Goal: Task Accomplishment & Management: Complete application form

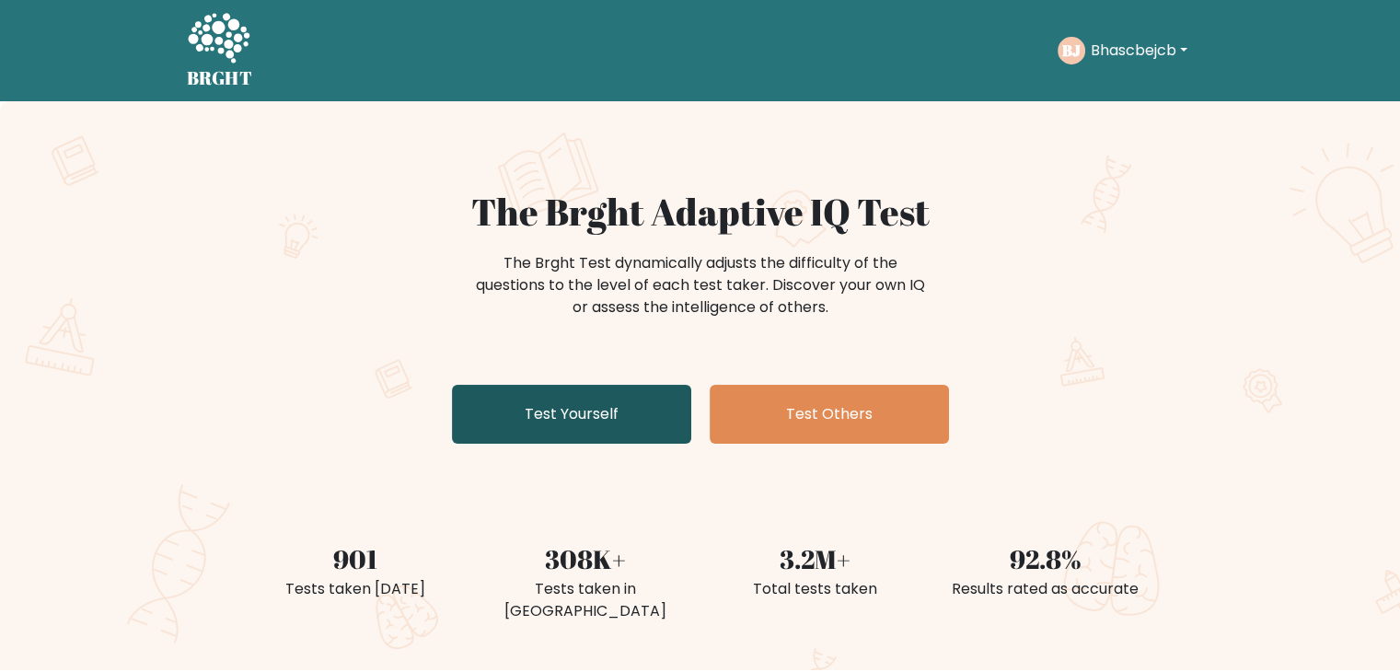
click at [643, 398] on link "Test Yourself" at bounding box center [571, 414] width 239 height 59
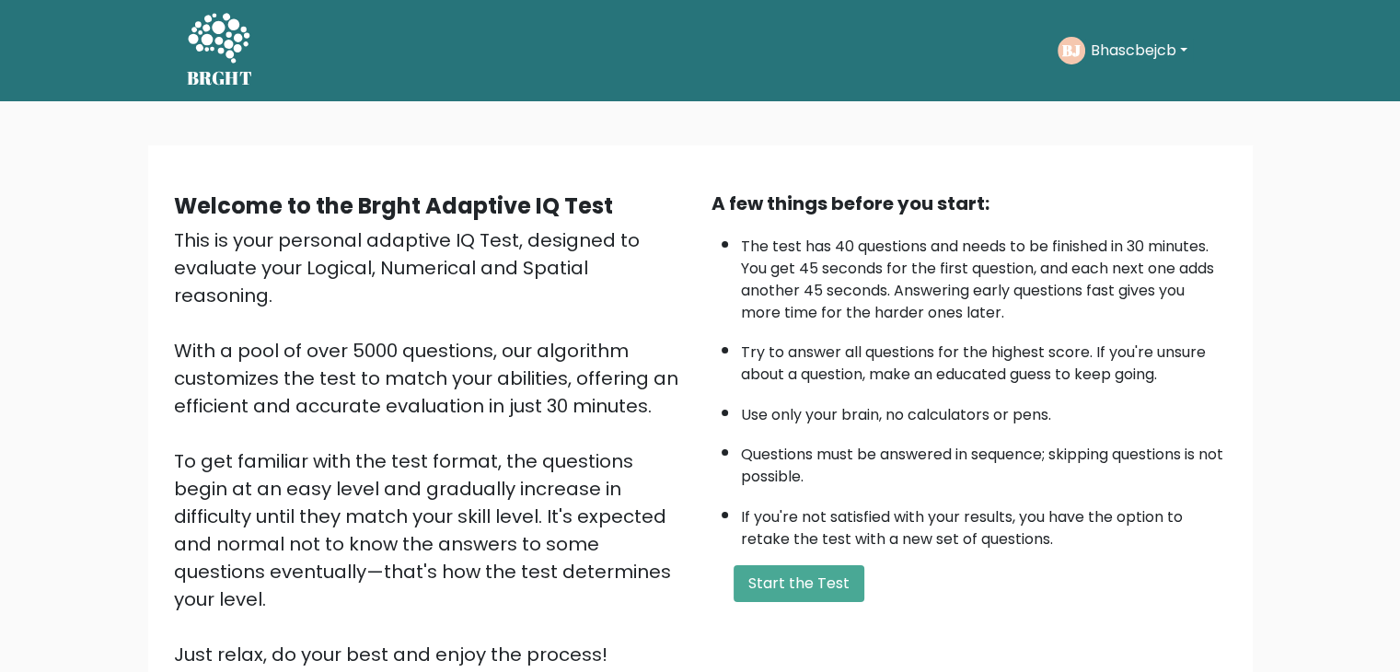
scroll to position [171, 0]
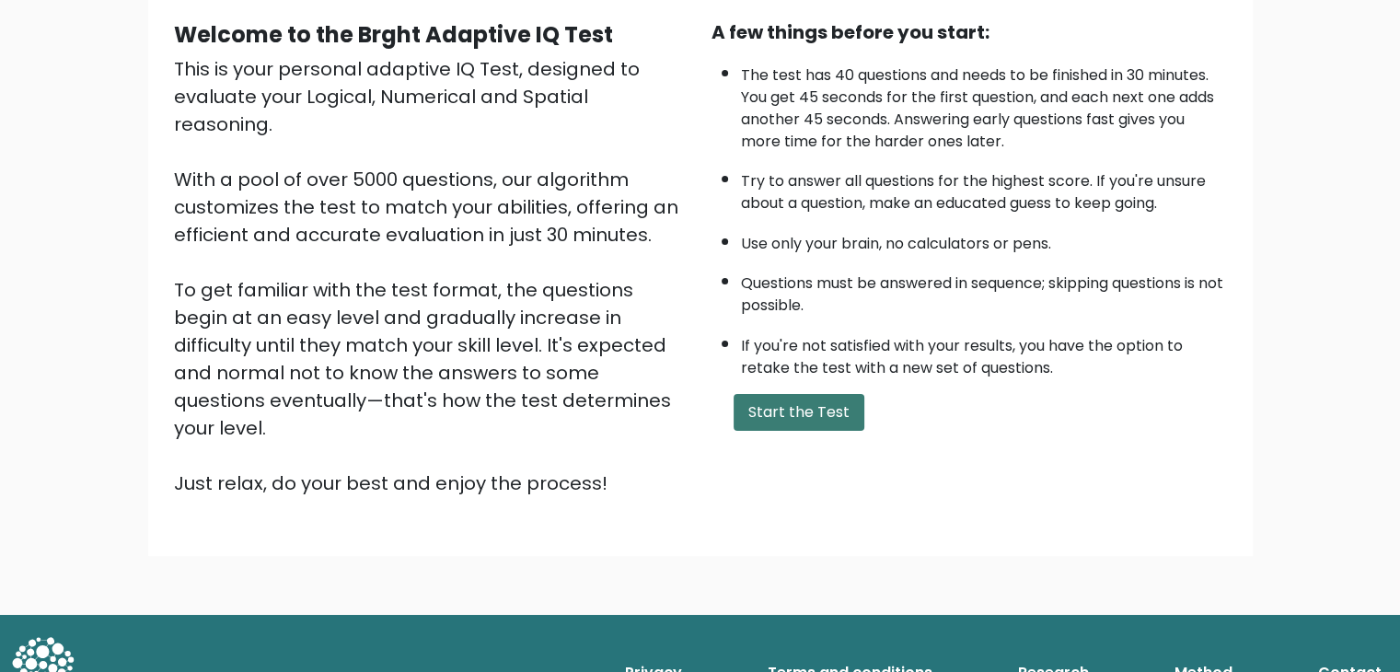
click at [795, 409] on button "Start the Test" at bounding box center [799, 412] width 131 height 37
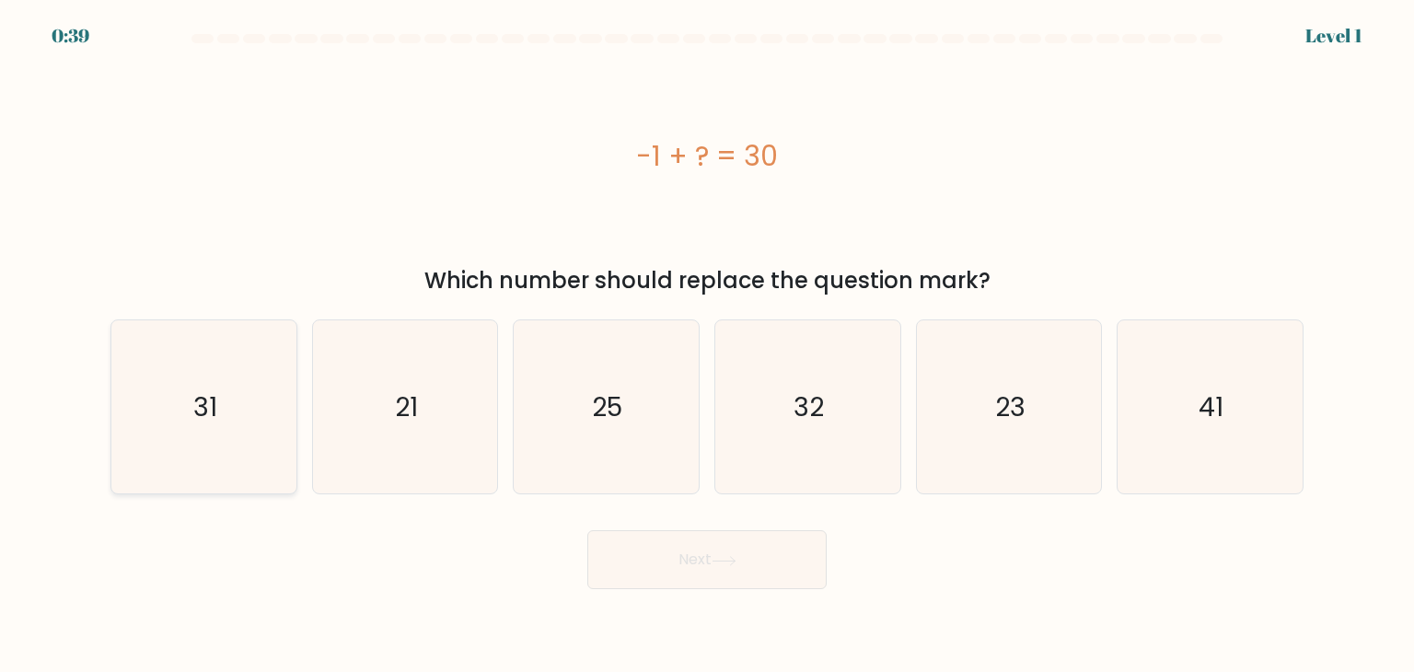
click at [207, 421] on text "31" at bounding box center [205, 406] width 24 height 37
click at [707, 345] on input "a. 31" at bounding box center [707, 340] width 1 height 9
radio input "true"
click at [690, 566] on button "Next" at bounding box center [706, 559] width 239 height 59
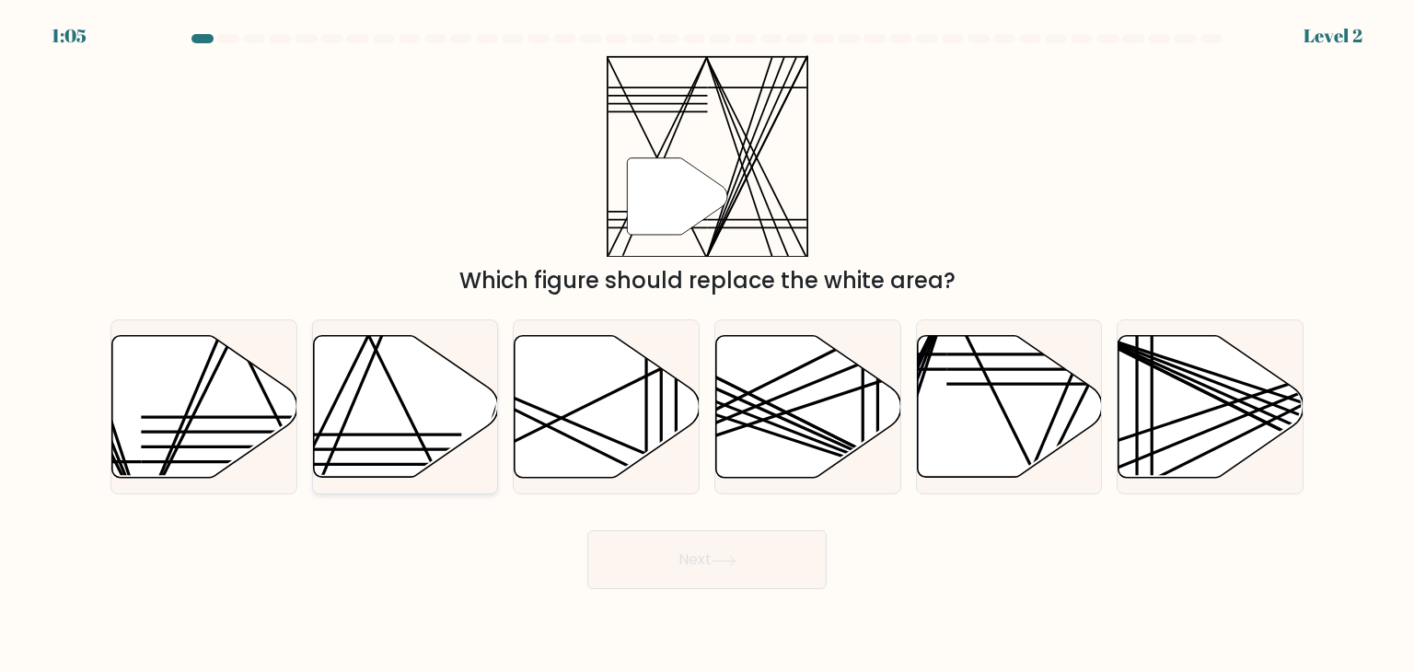
click at [437, 396] on icon at bounding box center [405, 407] width 185 height 142
click at [707, 345] on input "b." at bounding box center [707, 340] width 1 height 9
radio input "true"
click at [642, 551] on button "Next" at bounding box center [706, 559] width 239 height 59
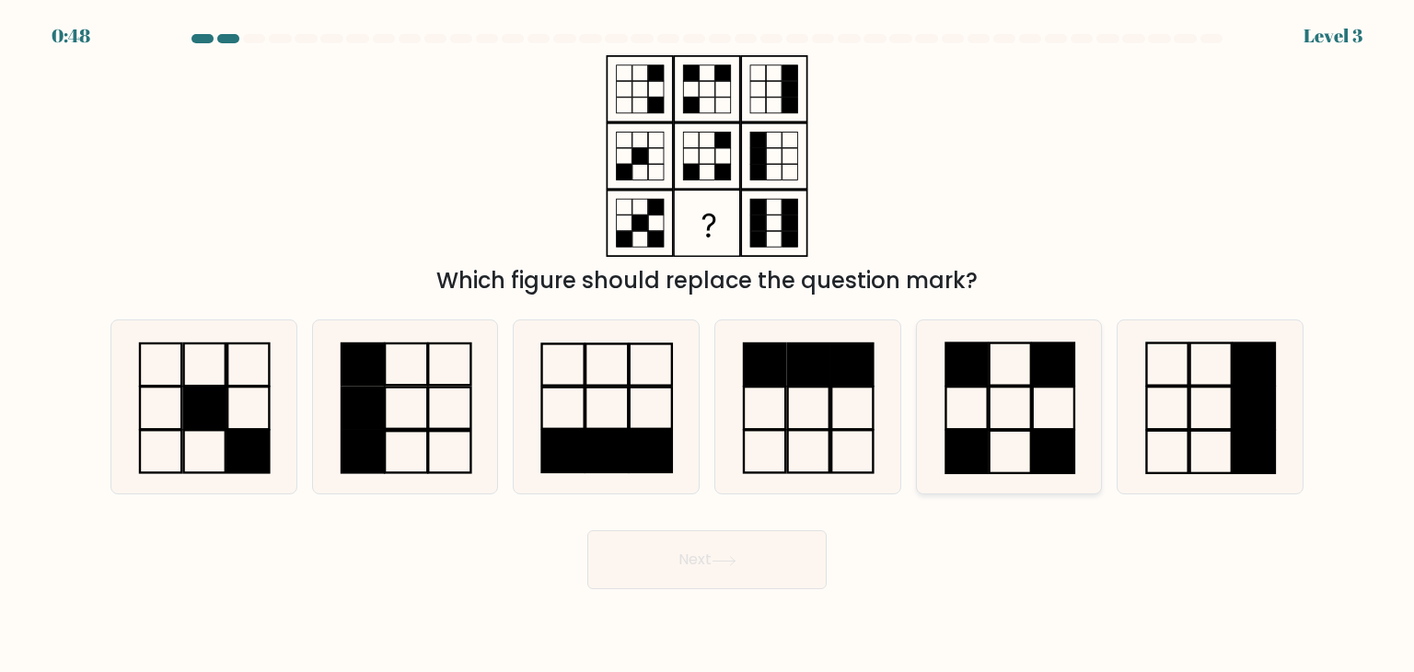
click at [975, 400] on icon at bounding box center [1008, 406] width 173 height 173
click at [708, 345] on input "e." at bounding box center [707, 340] width 1 height 9
radio input "true"
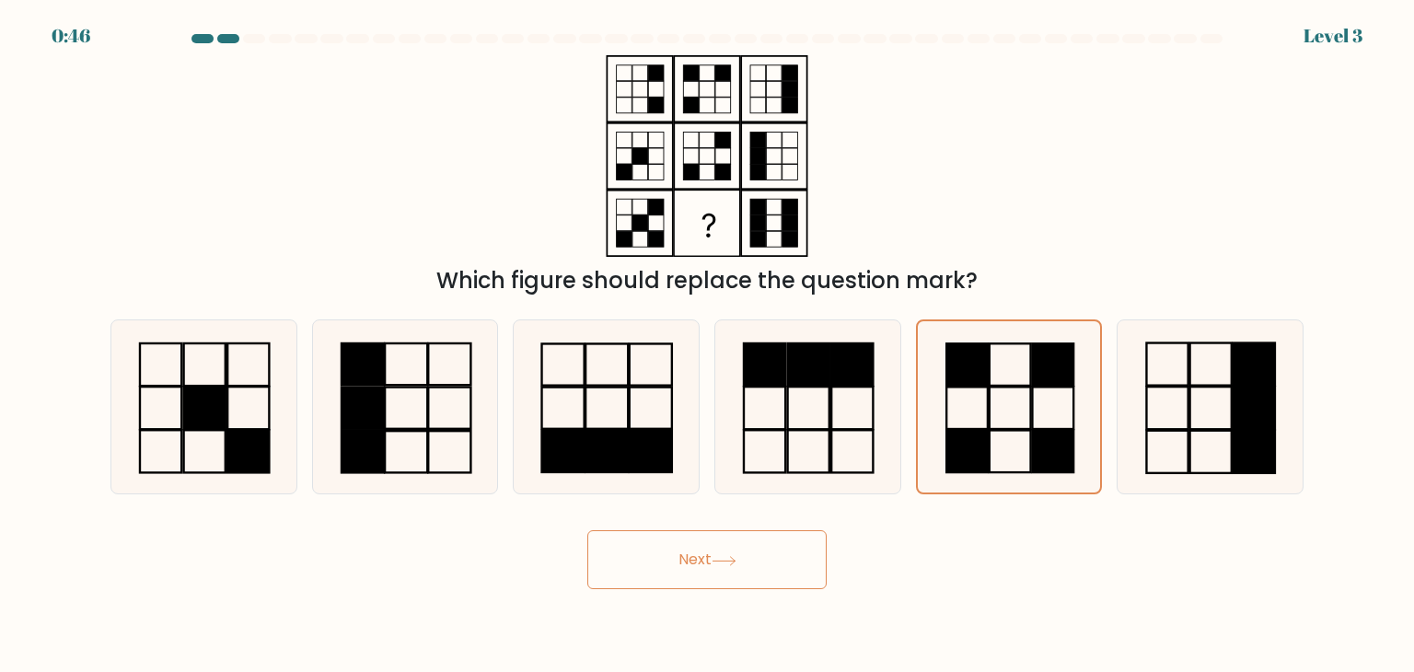
click at [695, 563] on button "Next" at bounding box center [706, 559] width 239 height 59
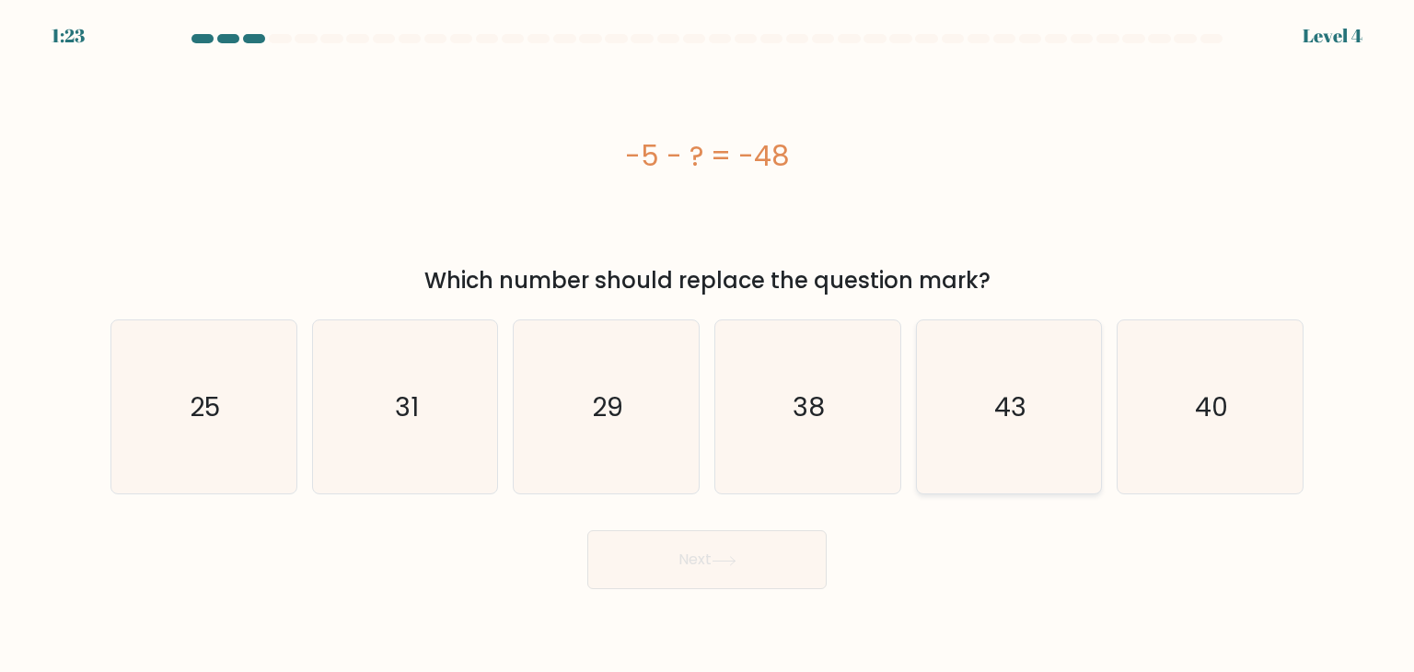
click at [991, 424] on icon "43" at bounding box center [1008, 406] width 173 height 173
click at [708, 345] on input "e. 43" at bounding box center [707, 340] width 1 height 9
radio input "true"
click at [666, 551] on button "Next" at bounding box center [706, 559] width 239 height 59
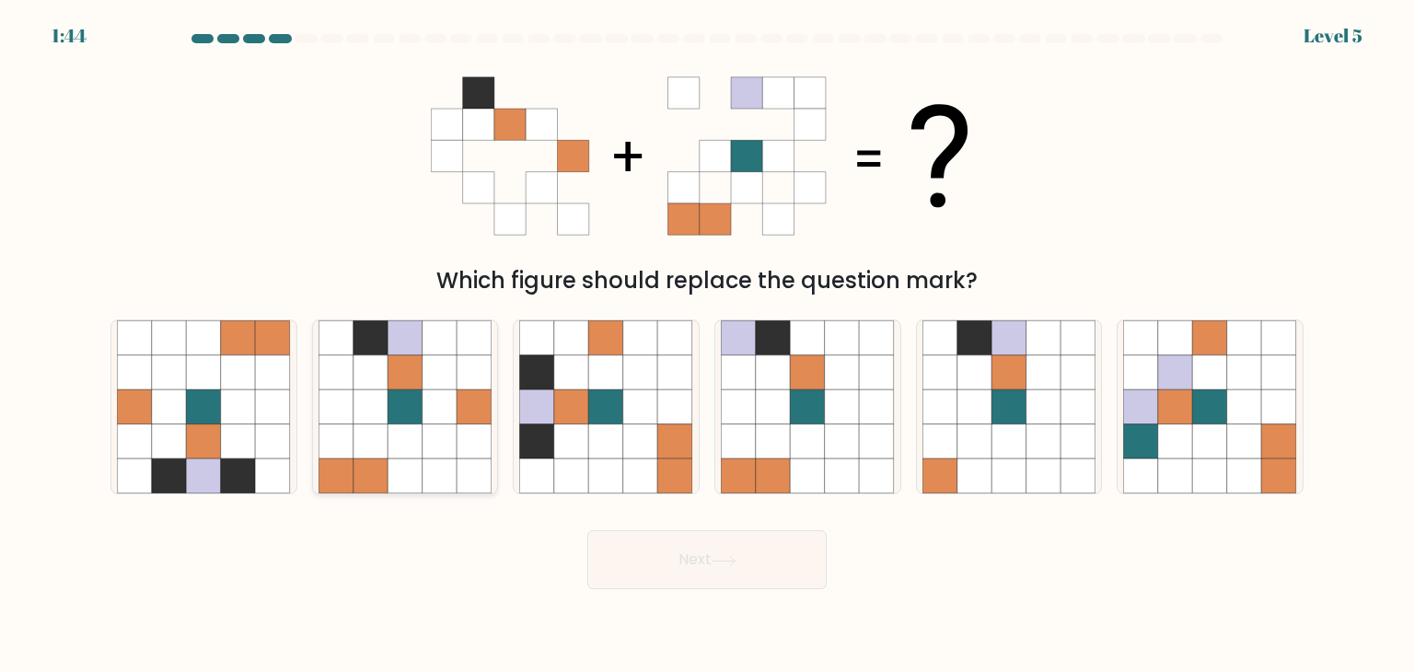
click at [399, 432] on icon at bounding box center [405, 441] width 35 height 35
click at [707, 345] on input "b." at bounding box center [707, 340] width 1 height 9
radio input "true"
click at [645, 553] on button "Next" at bounding box center [706, 559] width 239 height 59
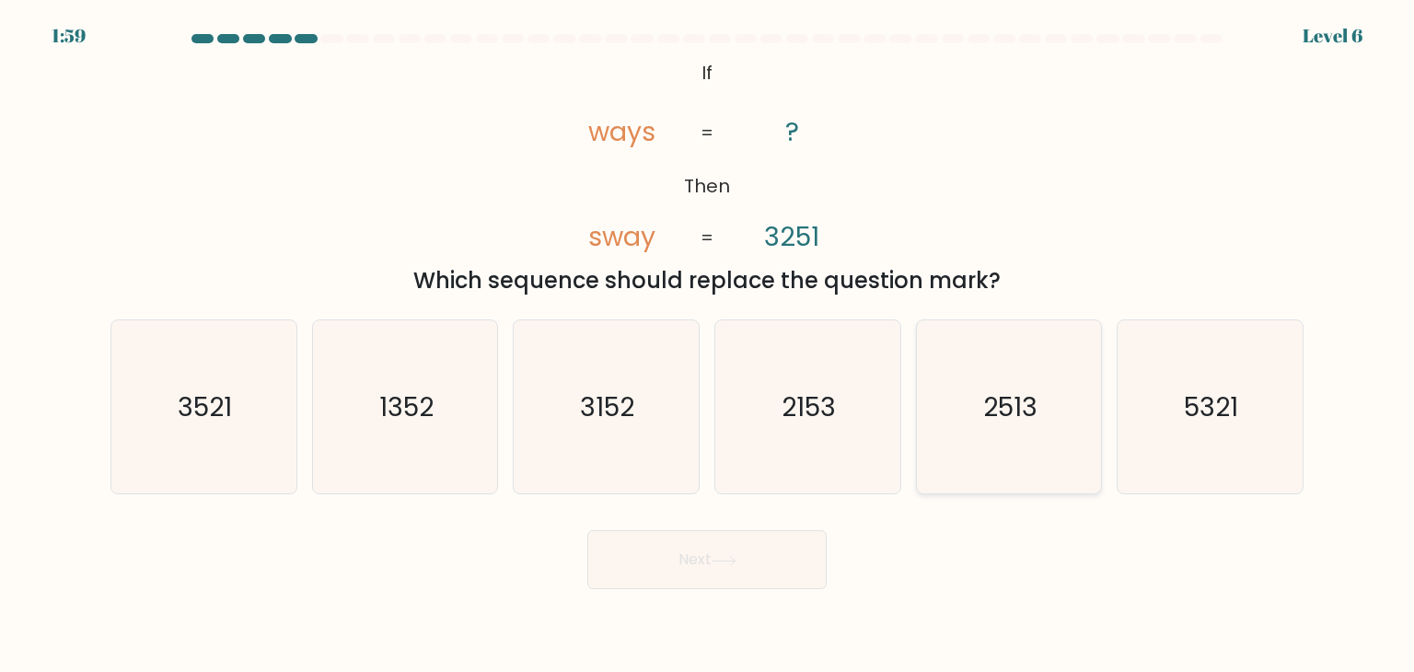
click at [977, 391] on icon "2513" at bounding box center [1008, 406] width 173 height 173
click at [708, 345] on input "e. 2513" at bounding box center [707, 340] width 1 height 9
radio input "true"
click at [735, 563] on icon at bounding box center [724, 561] width 25 height 10
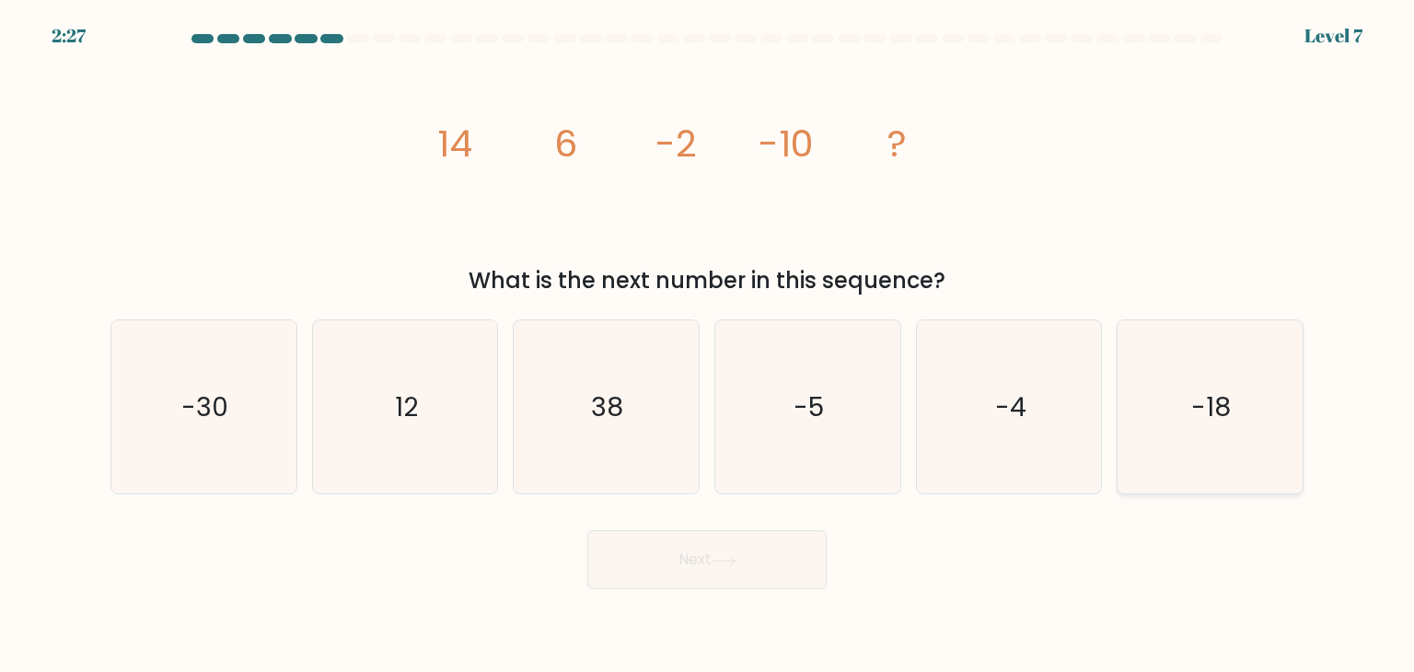
click at [1130, 450] on icon "-18" at bounding box center [1209, 406] width 173 height 173
click at [708, 345] on input "f. -18" at bounding box center [707, 340] width 1 height 9
radio input "true"
click at [698, 558] on button "Next" at bounding box center [706, 559] width 239 height 59
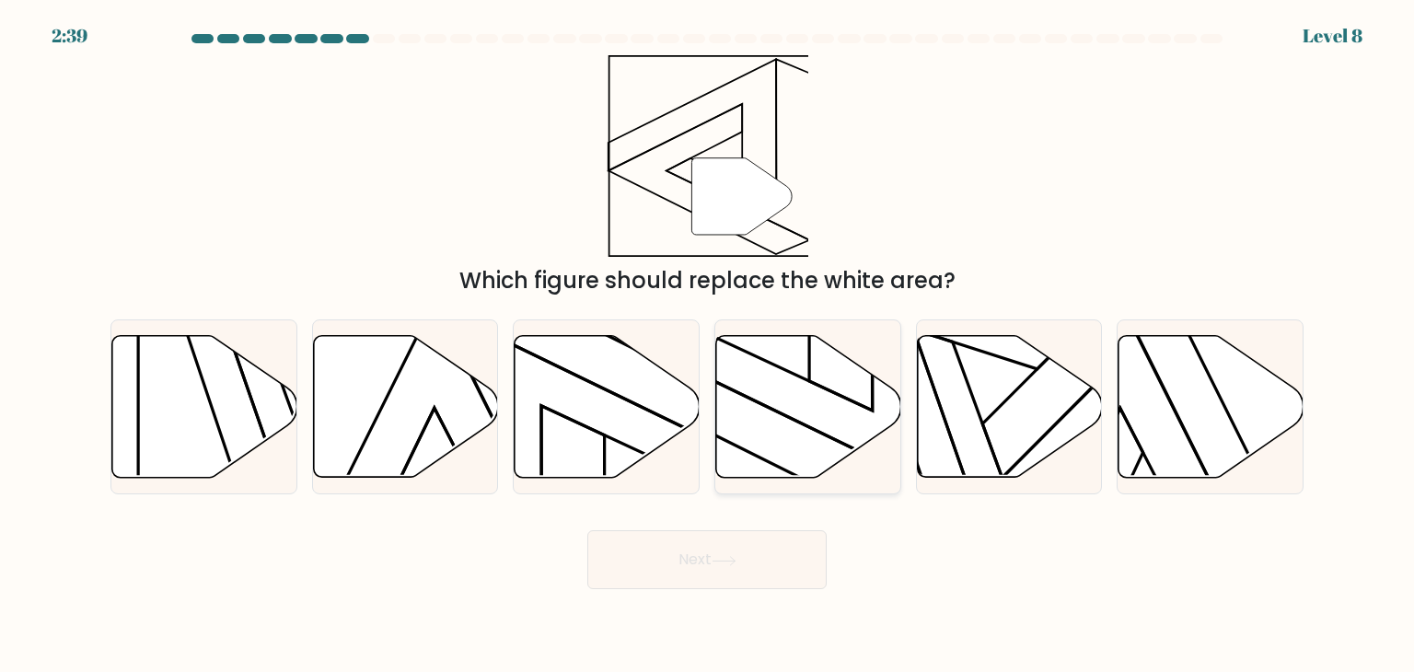
click at [784, 388] on icon at bounding box center [808, 407] width 185 height 142
click at [708, 345] on input "d." at bounding box center [707, 340] width 1 height 9
radio input "true"
click at [685, 564] on button "Next" at bounding box center [706, 559] width 239 height 59
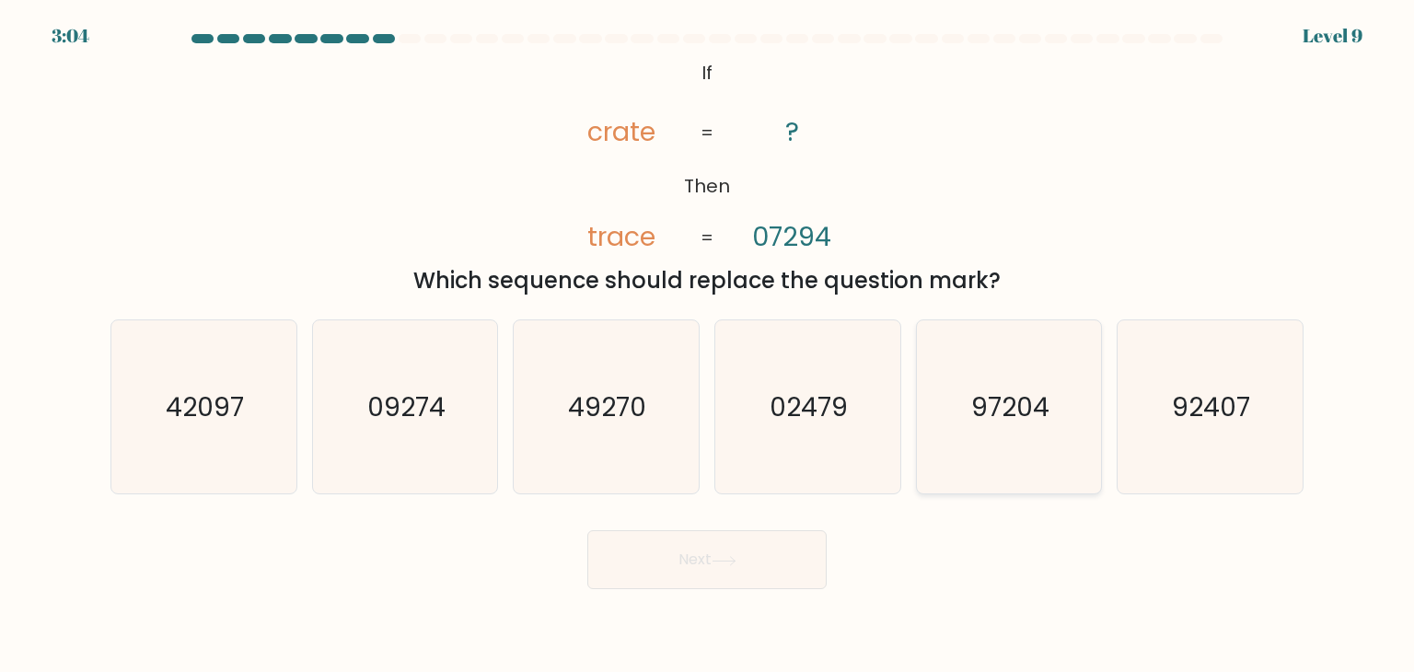
click at [1028, 402] on text "97204" at bounding box center [1010, 406] width 78 height 37
click at [708, 345] on input "e. 97204" at bounding box center [707, 340] width 1 height 9
radio input "true"
click at [650, 585] on button "Next" at bounding box center [706, 559] width 239 height 59
click at [674, 563] on button "Next" at bounding box center [706, 559] width 239 height 59
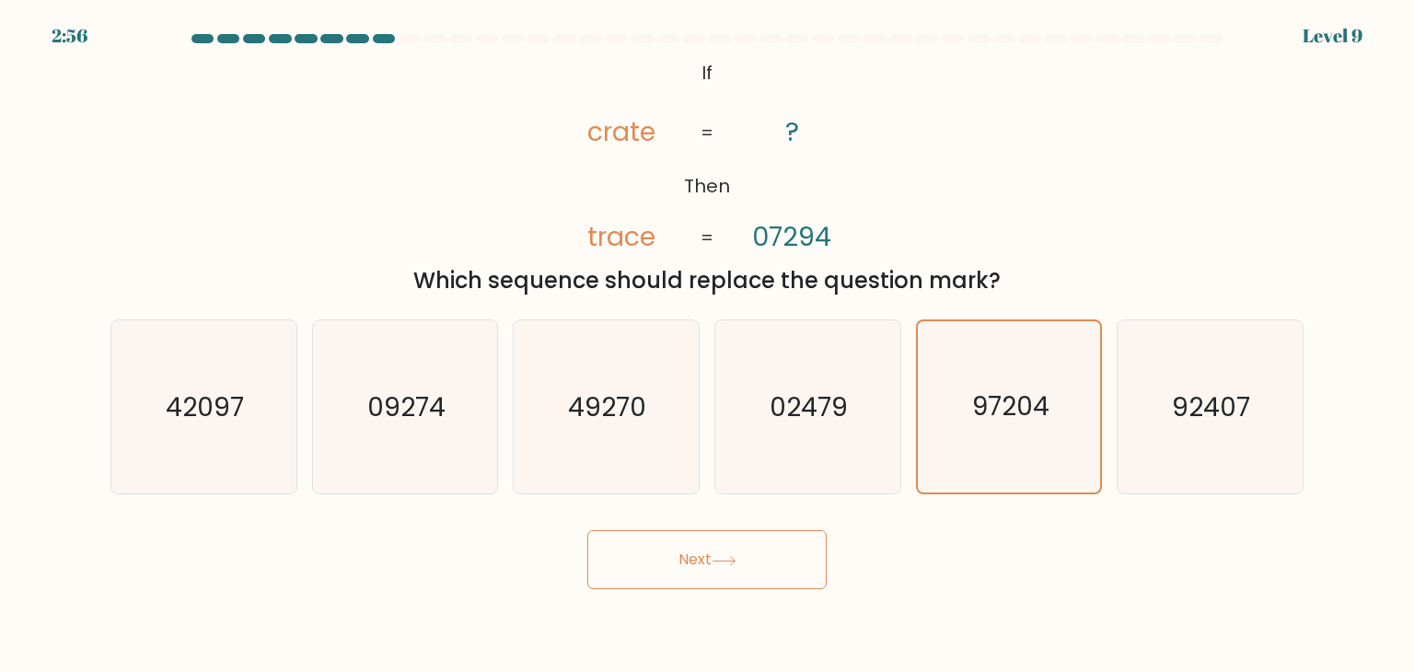
click at [674, 563] on button "Next" at bounding box center [706, 559] width 239 height 59
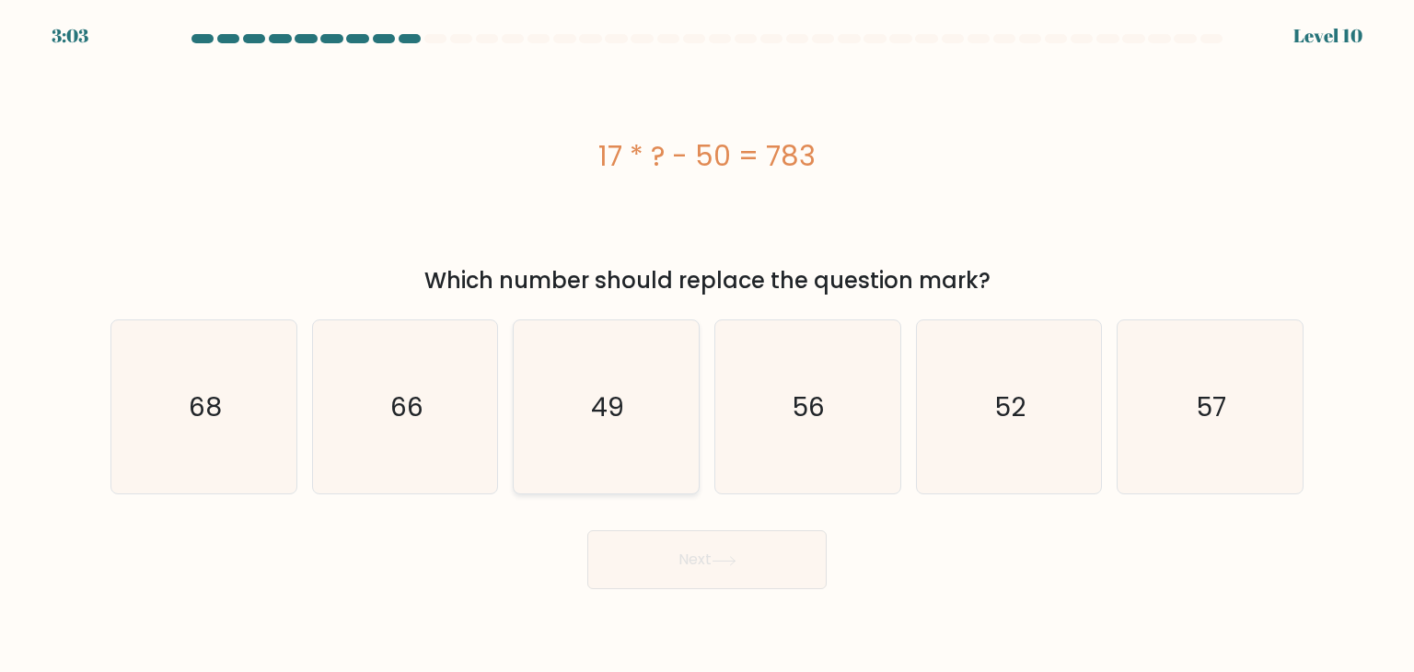
click at [607, 421] on text "49" at bounding box center [608, 406] width 33 height 37
click at [707, 345] on input "c. 49" at bounding box center [707, 340] width 1 height 9
radio input "true"
click at [643, 550] on button "Next" at bounding box center [706, 559] width 239 height 59
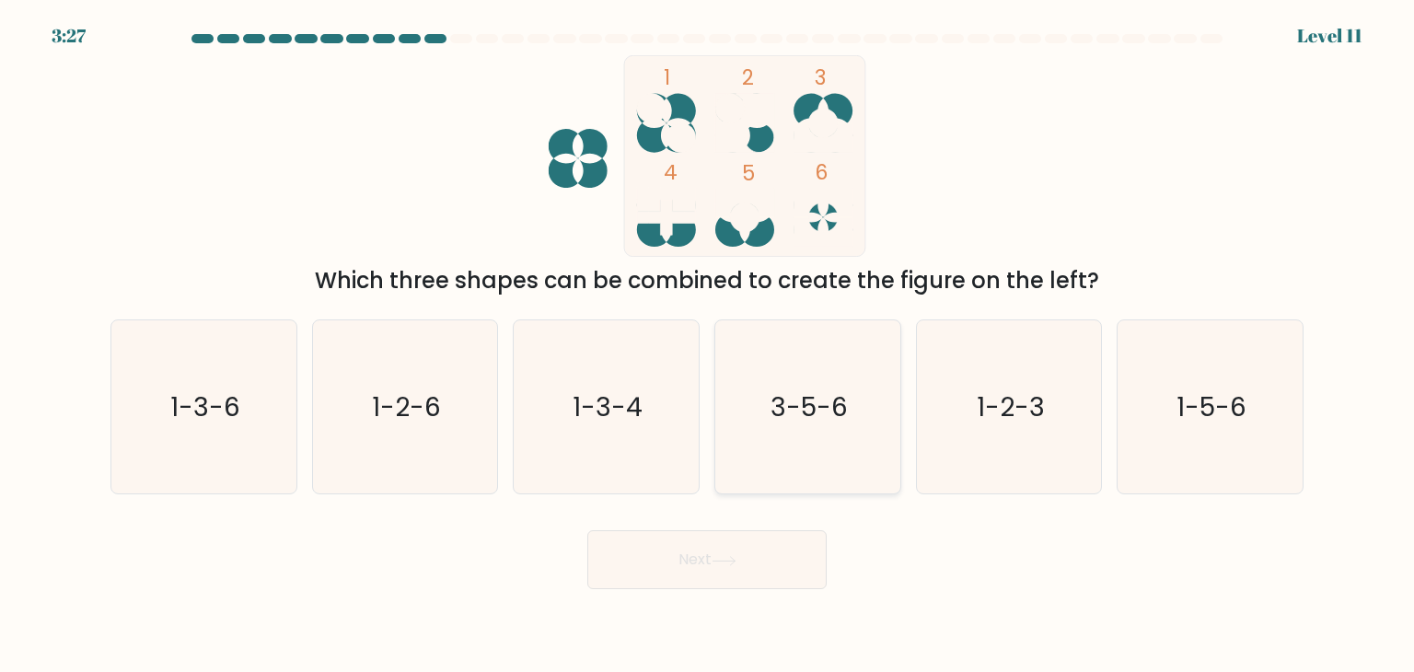
click at [788, 482] on icon "3-5-6" at bounding box center [807, 406] width 173 height 173
click at [708, 345] on input "d. 3-5-6" at bounding box center [707, 340] width 1 height 9
radio input "true"
click at [743, 550] on button "Next" at bounding box center [706, 559] width 239 height 59
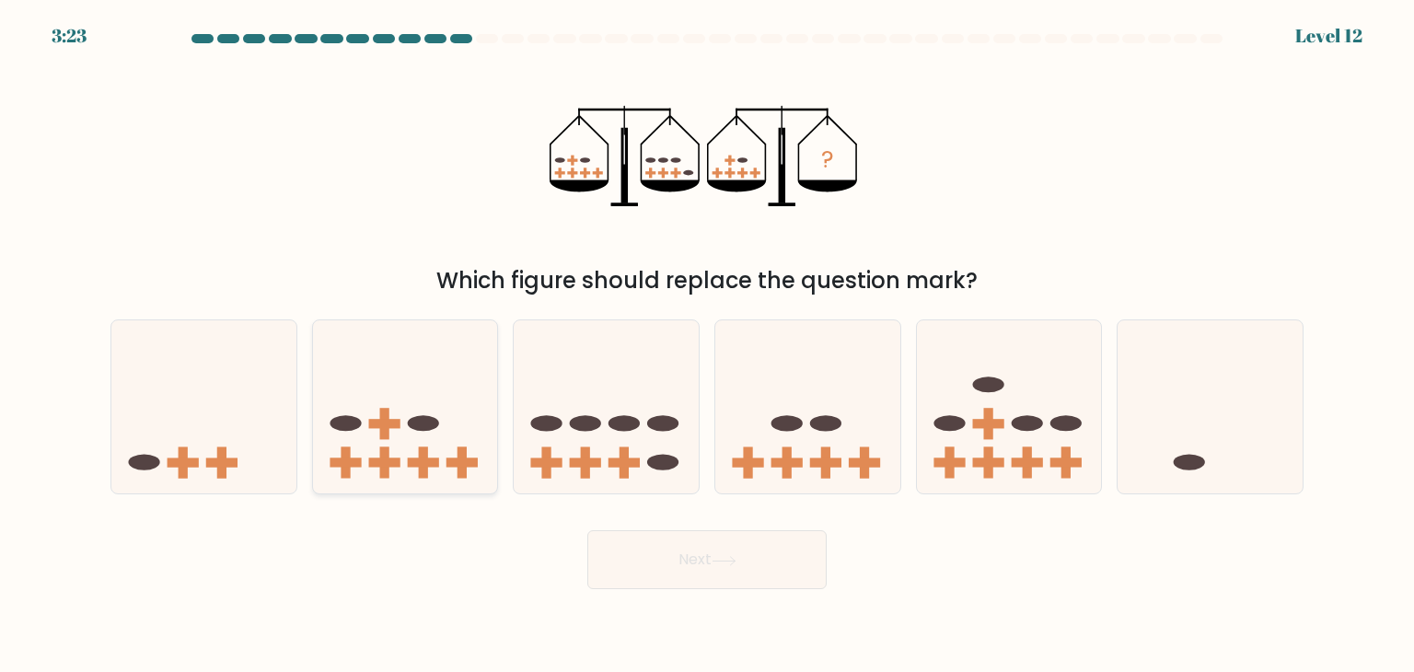
click at [359, 450] on icon at bounding box center [405, 406] width 185 height 153
click at [707, 345] on input "b." at bounding box center [707, 340] width 1 height 9
radio input "true"
click at [825, 458] on rect at bounding box center [825, 462] width 9 height 31
click at [708, 345] on input "d." at bounding box center [707, 340] width 1 height 9
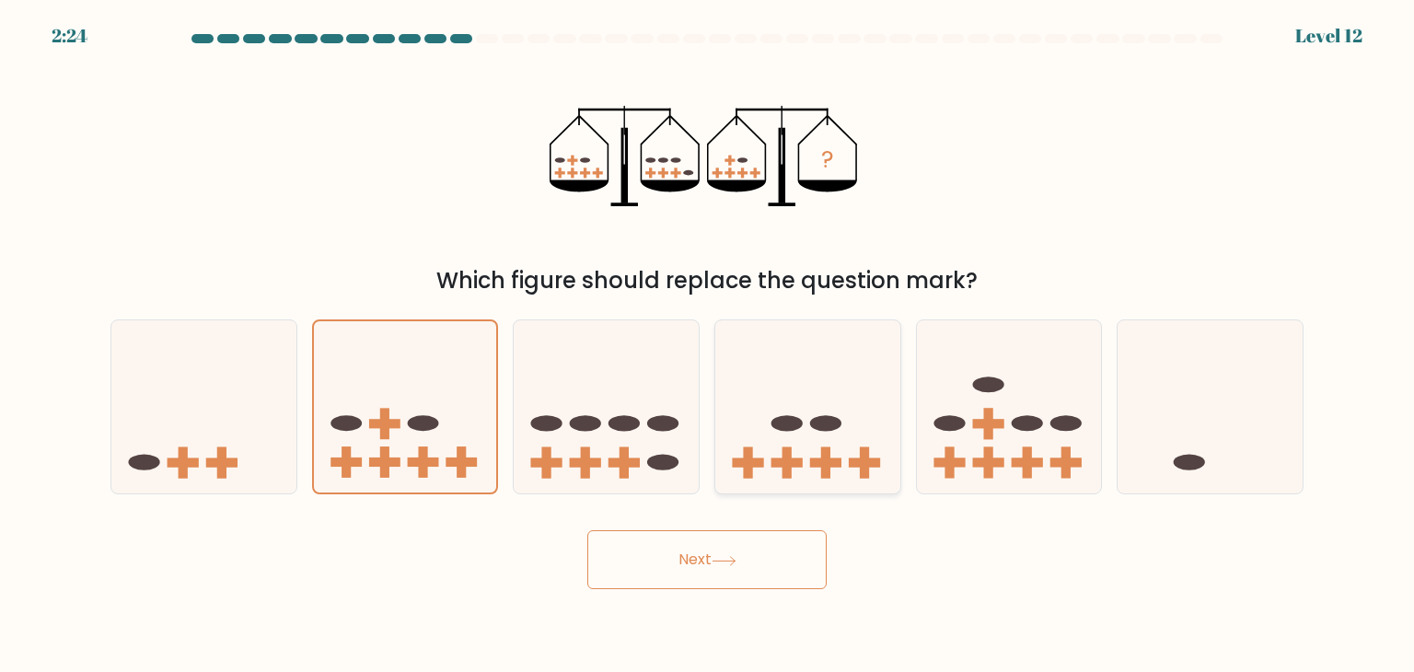
radio input "true"
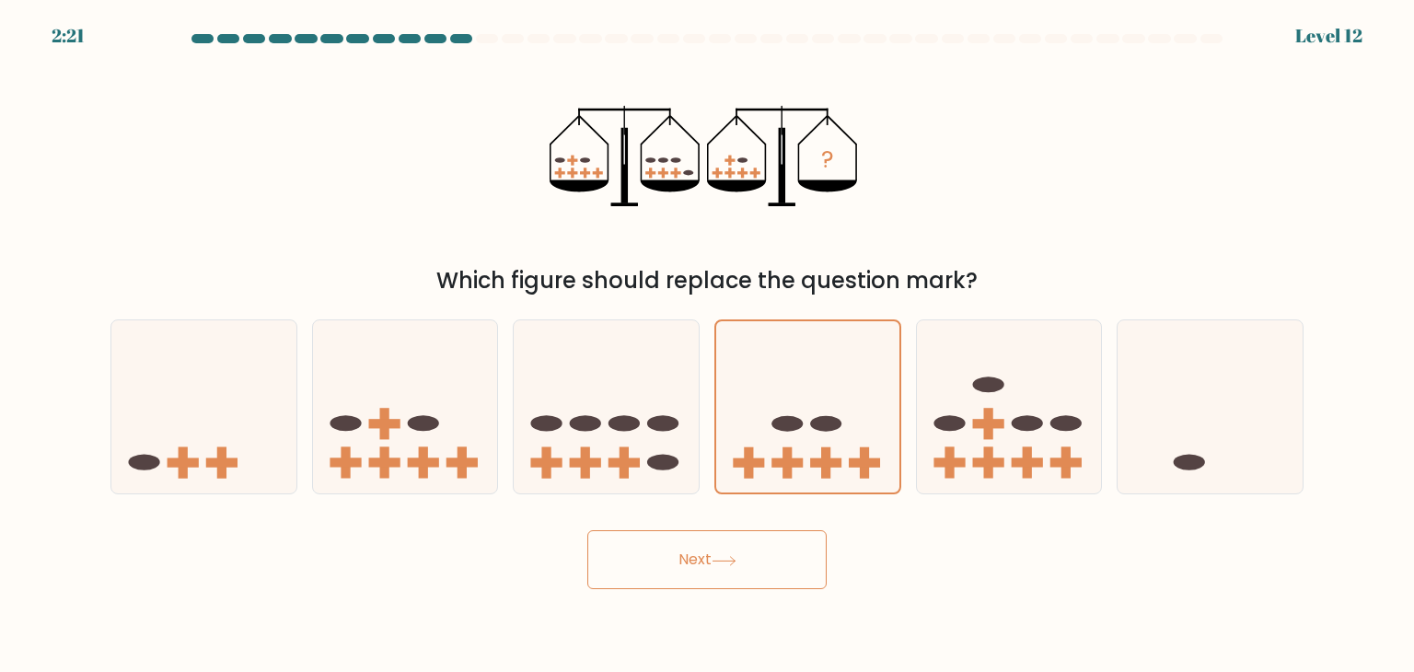
click at [682, 578] on button "Next" at bounding box center [706, 559] width 239 height 59
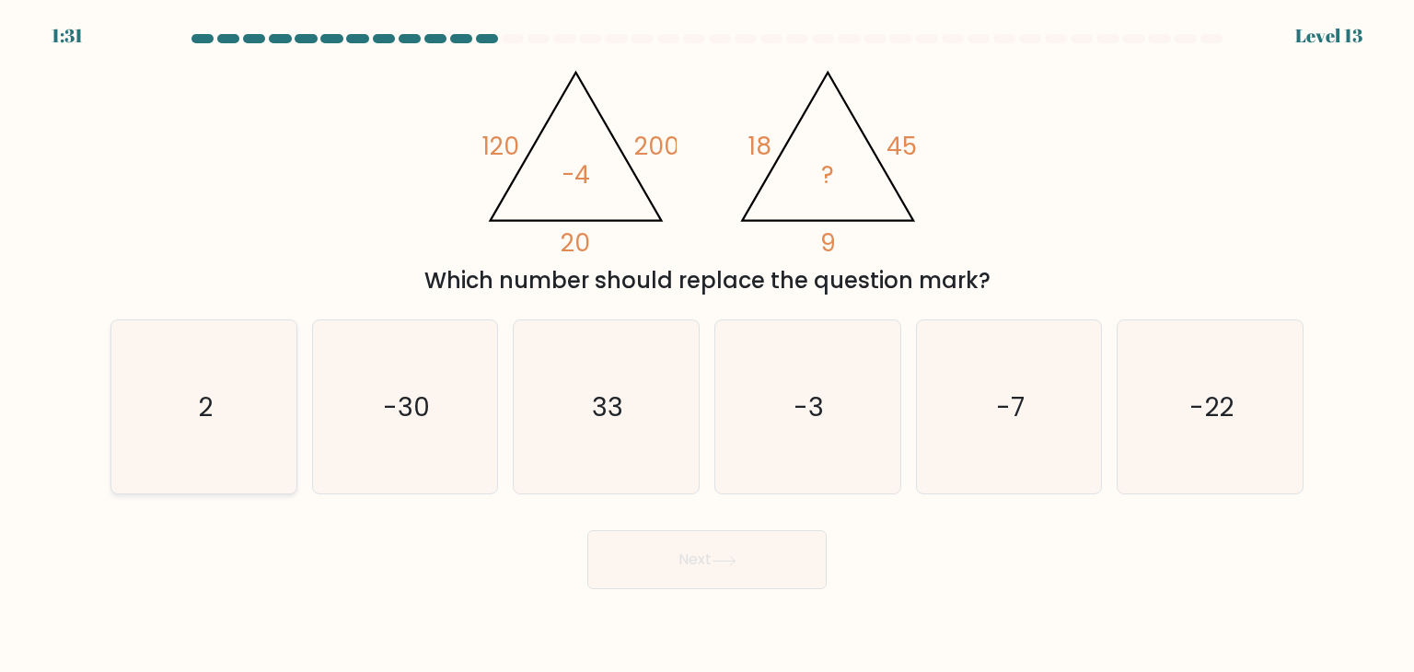
click at [229, 458] on icon "2" at bounding box center [203, 406] width 173 height 173
click at [707, 345] on input "a. 2" at bounding box center [707, 340] width 1 height 9
radio input "true"
click at [663, 575] on button "Next" at bounding box center [706, 559] width 239 height 59
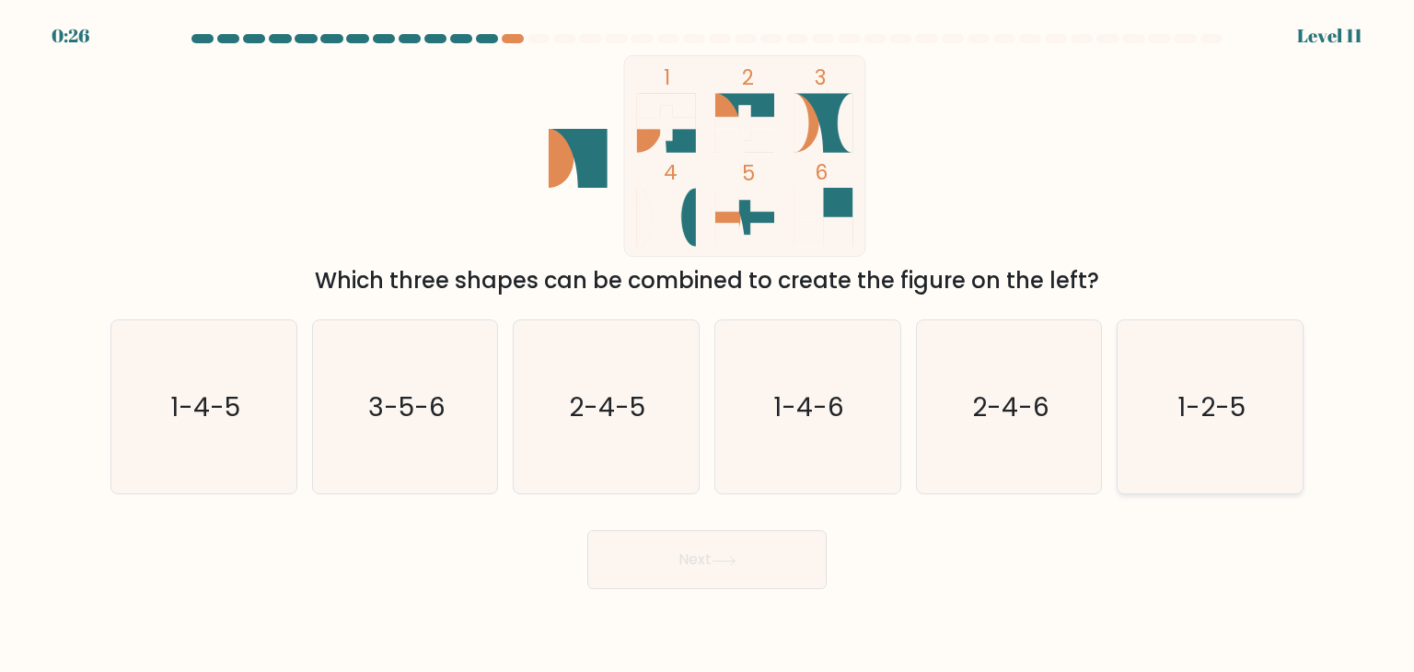
click at [1133, 458] on icon "1-2-5" at bounding box center [1209, 406] width 173 height 173
click at [708, 345] on input "f. 1-2-5" at bounding box center [707, 340] width 1 height 9
radio input "true"
click at [736, 553] on button "Next" at bounding box center [706, 559] width 239 height 59
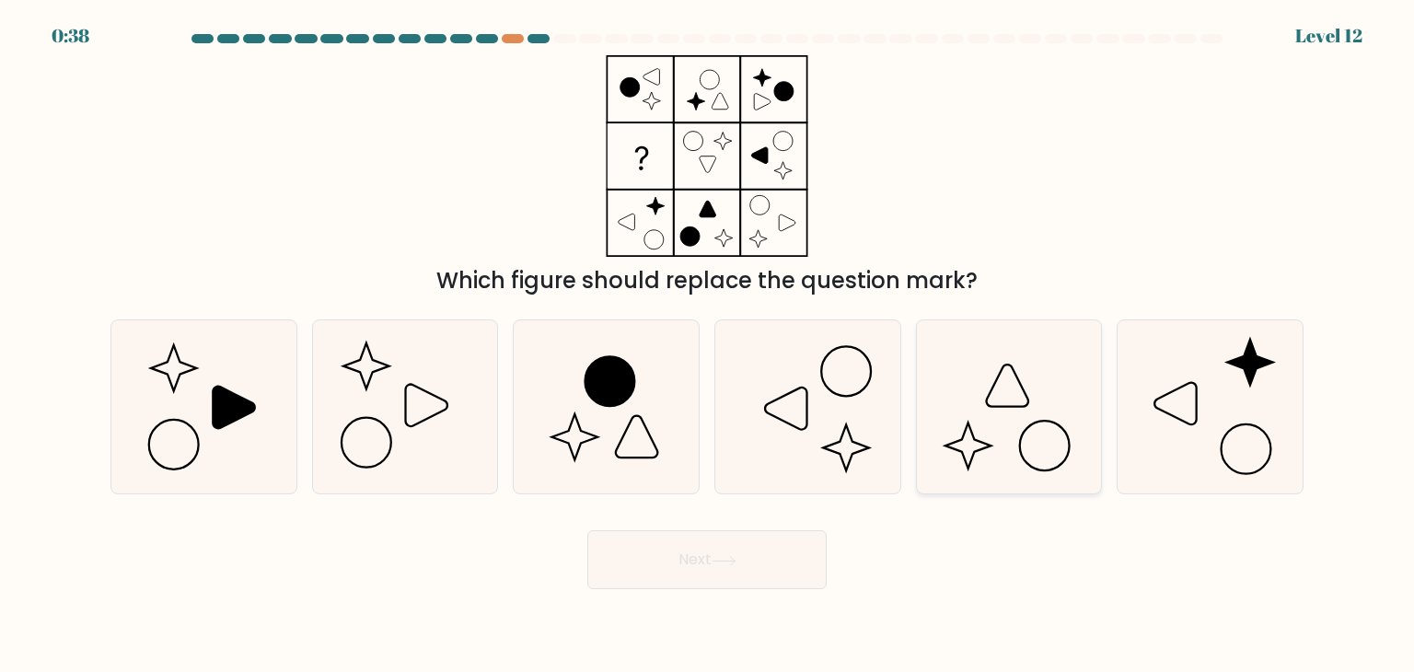
click at [964, 372] on icon at bounding box center [1008, 406] width 173 height 173
click at [708, 345] on input "e." at bounding box center [707, 340] width 1 height 9
radio input "true"
click at [720, 561] on icon at bounding box center [724, 561] width 25 height 10
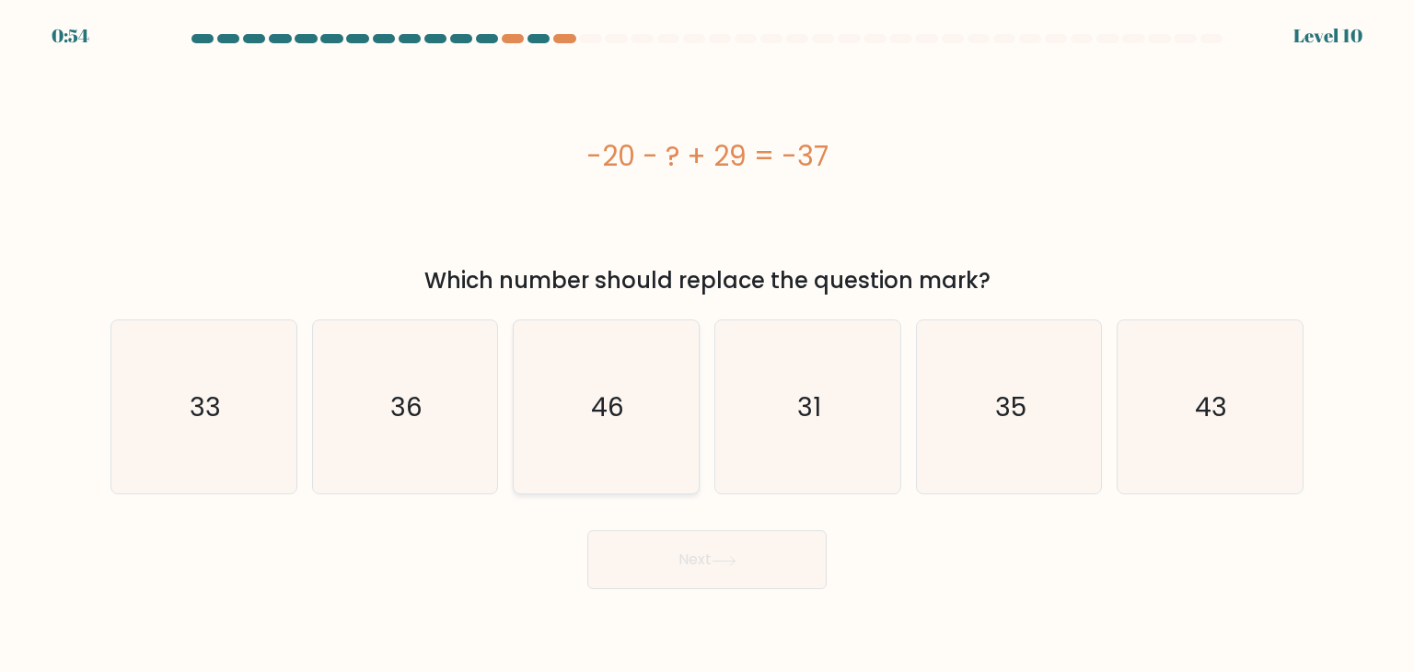
click at [633, 406] on icon "46" at bounding box center [605, 406] width 173 height 173
click at [707, 345] on input "c. 46" at bounding box center [707, 340] width 1 height 9
radio input "true"
click at [664, 552] on button "Next" at bounding box center [706, 559] width 239 height 59
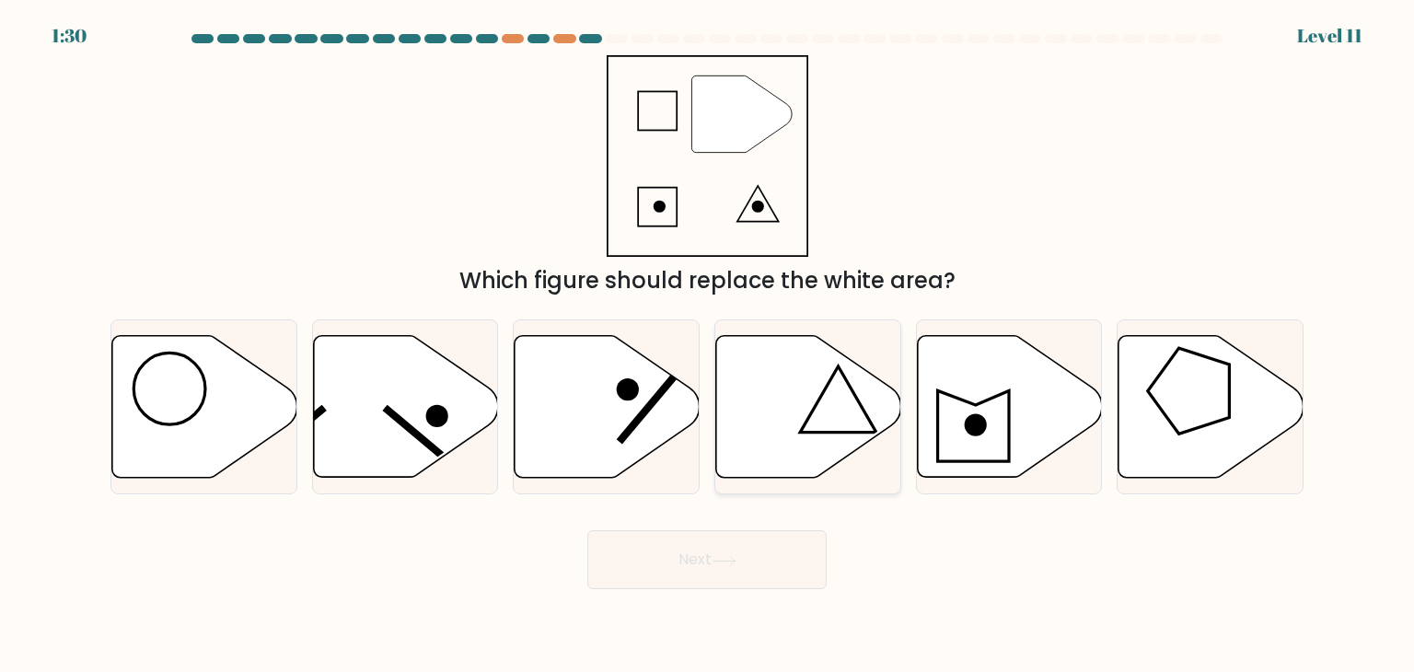
click at [813, 395] on icon at bounding box center [808, 407] width 185 height 142
click at [708, 345] on input "d." at bounding box center [707, 340] width 1 height 9
radio input "true"
click at [707, 577] on button "Next" at bounding box center [706, 559] width 239 height 59
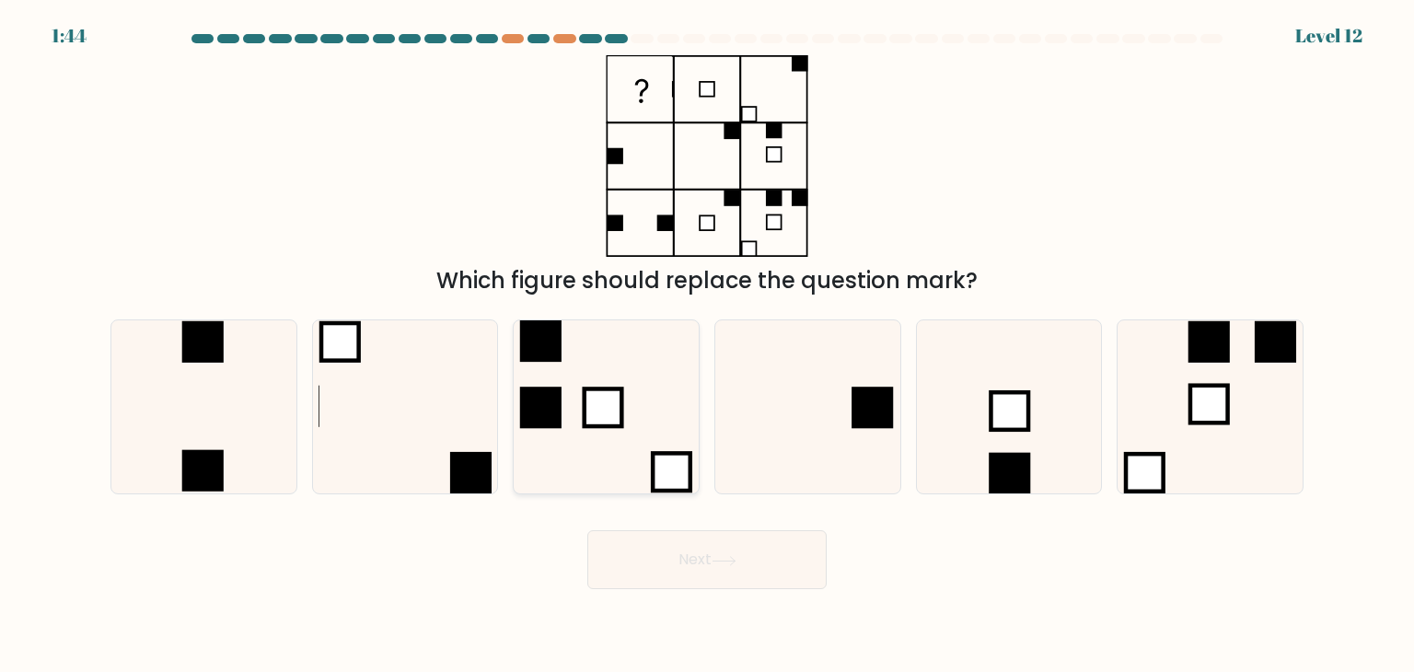
click at [527, 391] on rect at bounding box center [540, 407] width 41 height 41
click at [707, 345] on input "c." at bounding box center [707, 340] width 1 height 9
radio input "true"
click at [420, 436] on icon at bounding box center [405, 406] width 173 height 173
click at [707, 345] on input "b." at bounding box center [707, 340] width 1 height 9
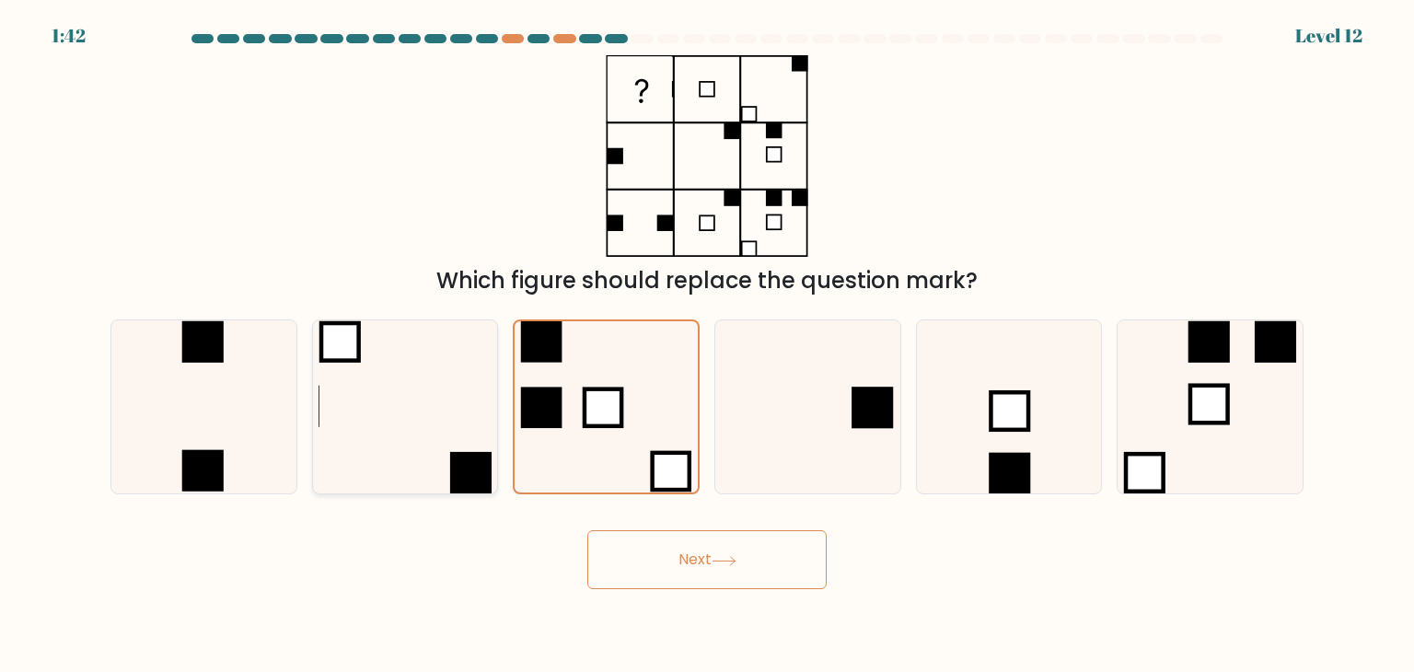
radio input "true"
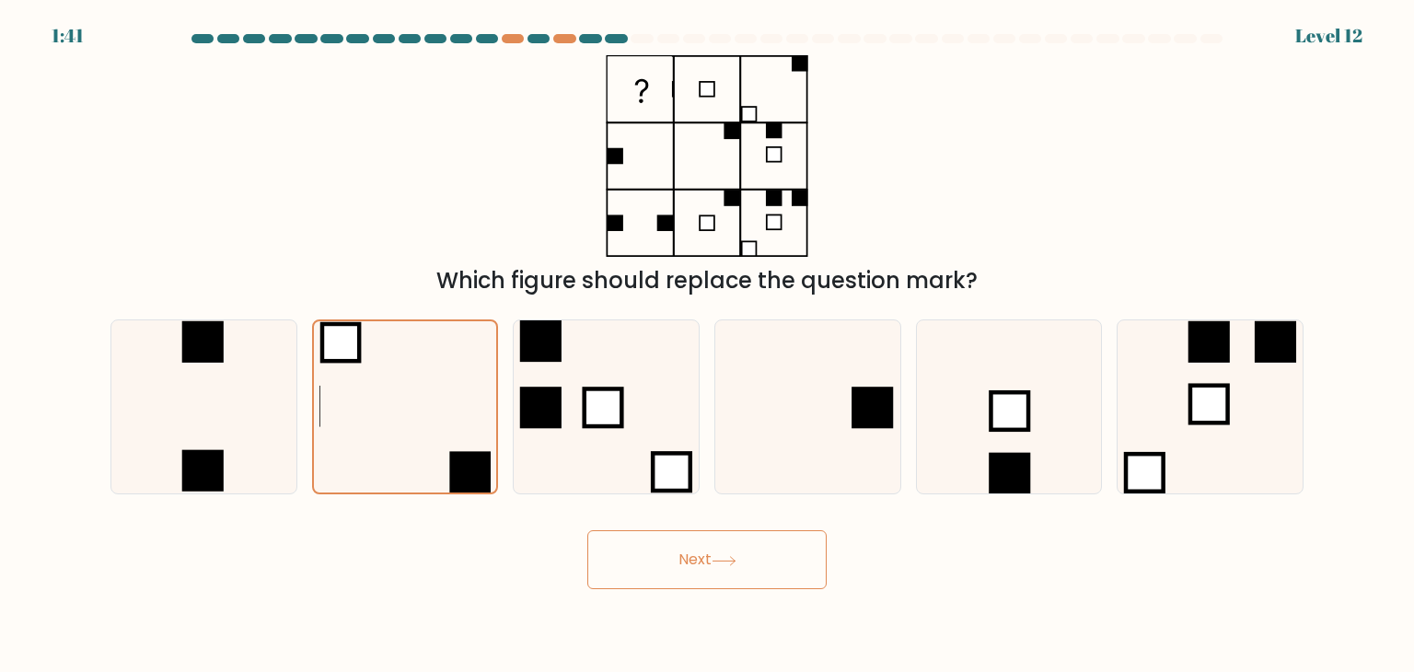
click at [631, 562] on button "Next" at bounding box center [706, 559] width 239 height 59
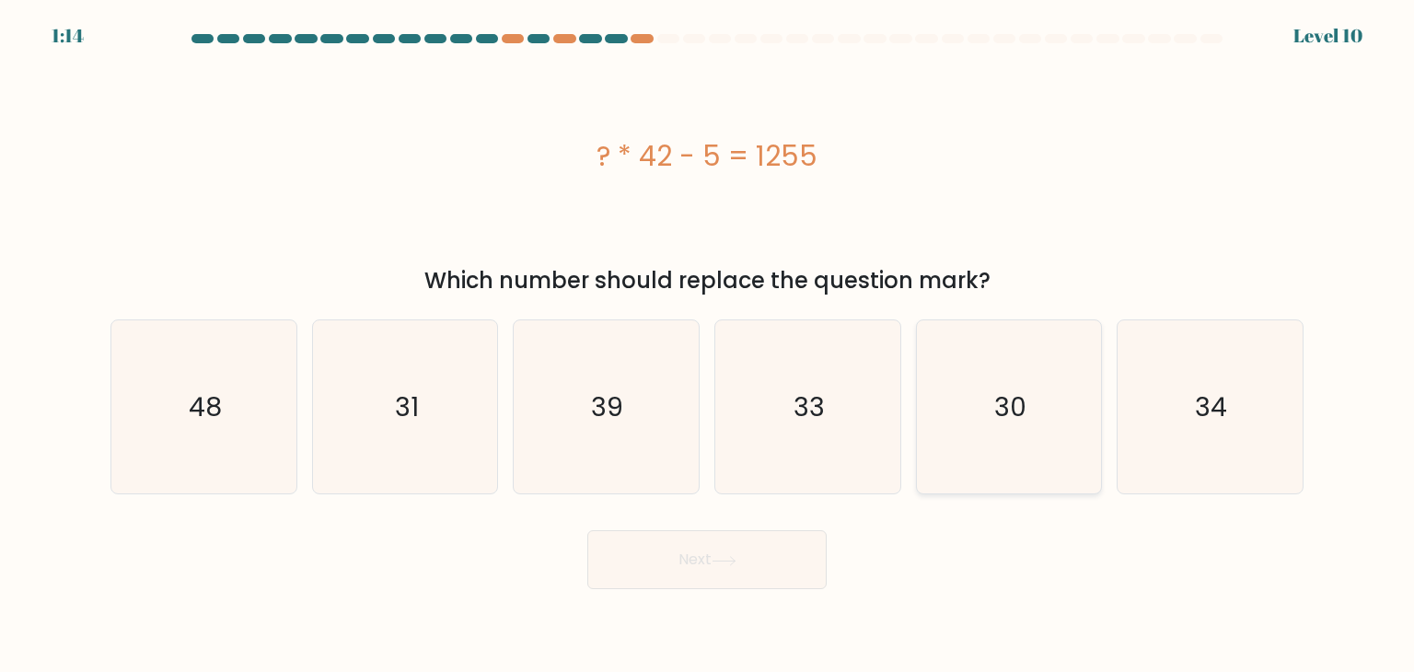
click at [997, 417] on text "30" at bounding box center [1010, 406] width 32 height 37
click at [708, 345] on input "e. 30" at bounding box center [707, 340] width 1 height 9
radio input "true"
click at [643, 573] on button "Next" at bounding box center [706, 559] width 239 height 59
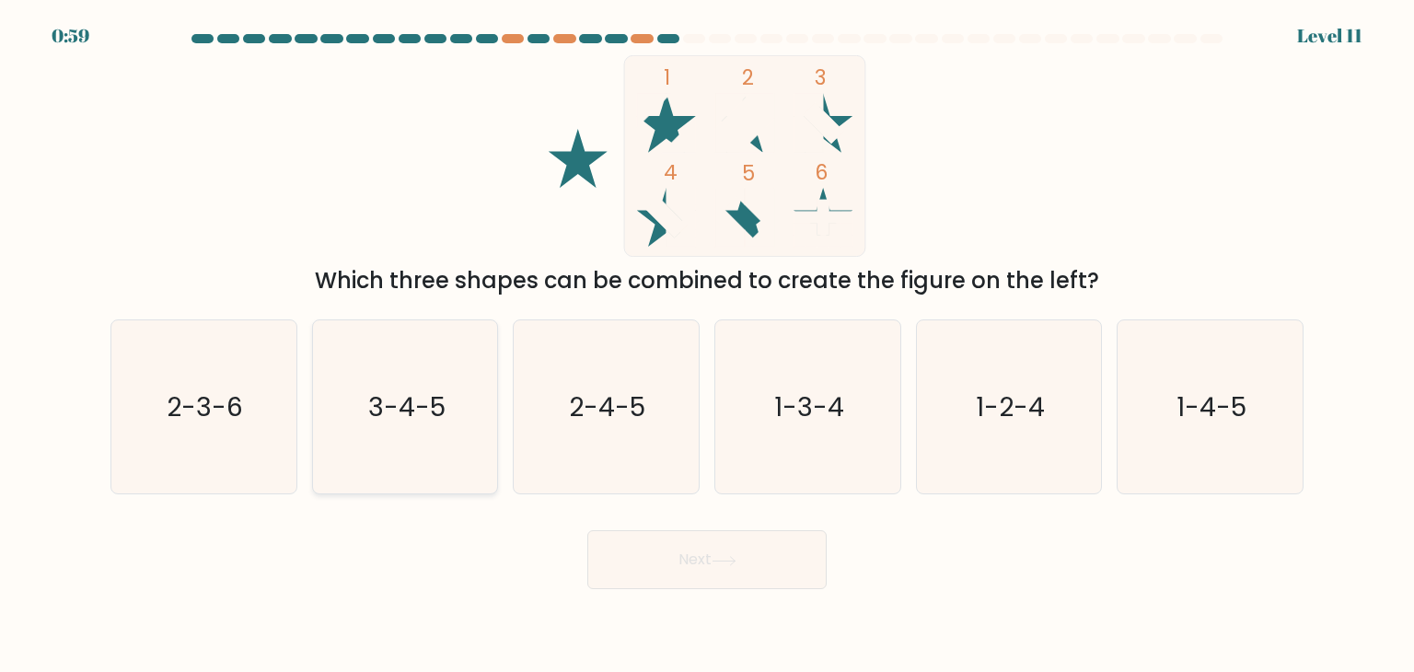
click at [453, 371] on icon "3-4-5" at bounding box center [405, 406] width 173 height 173
click at [707, 345] on input "b. 3-4-5" at bounding box center [707, 340] width 1 height 9
radio input "true"
click at [678, 579] on button "Next" at bounding box center [706, 559] width 239 height 59
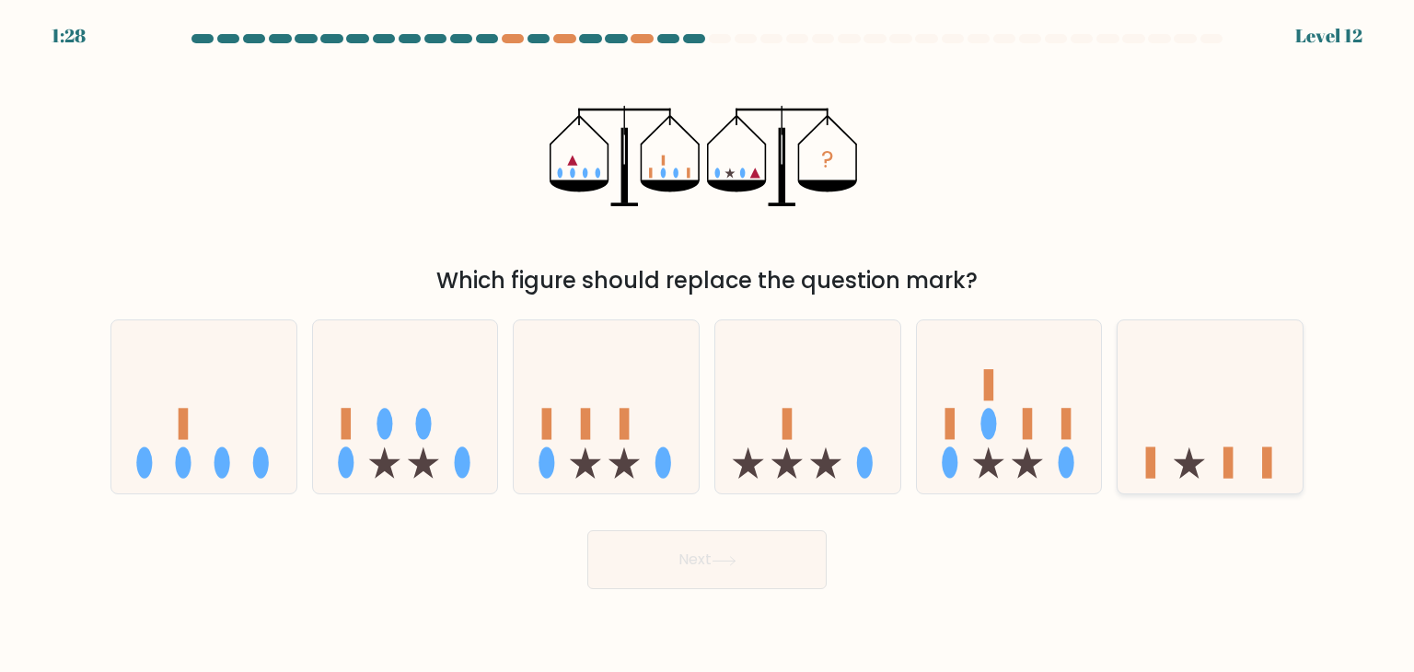
click at [1141, 487] on div at bounding box center [1210, 406] width 187 height 175
click at [708, 345] on input "f." at bounding box center [707, 340] width 1 height 9
radio input "true"
click at [747, 544] on button "Next" at bounding box center [706, 559] width 239 height 59
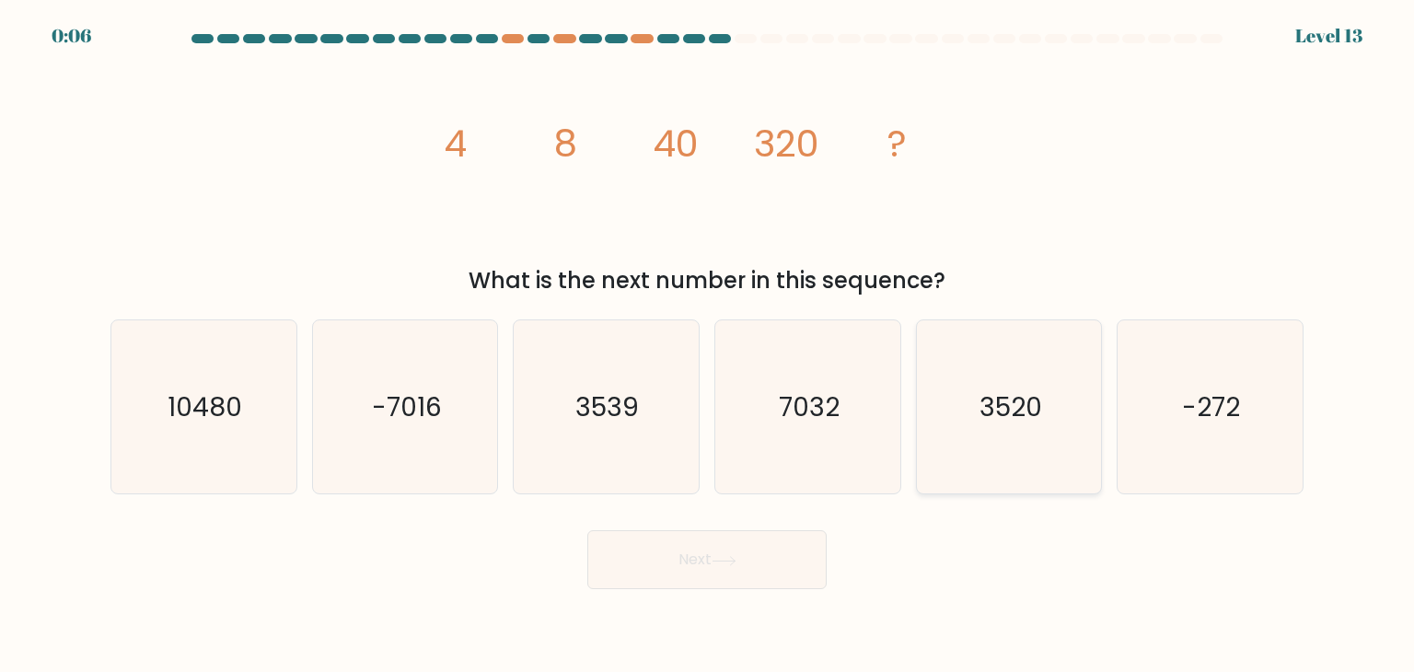
click at [1031, 436] on icon "3520" at bounding box center [1008, 406] width 173 height 173
click at [708, 345] on input "e. 3520" at bounding box center [707, 340] width 1 height 9
radio input "true"
click at [736, 554] on button "Next" at bounding box center [706, 559] width 239 height 59
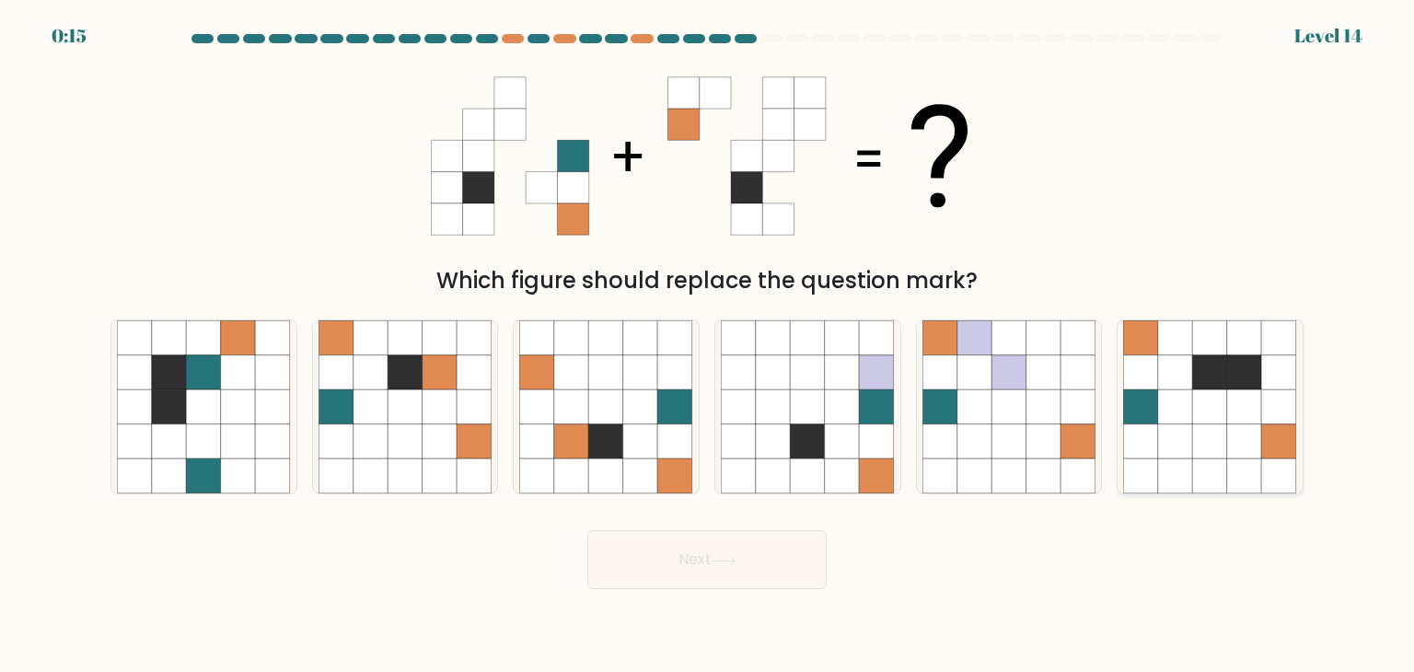
click at [1201, 394] on icon at bounding box center [1210, 406] width 35 height 35
click at [708, 345] on input "f." at bounding box center [707, 340] width 1 height 9
radio input "true"
click at [683, 572] on button "Next" at bounding box center [706, 559] width 239 height 59
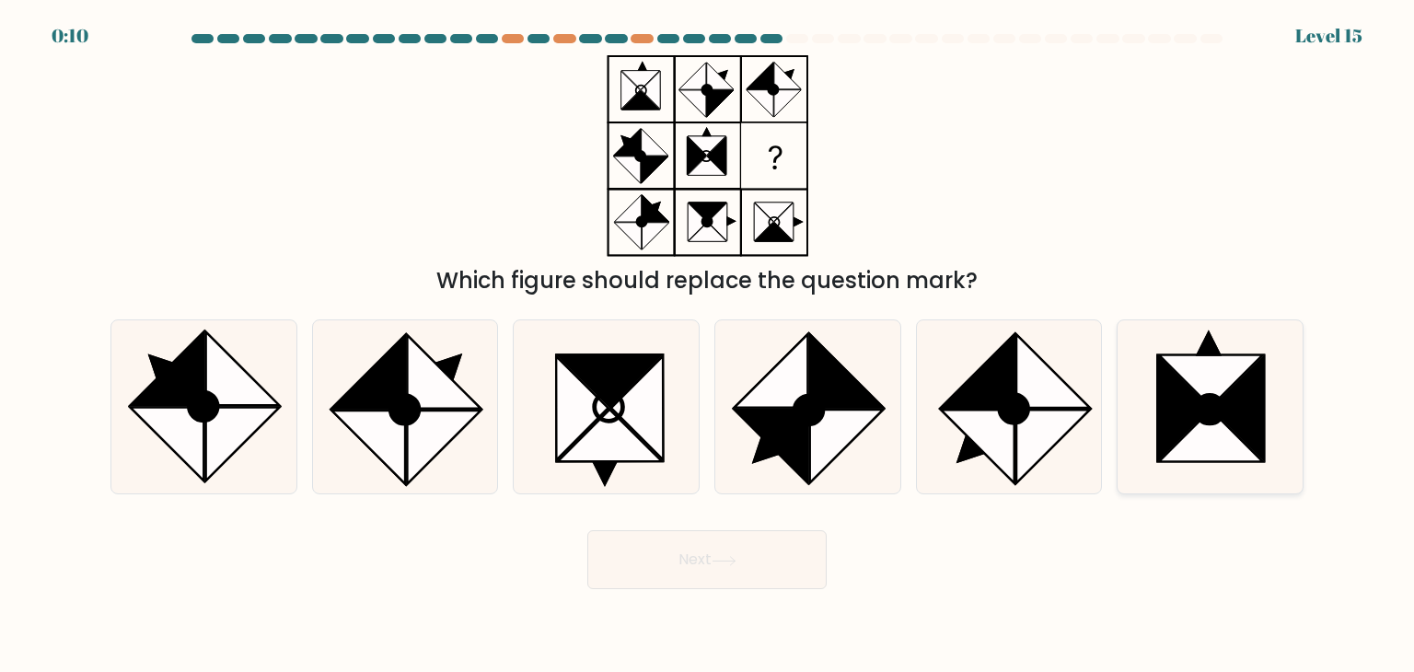
click at [1239, 388] on icon at bounding box center [1239, 408] width 52 height 104
click at [708, 345] on input "f." at bounding box center [707, 340] width 1 height 9
radio input "true"
click at [792, 568] on button "Next" at bounding box center [706, 559] width 239 height 59
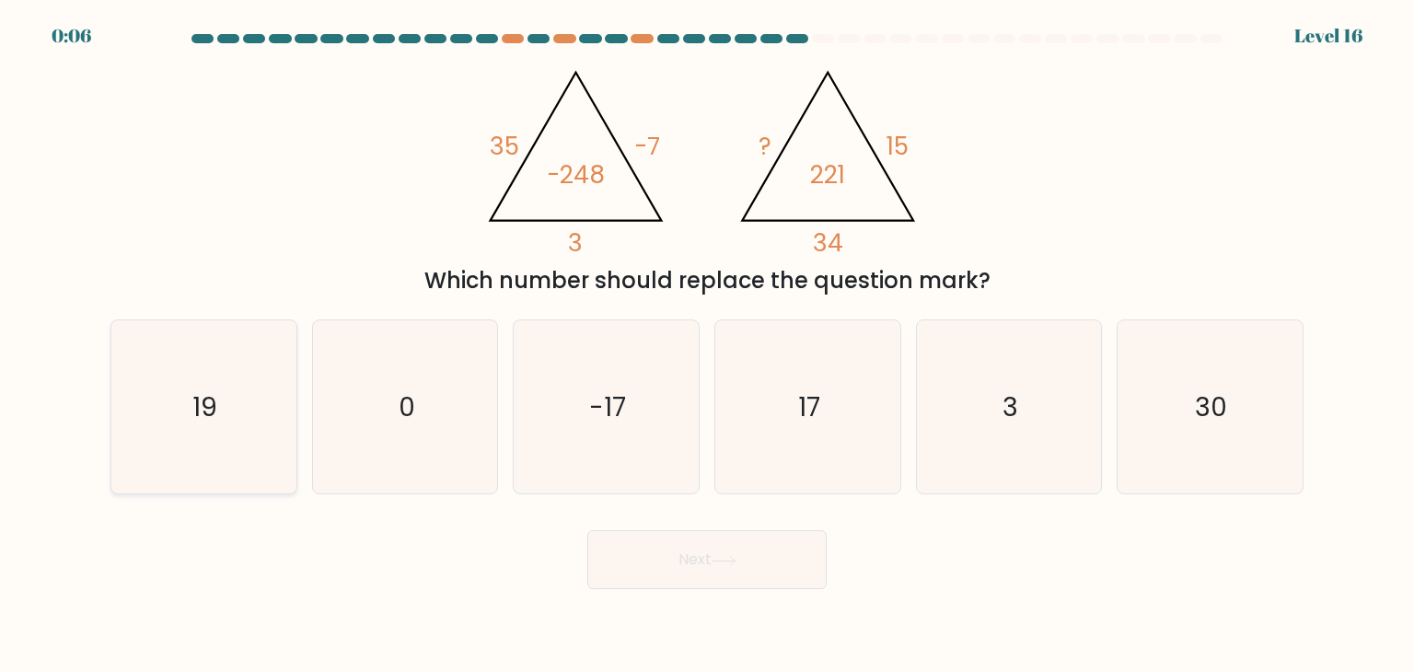
click at [140, 471] on icon "19" at bounding box center [203, 406] width 173 height 173
click at [707, 345] on input "a. 19" at bounding box center [707, 340] width 1 height 9
radio input "true"
click at [675, 579] on button "Next" at bounding box center [706, 559] width 239 height 59
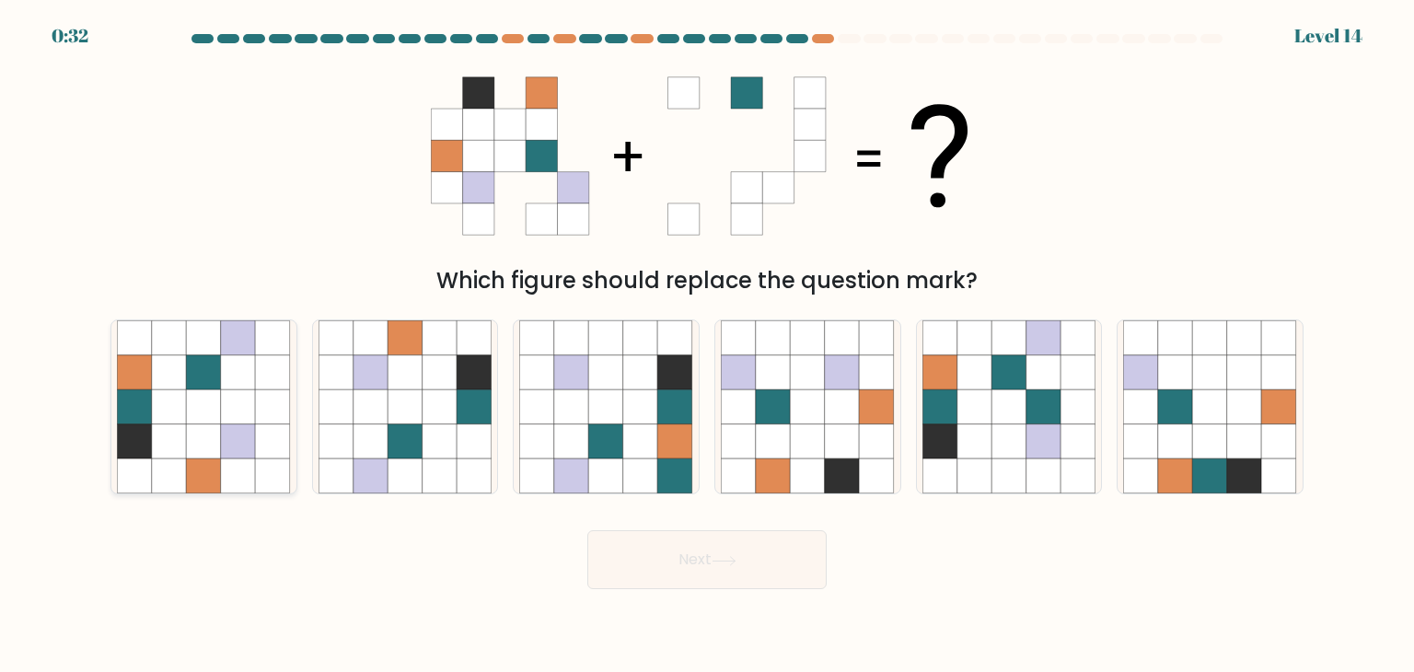
click at [213, 453] on icon at bounding box center [204, 441] width 35 height 35
click at [707, 345] on input "a." at bounding box center [707, 340] width 1 height 9
radio input "true"
click at [690, 564] on button "Next" at bounding box center [706, 559] width 239 height 59
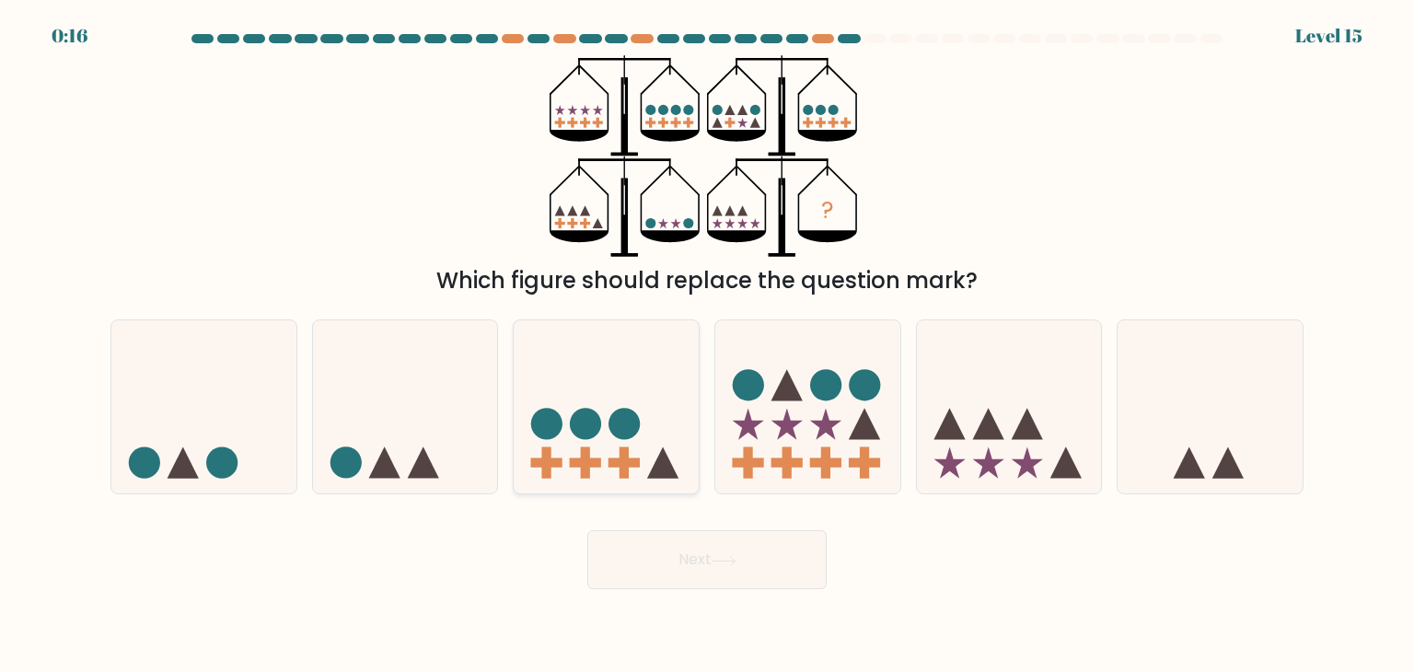
click at [631, 435] on circle at bounding box center [624, 424] width 31 height 31
click at [707, 345] on input "c." at bounding box center [707, 340] width 1 height 9
radio input "true"
click at [751, 571] on button "Next" at bounding box center [706, 559] width 239 height 59
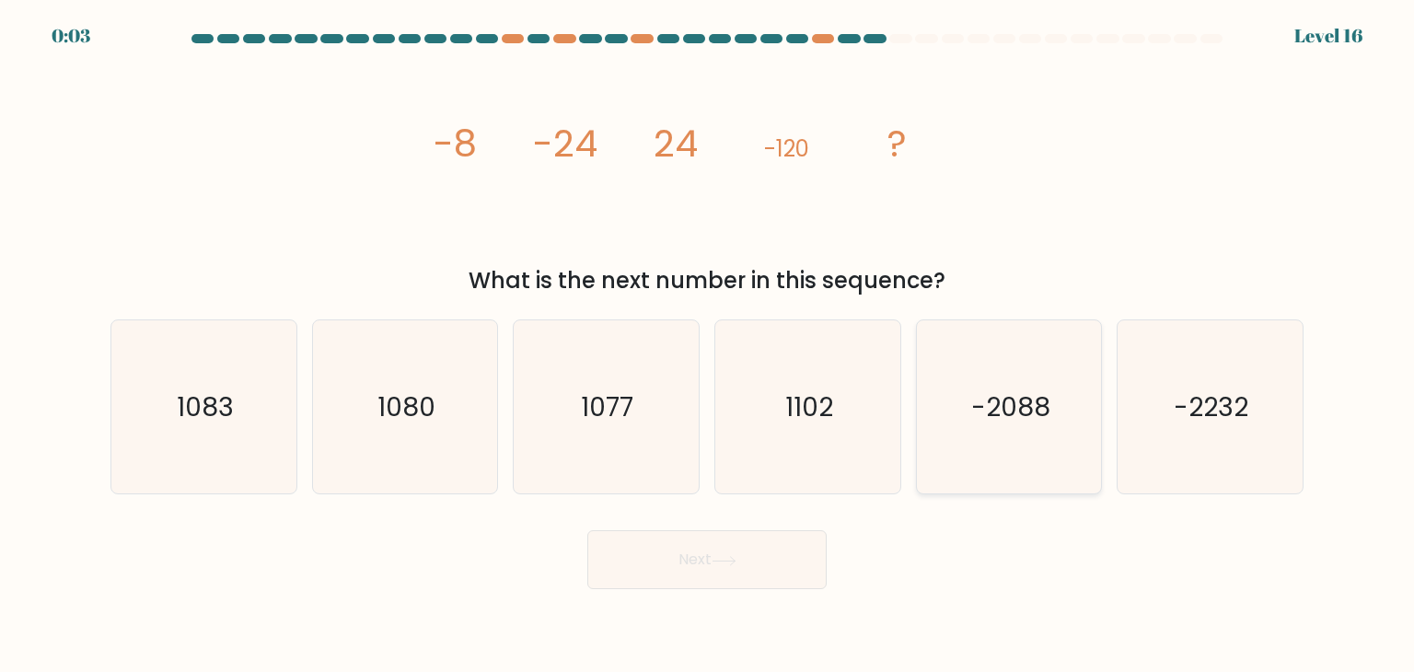
click at [958, 431] on icon "-2088" at bounding box center [1008, 406] width 173 height 173
click at [708, 345] on input "e. -2088" at bounding box center [707, 340] width 1 height 9
radio input "true"
click at [689, 570] on button "Next" at bounding box center [706, 559] width 239 height 59
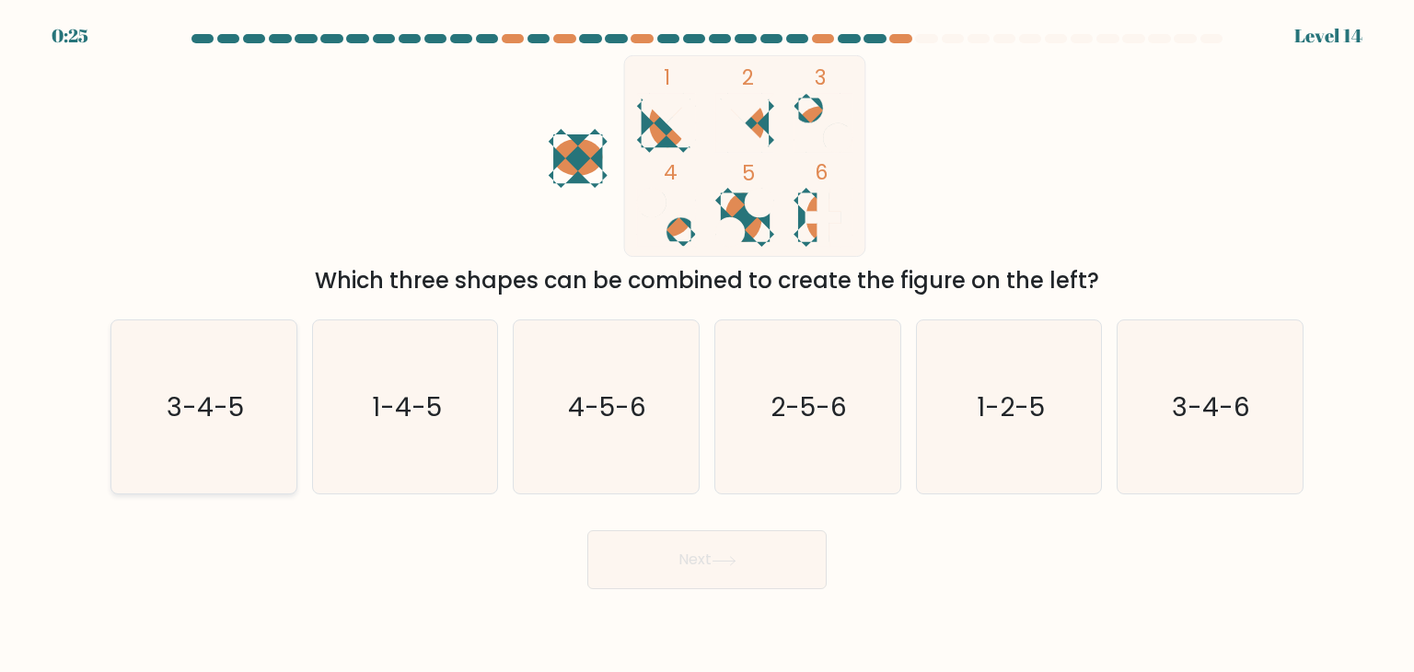
click at [217, 425] on icon "3-4-5" at bounding box center [203, 406] width 173 height 173
click at [707, 345] on input "a. 3-4-5" at bounding box center [707, 340] width 1 height 9
radio input "true"
click at [638, 563] on button "Next" at bounding box center [706, 559] width 239 height 59
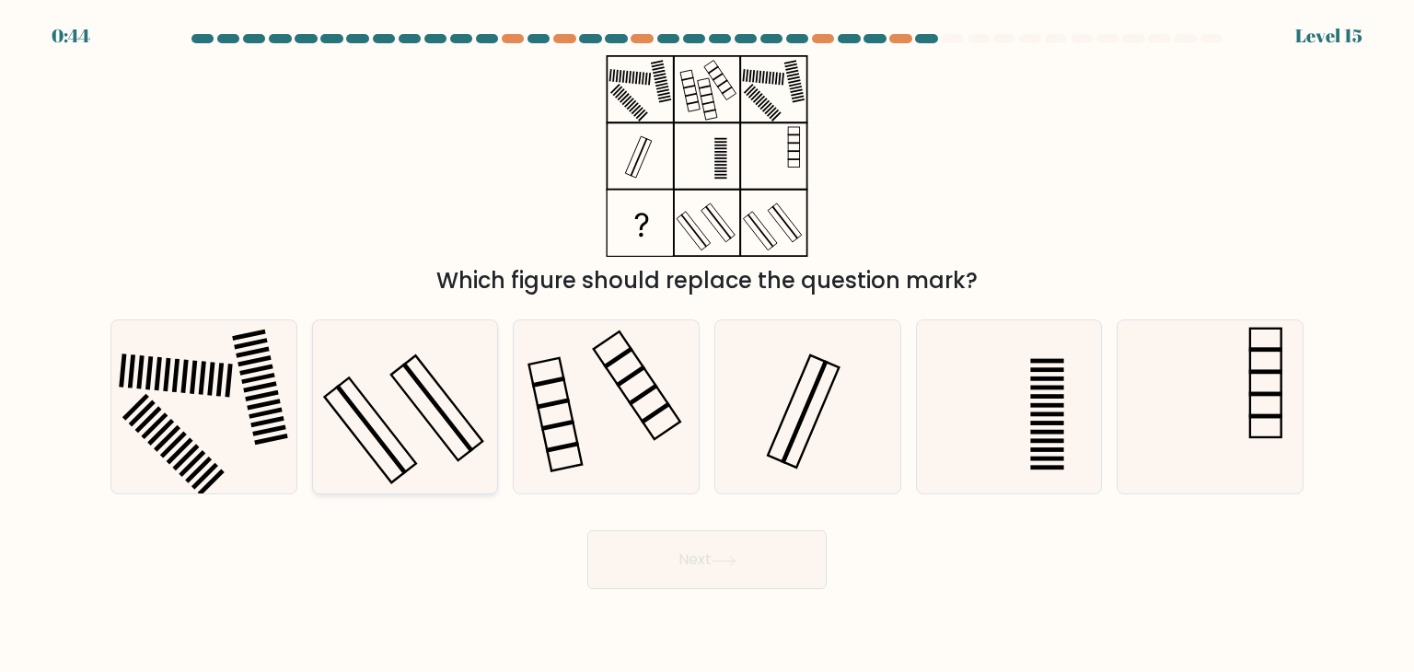
click at [465, 403] on icon at bounding box center [405, 406] width 173 height 173
click at [707, 345] on input "b." at bounding box center [707, 340] width 1 height 9
radio input "true"
click at [637, 413] on rect at bounding box center [637, 385] width 87 height 108
click at [707, 345] on input "c." at bounding box center [707, 340] width 1 height 9
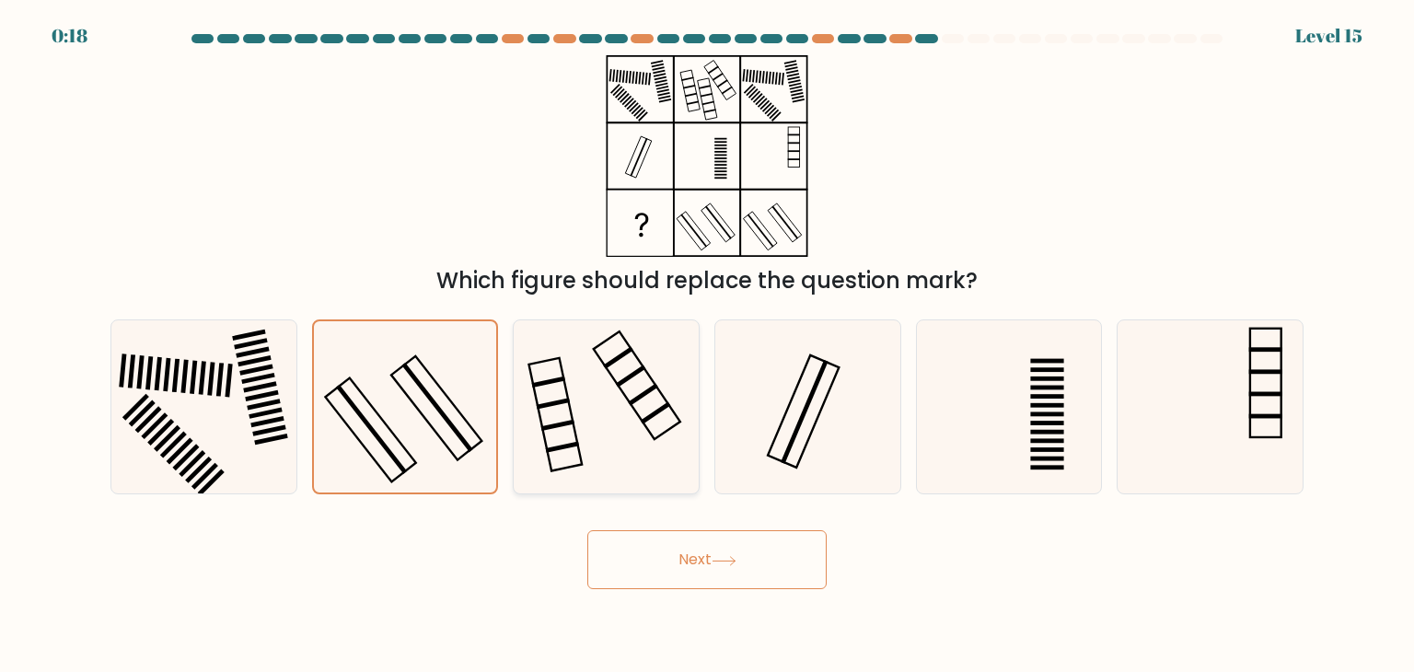
radio input "true"
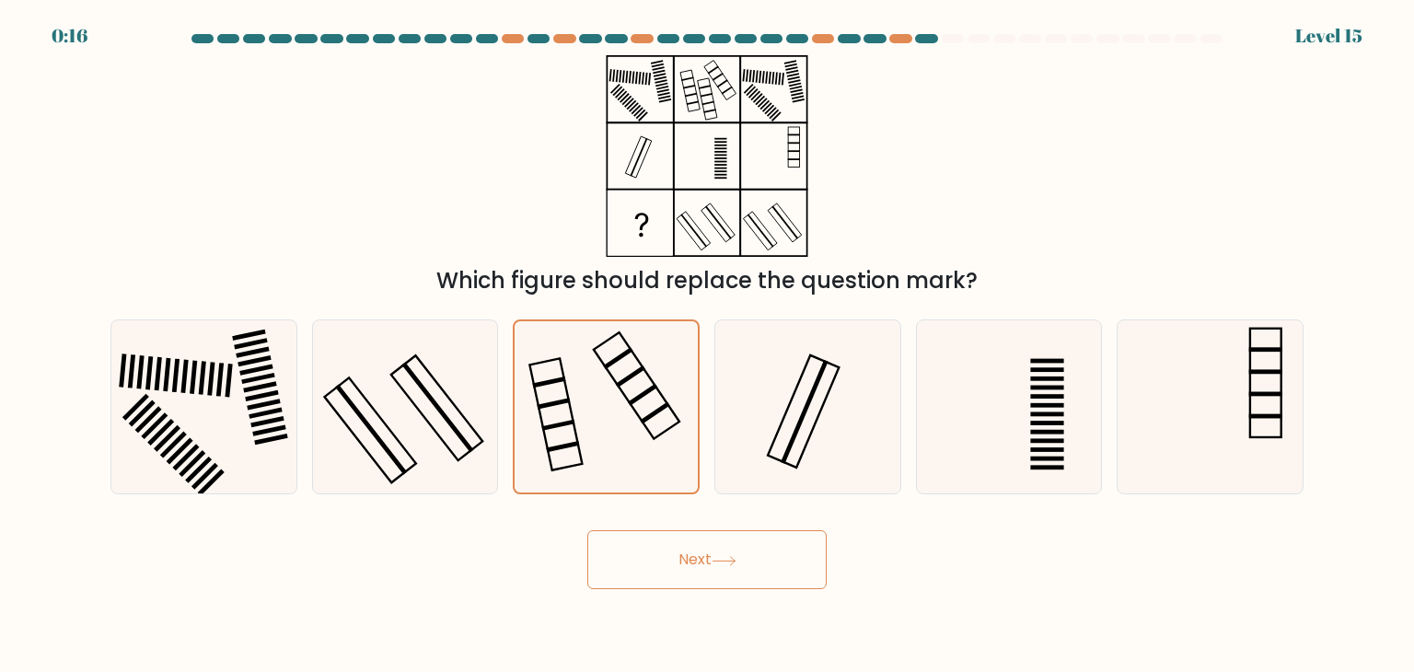
click at [665, 567] on button "Next" at bounding box center [706, 559] width 239 height 59
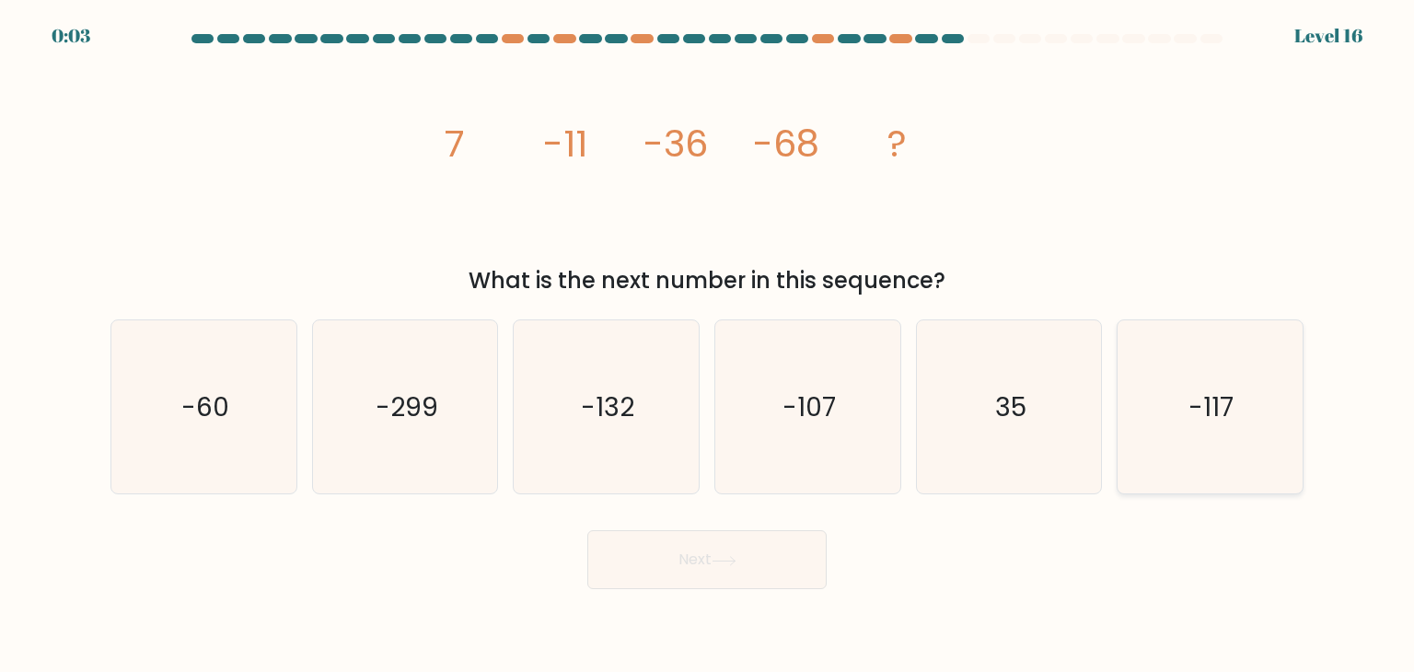
click at [1256, 385] on icon "-117" at bounding box center [1209, 406] width 173 height 173
click at [708, 345] on input "f. -117" at bounding box center [707, 340] width 1 height 9
radio input "true"
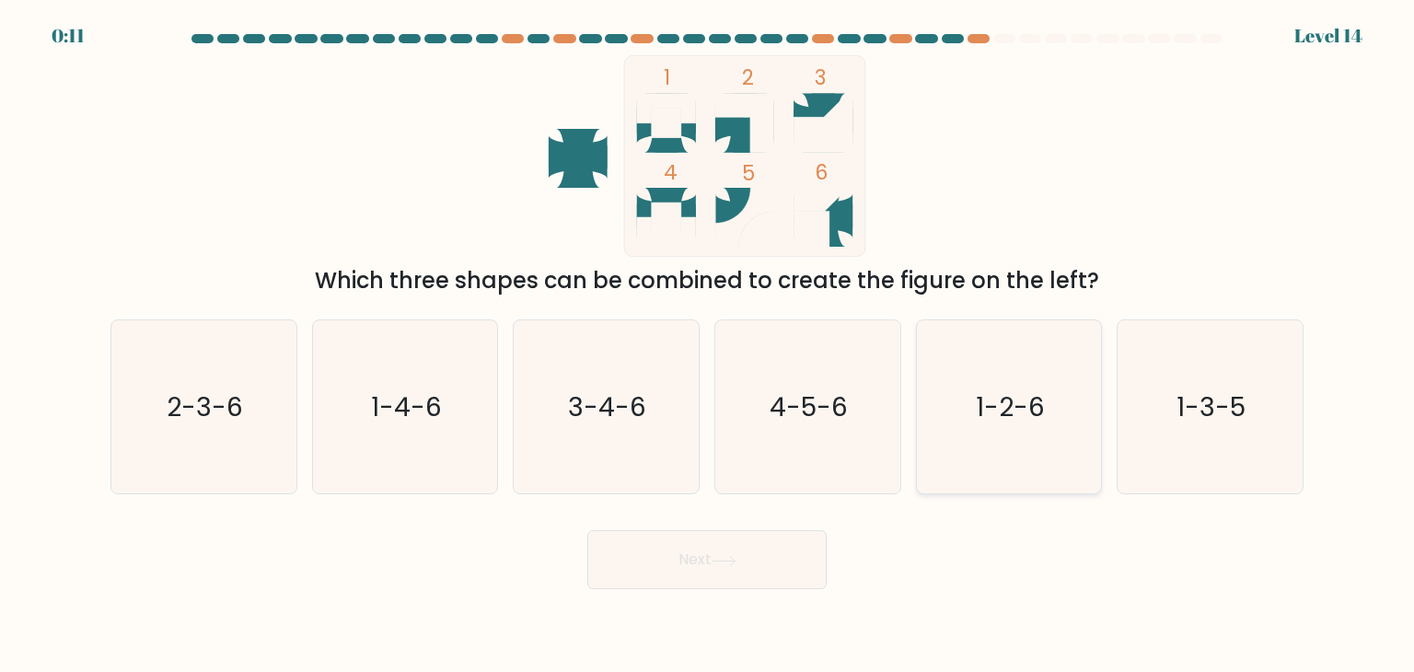
click at [976, 406] on text "1-2-6" at bounding box center [1010, 406] width 69 height 37
click at [708, 345] on input "e. 1-2-6" at bounding box center [707, 340] width 1 height 9
radio input "true"
click at [721, 562] on icon at bounding box center [724, 561] width 25 height 10
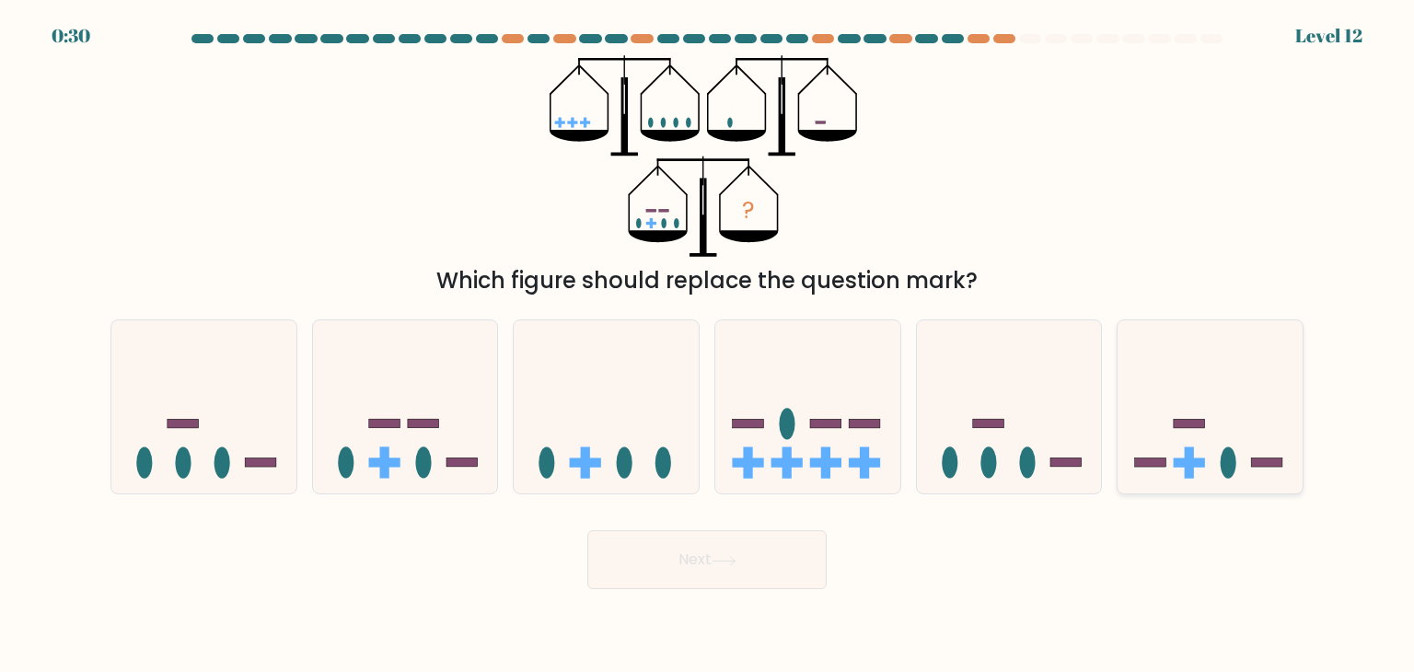
click at [1155, 438] on icon at bounding box center [1210, 406] width 185 height 153
click at [708, 345] on input "f." at bounding box center [707, 340] width 1 height 9
radio input "true"
click at [647, 557] on button "Next" at bounding box center [706, 559] width 239 height 59
click at [655, 568] on button "Next" at bounding box center [706, 559] width 239 height 59
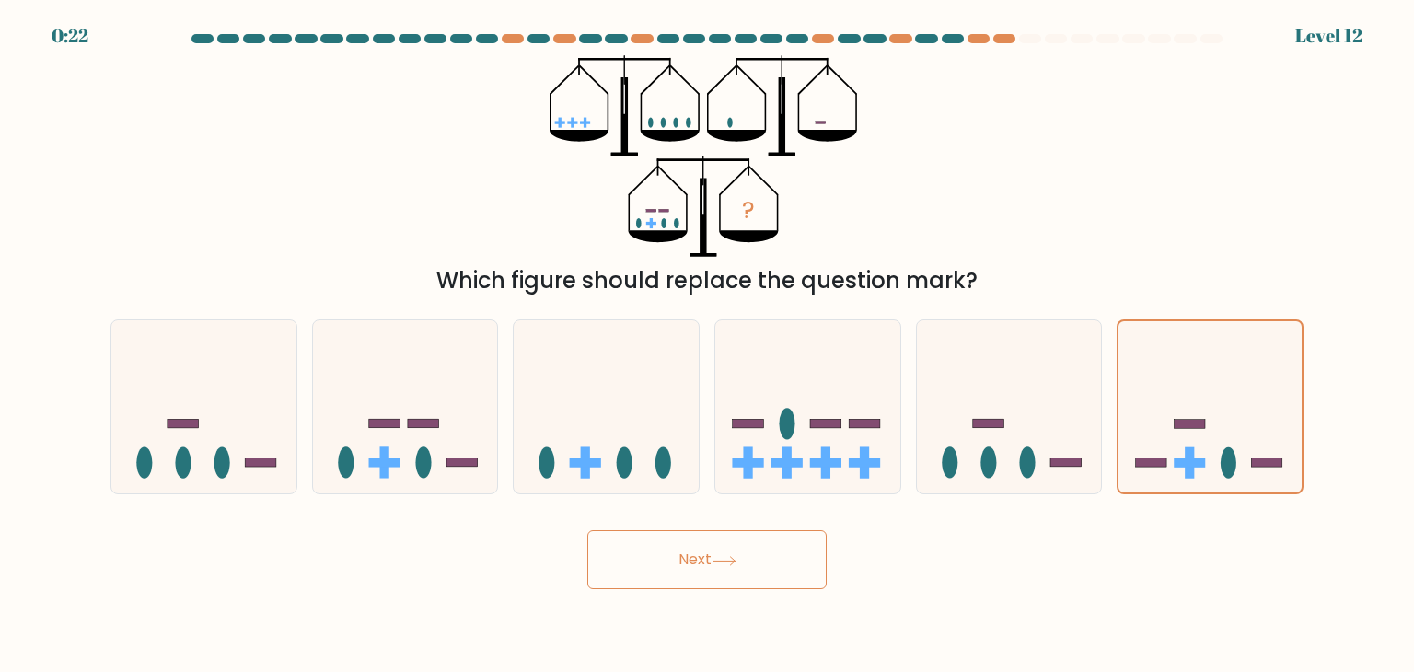
click at [655, 568] on button "Next" at bounding box center [706, 559] width 239 height 59
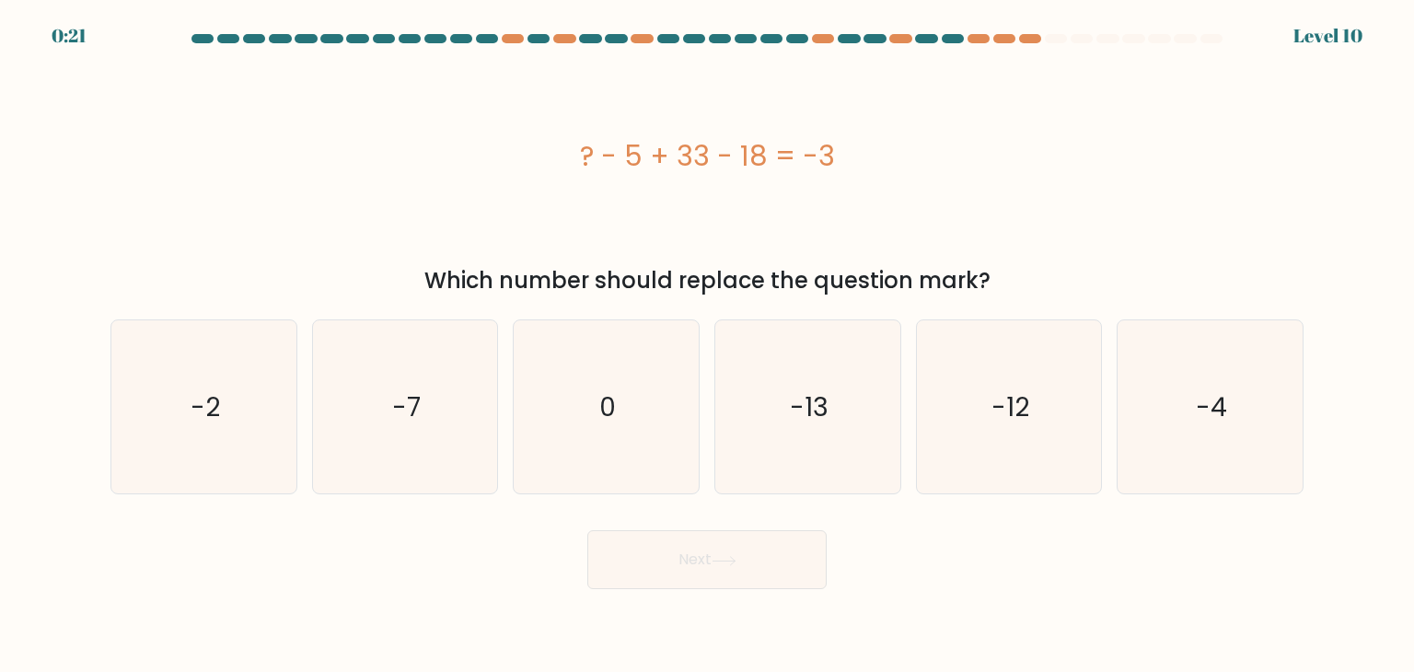
click at [655, 568] on button "Next" at bounding box center [706, 559] width 239 height 59
click at [430, 433] on icon "-7" at bounding box center [405, 406] width 173 height 173
click at [707, 345] on input "b. -7" at bounding box center [707, 340] width 1 height 9
radio input "true"
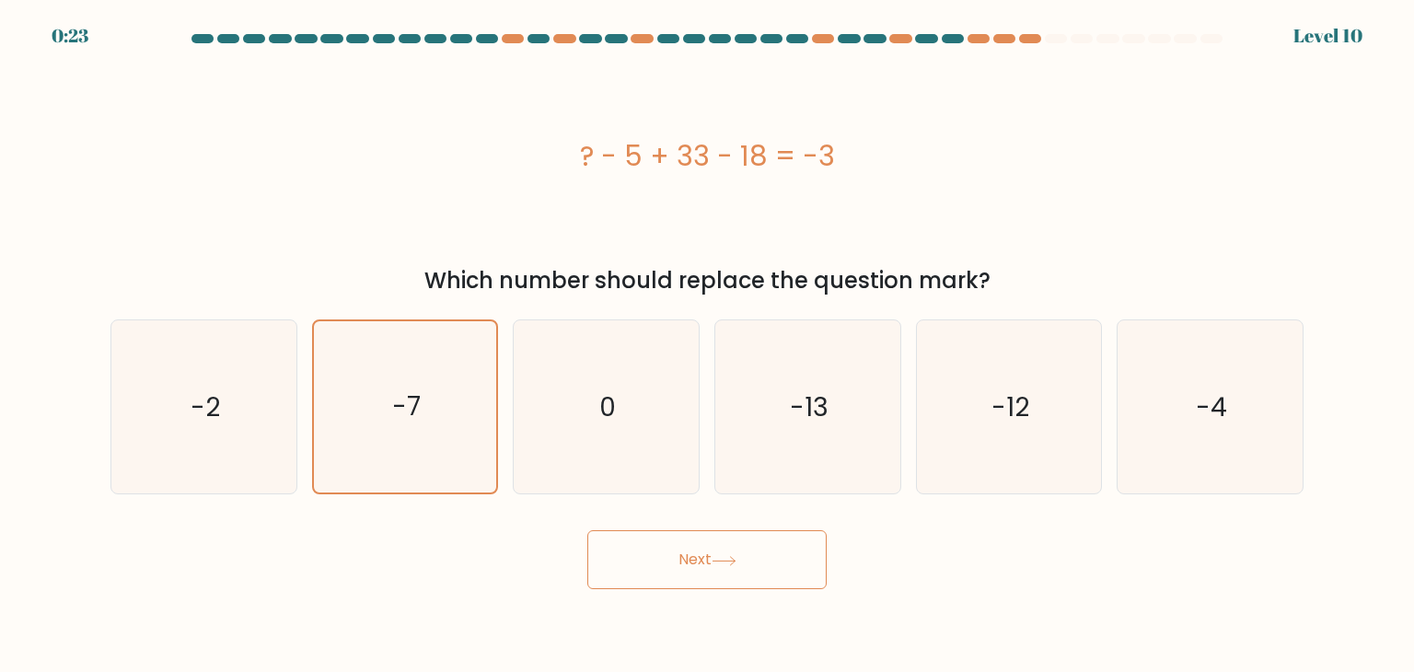
click at [707, 561] on button "Next" at bounding box center [706, 559] width 239 height 59
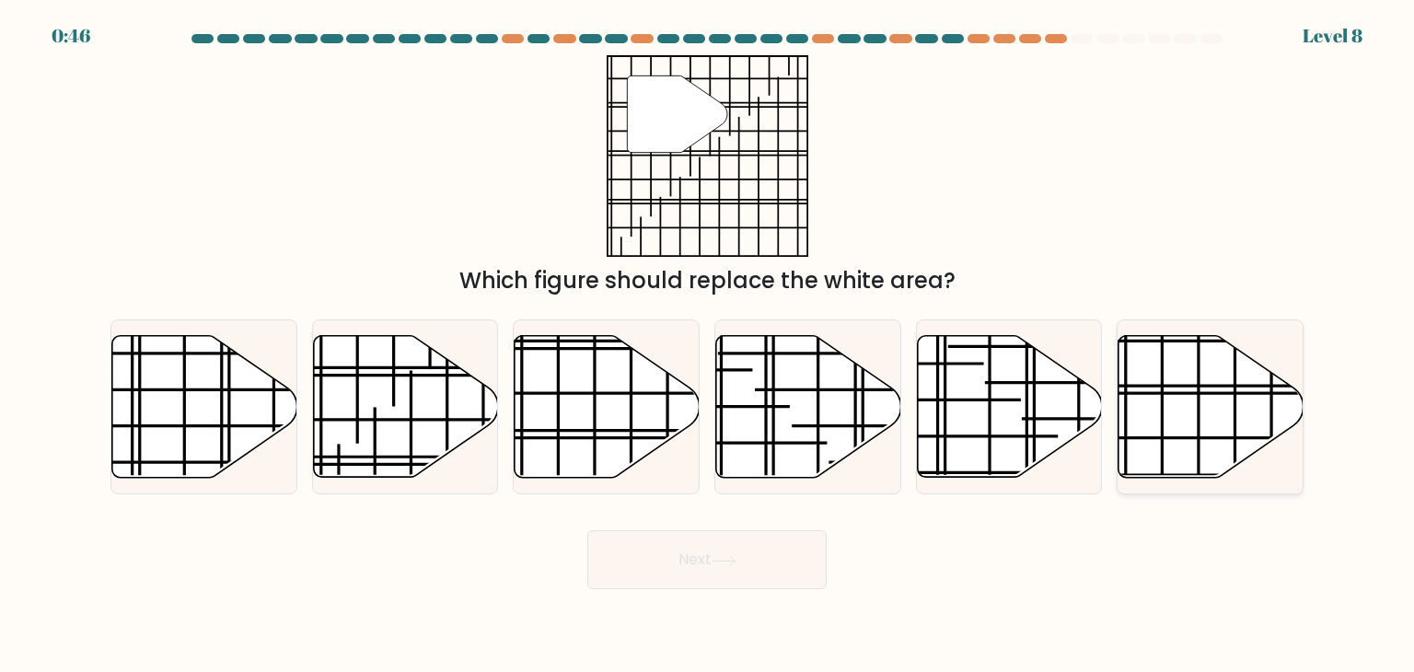
click at [1167, 428] on icon at bounding box center [1210, 407] width 185 height 142
click at [708, 345] on input "f." at bounding box center [707, 340] width 1 height 9
radio input "true"
click at [700, 564] on button "Next" at bounding box center [706, 559] width 239 height 59
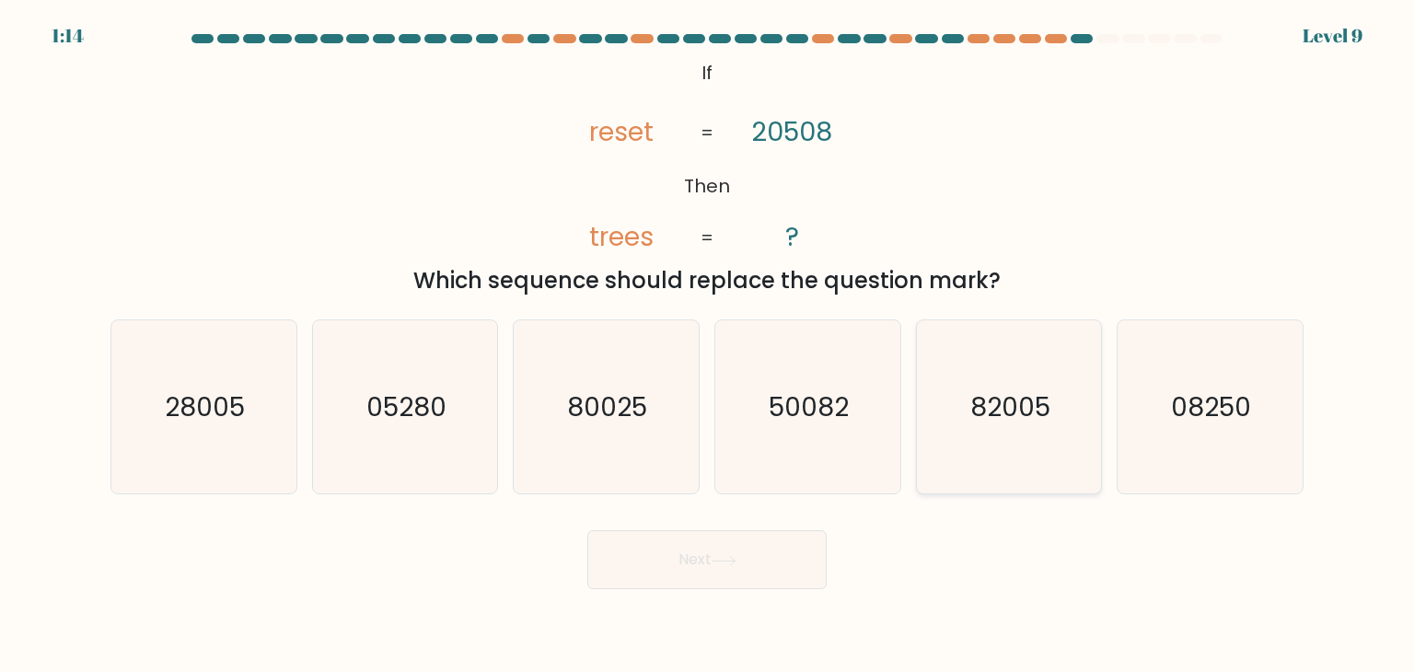
click at [1000, 399] on text "82005" at bounding box center [1010, 406] width 80 height 37
click at [708, 345] on input "e. 82005" at bounding box center [707, 340] width 1 height 9
radio input "true"
click at [700, 553] on button "Next" at bounding box center [706, 559] width 239 height 59
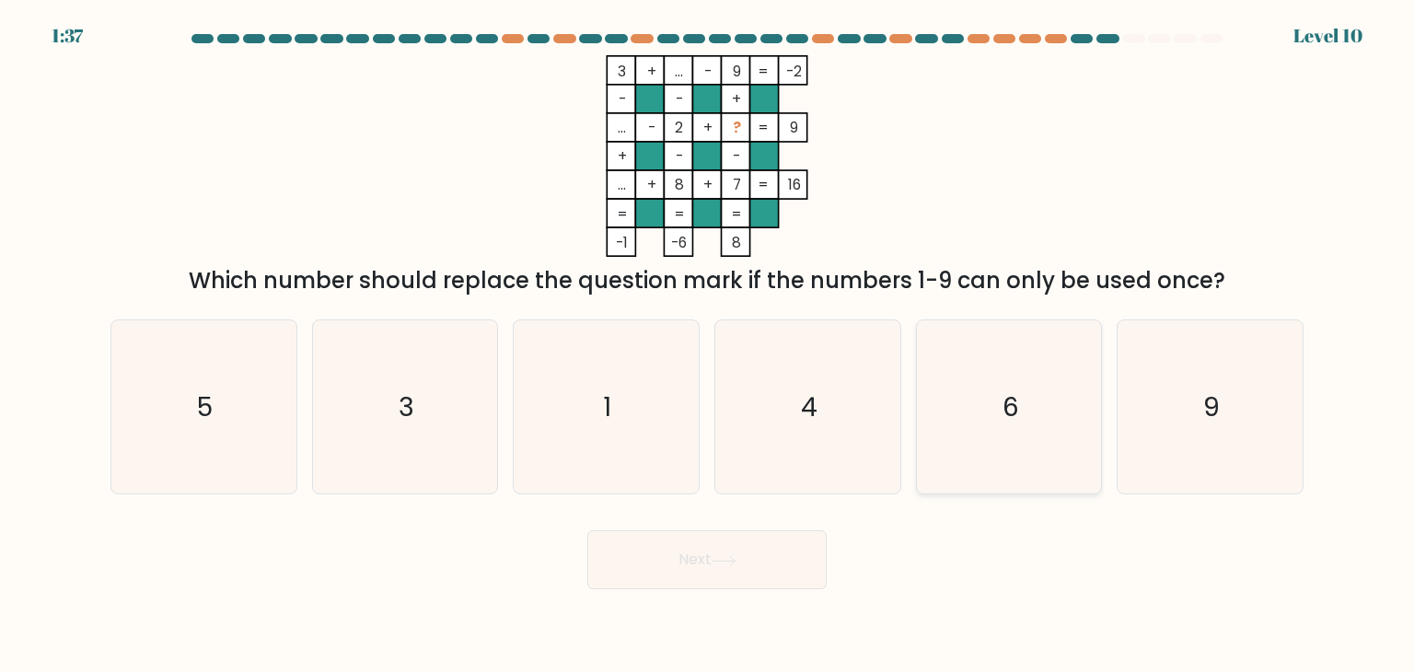
click at [998, 393] on icon "6" at bounding box center [1008, 406] width 173 height 173
click at [708, 345] on input "e. 6" at bounding box center [707, 340] width 1 height 9
radio input "true"
click at [729, 559] on icon at bounding box center [724, 561] width 25 height 10
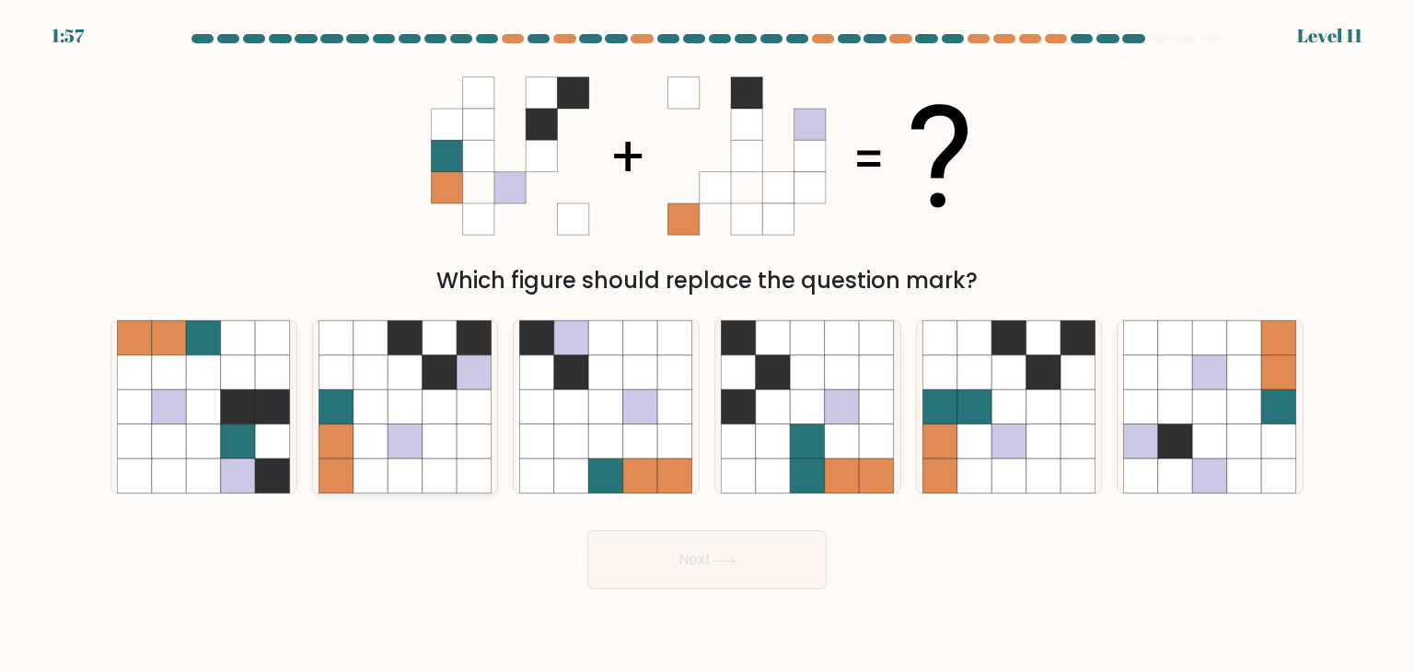
click at [413, 423] on icon at bounding box center [405, 406] width 35 height 35
click at [707, 345] on input "b." at bounding box center [707, 340] width 1 height 9
radio input "true"
click at [663, 539] on button "Next" at bounding box center [706, 559] width 239 height 59
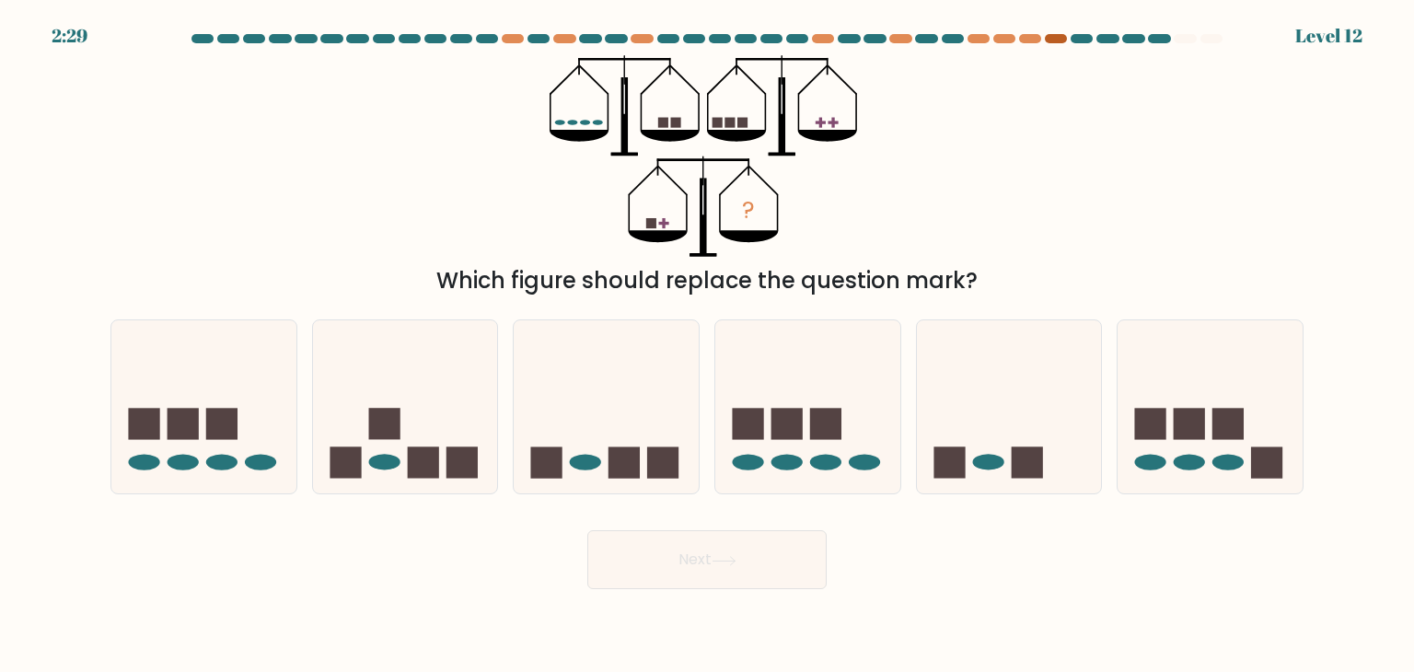
click at [1056, 41] on div at bounding box center [1056, 38] width 22 height 9
click at [977, 461] on ellipse at bounding box center [987, 463] width 31 height 16
click at [708, 345] on input "e." at bounding box center [707, 340] width 1 height 9
radio input "true"
click at [700, 564] on button "Next" at bounding box center [706, 559] width 239 height 59
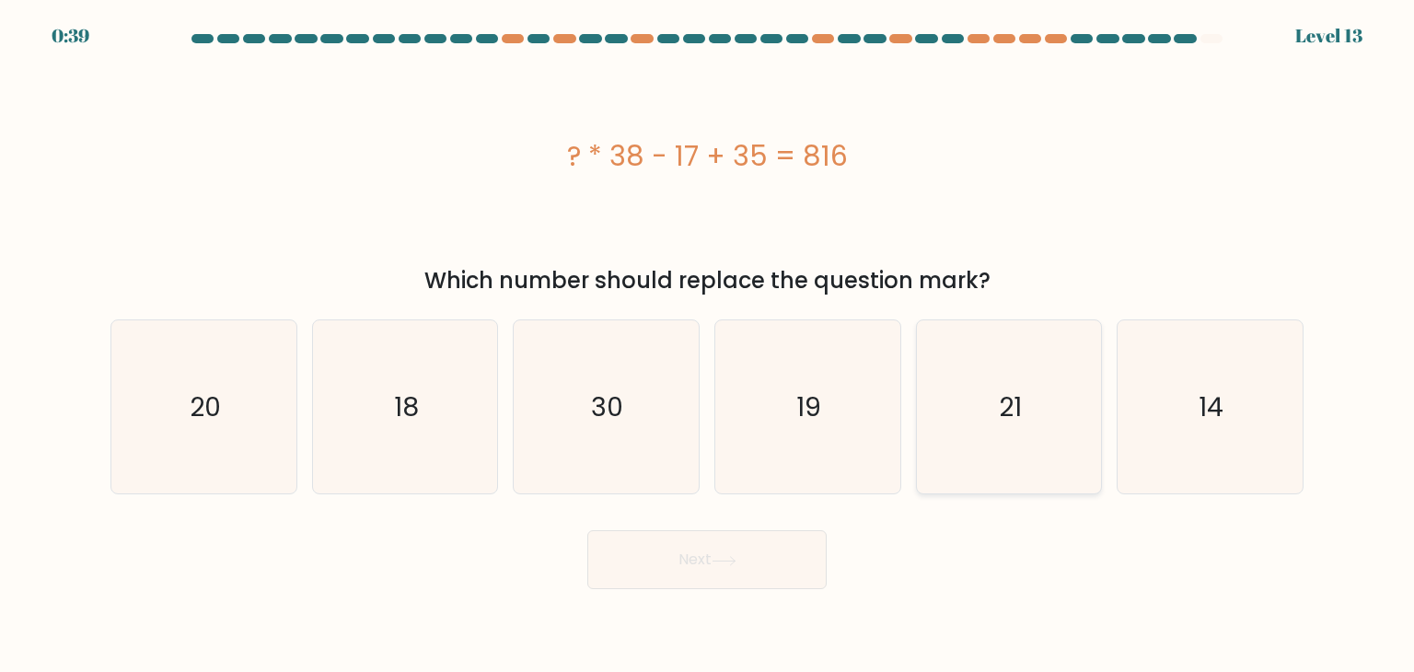
click at [1035, 406] on icon "21" at bounding box center [1008, 406] width 173 height 173
click at [708, 345] on input "e. 21" at bounding box center [707, 340] width 1 height 9
radio input "true"
click at [707, 579] on button "Next" at bounding box center [706, 559] width 239 height 59
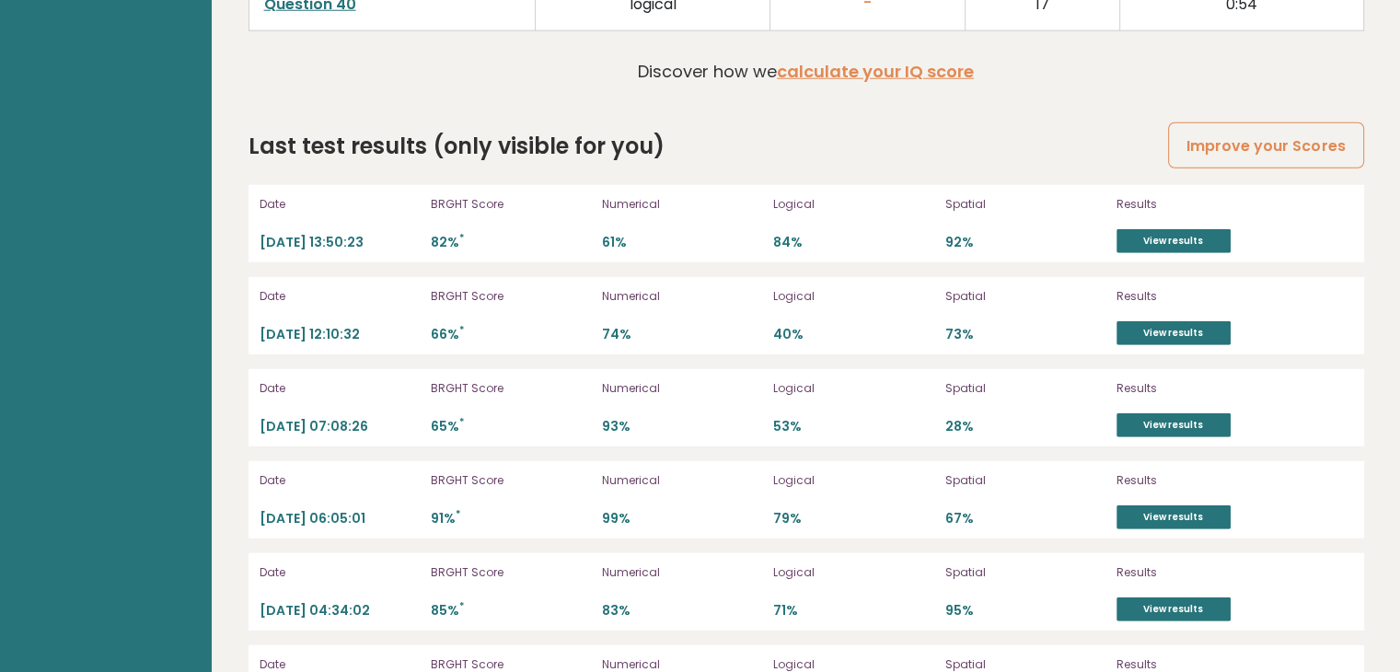
scroll to position [5003, 0]
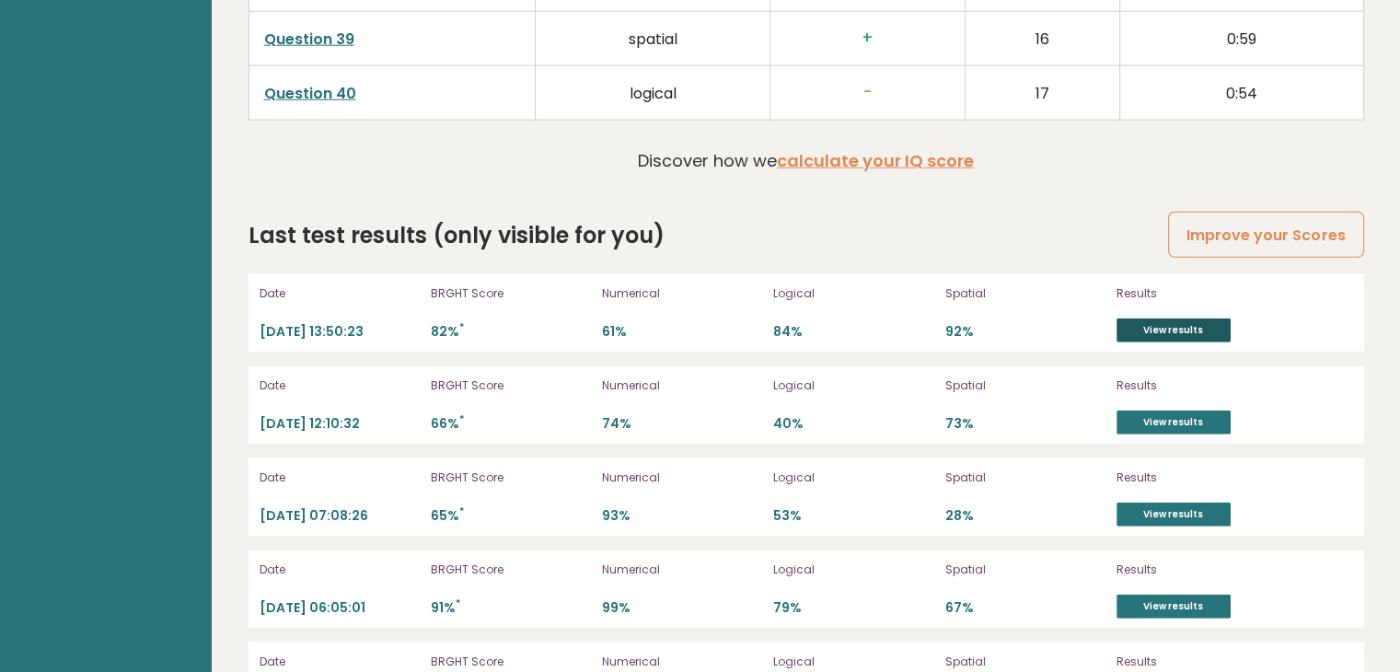
click at [1185, 319] on link "View results" at bounding box center [1174, 331] width 114 height 24
click at [1218, 414] on link "View results" at bounding box center [1174, 423] width 114 height 24
click at [1133, 319] on link "View results" at bounding box center [1174, 331] width 114 height 24
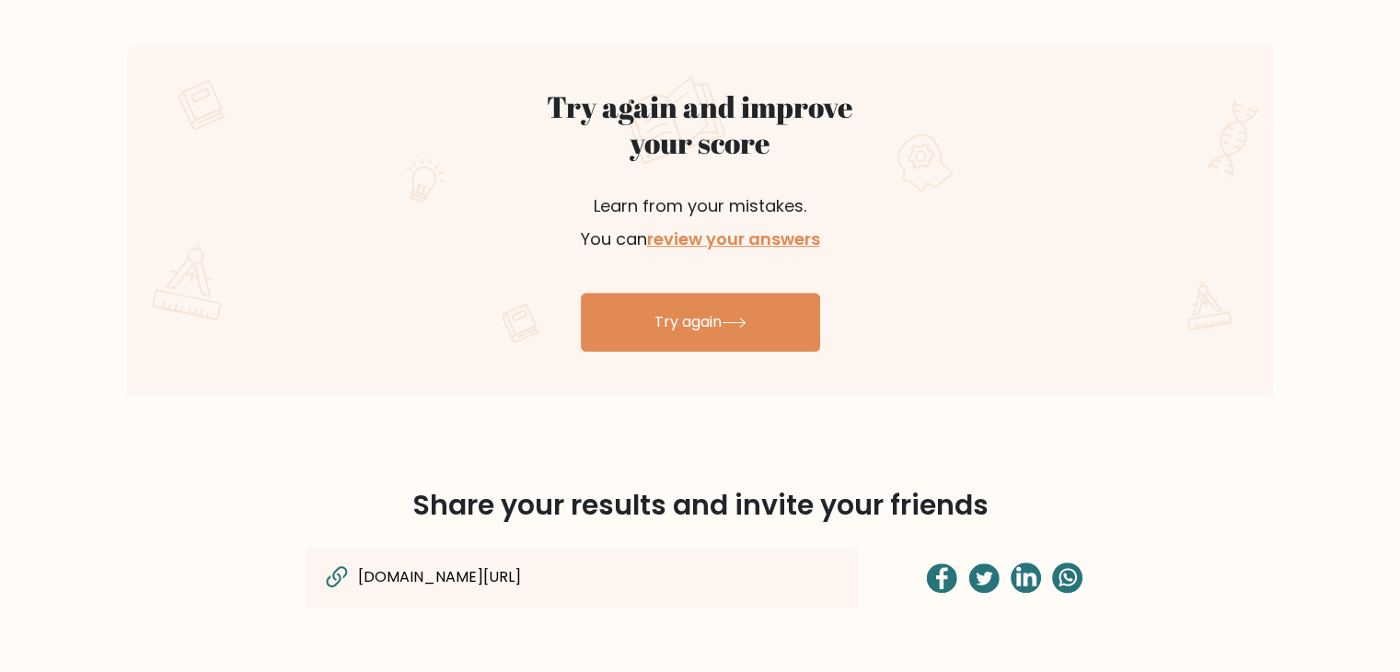
scroll to position [1001, 0]
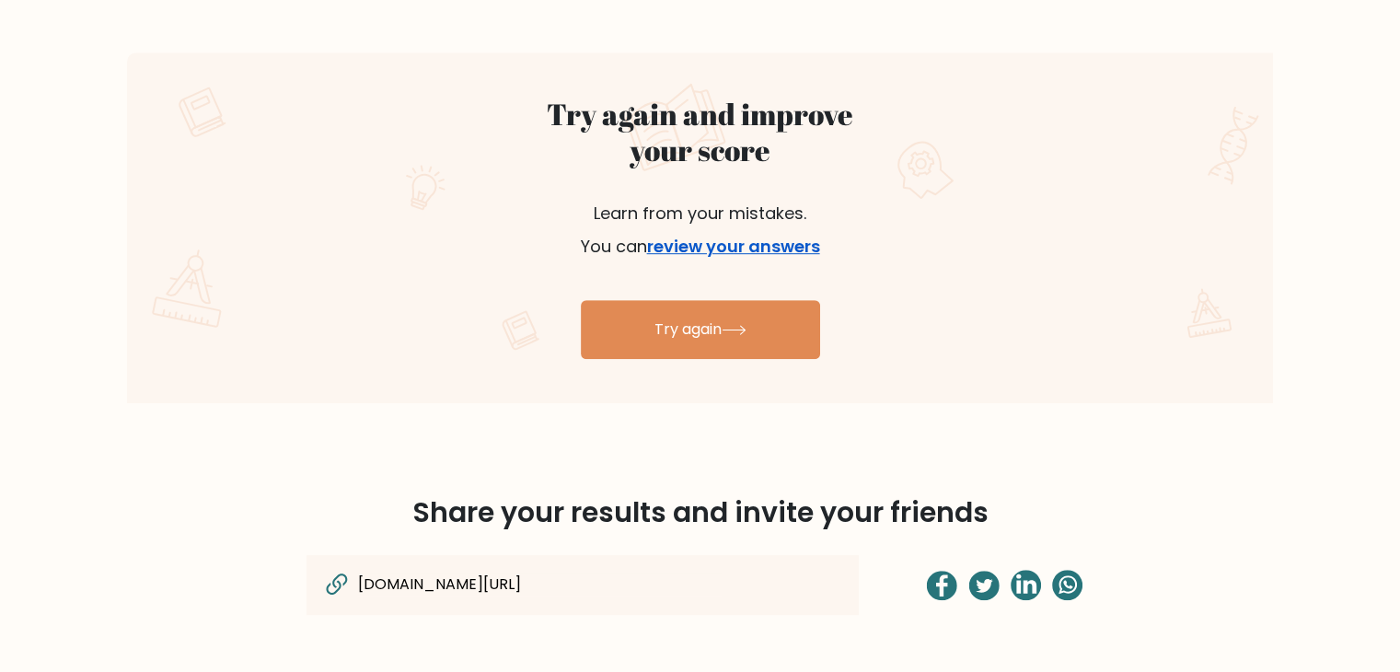
click at [763, 248] on link "review your answers" at bounding box center [733, 246] width 173 height 23
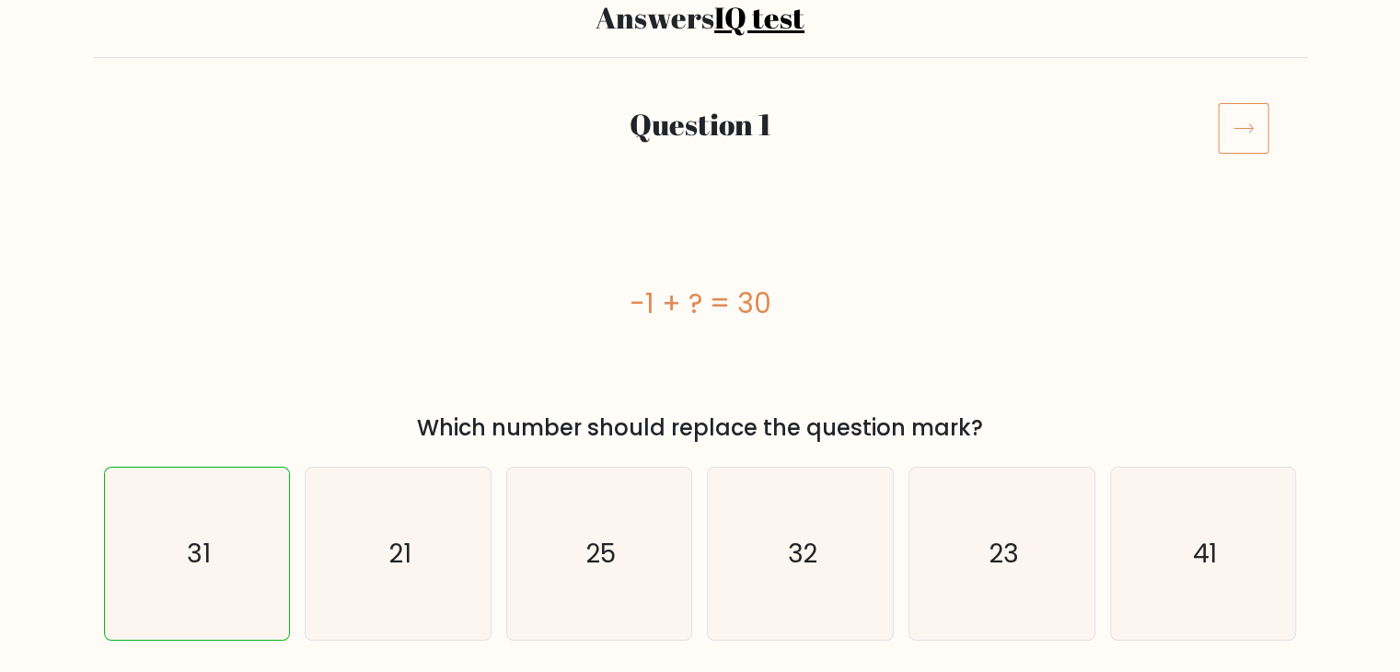
scroll to position [154, 0]
click at [1242, 132] on icon at bounding box center [1244, 127] width 52 height 52
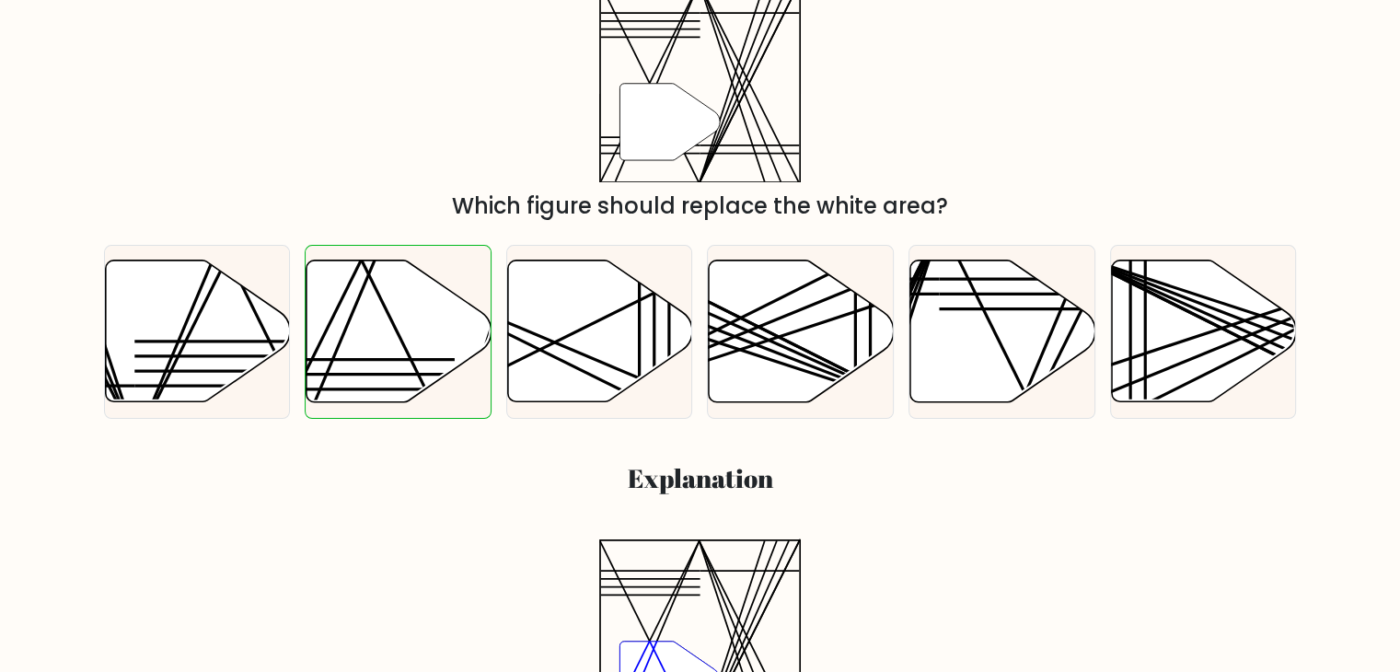
scroll to position [272, 0]
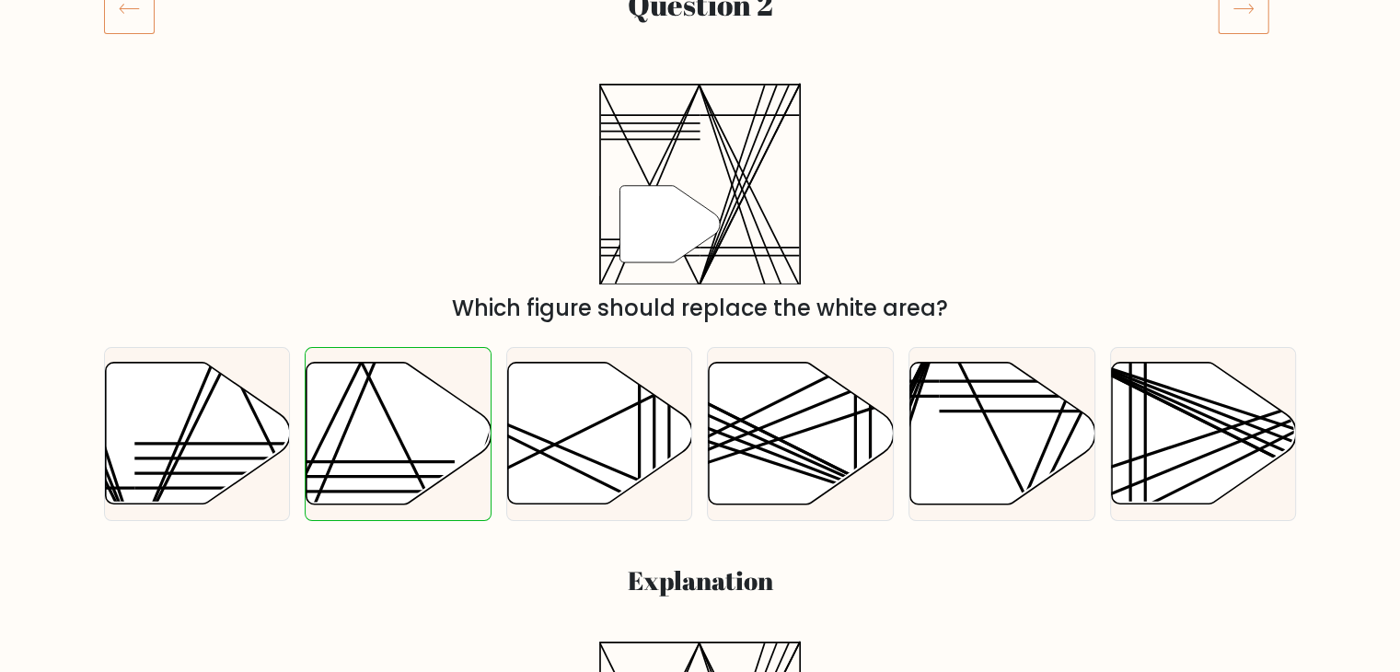
click at [1237, 10] on icon at bounding box center [1244, 9] width 52 height 52
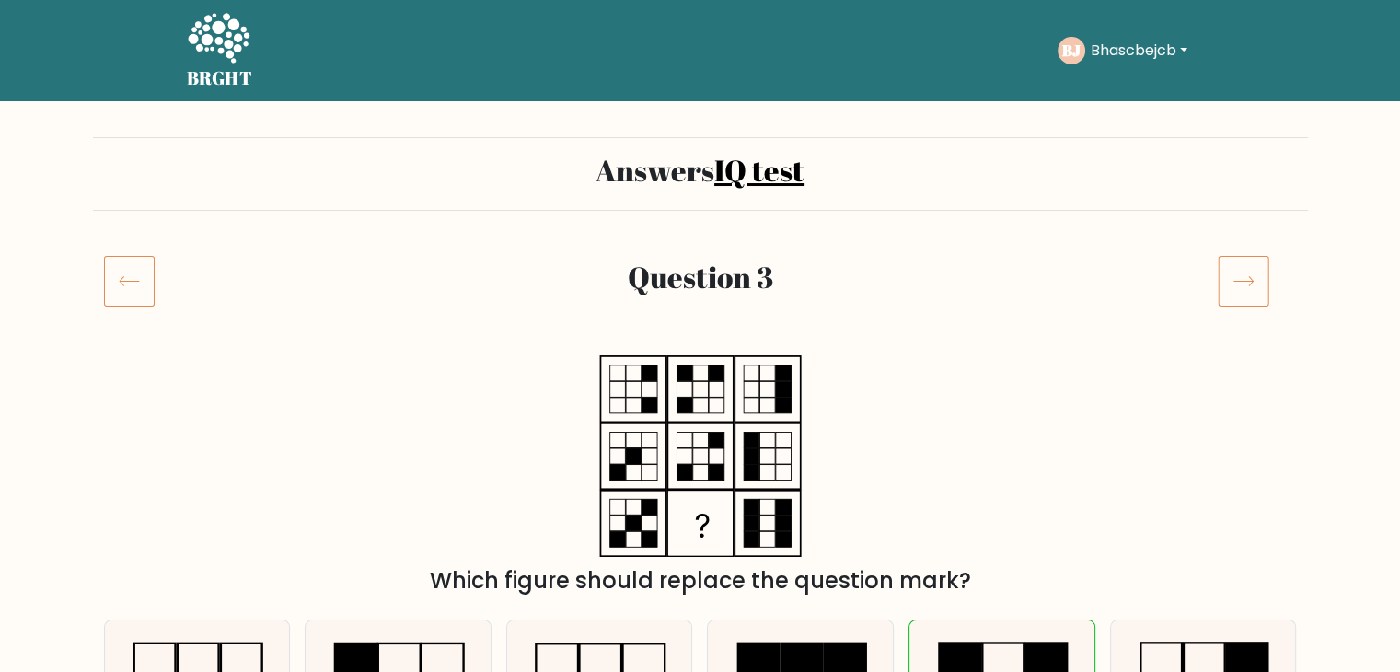
click at [1239, 276] on icon at bounding box center [1244, 281] width 52 height 52
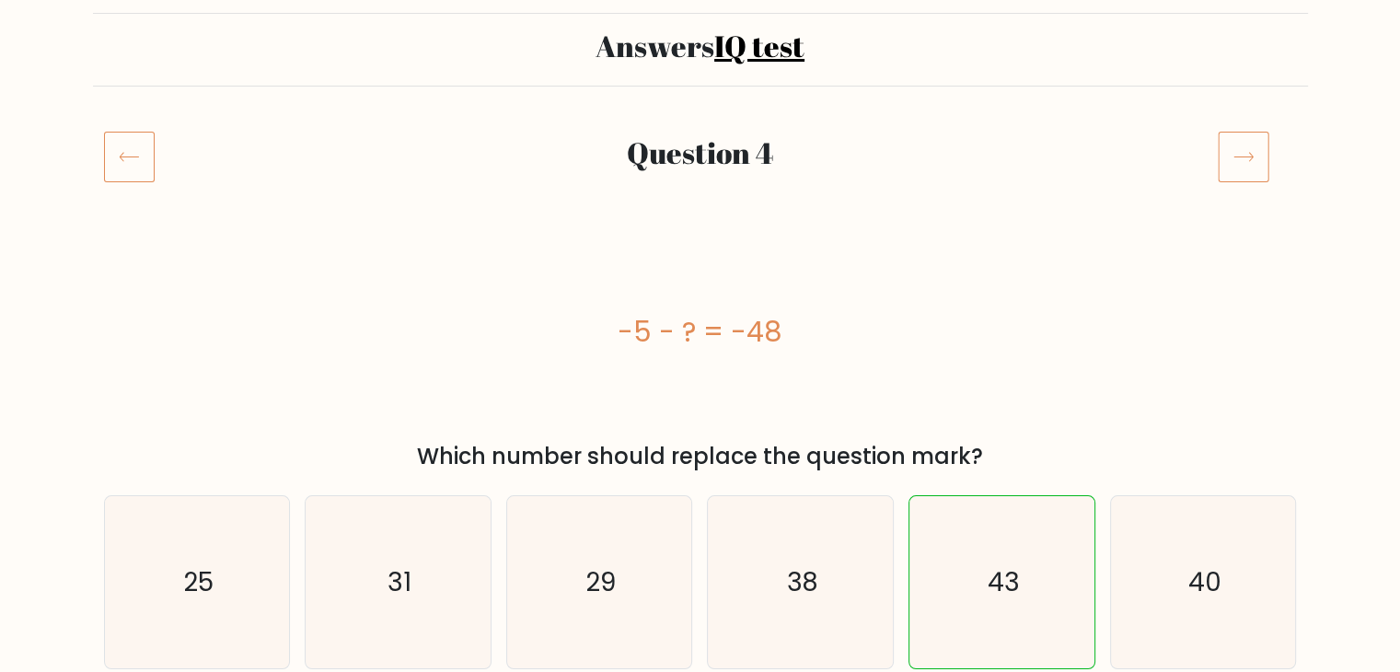
scroll to position [125, 0]
click at [1256, 146] on icon at bounding box center [1244, 156] width 52 height 52
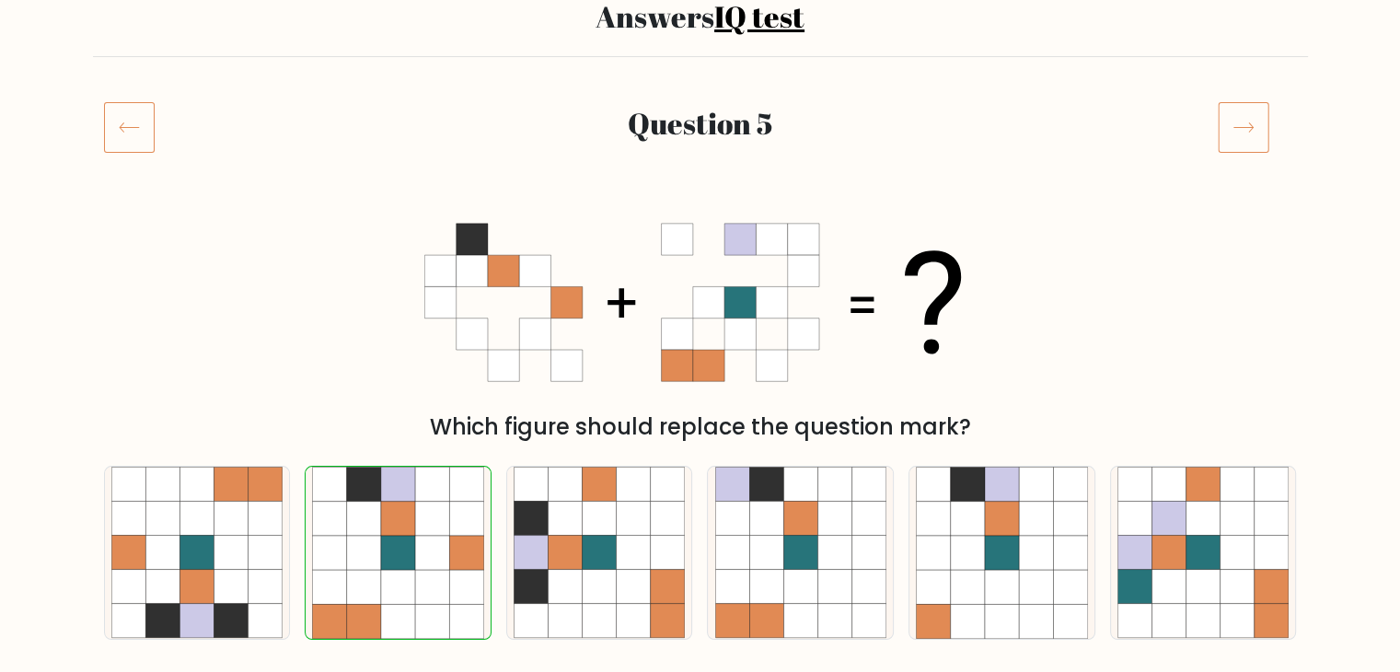
scroll to position [155, 0]
click at [1237, 140] on icon at bounding box center [1244, 126] width 52 height 52
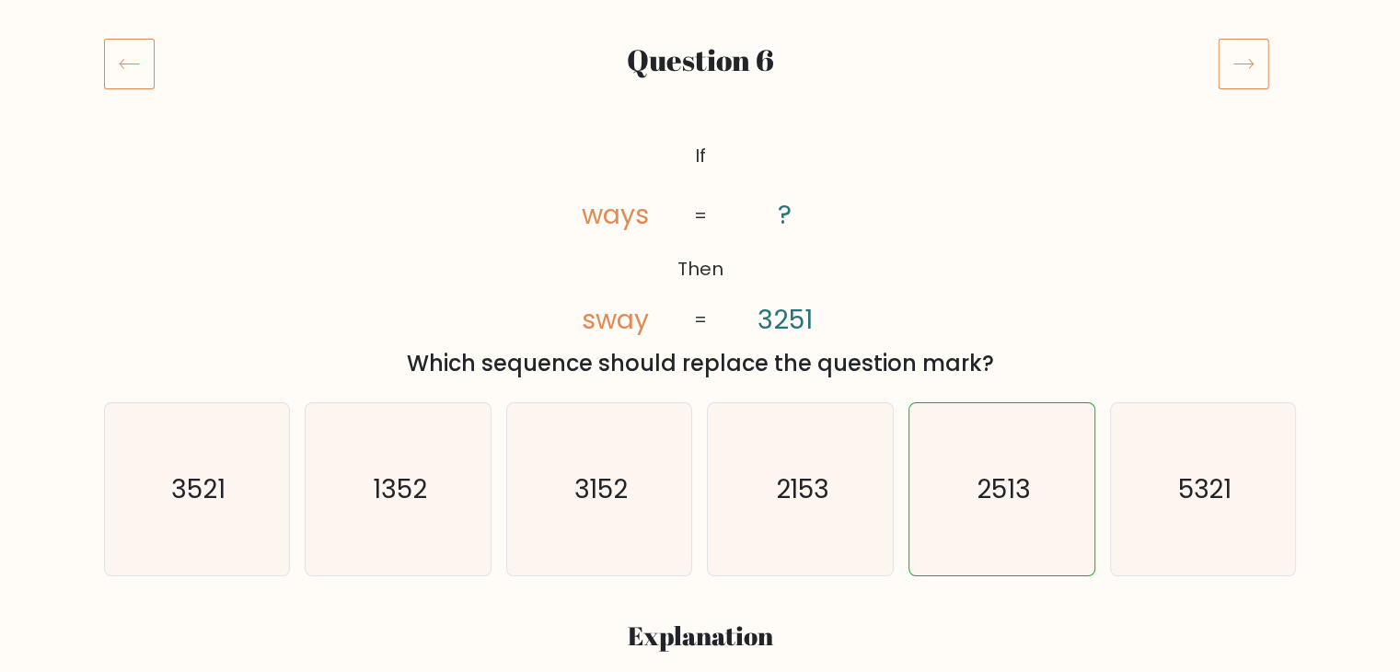
scroll to position [217, 0]
click at [1238, 65] on icon at bounding box center [1244, 64] width 52 height 52
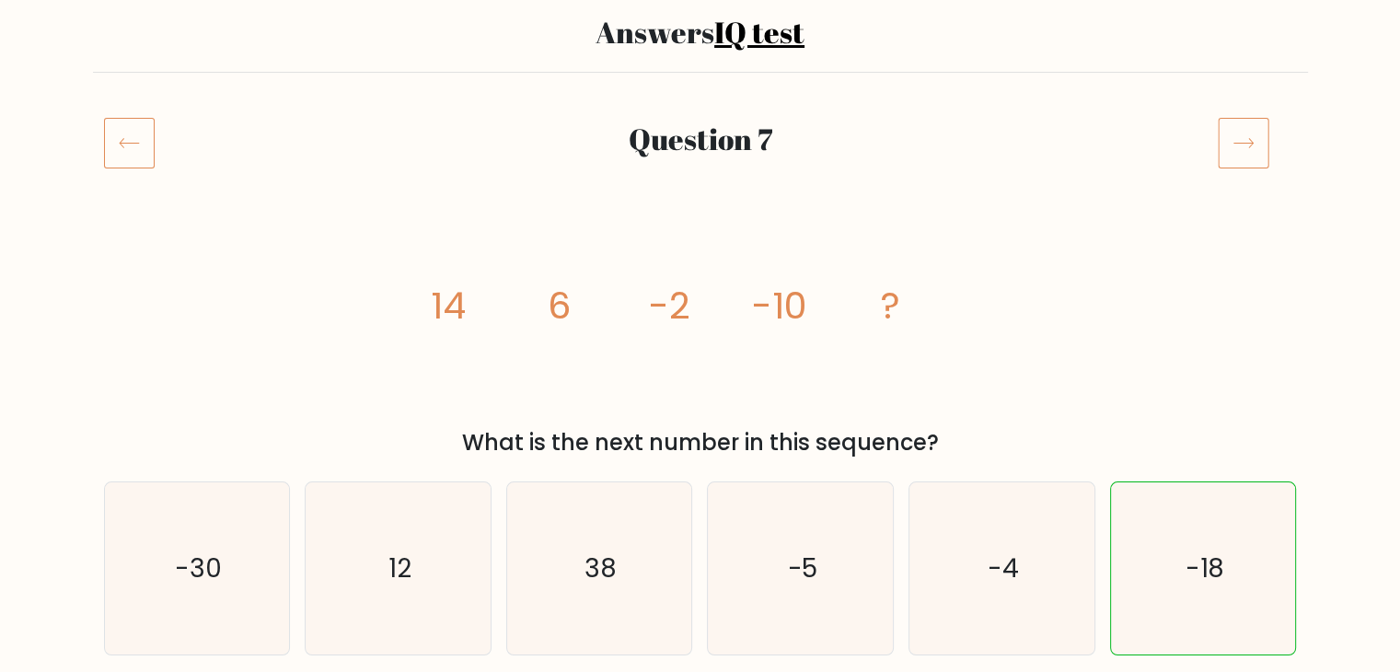
scroll to position [139, 0]
click at [1238, 159] on icon at bounding box center [1244, 142] width 52 height 52
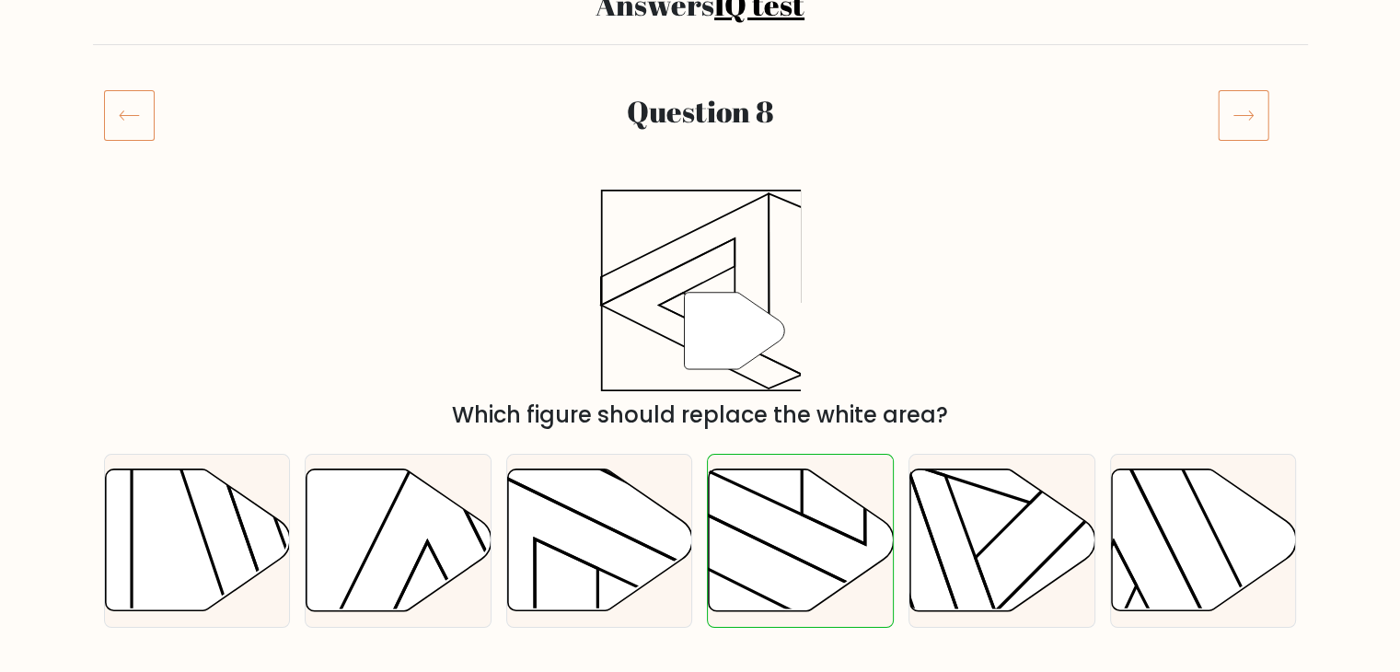
scroll to position [194, 0]
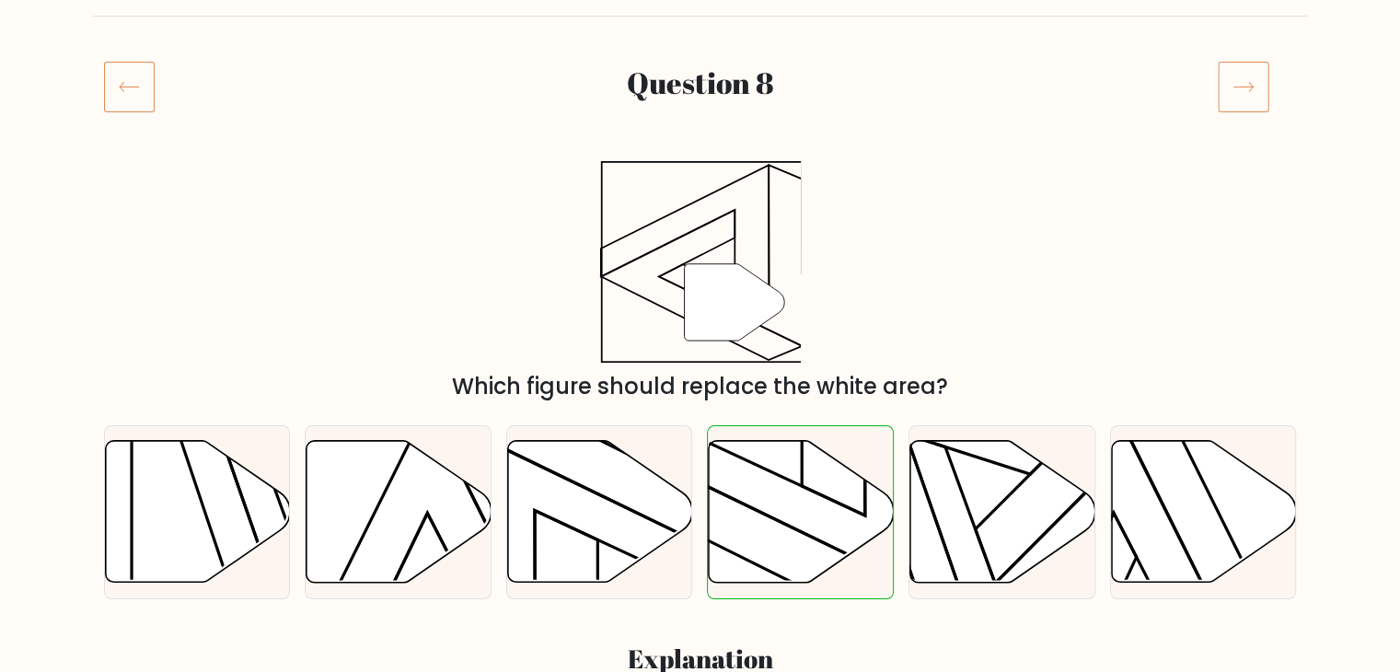
click at [1257, 78] on icon at bounding box center [1244, 87] width 52 height 52
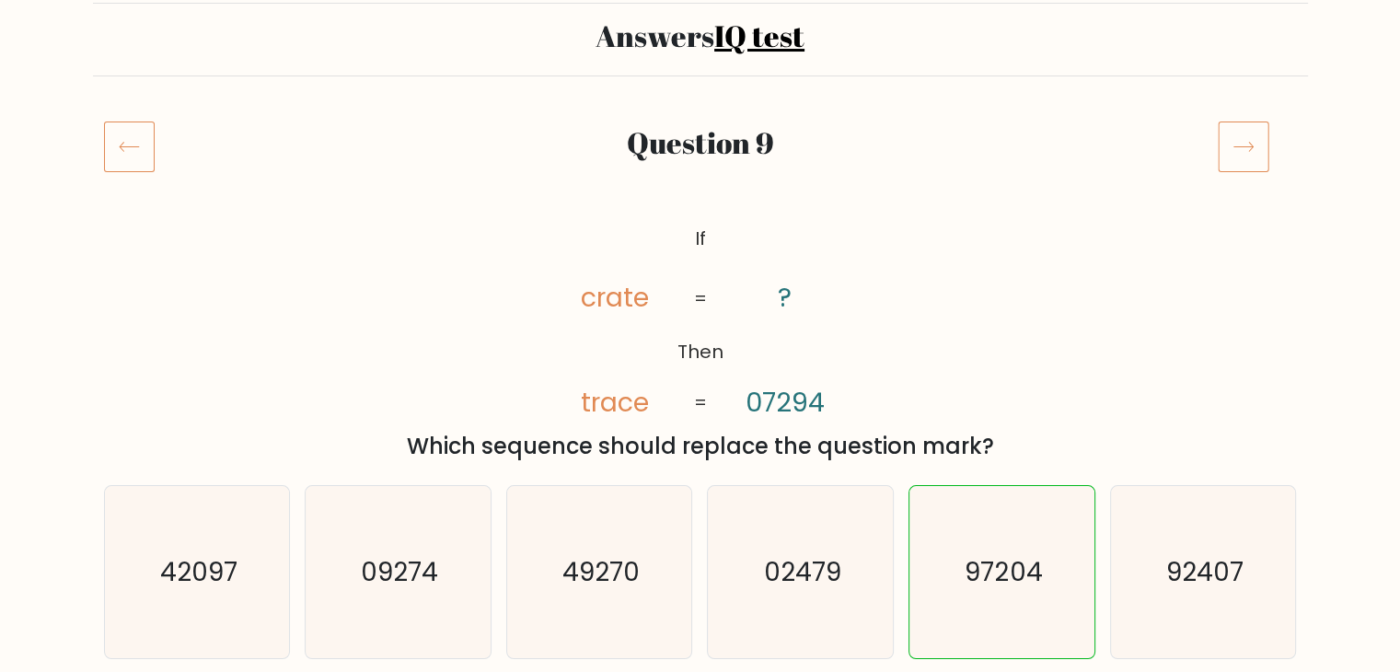
scroll to position [135, 0]
click at [1233, 151] on icon at bounding box center [1244, 146] width 52 height 52
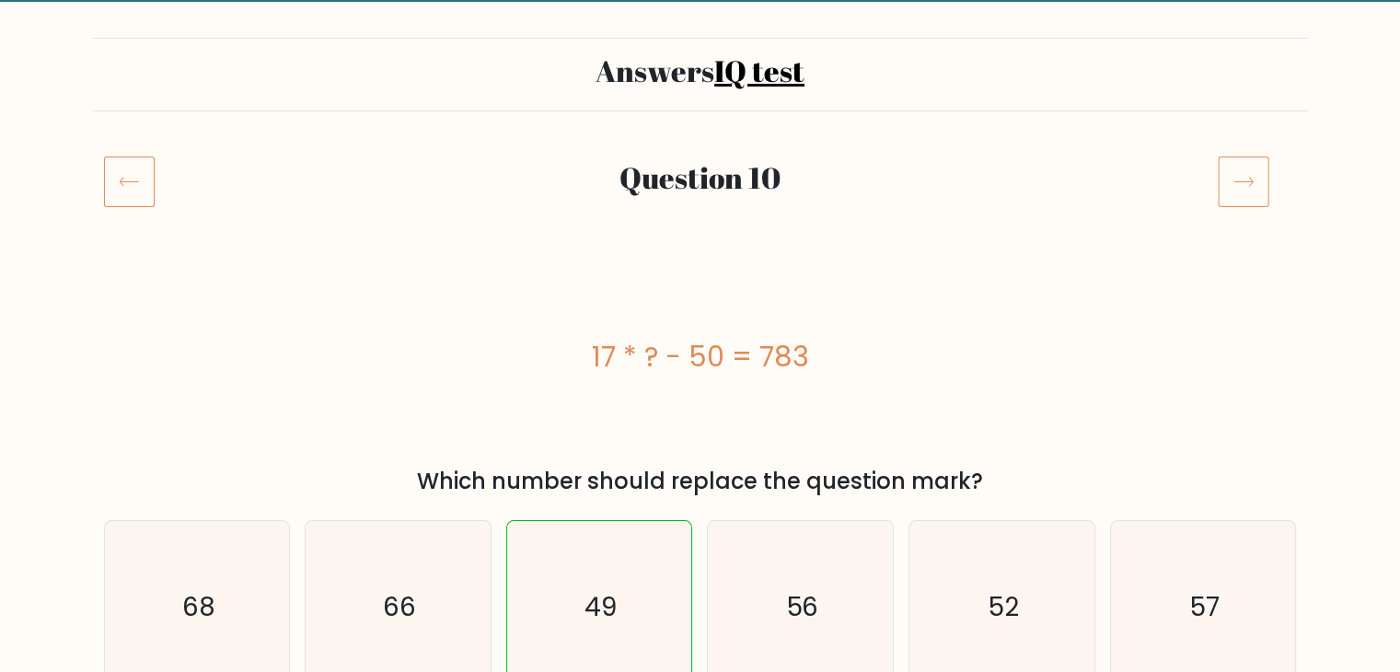
scroll to position [99, 0]
click at [1226, 185] on icon at bounding box center [1244, 182] width 52 height 52
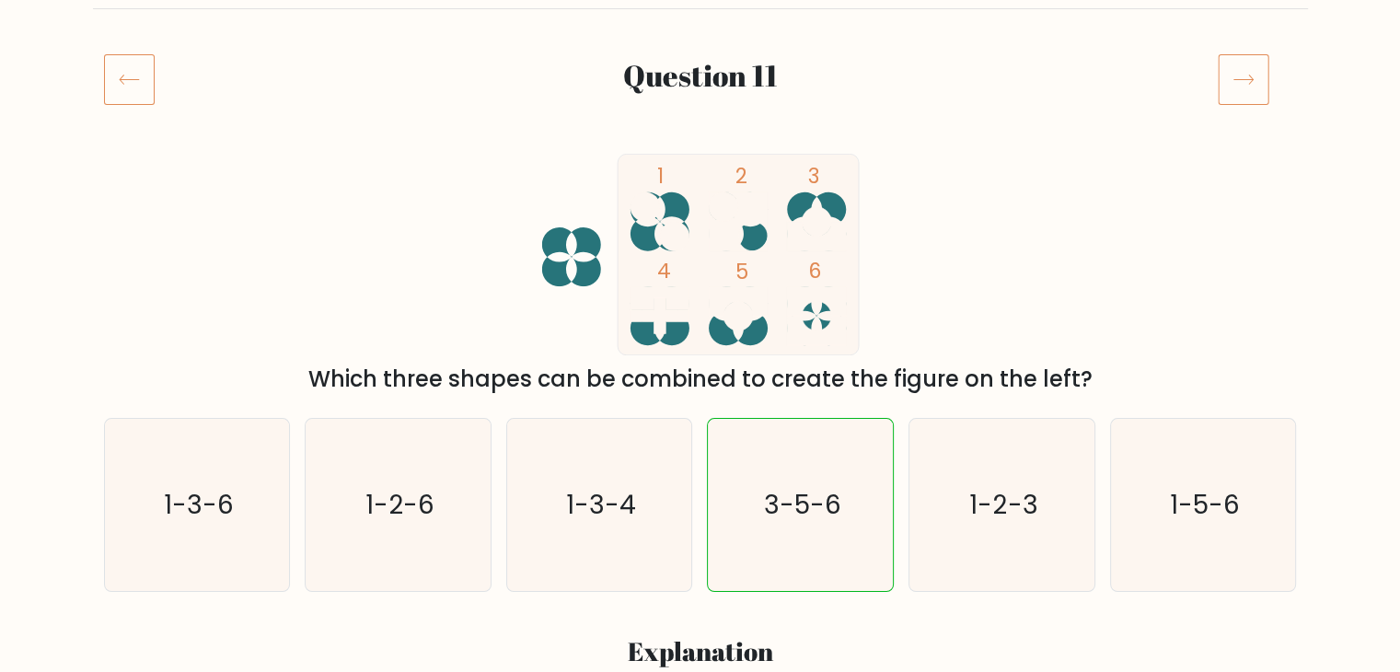
scroll to position [201, 0]
click at [1229, 93] on icon at bounding box center [1244, 80] width 52 height 52
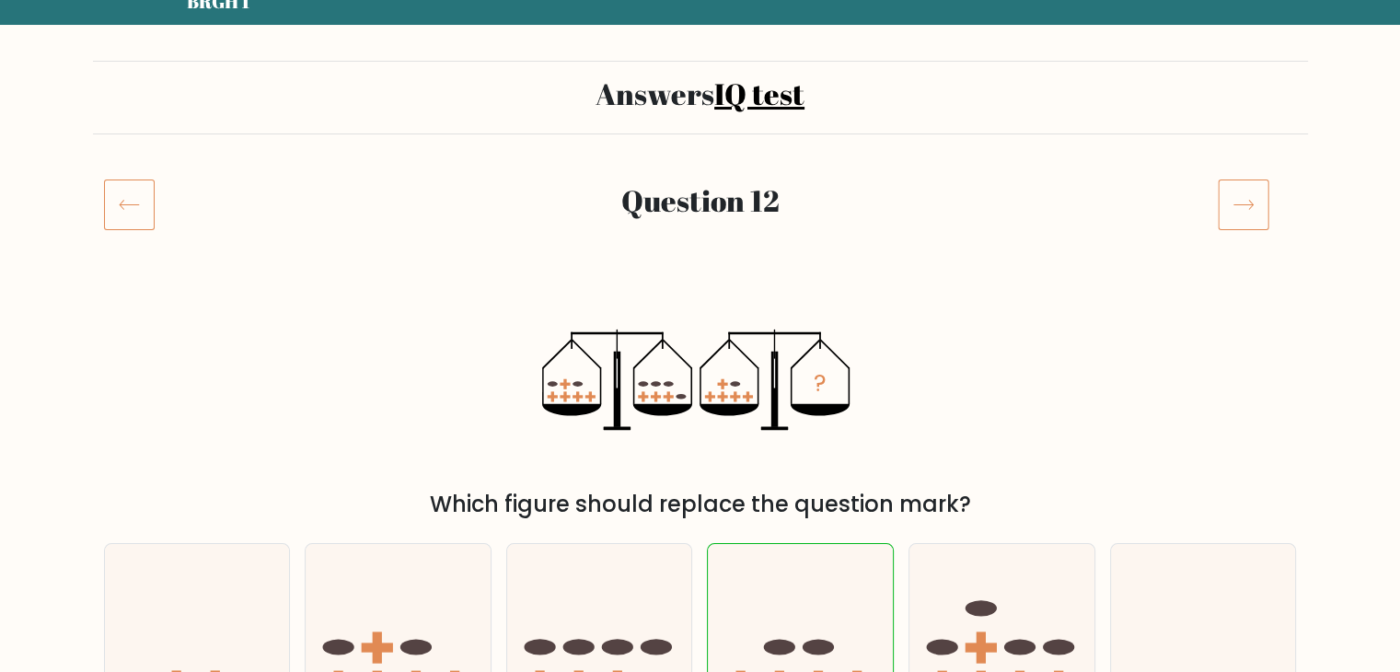
scroll to position [77, 0]
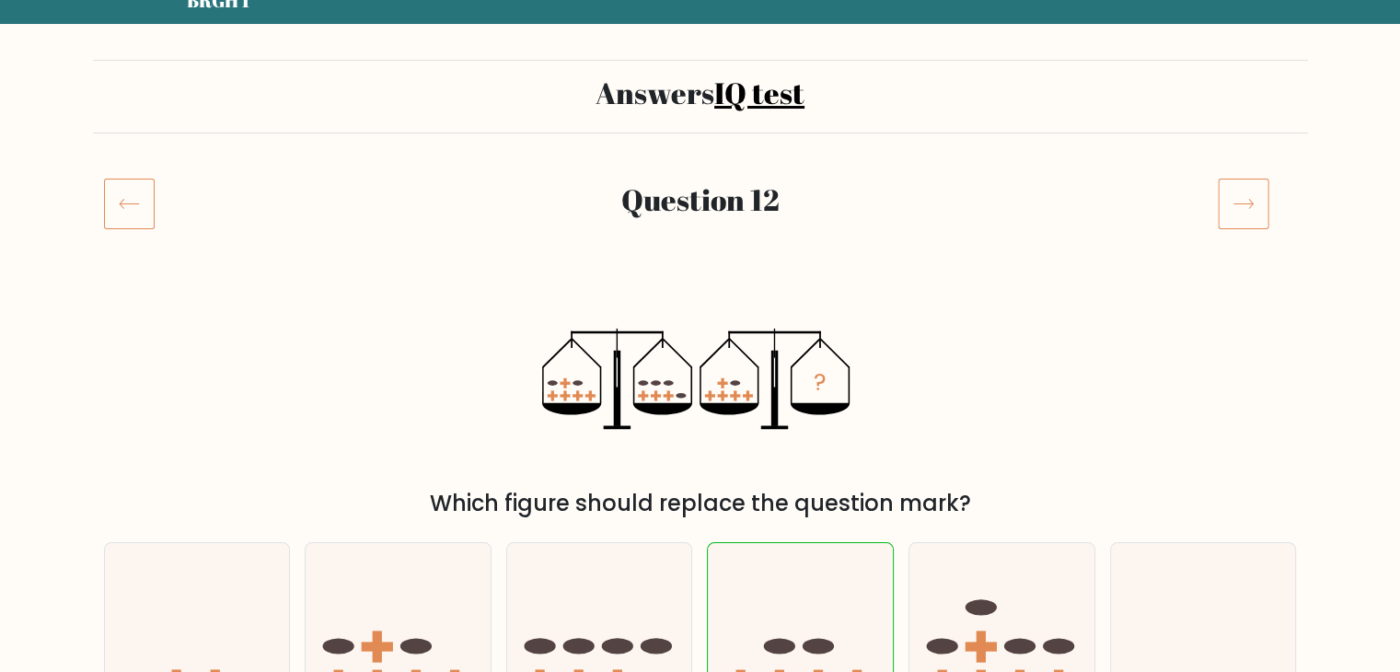
click at [1248, 214] on icon at bounding box center [1244, 204] width 52 height 52
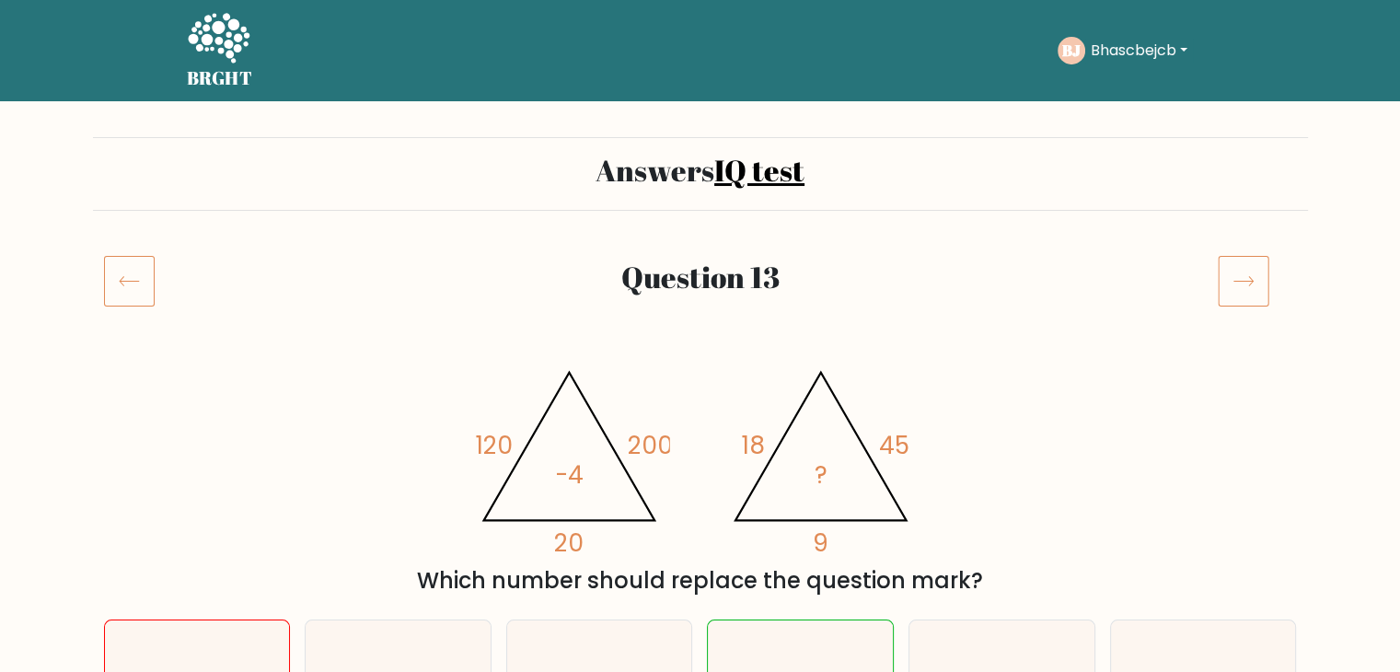
click at [1231, 281] on icon at bounding box center [1244, 281] width 52 height 52
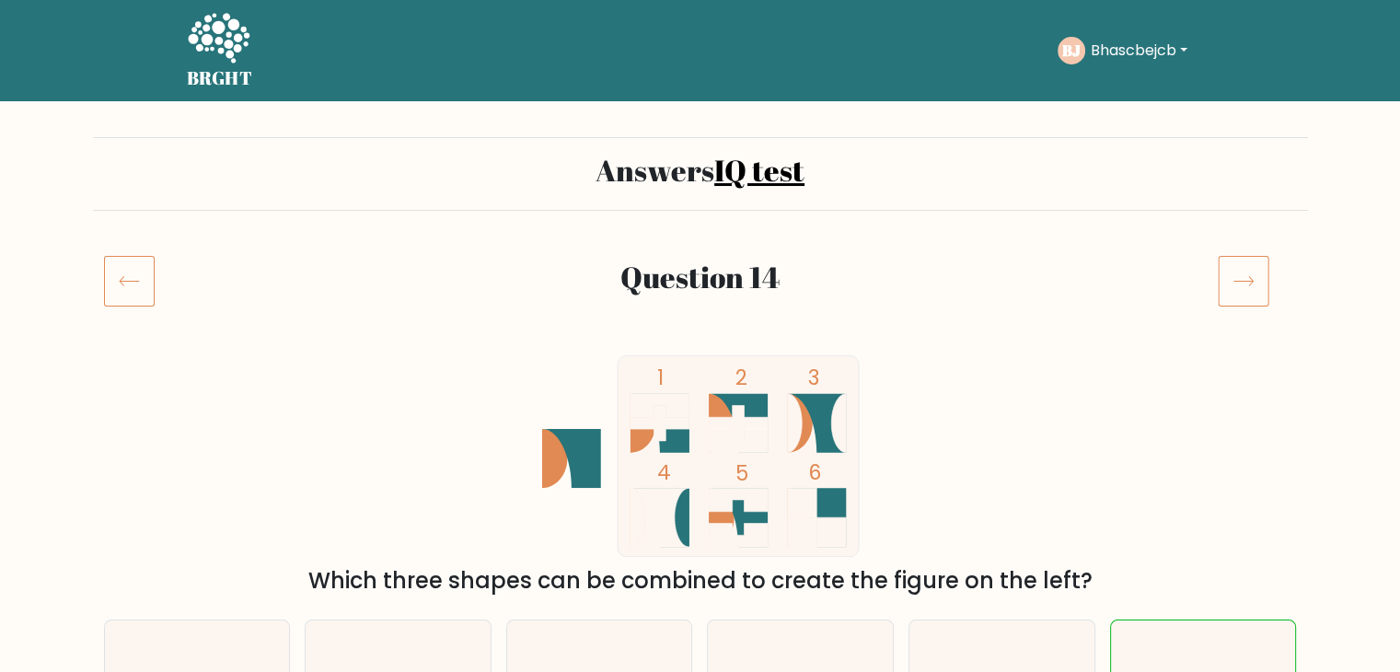
scroll to position [225, 0]
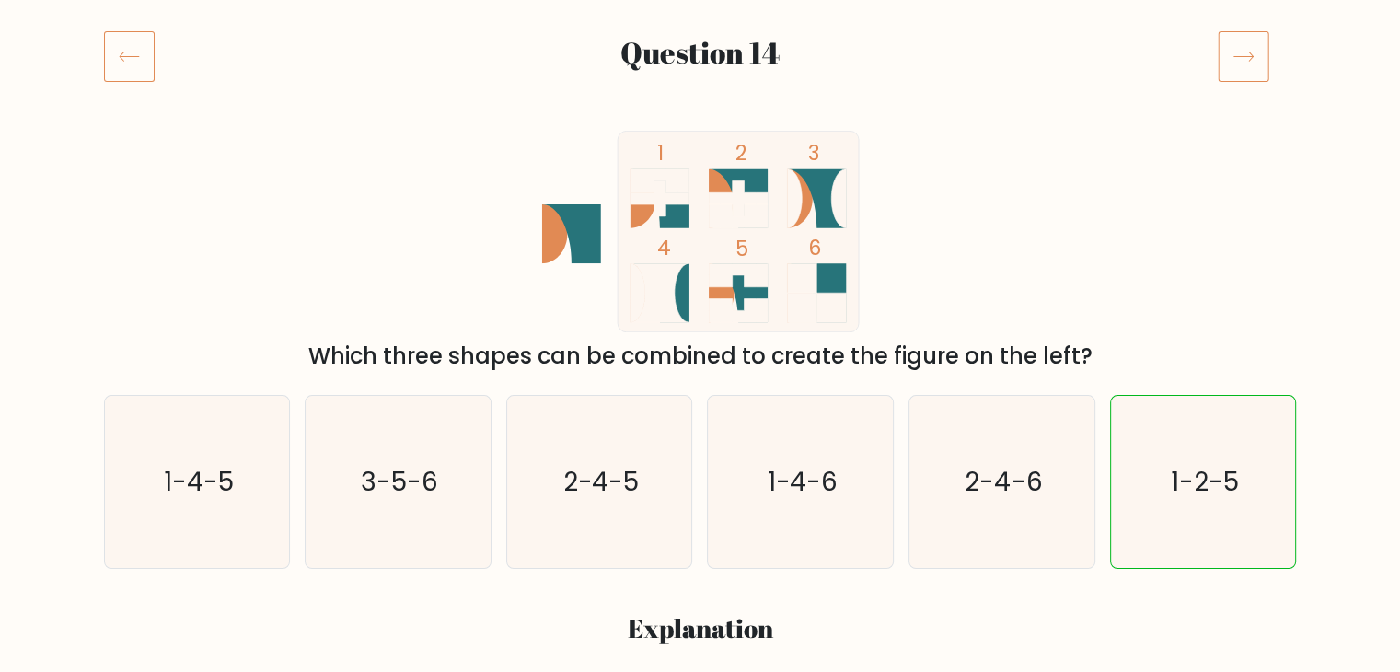
click at [1228, 61] on icon at bounding box center [1244, 56] width 52 height 52
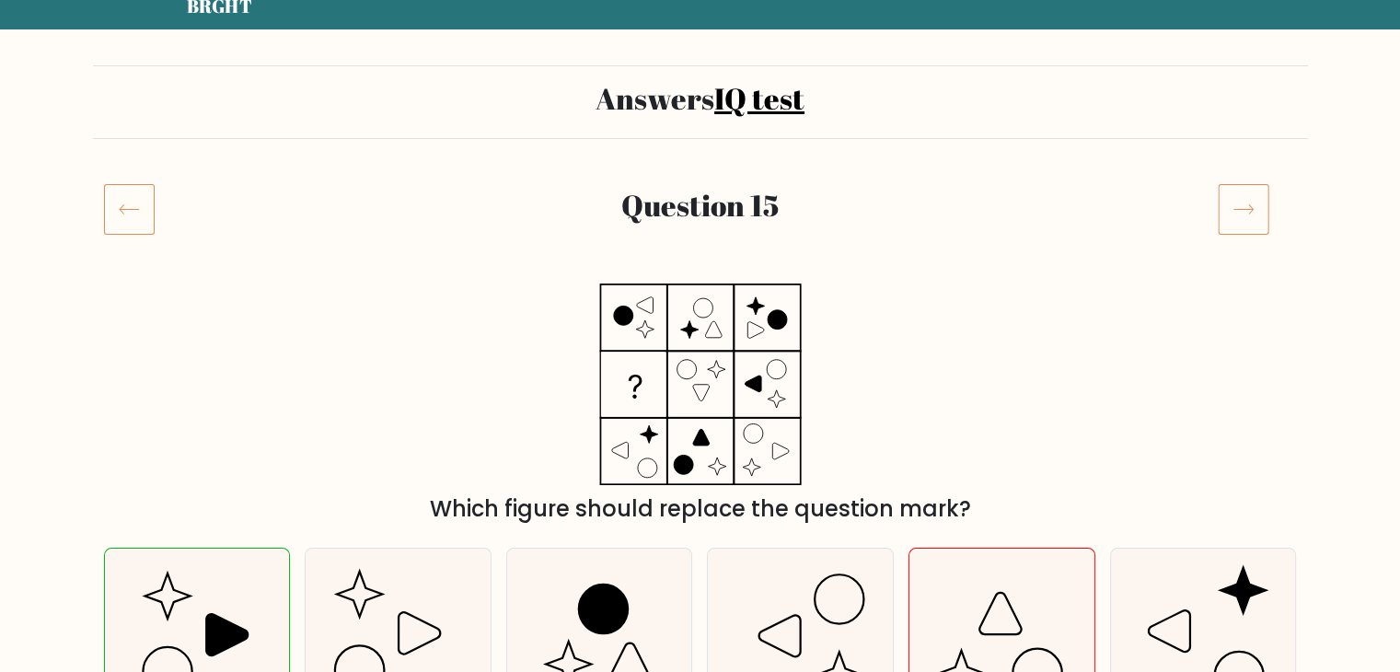
scroll to position [61, 0]
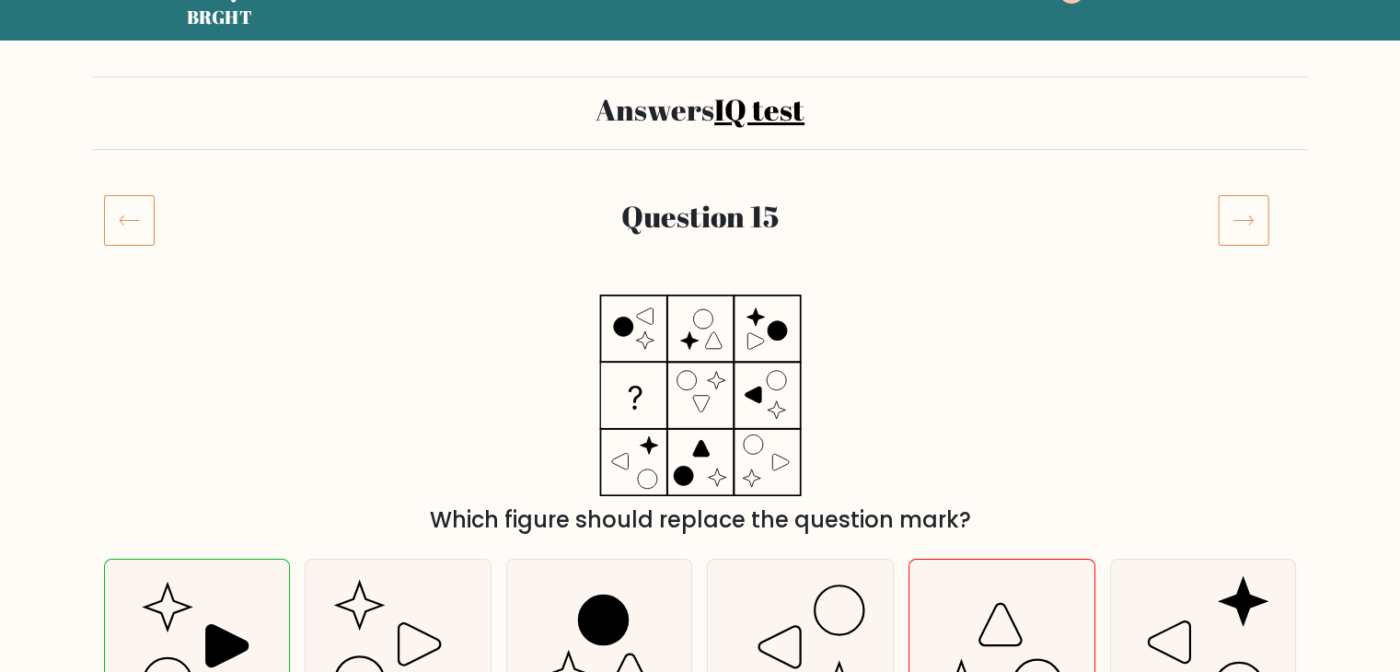
click at [1245, 226] on icon at bounding box center [1244, 220] width 52 height 52
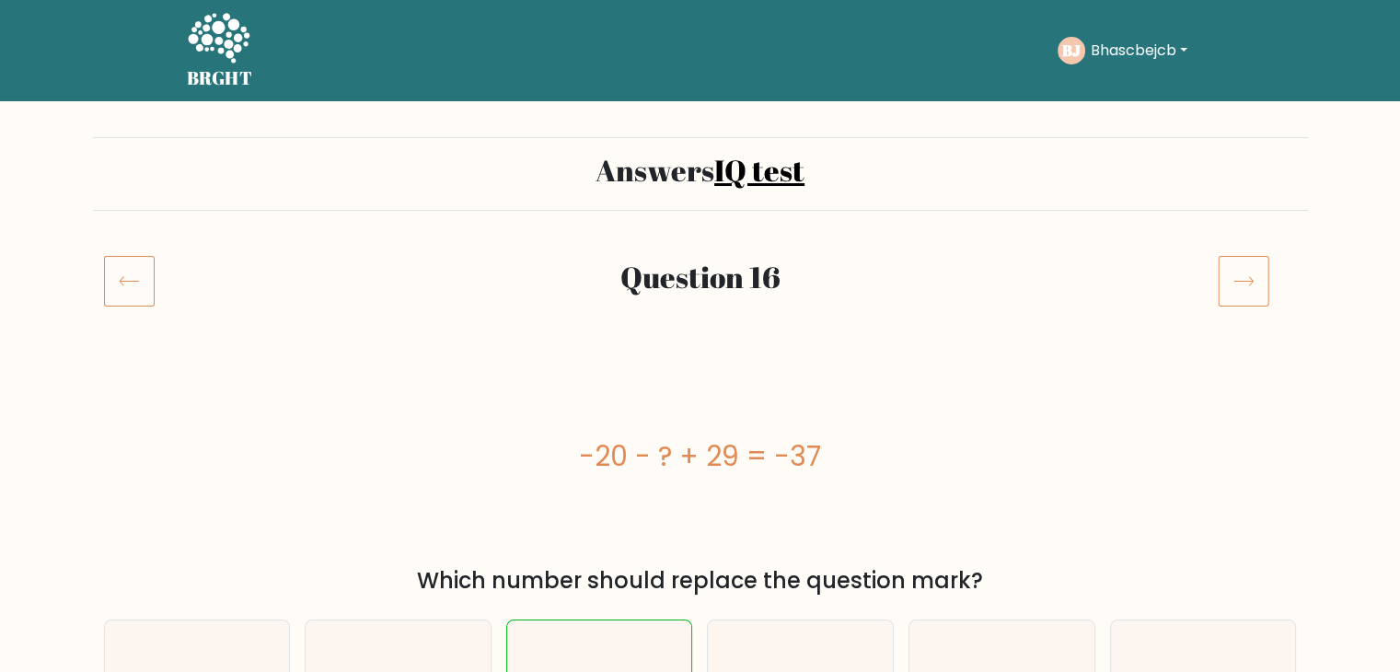
click at [1245, 270] on icon at bounding box center [1244, 281] width 52 height 52
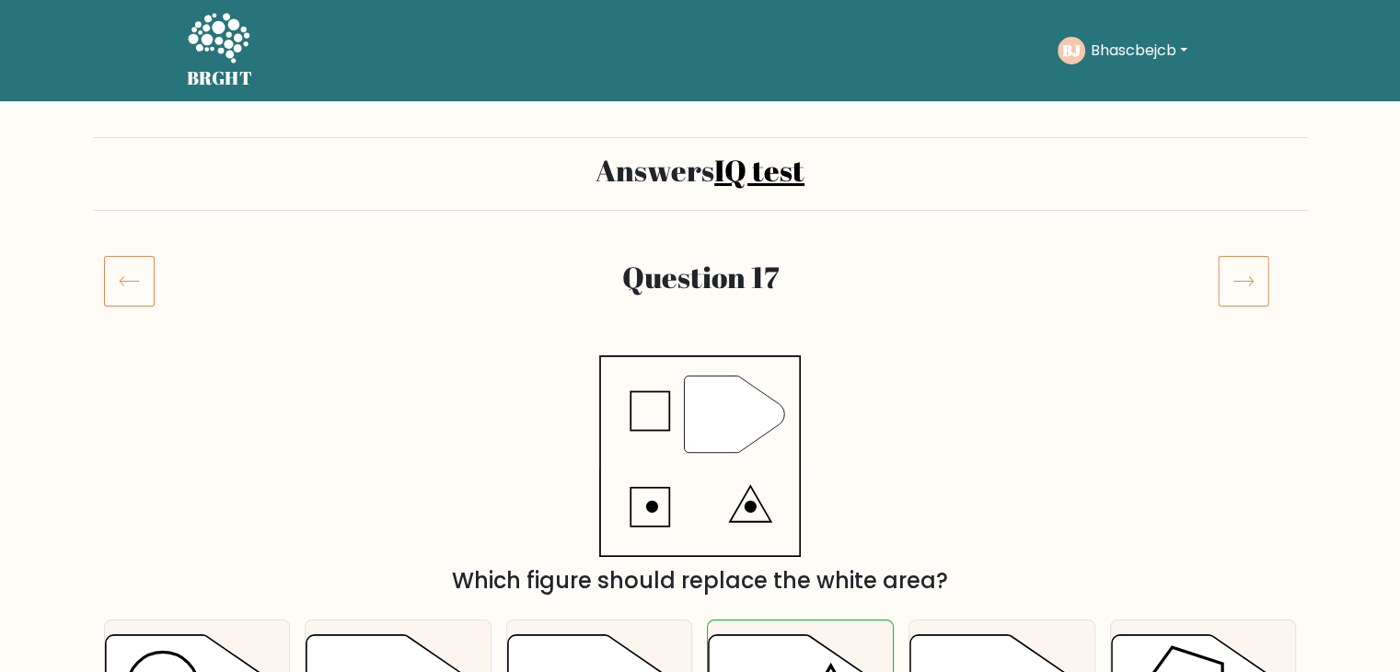
click at [1230, 277] on icon at bounding box center [1244, 281] width 52 height 52
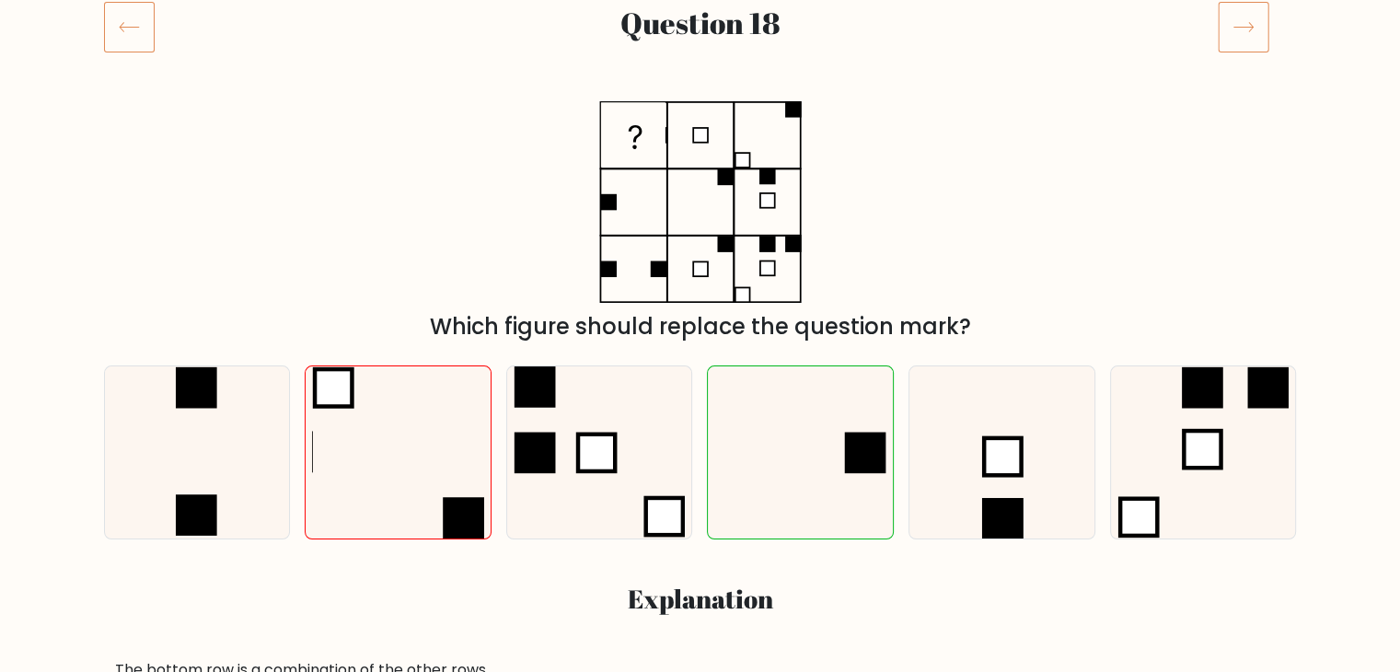
scroll to position [250, 0]
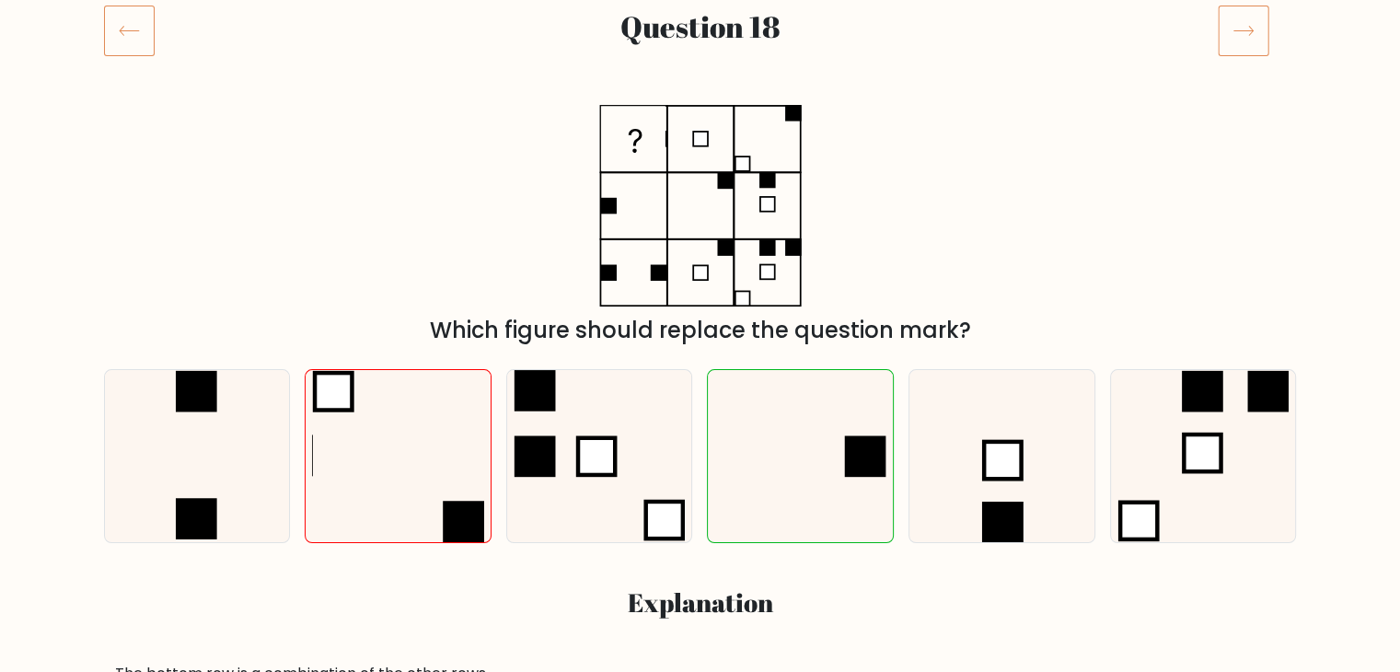
click at [1242, 41] on icon at bounding box center [1244, 31] width 52 height 52
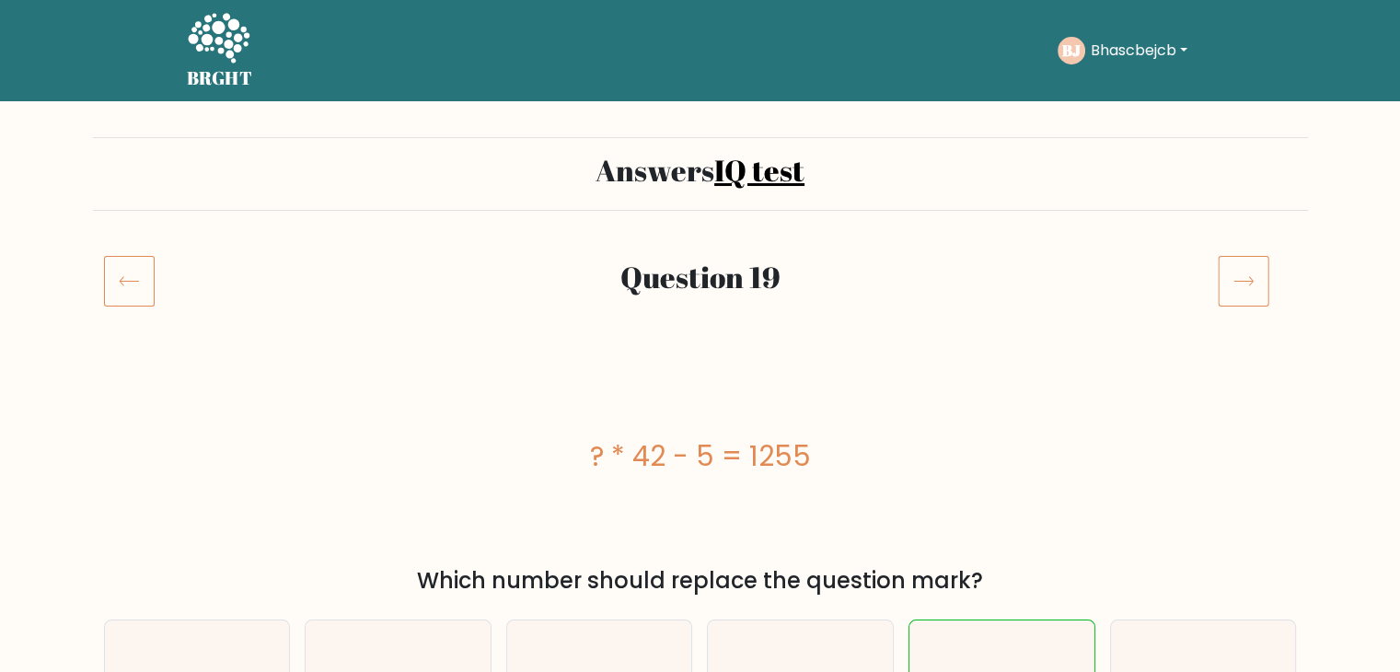
click at [792, 358] on div "? * 42 - 5 = 1255" at bounding box center [700, 456] width 1193 height 202
click at [1229, 287] on icon at bounding box center [1244, 281] width 52 height 52
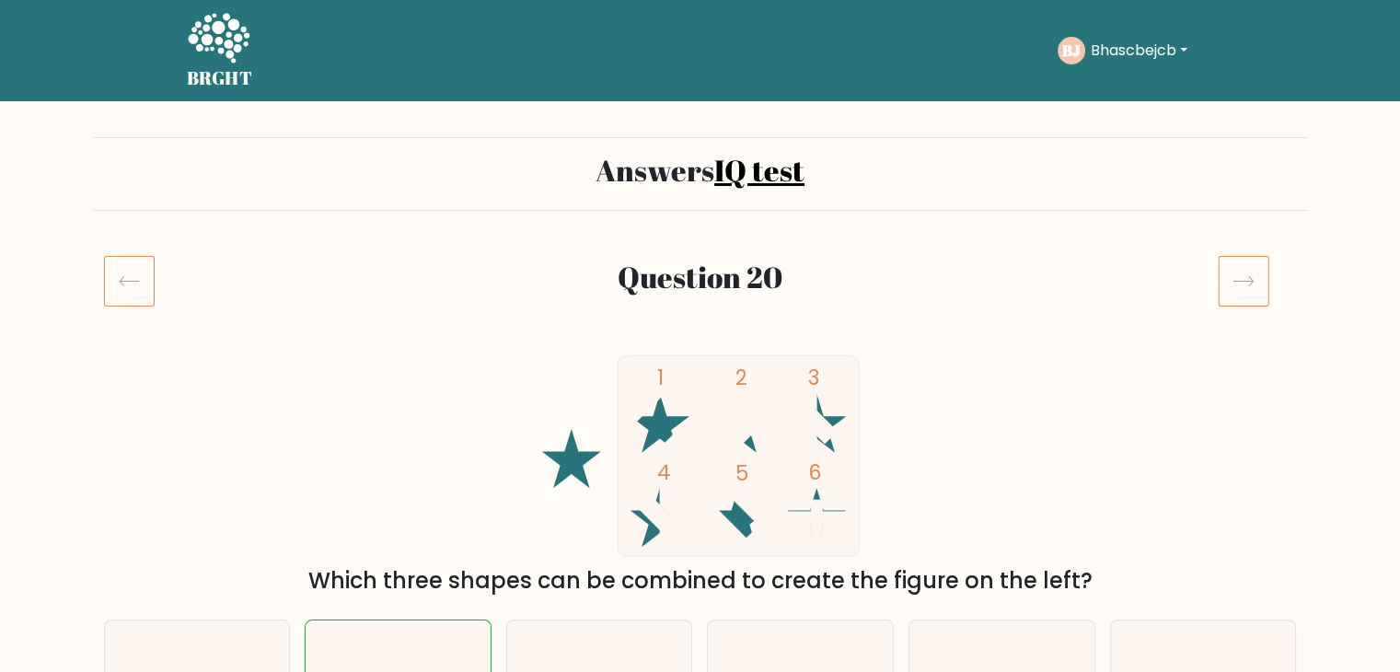
click at [1239, 274] on icon at bounding box center [1244, 281] width 52 height 52
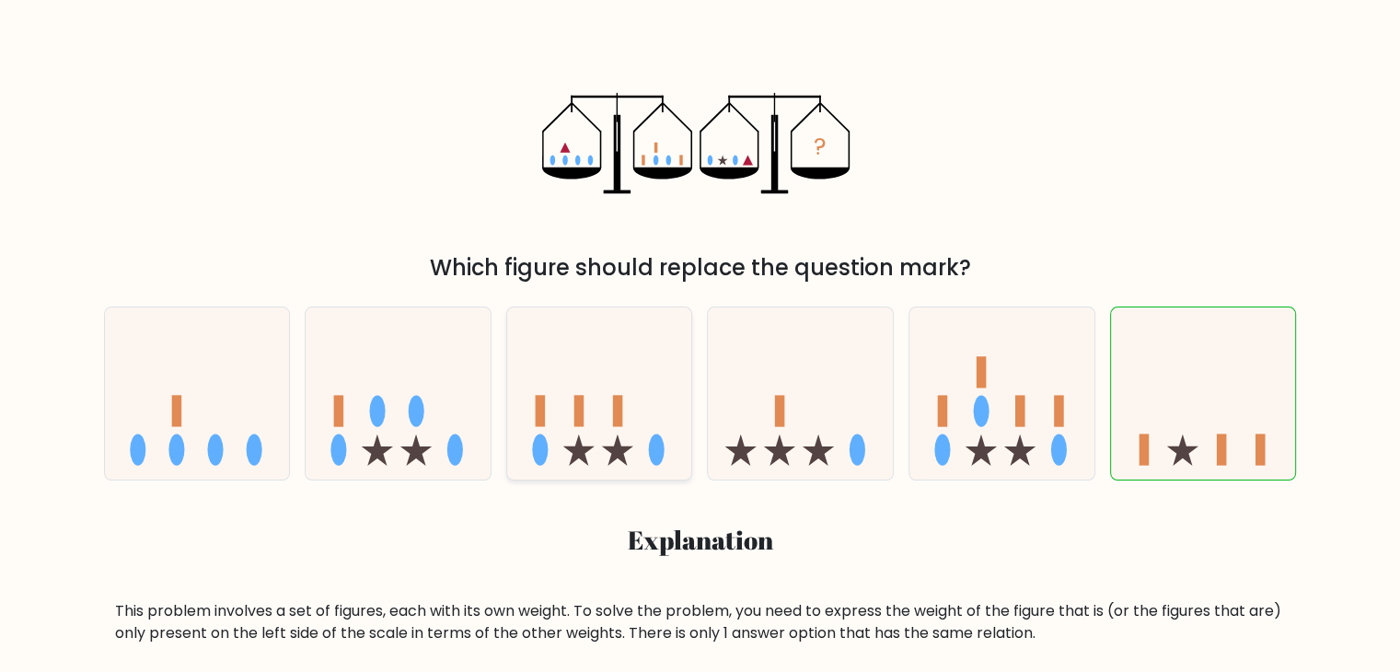
scroll to position [261, 0]
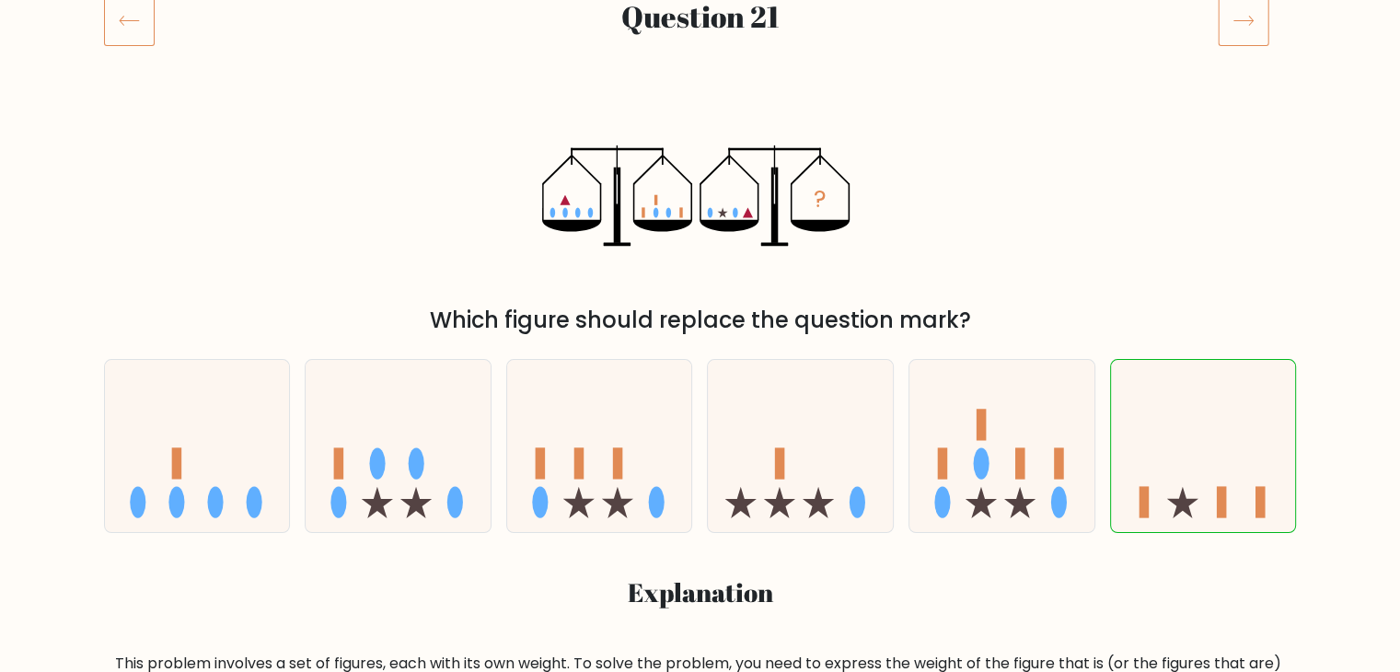
click at [1233, 32] on icon at bounding box center [1244, 20] width 52 height 52
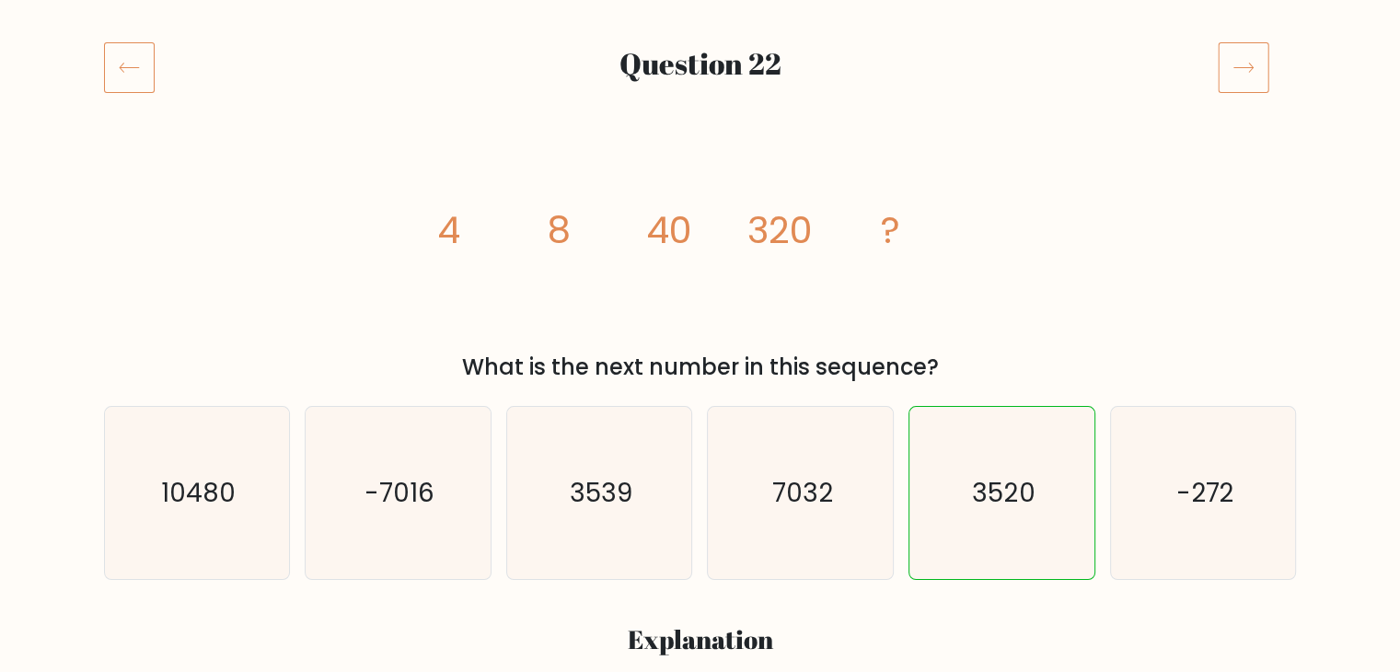
scroll to position [216, 0]
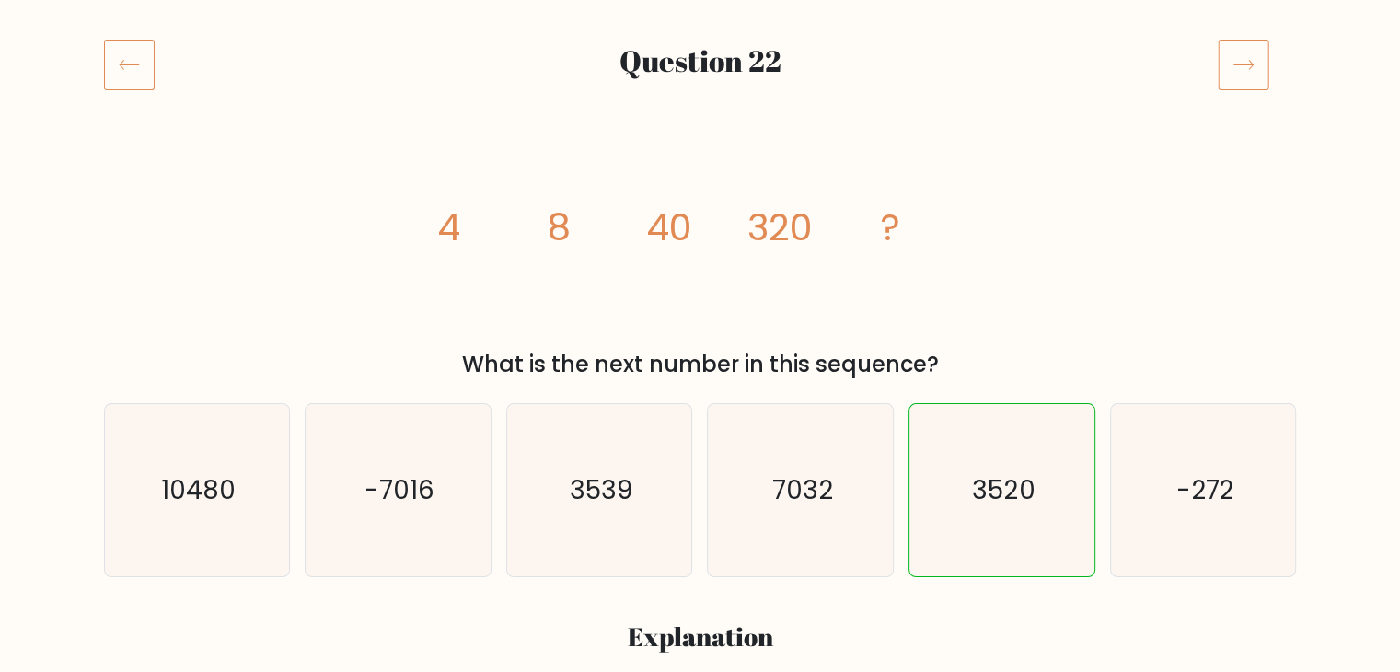
click at [1258, 52] on icon at bounding box center [1244, 65] width 52 height 52
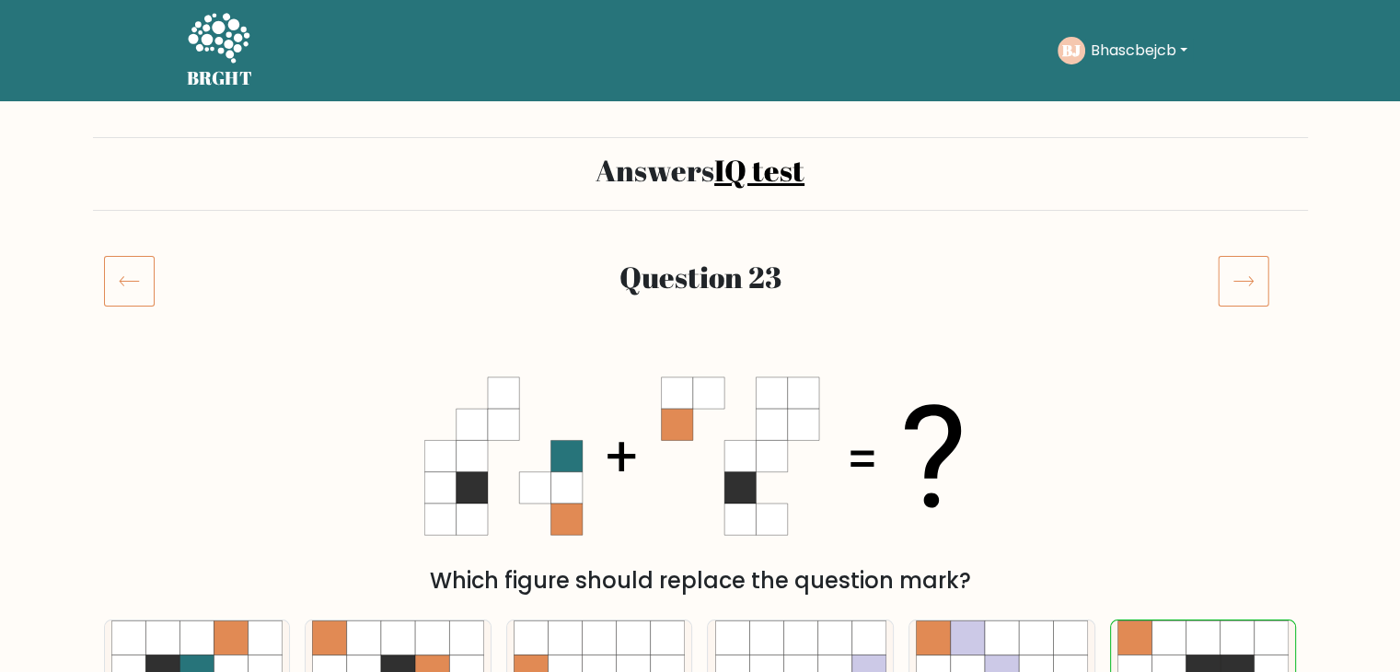
click at [1166, 49] on button "Bhascbejcb" at bounding box center [1139, 51] width 108 height 24
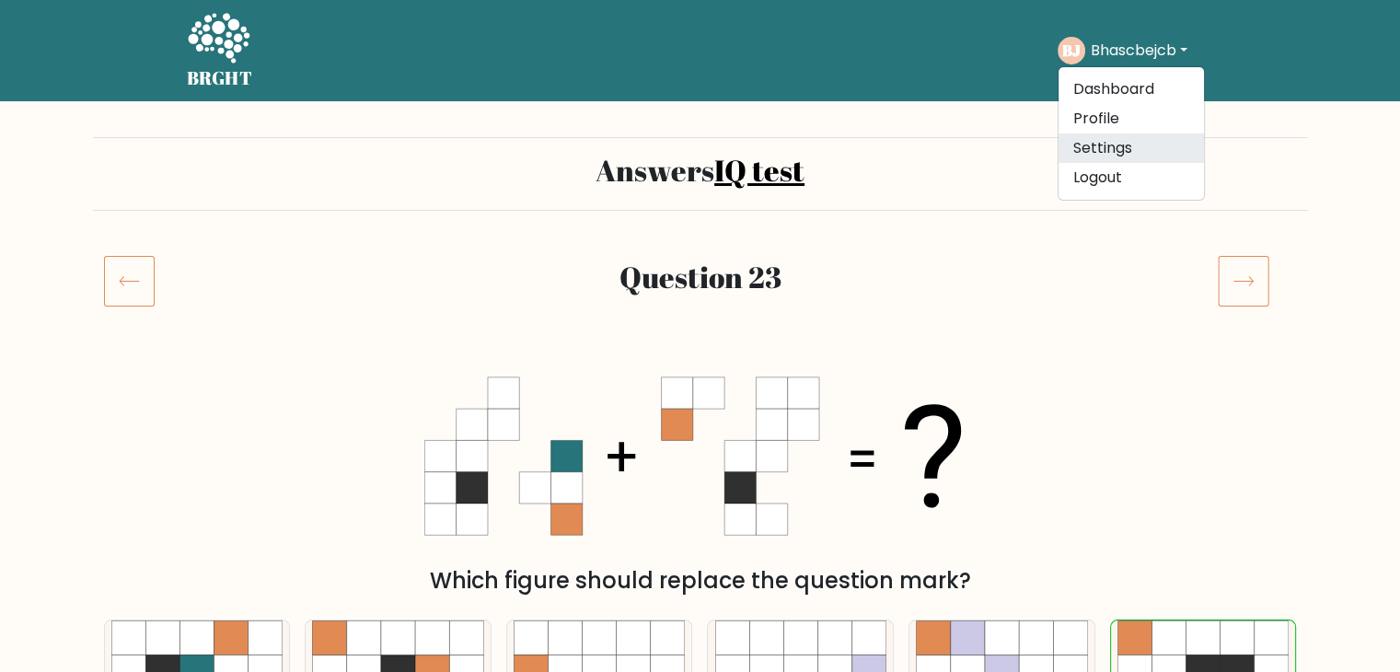
click at [1137, 145] on link "Settings" at bounding box center [1131, 147] width 145 height 29
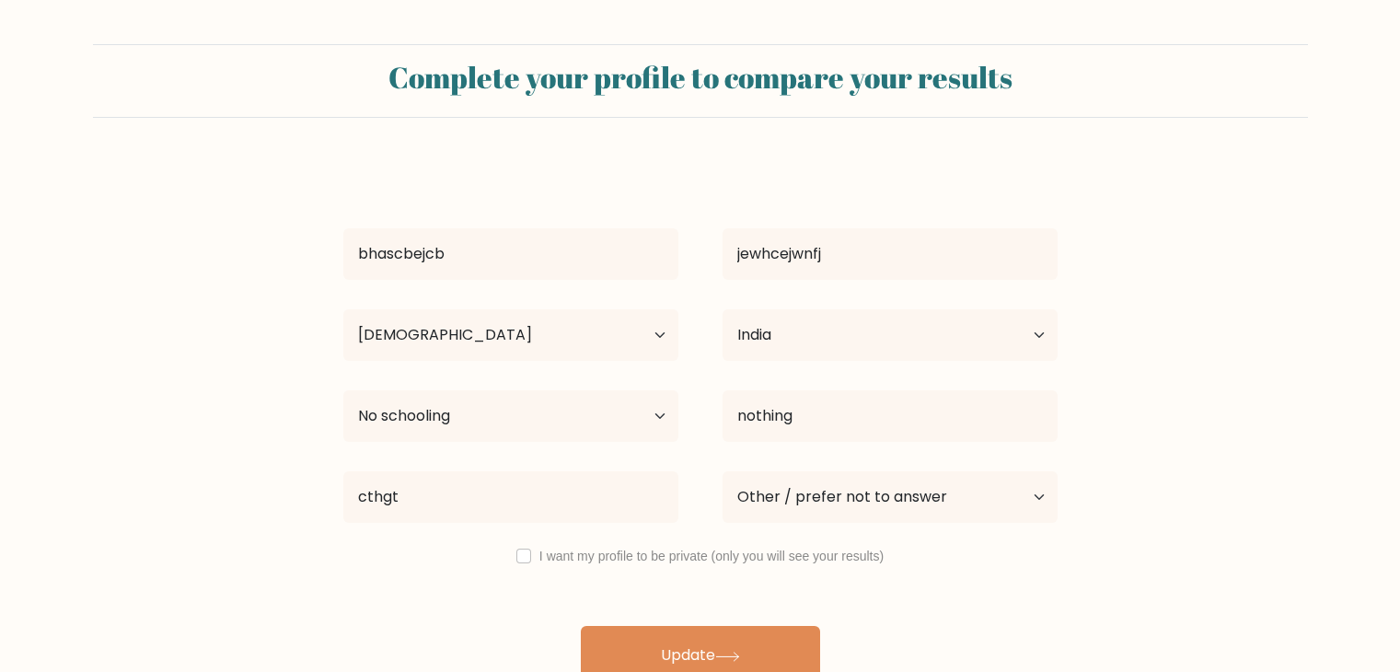
select select "18_24"
select select "IN"
select select "no_schooling"
select select "other"
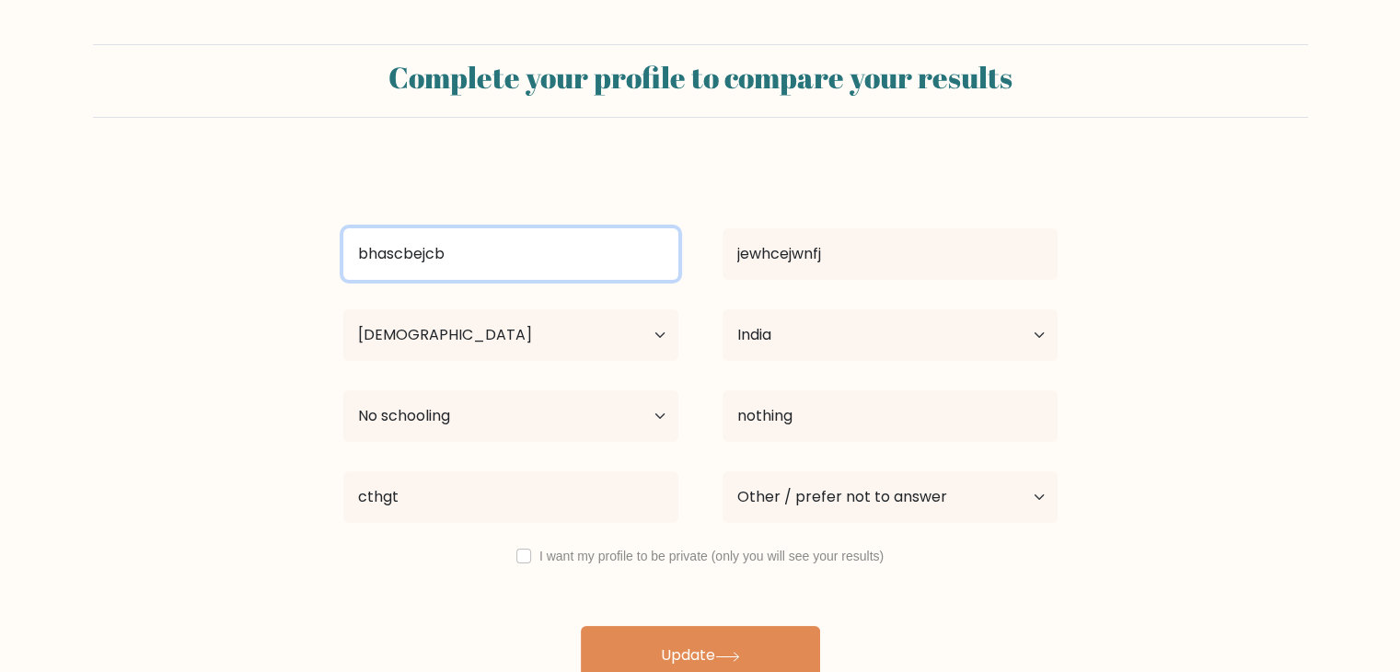
click at [585, 259] on input "bhascbejcb" at bounding box center [510, 254] width 335 height 52
type input "b"
type input "aditya"
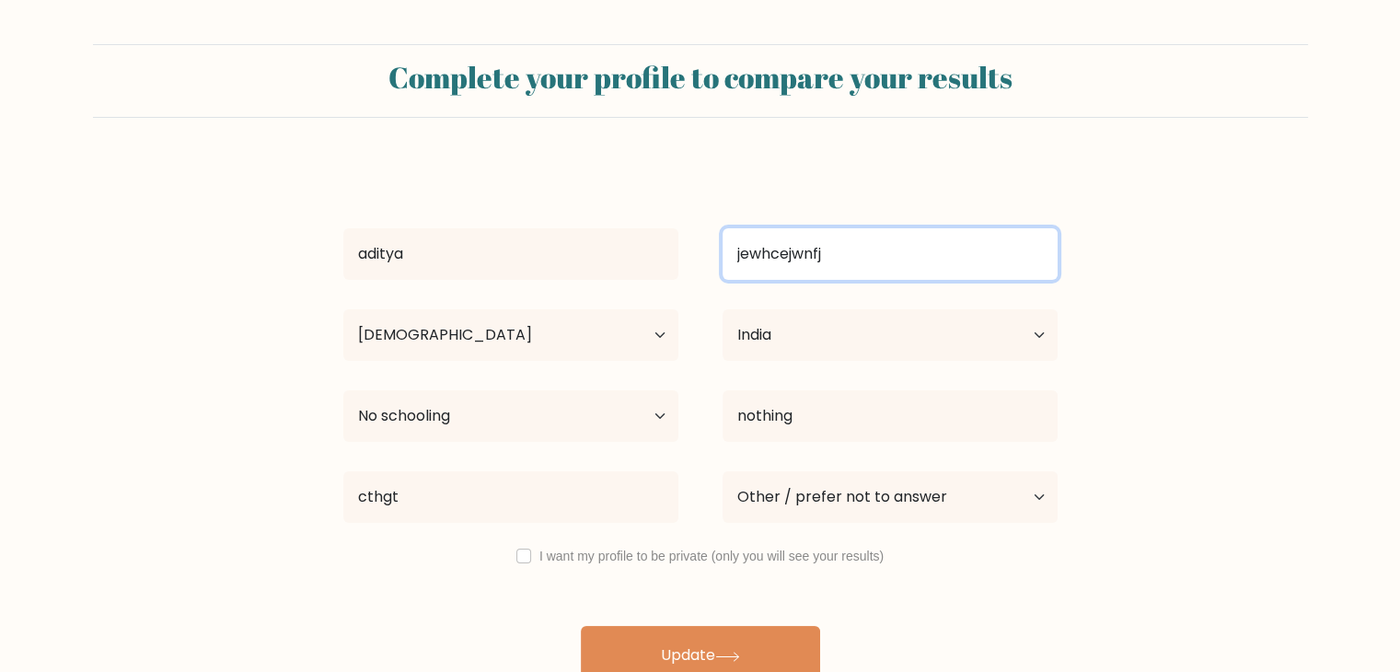
click at [855, 269] on input "jewhcejwnfj" at bounding box center [890, 254] width 335 height 52
type input "j"
type input "rajpur"
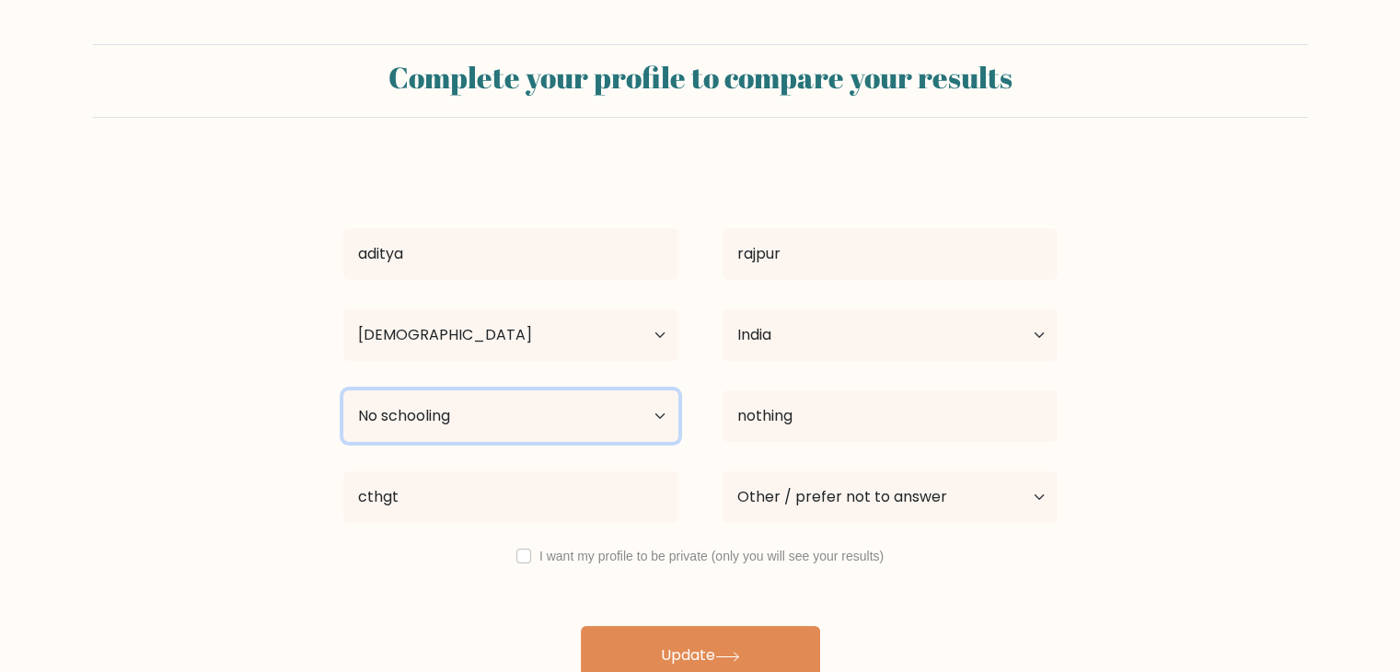
click at [551, 426] on select "Highest education level No schooling Primary Lower Secondary Upper Secondary Oc…" at bounding box center [510, 416] width 335 height 52
select select "bachelors_degree"
click at [343, 390] on select "Highest education level No schooling Primary Lower Secondary Upper Secondary Oc…" at bounding box center [510, 416] width 335 height 52
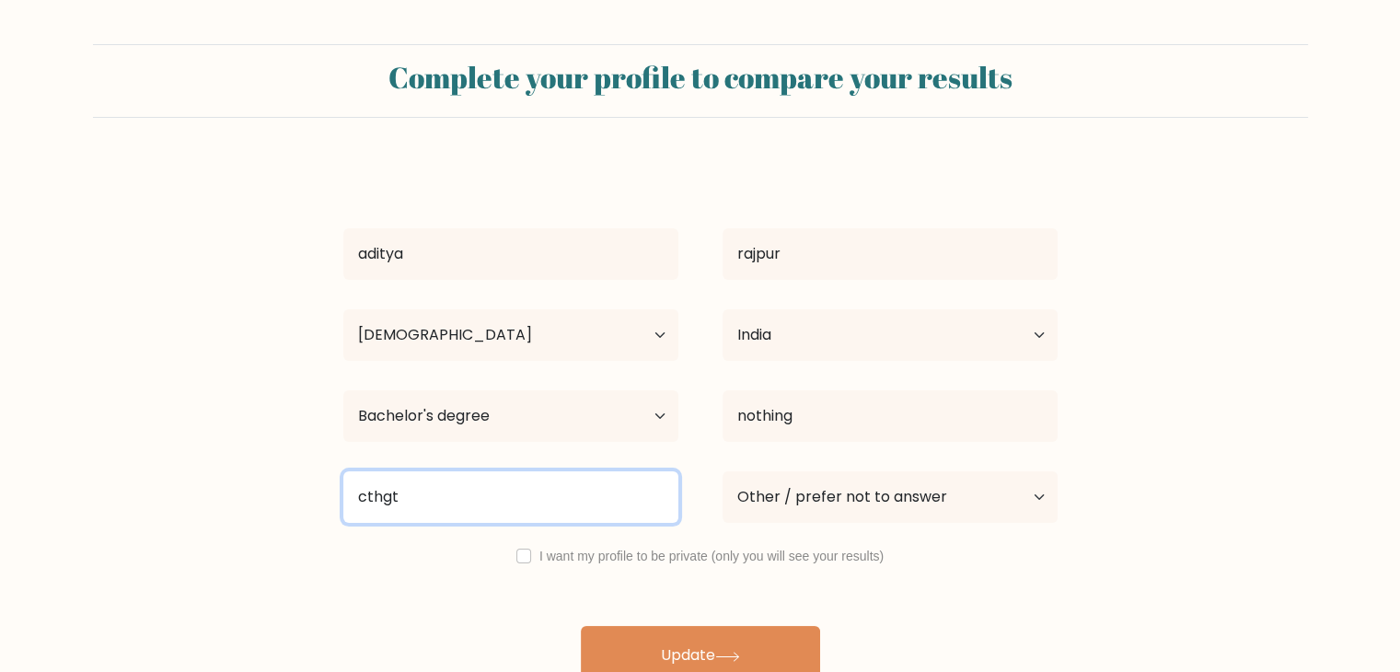
click at [501, 502] on input "cthgt" at bounding box center [510, 497] width 335 height 52
type input "c"
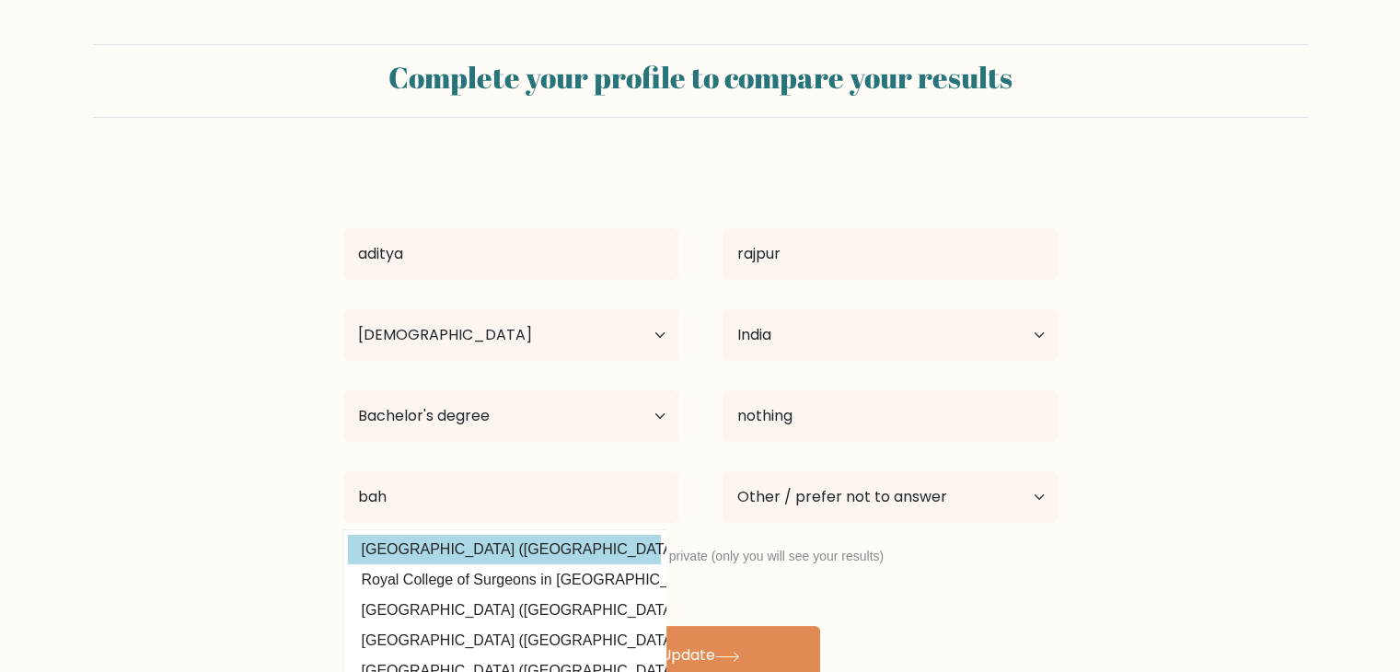
click at [477, 561] on div "aditya rajpur Age Under 18 years old 18-24 years old 25-34 years old 35-44 year…" at bounding box center [700, 423] width 736 height 523
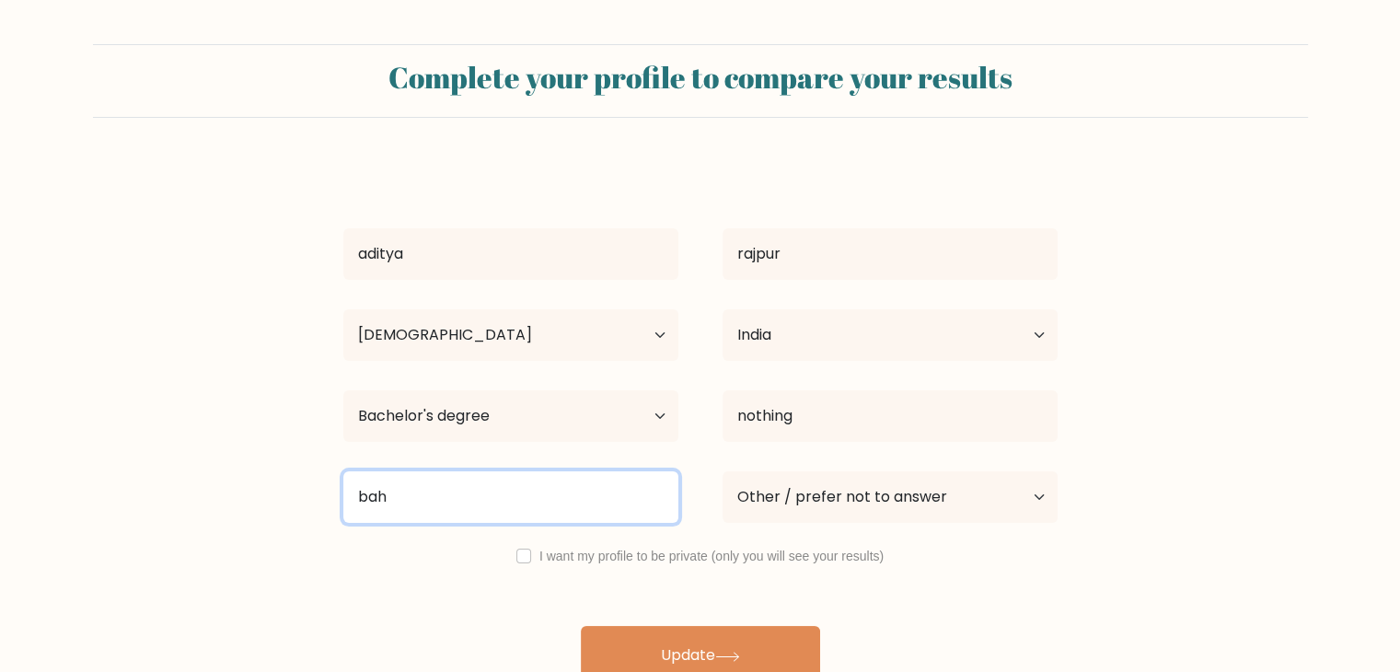
click at [470, 506] on input "bah" at bounding box center [510, 497] width 335 height 52
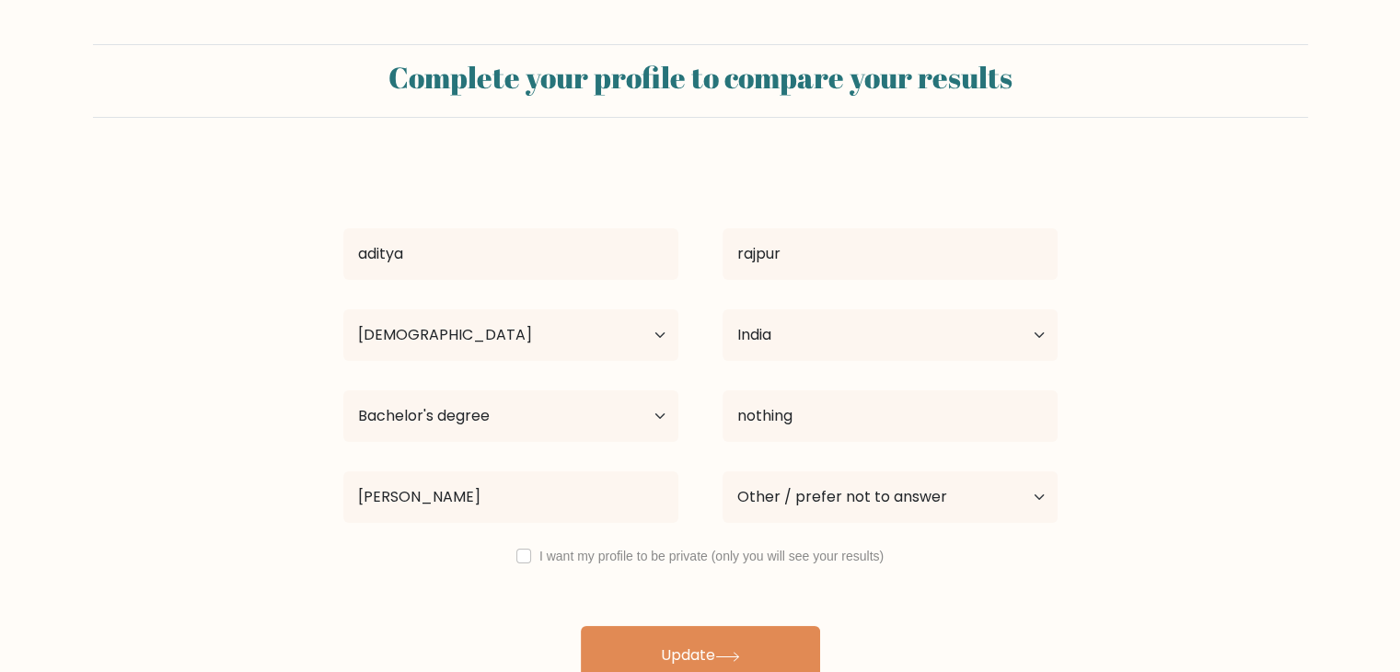
click at [440, 551] on div "aditya rajpur Age Under 18 years old 18-24 years old 25-34 years old 35-44 year…" at bounding box center [700, 423] width 736 height 523
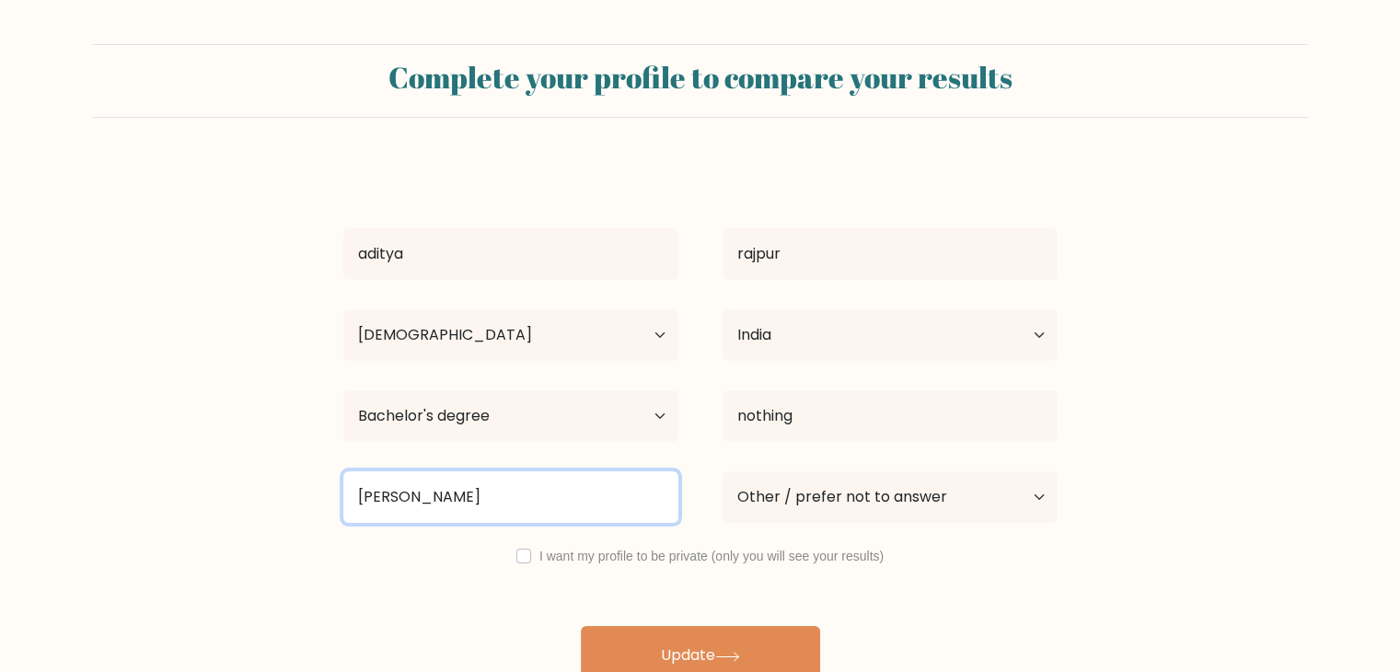
click at [445, 504] on input "bahr" at bounding box center [510, 497] width 335 height 52
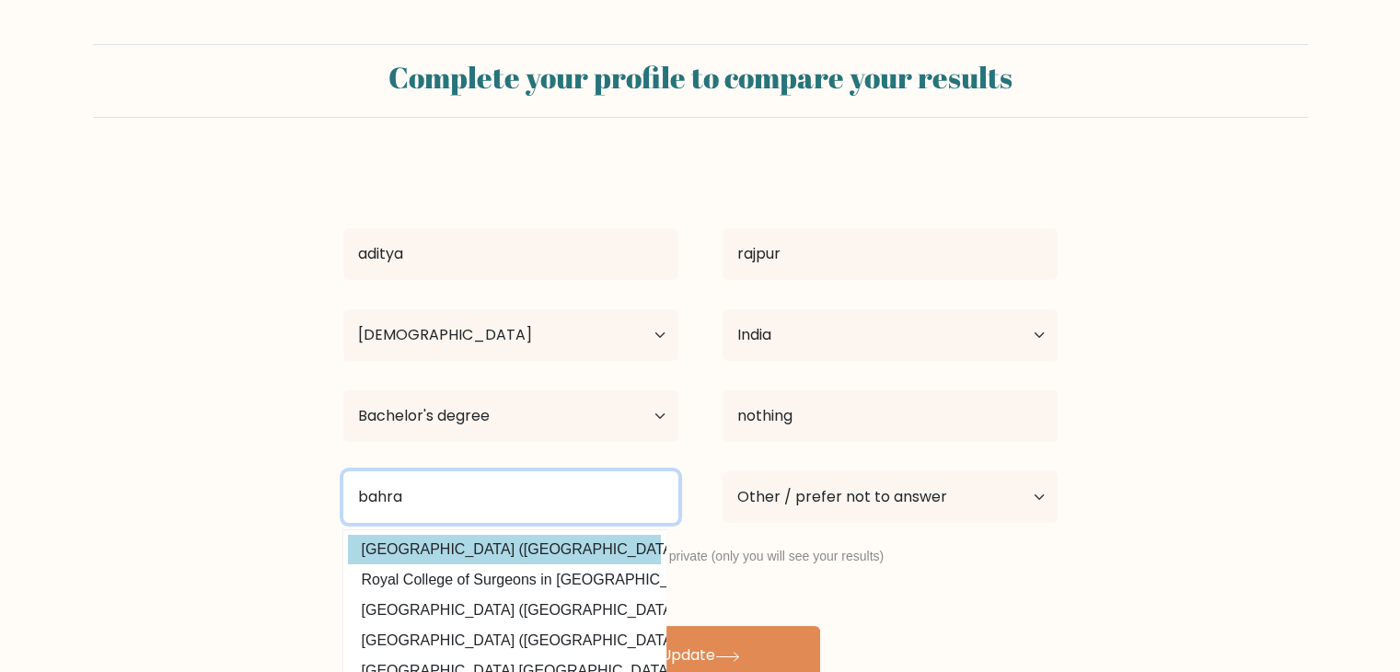
type input "bahra"
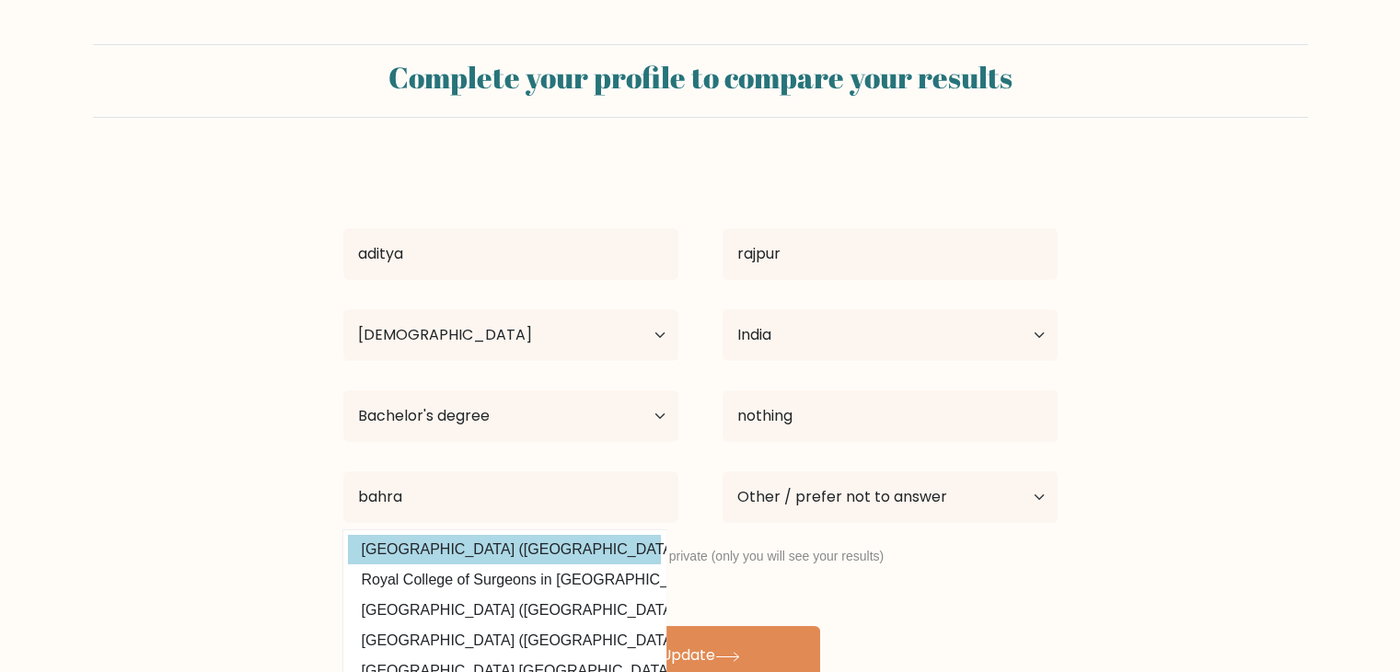
click at [457, 547] on div "aditya rajpur Age Under 18 years old 18-24 years old 25-34 years old 35-44 year…" at bounding box center [700, 423] width 736 height 523
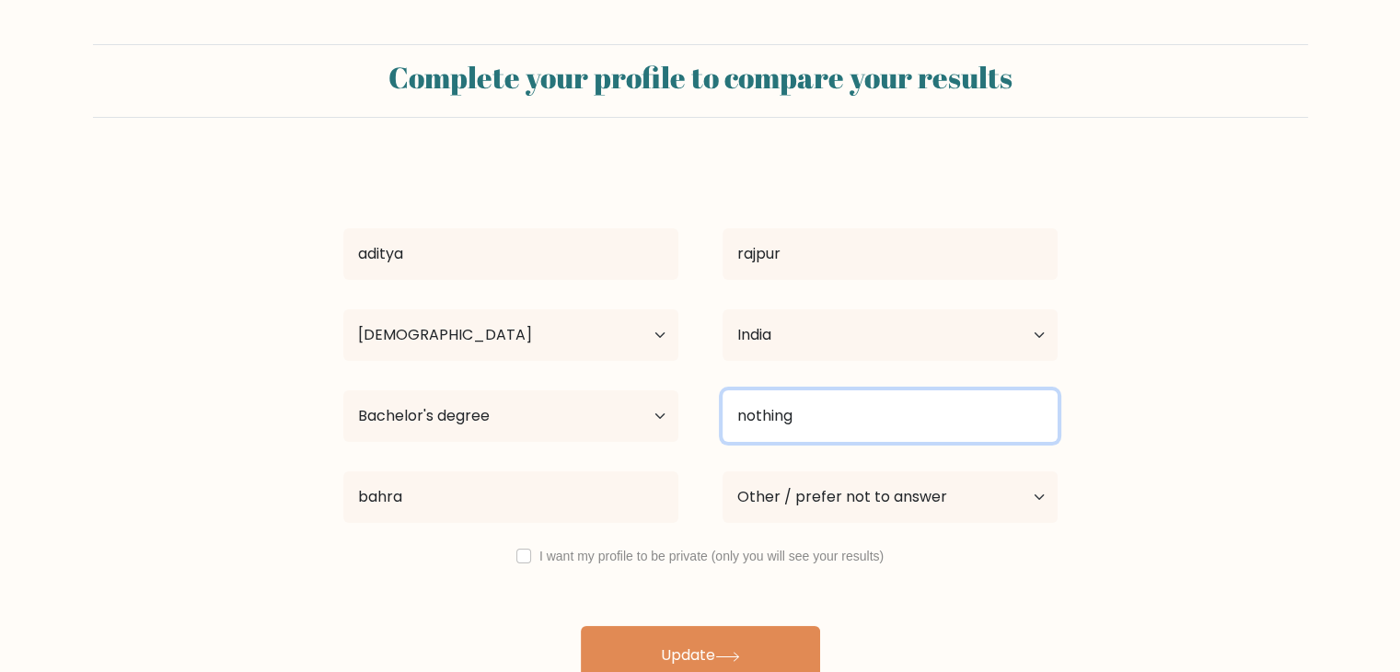
click at [821, 421] on input "nothing" at bounding box center [890, 416] width 335 height 52
type input "n"
type input "BCA"
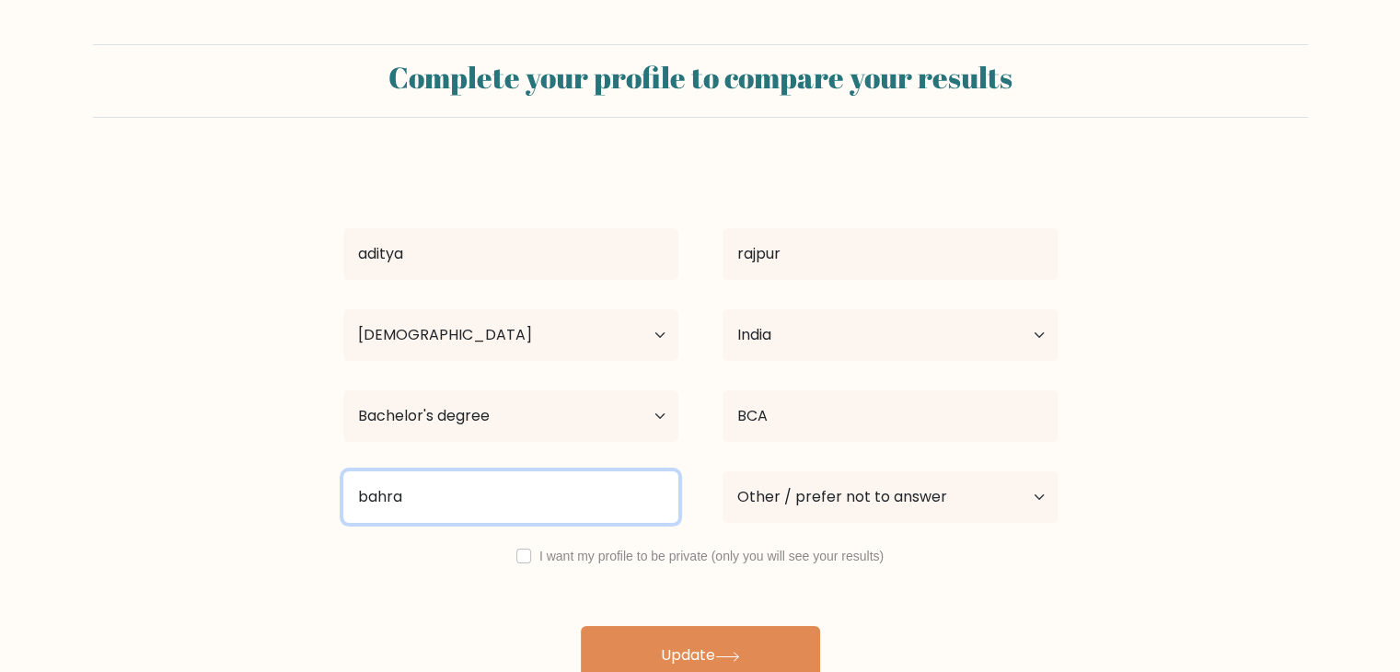
click at [403, 496] on input "bahra" at bounding box center [510, 497] width 335 height 52
type input "bahra"
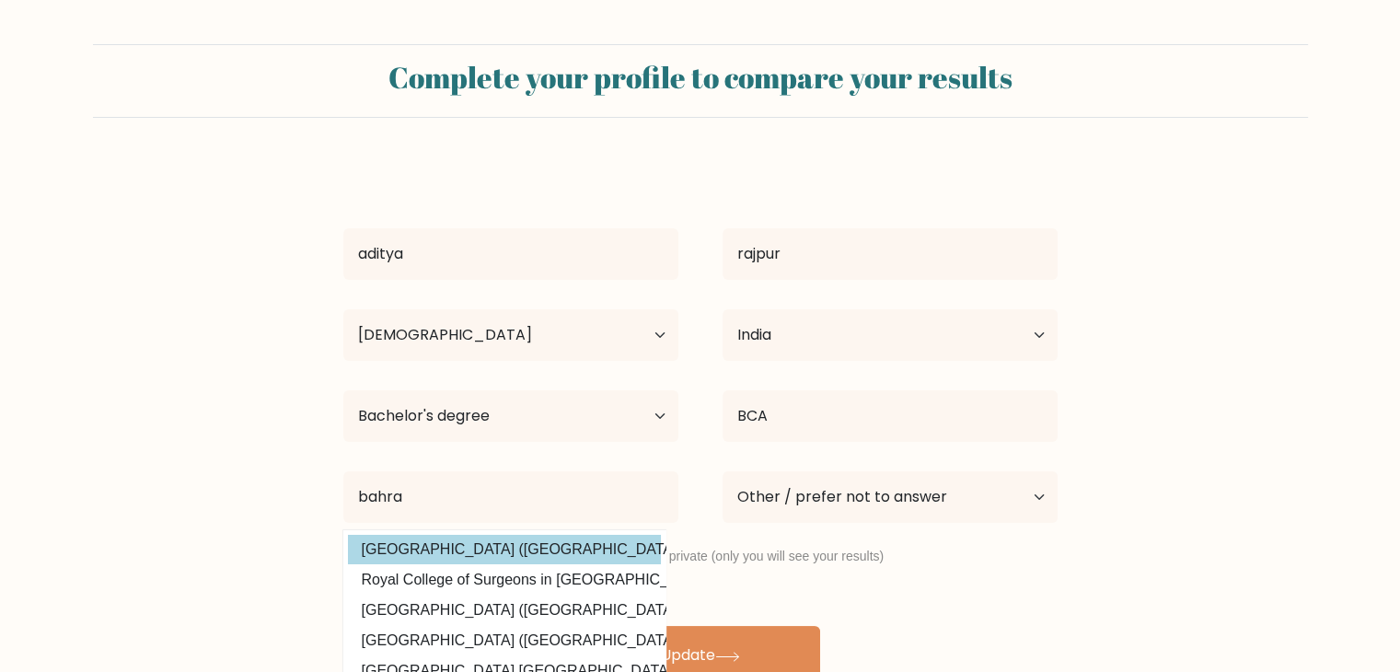
click at [428, 552] on div "aditya rajpur Age Under 18 years old 18-24 years old 25-34 years old 35-44 year…" at bounding box center [700, 423] width 736 height 523
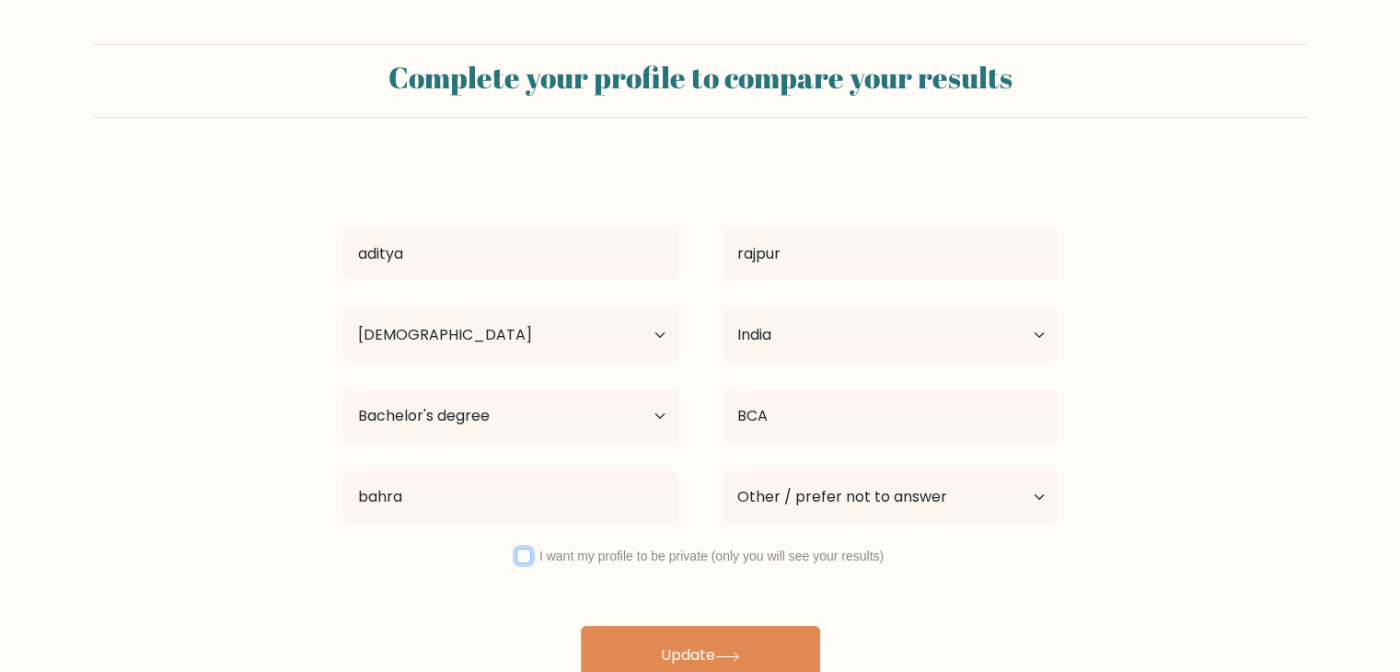
click at [526, 553] on input "checkbox" at bounding box center [523, 556] width 15 height 15
checkbox input "true"
click at [872, 505] on select "Current employment status Employed Student Retired Other / prefer not to answer" at bounding box center [890, 497] width 335 height 52
select select "student"
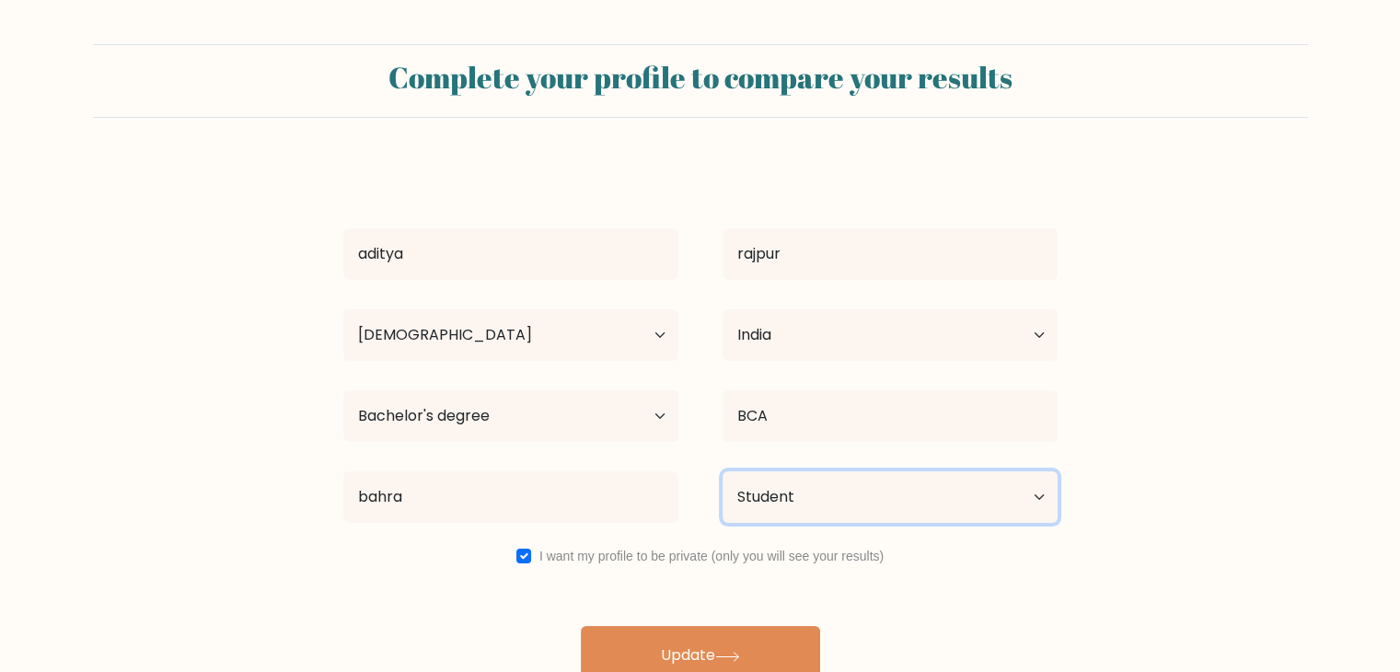
click at [723, 471] on select "Current employment status Employed Student Retired Other / prefer not to answer" at bounding box center [890, 497] width 335 height 52
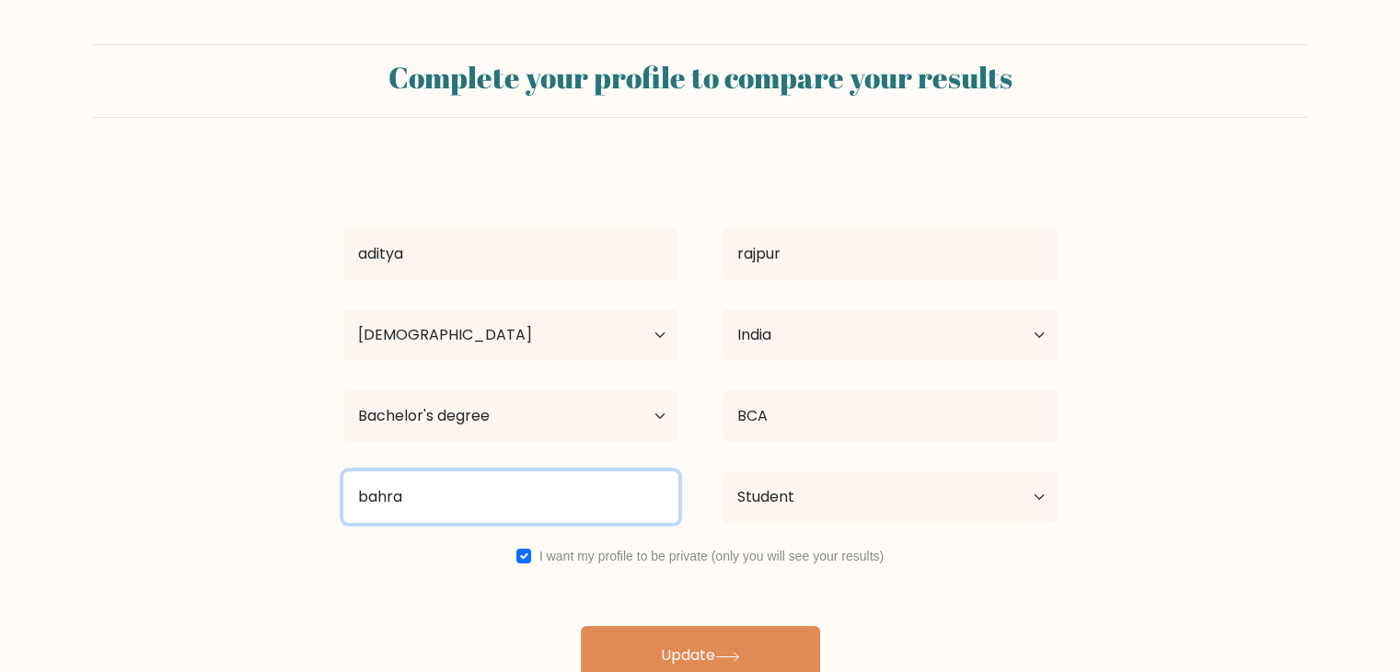
click at [511, 506] on input "bahra" at bounding box center [510, 497] width 335 height 52
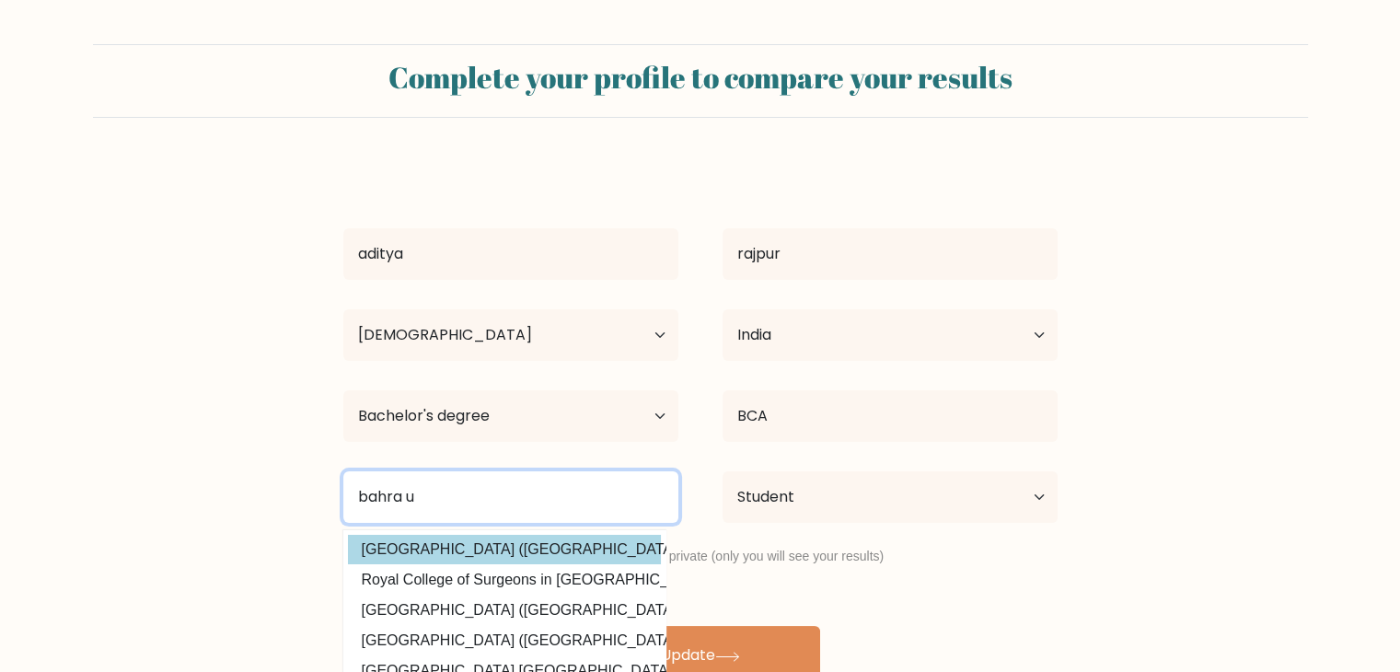
type input "bahra u"
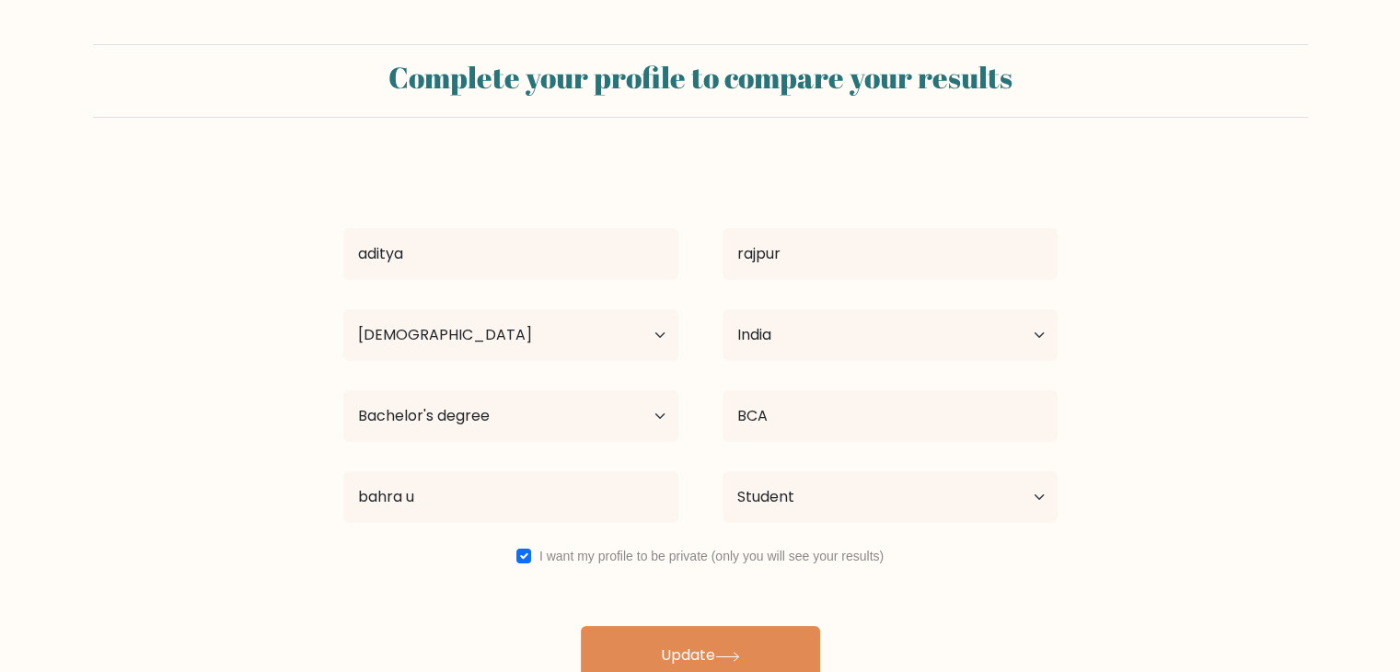
click at [370, 561] on div "aditya rajpur Age Under 18 years old 18-24 years old 25-34 years old 35-44 year…" at bounding box center [700, 423] width 736 height 523
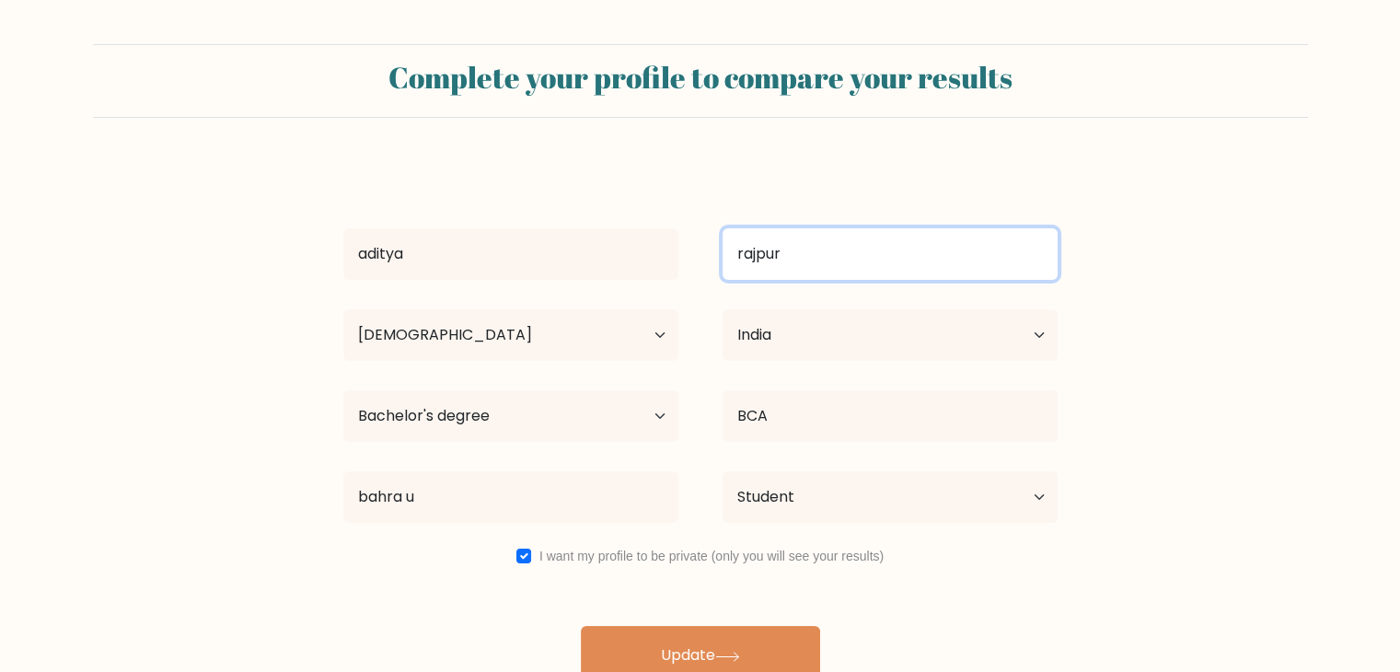
click at [847, 245] on input "rajpur" at bounding box center [890, 254] width 335 height 52
type input "rajput"
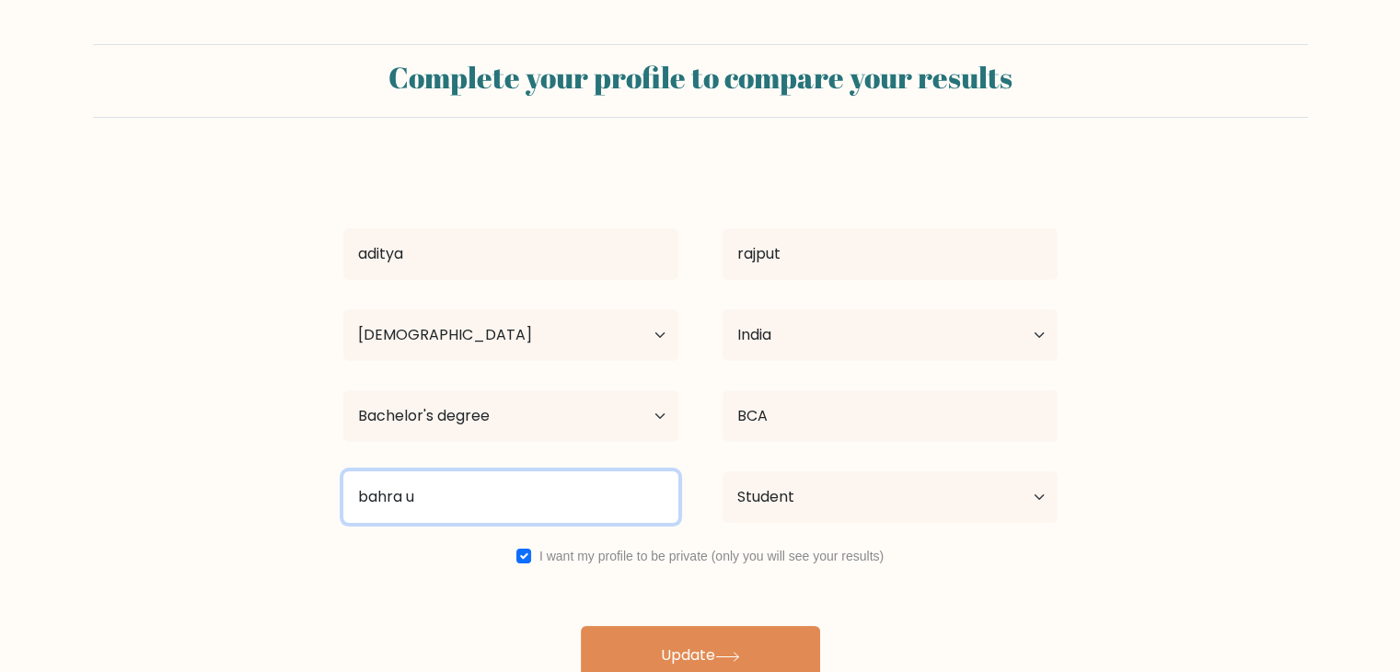
click at [436, 488] on input "bahra u" at bounding box center [510, 497] width 335 height 52
type input "b"
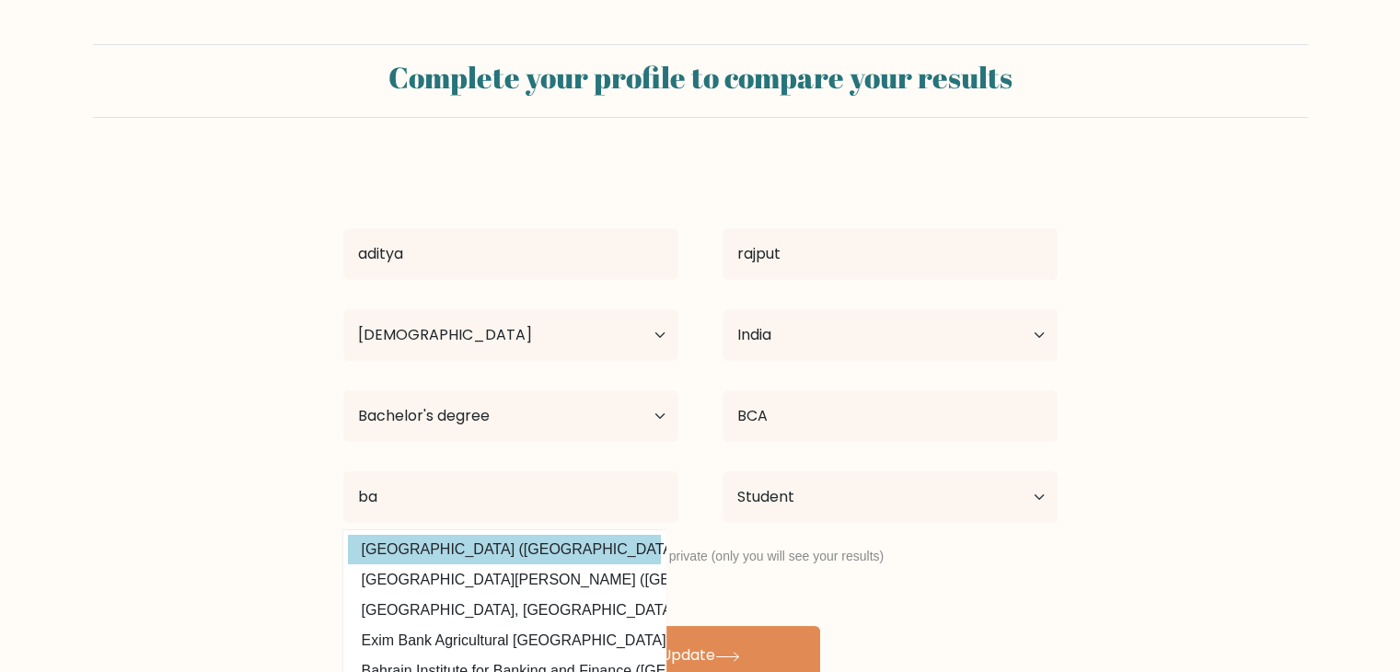
click at [396, 553] on div "aditya rajput Age Under 18 years old 18-24 years old 25-34 years old 35-44 year…" at bounding box center [700, 423] width 736 height 523
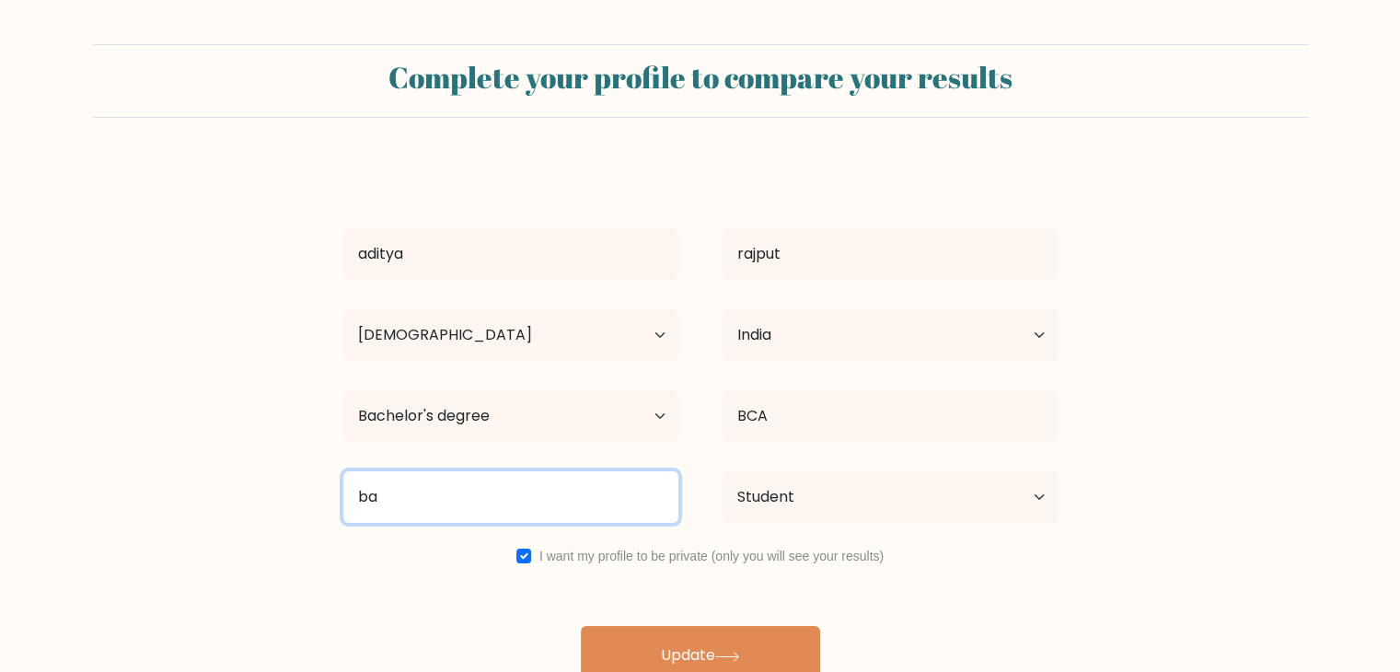
click at [470, 489] on input "ba" at bounding box center [510, 497] width 335 height 52
type input "b"
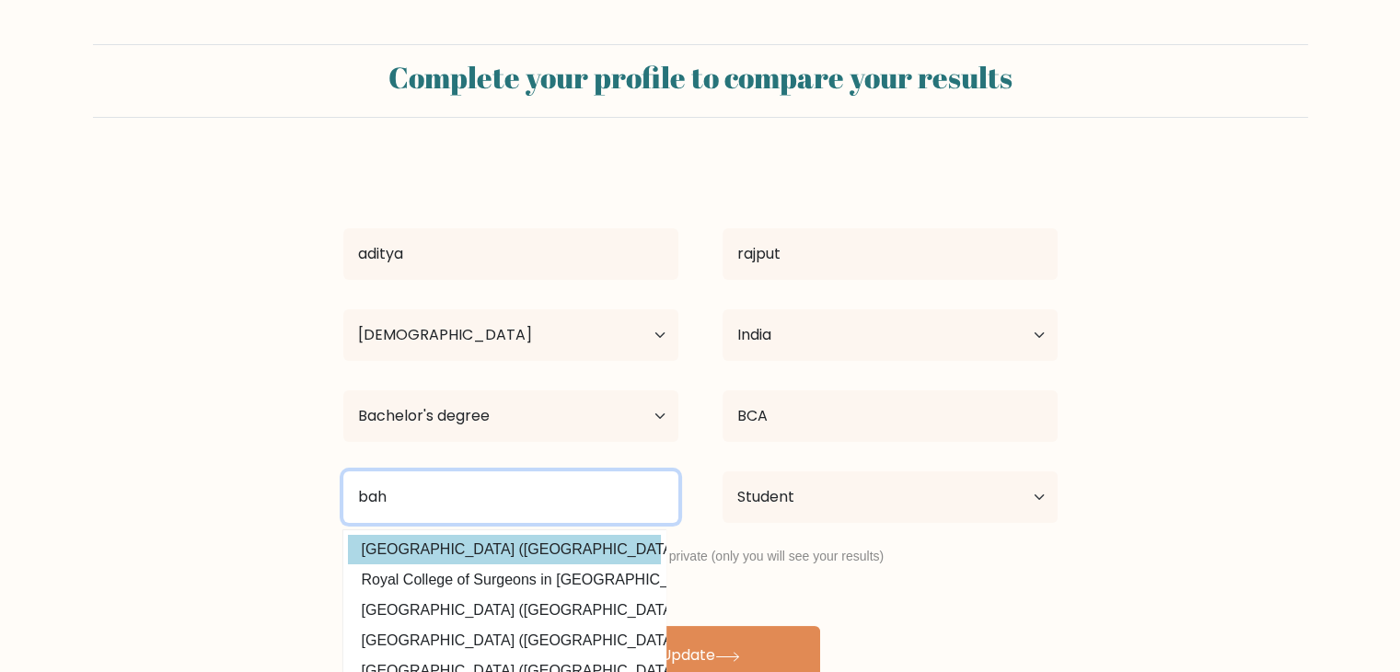
type input "bah"
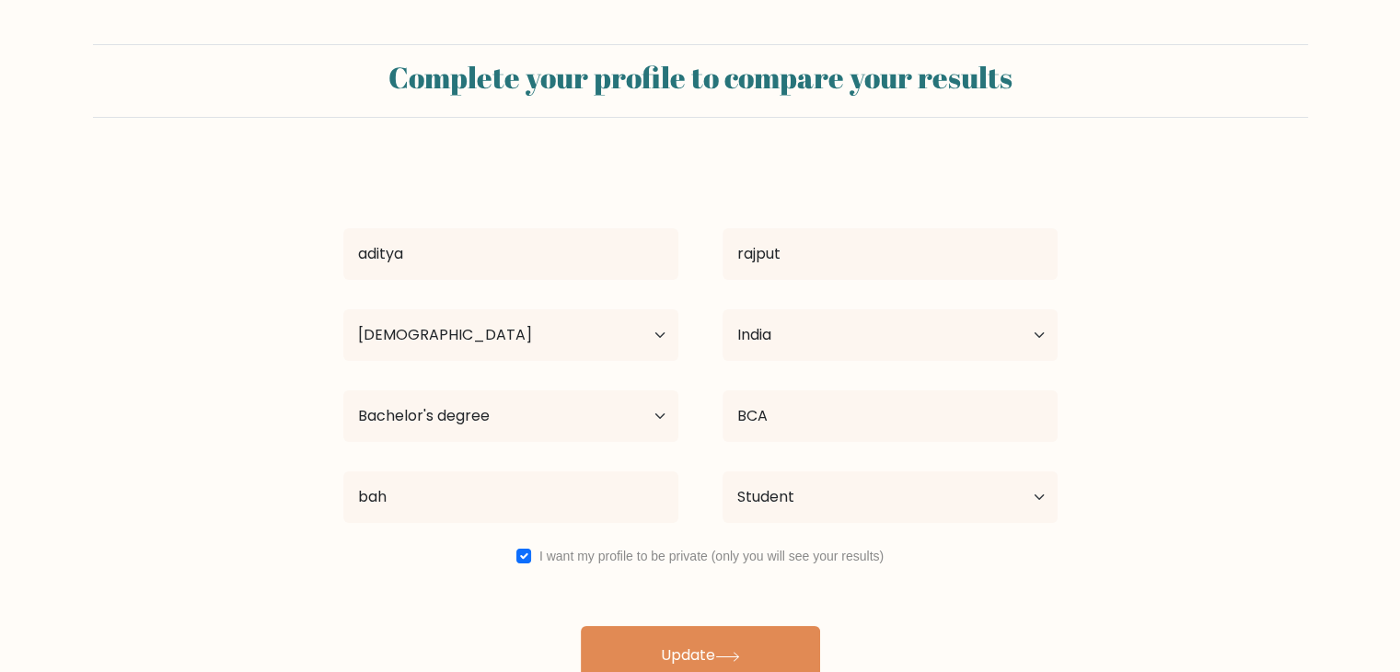
click at [486, 560] on div "aditya rajput Age Under 18 years old 18-24 years old 25-34 years old 35-44 year…" at bounding box center [700, 423] width 736 height 523
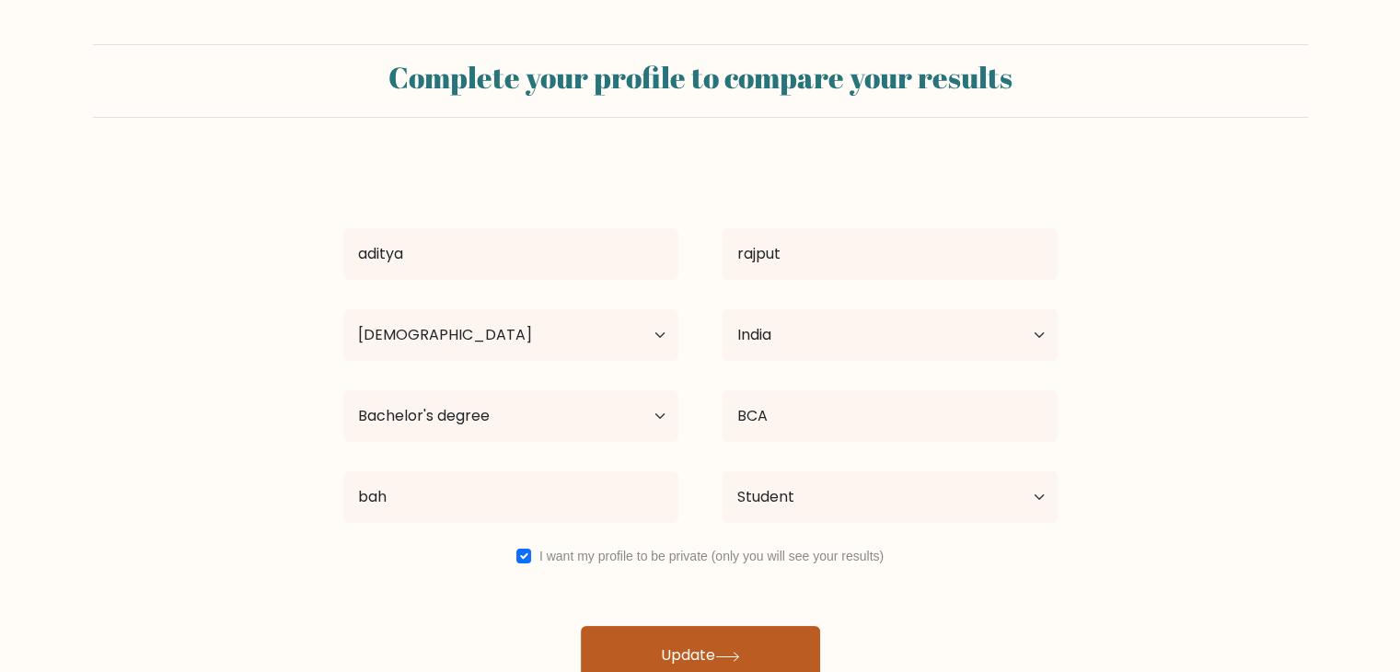
click at [683, 653] on button "Update" at bounding box center [700, 655] width 239 height 59
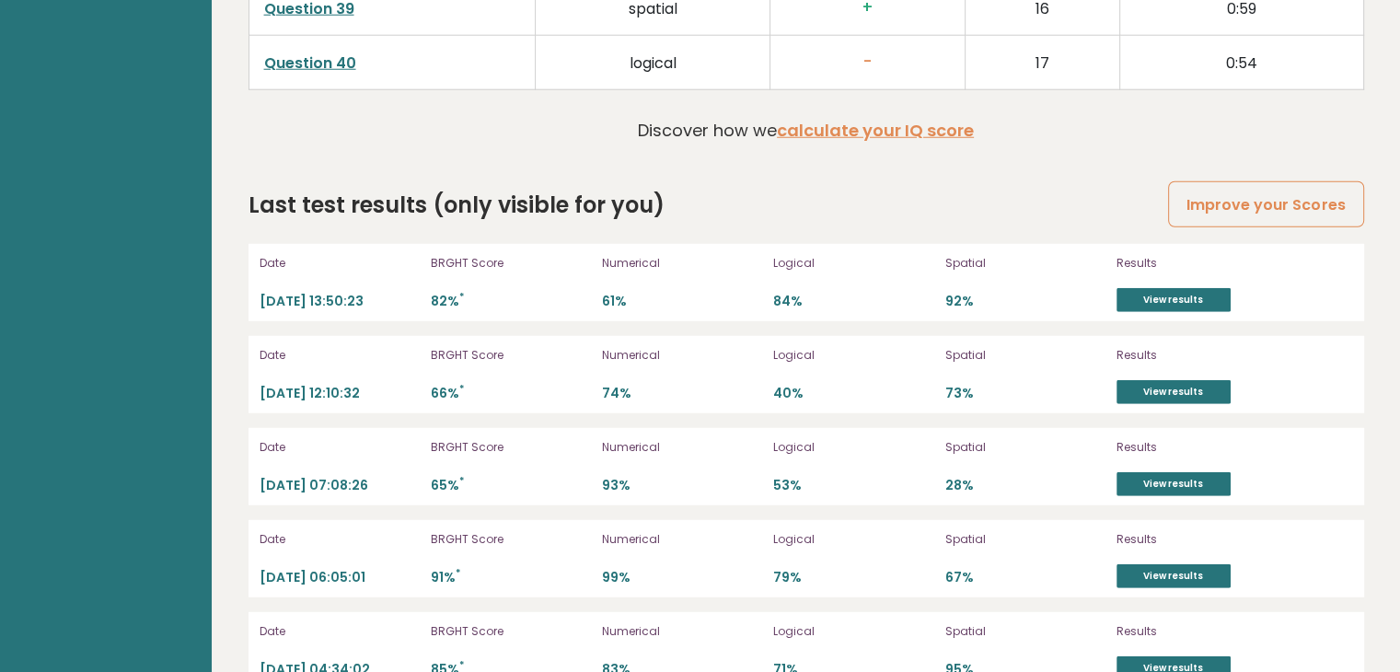
scroll to position [5110, 0]
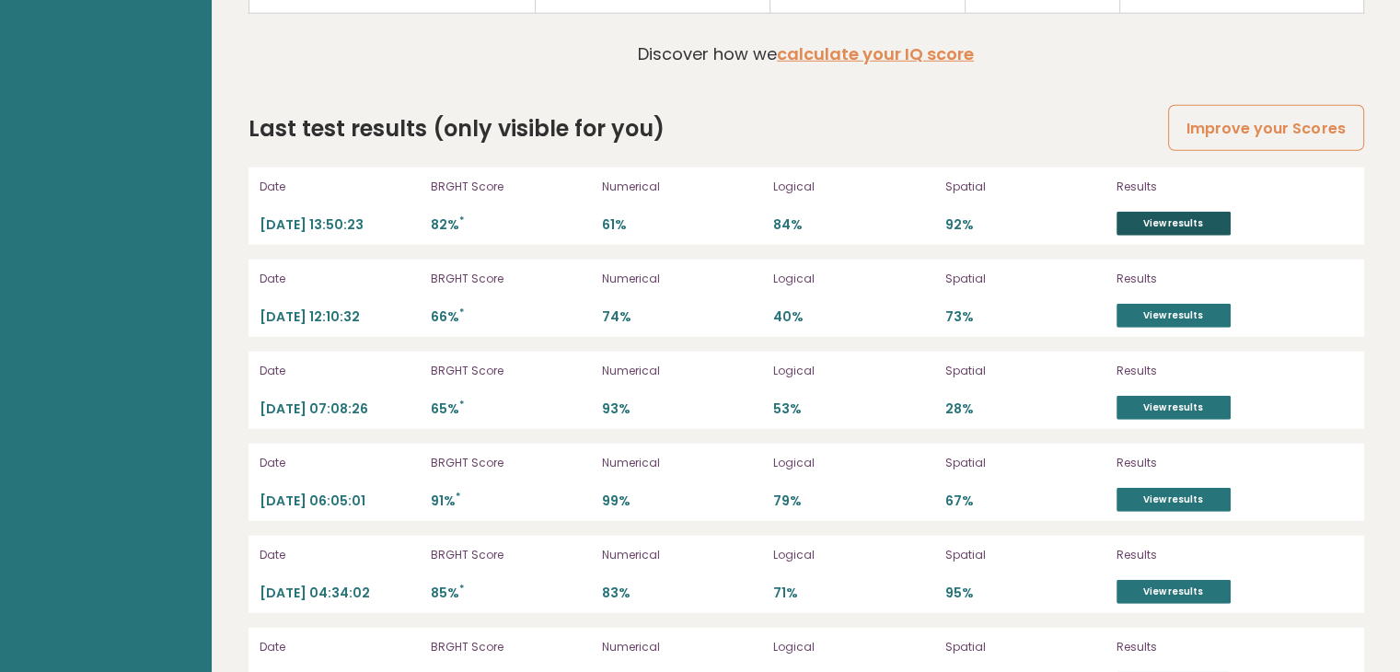
click at [1183, 212] on link "View results" at bounding box center [1174, 224] width 114 height 24
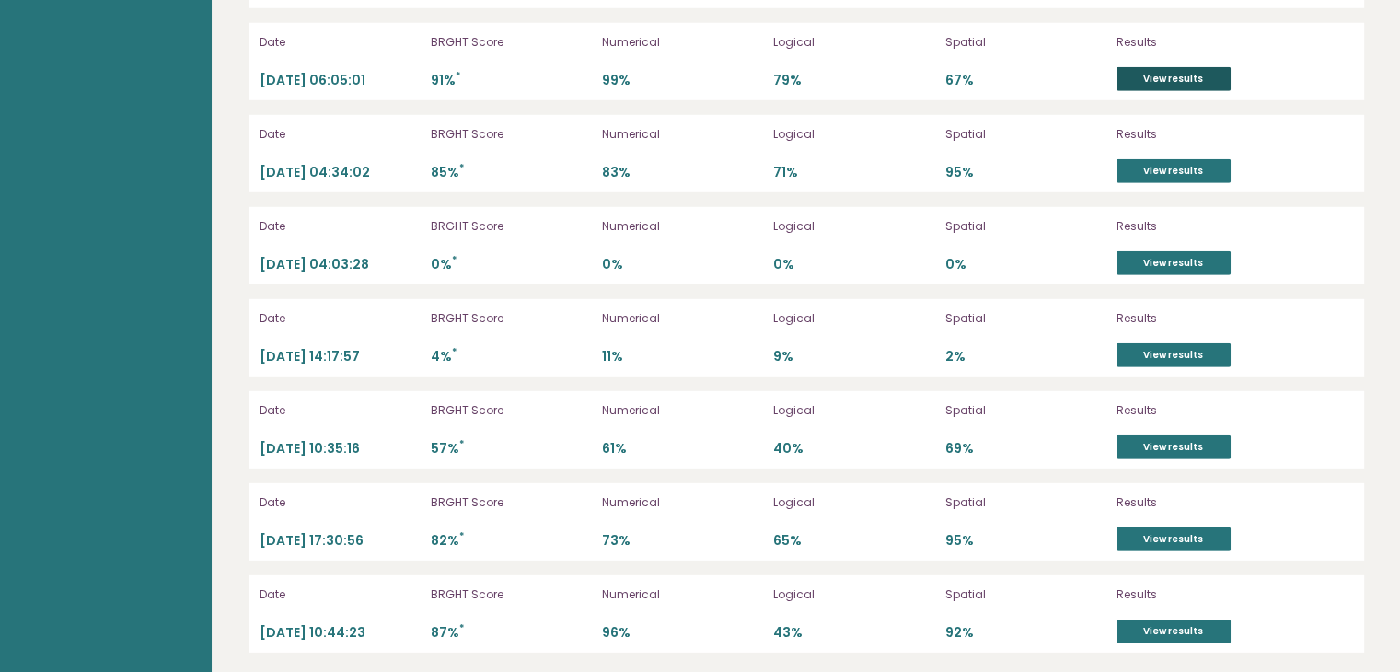
click at [1189, 67] on link "View results" at bounding box center [1174, 79] width 114 height 24
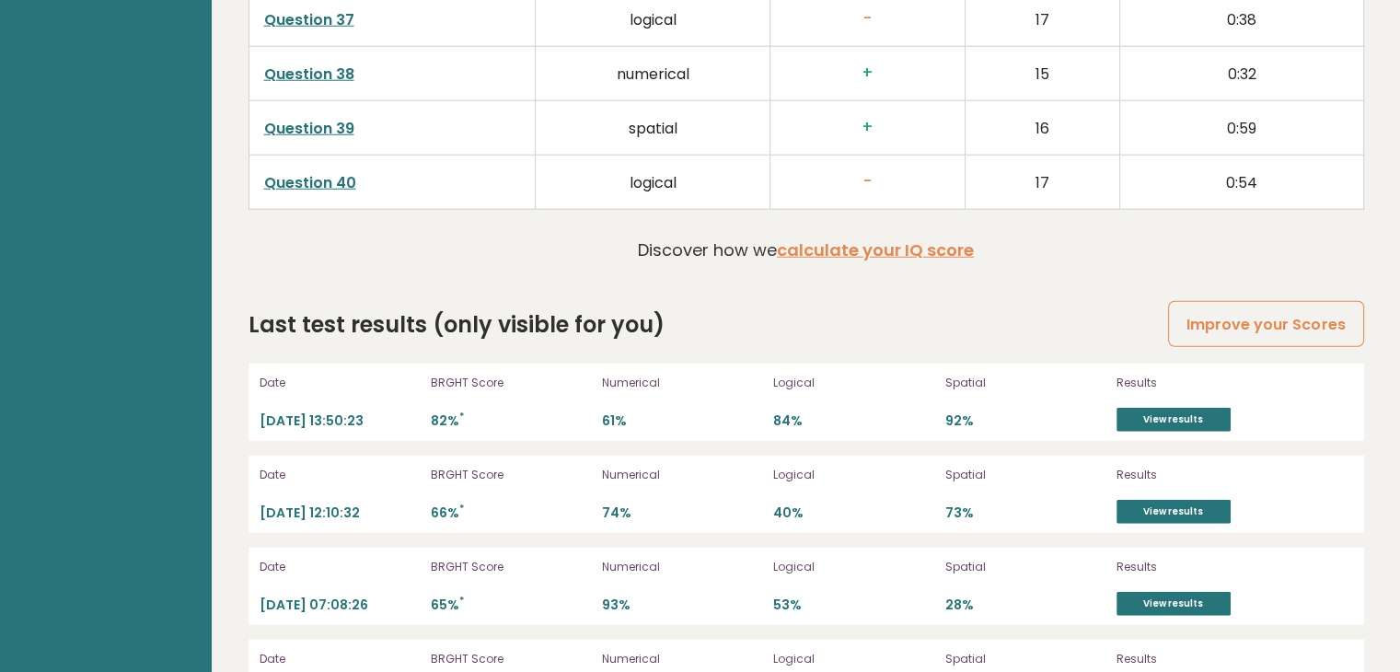
scroll to position [4912, 0]
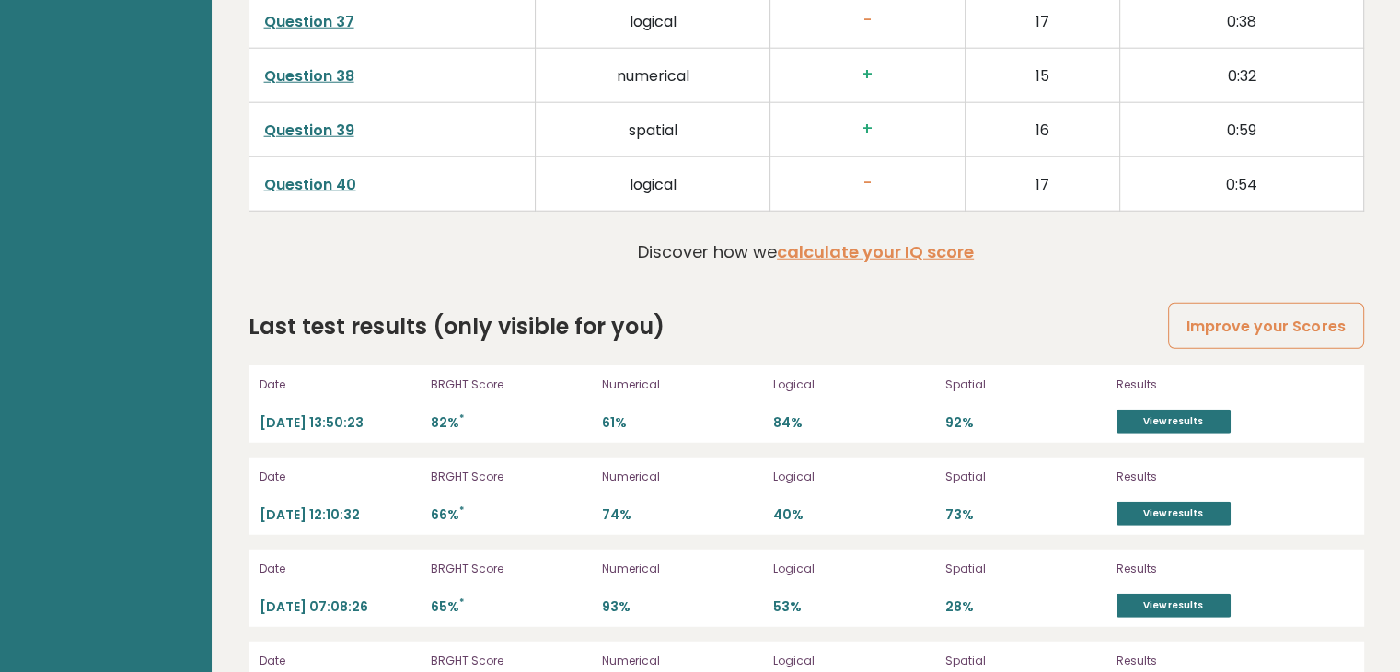
click at [608, 327] on h2 "Last test results (only visible for you)" at bounding box center [457, 326] width 416 height 33
click at [1265, 328] on link "Improve your Scores" at bounding box center [1265, 326] width 195 height 47
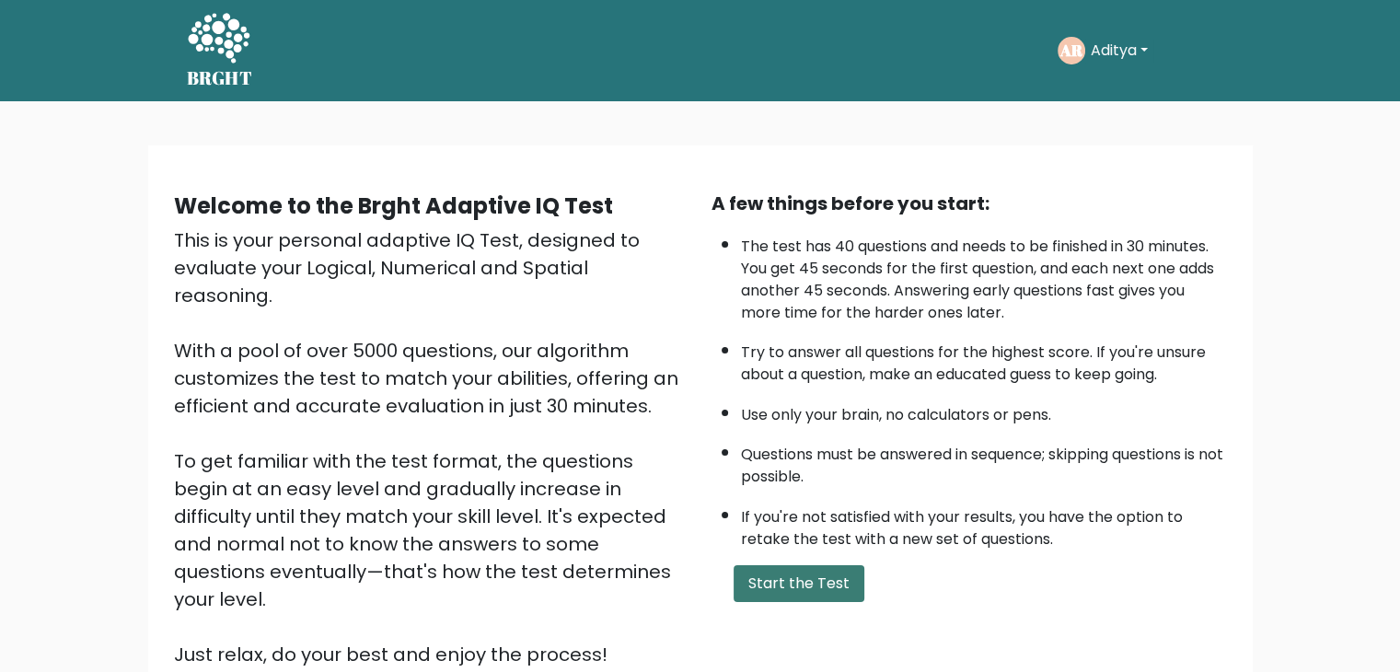
click at [829, 565] on button "Start the Test" at bounding box center [799, 583] width 131 height 37
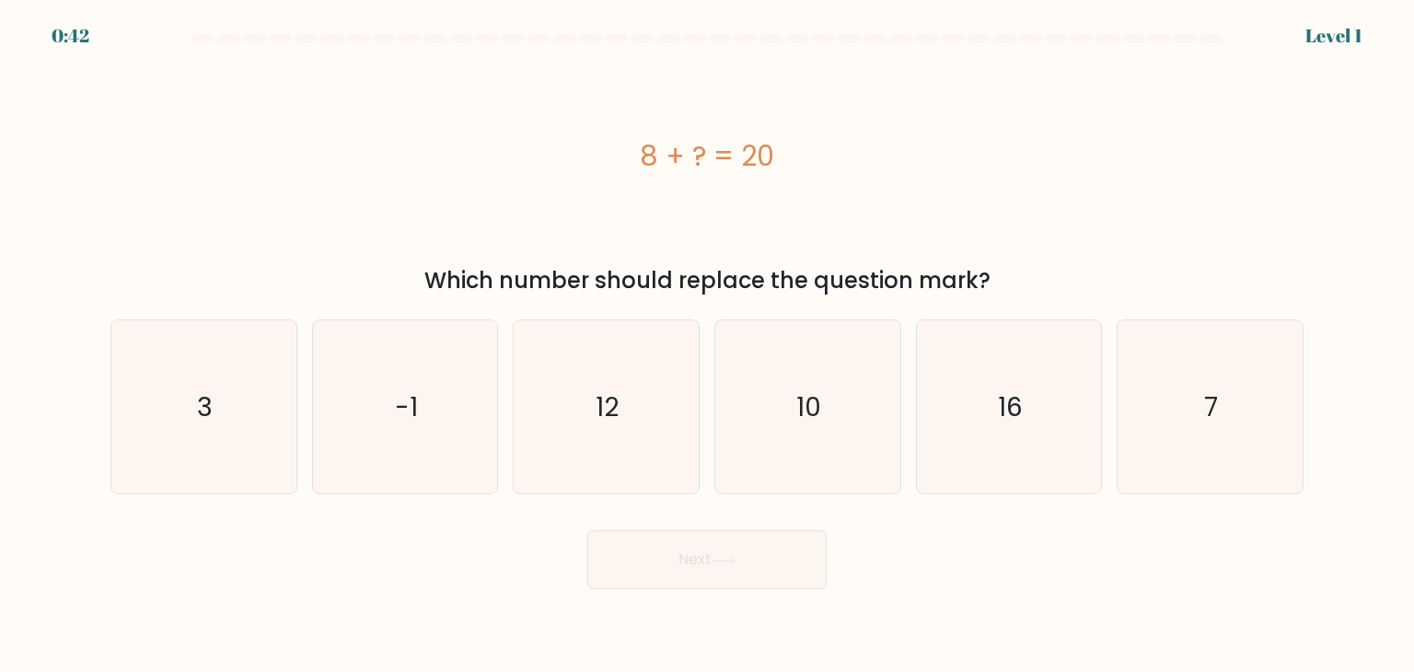
click at [704, 425] on div "c. 12" at bounding box center [606, 406] width 202 height 175
click at [617, 453] on icon "12" at bounding box center [605, 406] width 173 height 173
click at [707, 345] on input "c. 12" at bounding box center [707, 340] width 1 height 9
radio input "true"
click at [643, 561] on button "Next" at bounding box center [706, 559] width 239 height 59
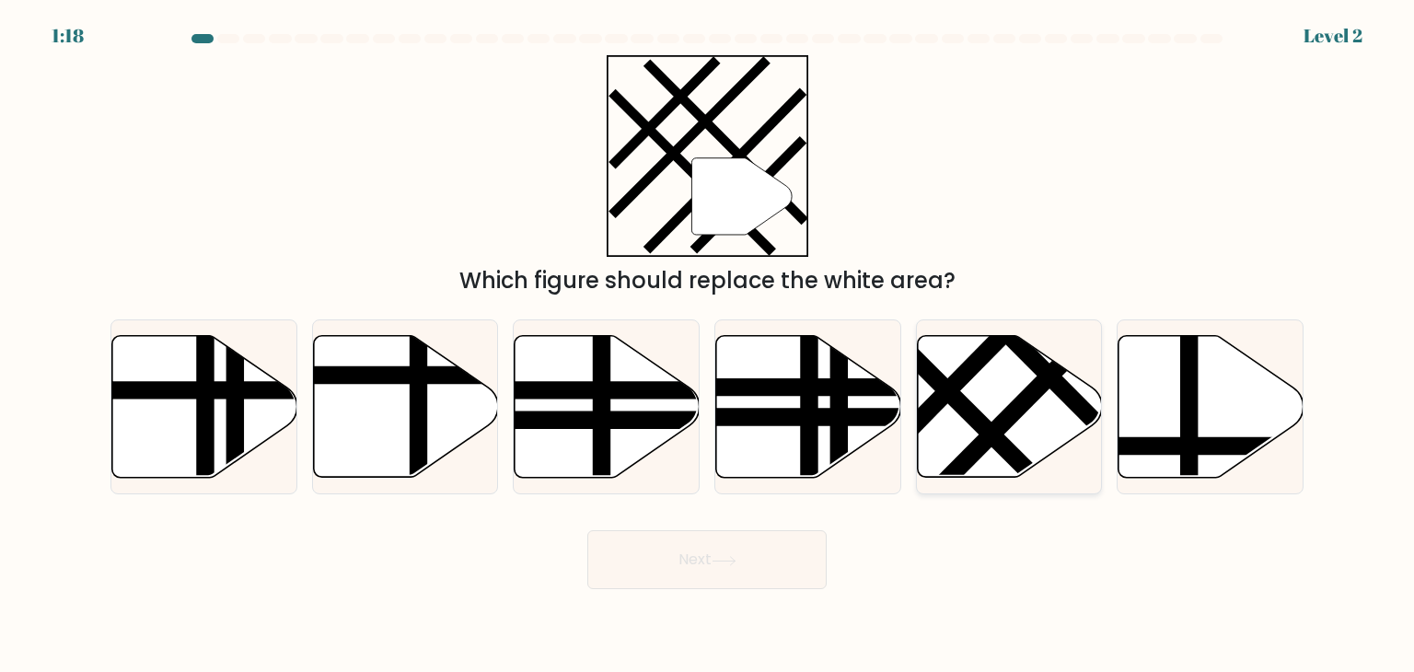
drag, startPoint x: 998, startPoint y: 399, endPoint x: 1027, endPoint y: 398, distance: 29.5
click at [1027, 398] on icon at bounding box center [1009, 407] width 185 height 145
click at [708, 345] on input "e." at bounding box center [707, 340] width 1 height 9
radio input "true"
click at [1027, 398] on line at bounding box center [1021, 404] width 201 height 202
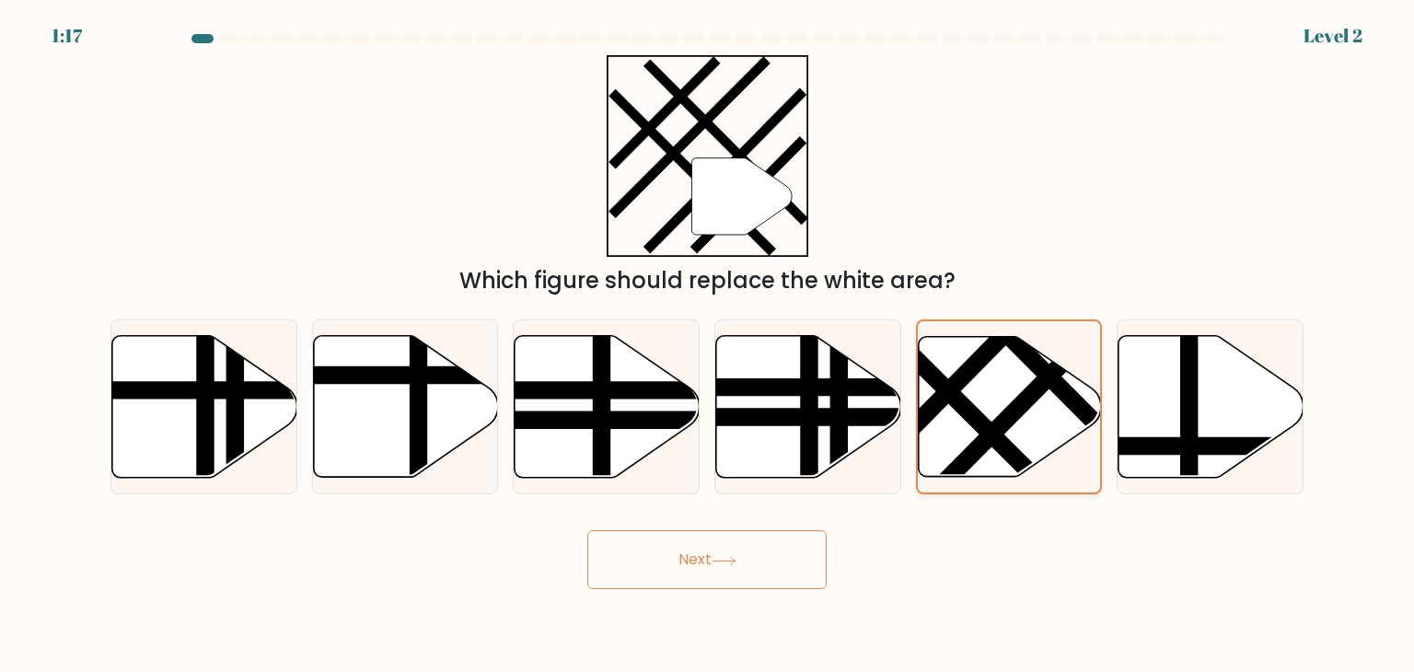
click at [708, 345] on input "e." at bounding box center [707, 340] width 1 height 9
click at [701, 562] on button "Next" at bounding box center [706, 559] width 239 height 59
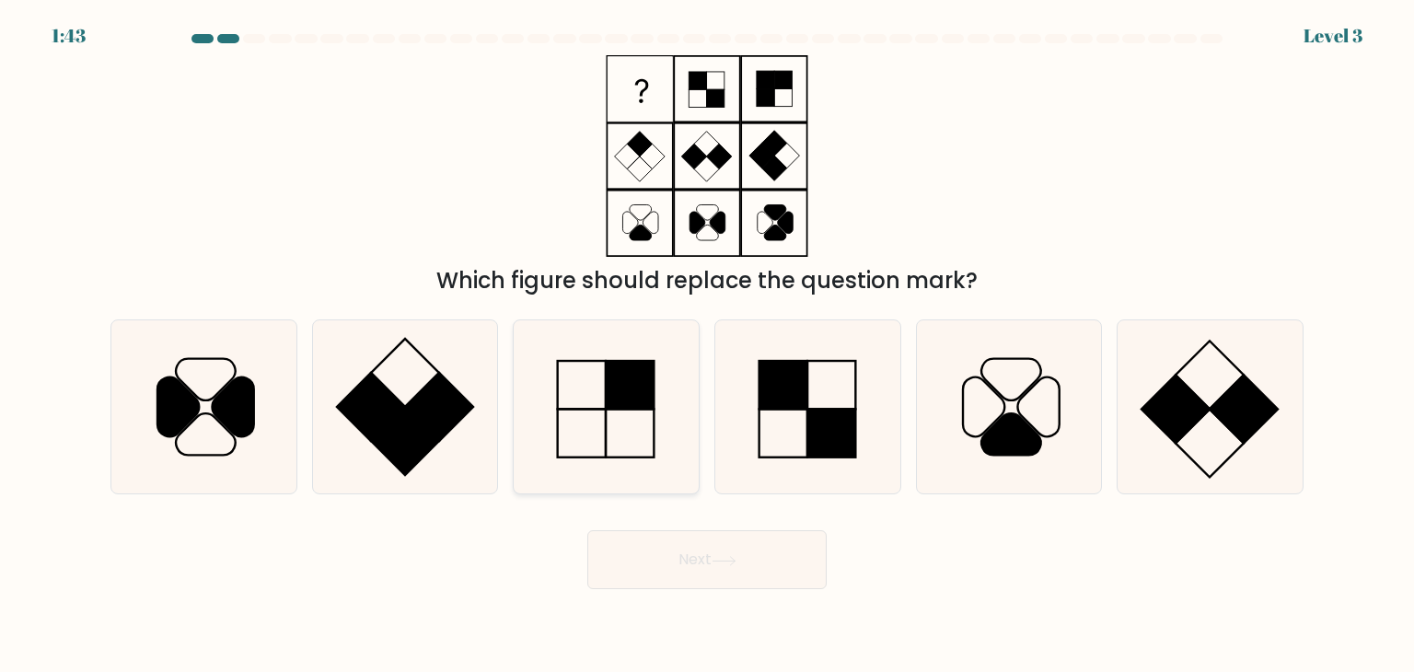
click at [631, 395] on rect at bounding box center [631, 385] width 48 height 48
click at [707, 345] on input "c." at bounding box center [707, 340] width 1 height 9
radio input "true"
click at [650, 551] on button "Next" at bounding box center [706, 559] width 239 height 59
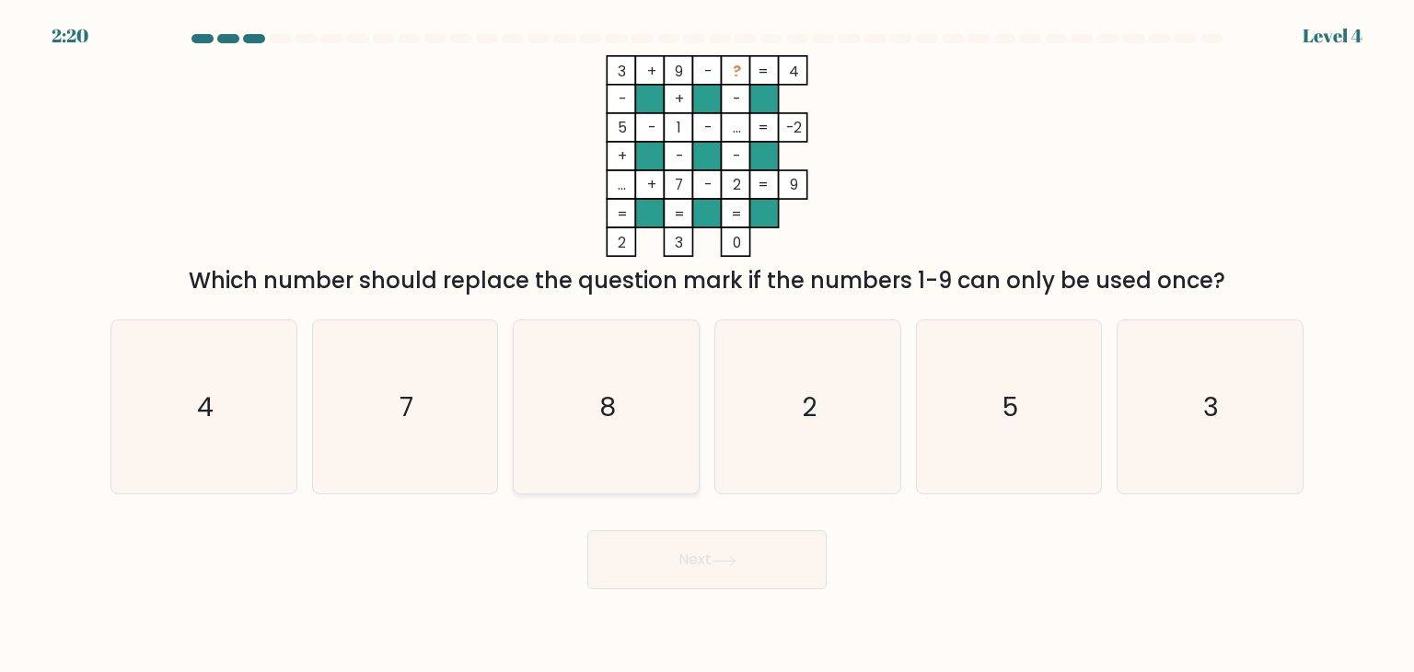
click at [608, 433] on icon "8" at bounding box center [605, 406] width 173 height 173
click at [707, 345] on input "c. 8" at bounding box center [707, 340] width 1 height 9
radio input "true"
click at [717, 564] on icon at bounding box center [724, 561] width 25 height 10
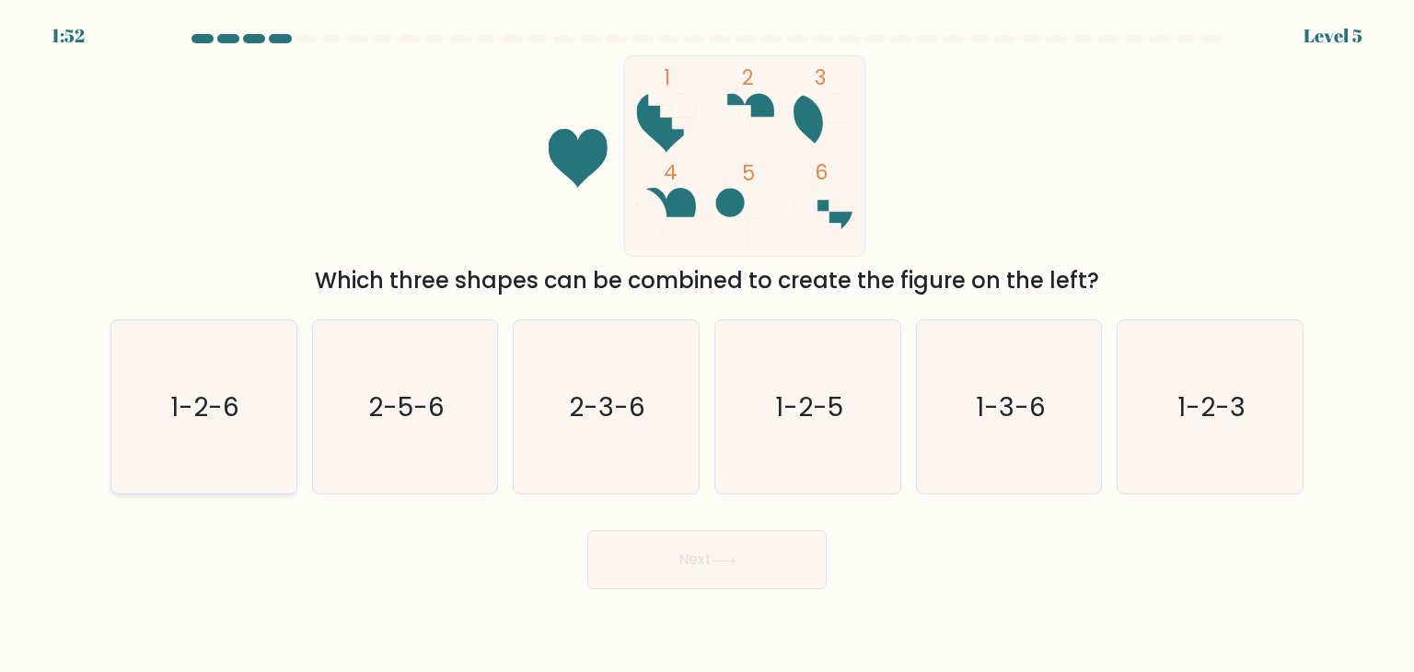
click at [268, 421] on icon "1-2-6" at bounding box center [203, 406] width 173 height 173
click at [707, 345] on input "a. 1-2-6" at bounding box center [707, 340] width 1 height 9
radio input "true"
click at [647, 579] on button "Next" at bounding box center [706, 559] width 239 height 59
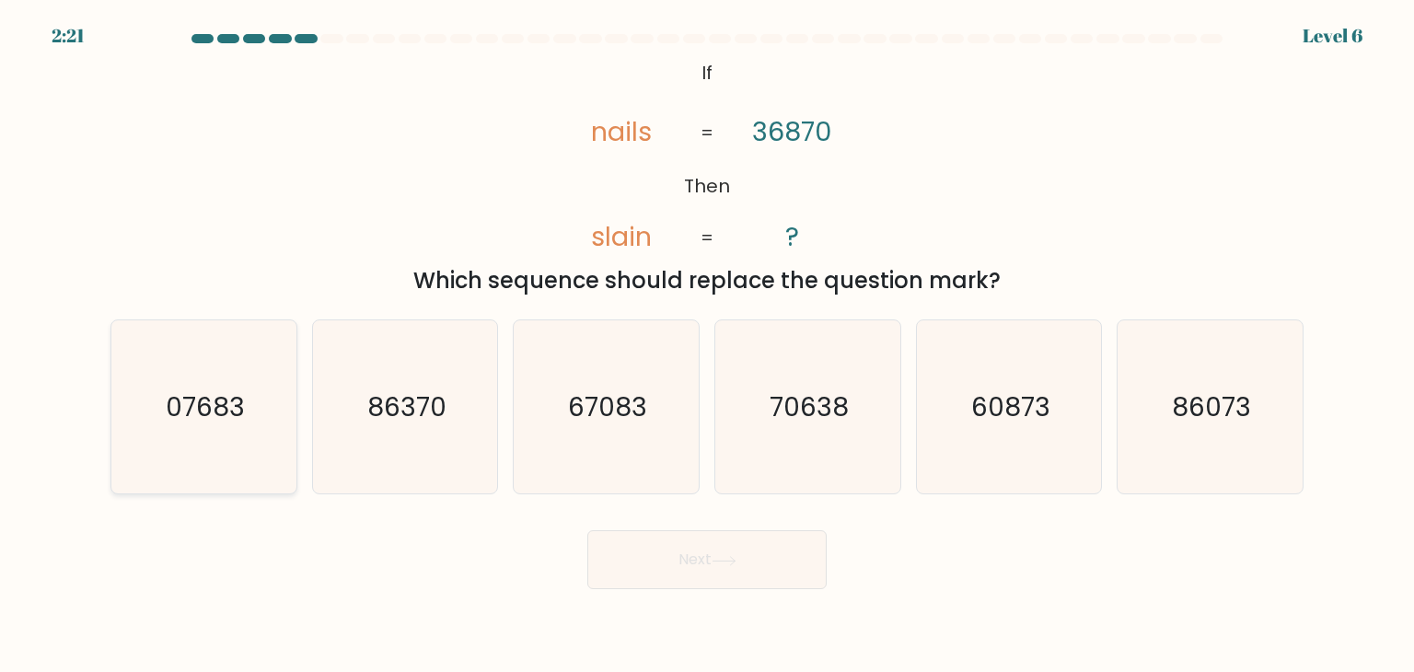
click at [228, 402] on text "07683" at bounding box center [205, 406] width 79 height 37
click at [707, 345] on input "a. 07683" at bounding box center [707, 340] width 1 height 9
radio input "true"
click at [706, 554] on button "Next" at bounding box center [706, 559] width 239 height 59
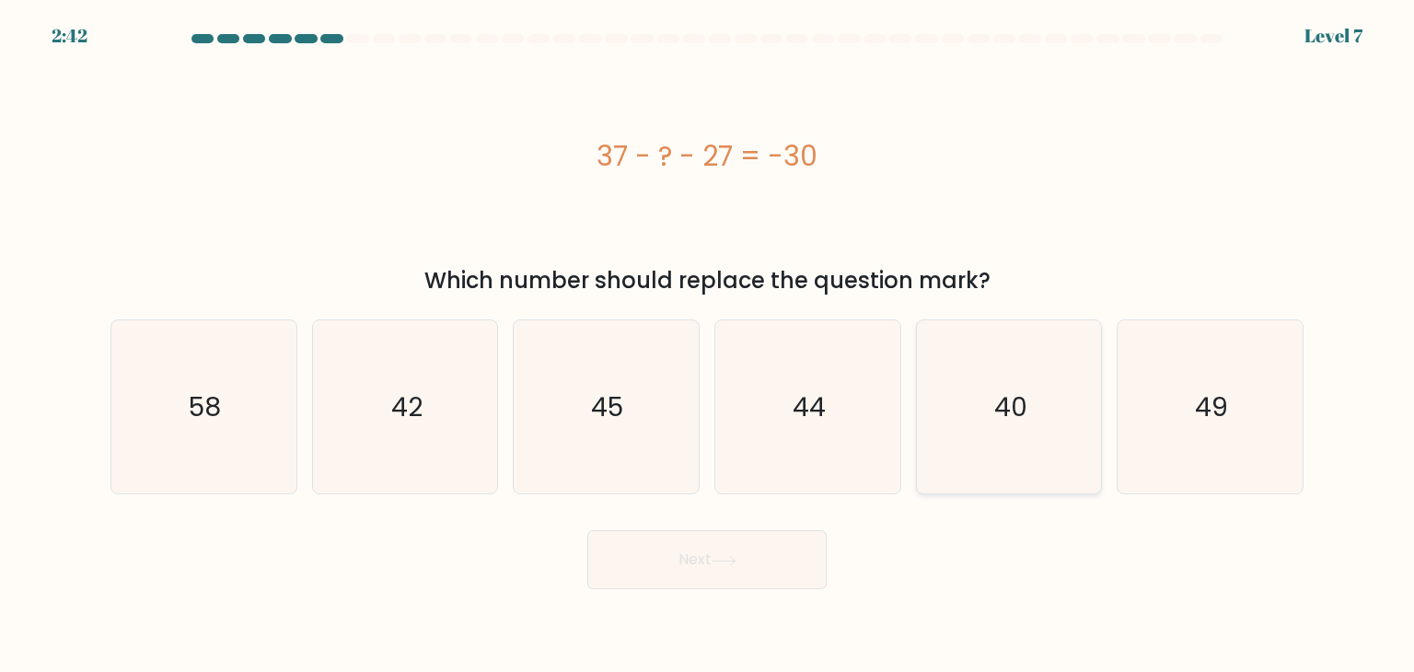
click at [979, 420] on icon "40" at bounding box center [1008, 406] width 173 height 173
click at [708, 345] on input "e. 40" at bounding box center [707, 340] width 1 height 9
radio input "true"
click at [656, 560] on button "Next" at bounding box center [706, 559] width 239 height 59
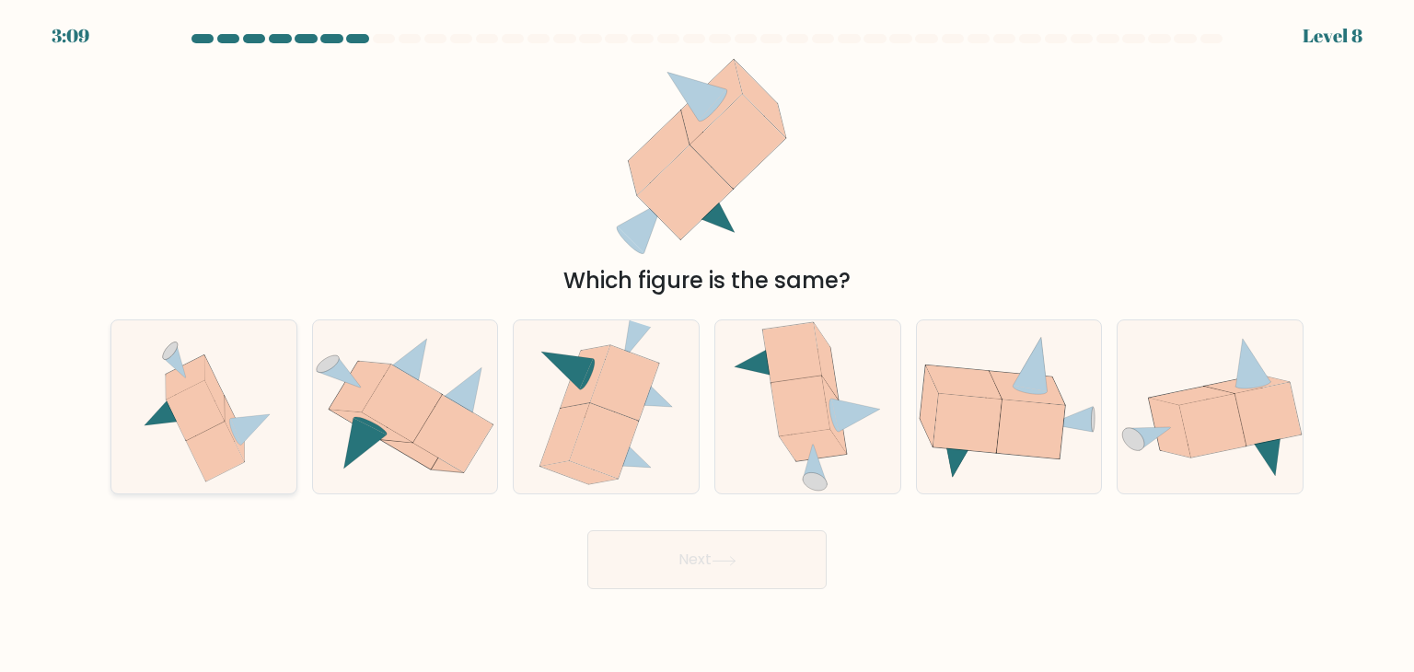
click at [182, 417] on icon at bounding box center [196, 410] width 58 height 60
click at [707, 345] on input "a." at bounding box center [707, 340] width 1 height 9
radio input "true"
click at [660, 552] on button "Next" at bounding box center [706, 559] width 239 height 59
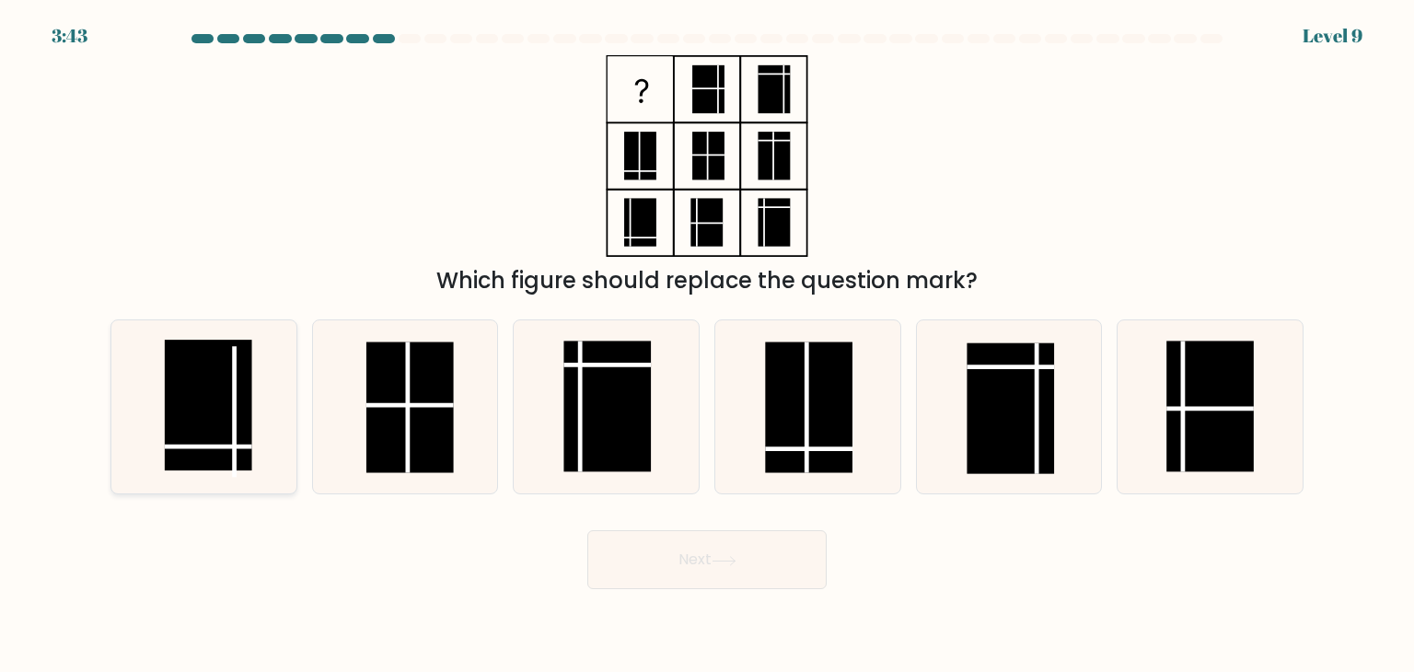
click at [255, 393] on icon at bounding box center [203, 406] width 173 height 173
click at [707, 345] on input "a." at bounding box center [707, 340] width 1 height 9
radio input "true"
click at [755, 563] on button "Next" at bounding box center [706, 559] width 239 height 59
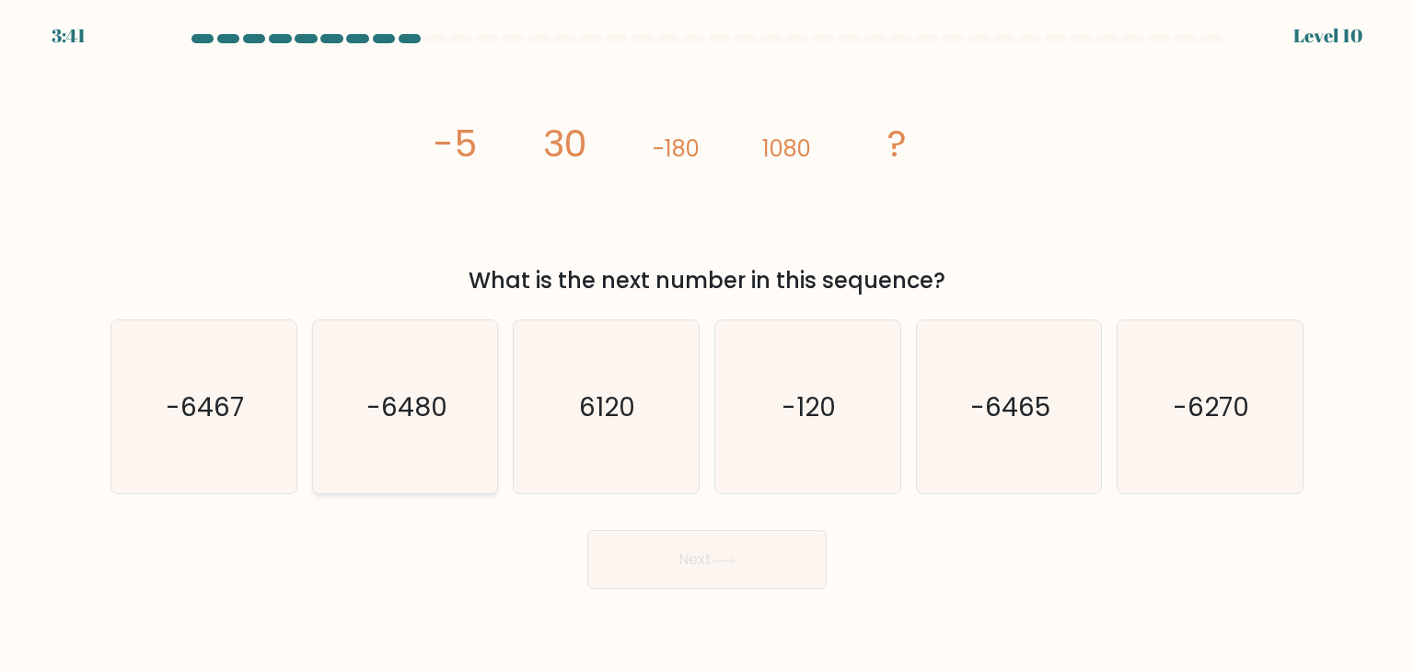
click at [372, 431] on icon "-6480" at bounding box center [405, 406] width 173 height 173
click at [707, 345] on input "b. -6480" at bounding box center [707, 340] width 1 height 9
radio input "true"
click at [669, 560] on button "Next" at bounding box center [706, 559] width 239 height 59
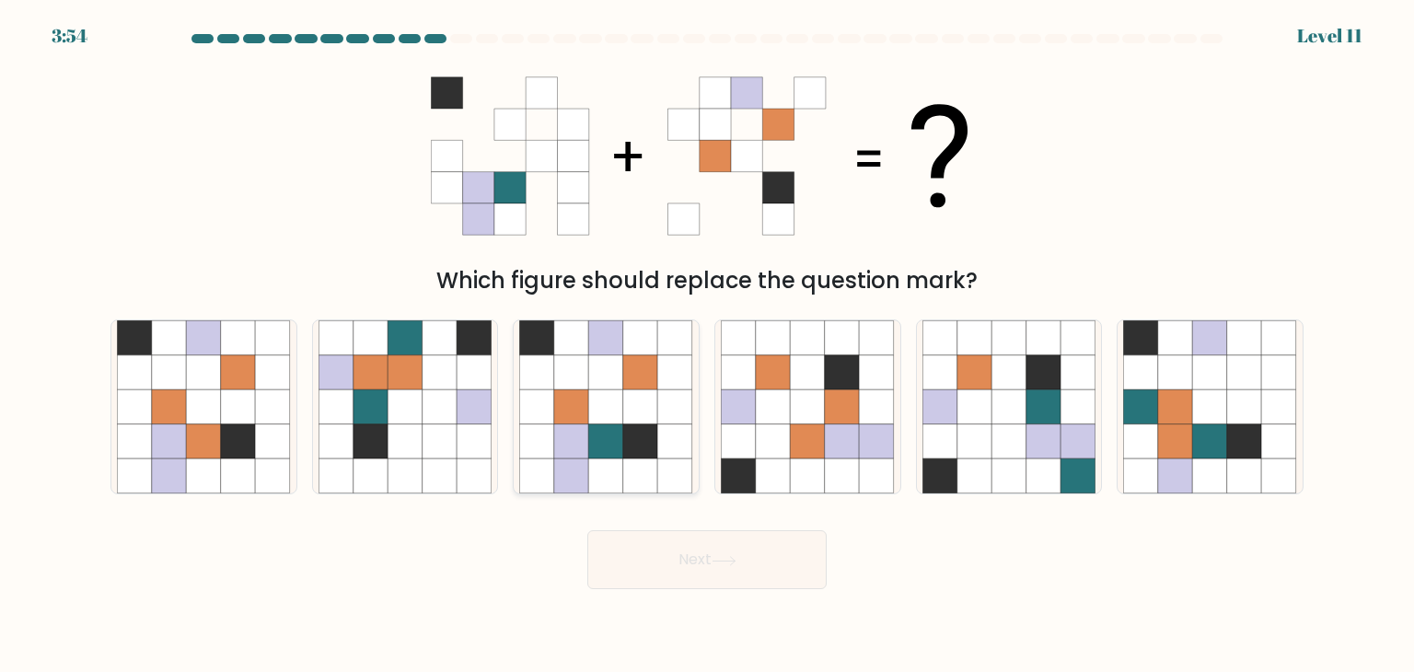
click at [540, 432] on icon at bounding box center [537, 441] width 35 height 35
click at [707, 345] on input "c." at bounding box center [707, 340] width 1 height 9
radio input "true"
click at [671, 564] on button "Next" at bounding box center [706, 559] width 239 height 59
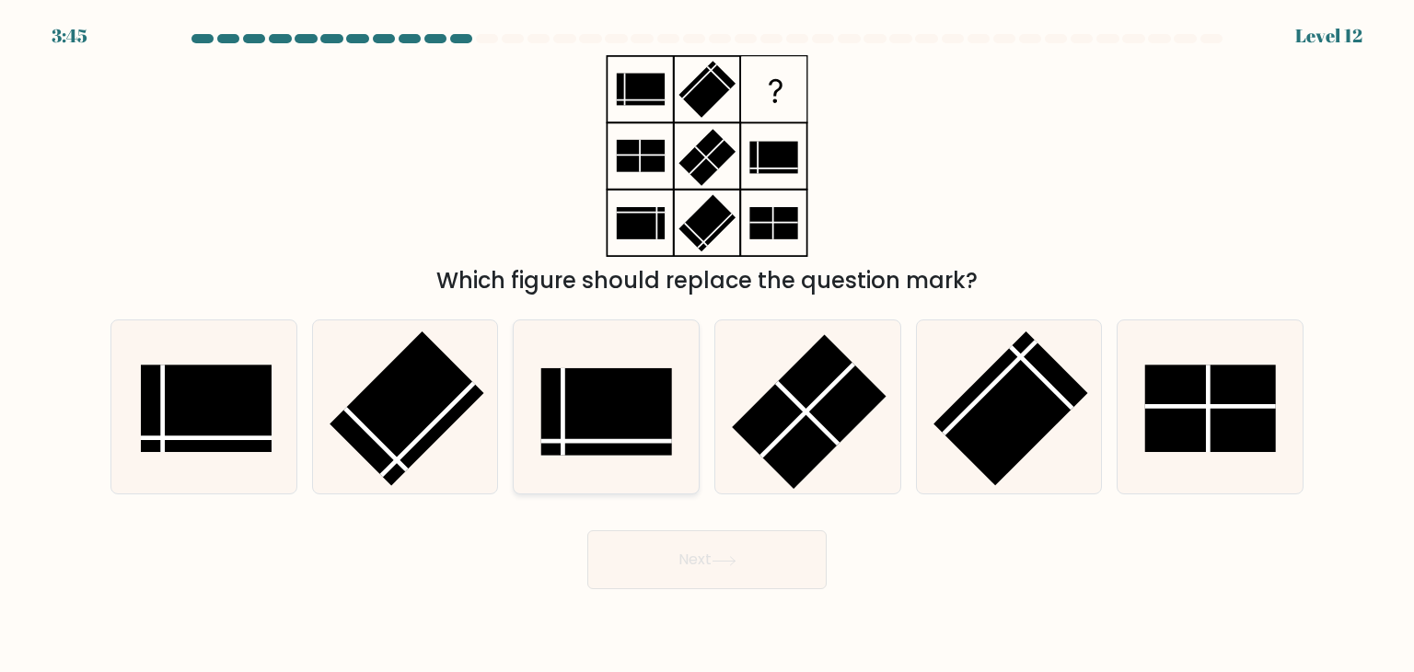
click at [577, 432] on rect at bounding box center [606, 411] width 131 height 87
click at [707, 345] on input "c." at bounding box center [707, 340] width 1 height 9
radio input "true"
click at [1178, 411] on rect at bounding box center [1210, 408] width 131 height 87
click at [708, 345] on input "f." at bounding box center [707, 340] width 1 height 9
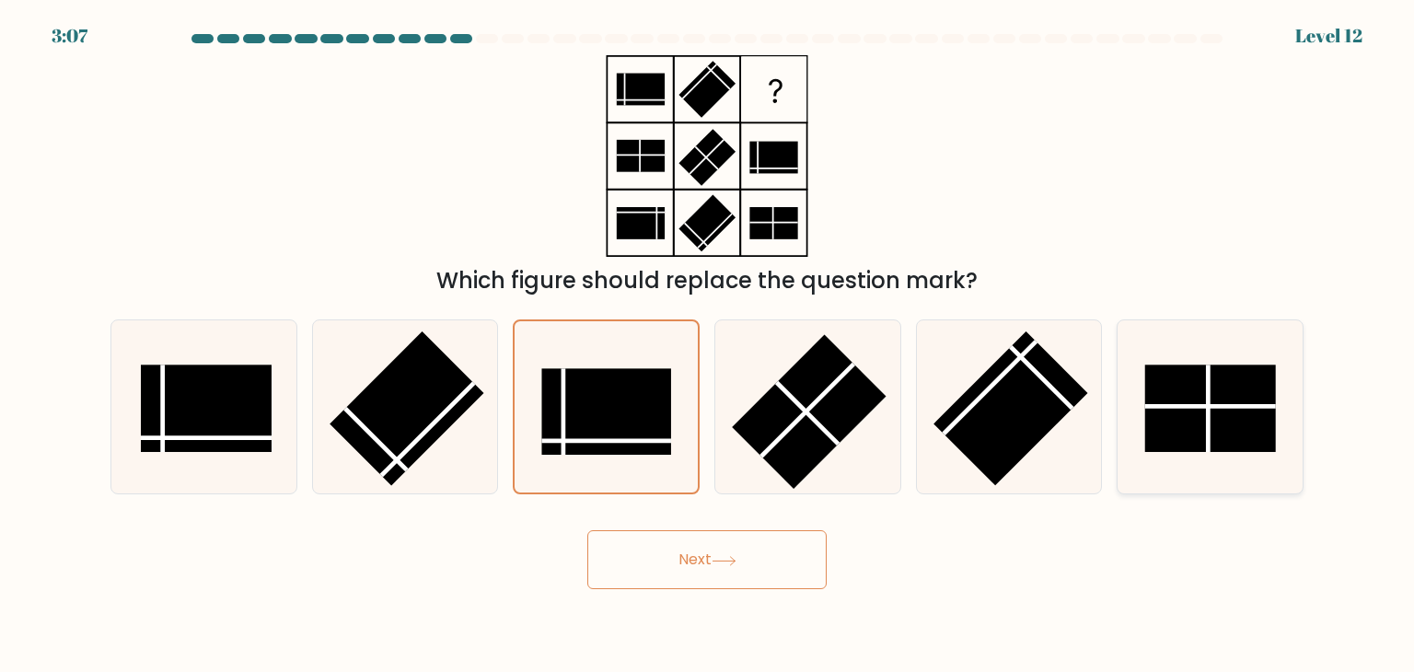
radio input "true"
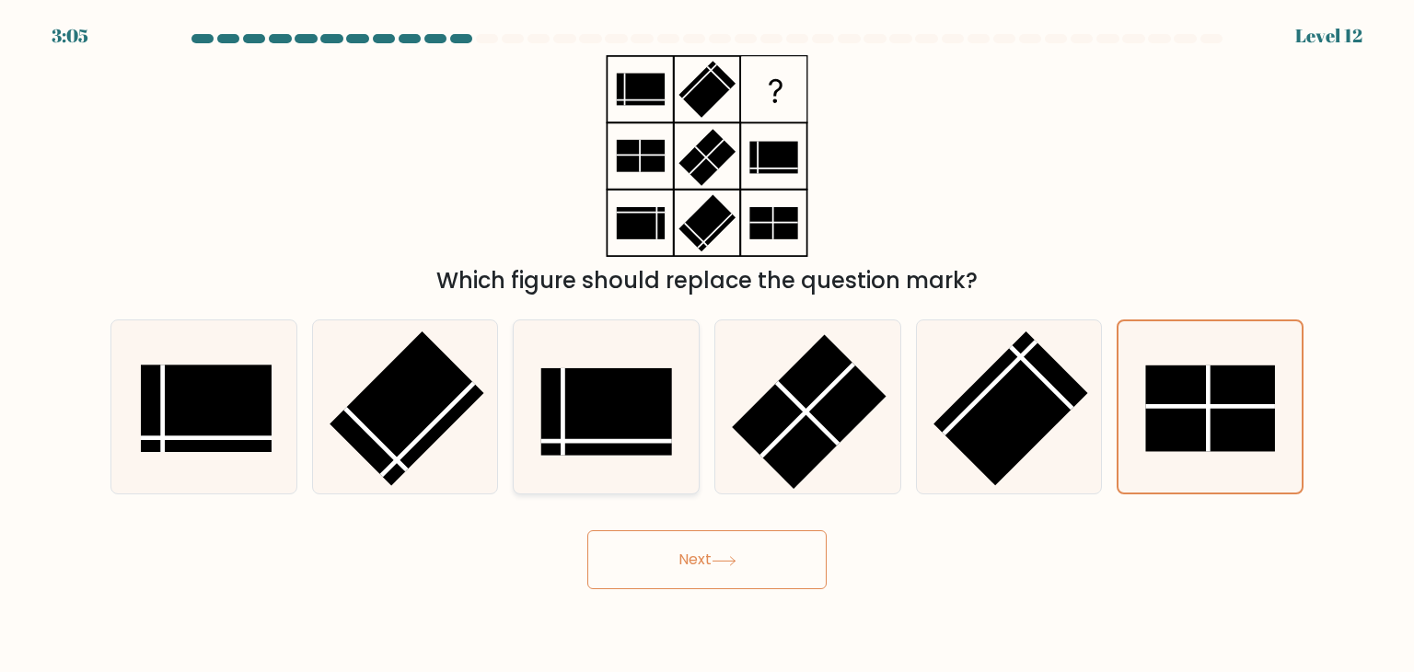
drag, startPoint x: 682, startPoint y: 423, endPoint x: 644, endPoint y: 465, distance: 56.0
click at [644, 465] on icon at bounding box center [605, 406] width 173 height 173
click at [707, 345] on input "c." at bounding box center [707, 340] width 1 height 9
radio input "true"
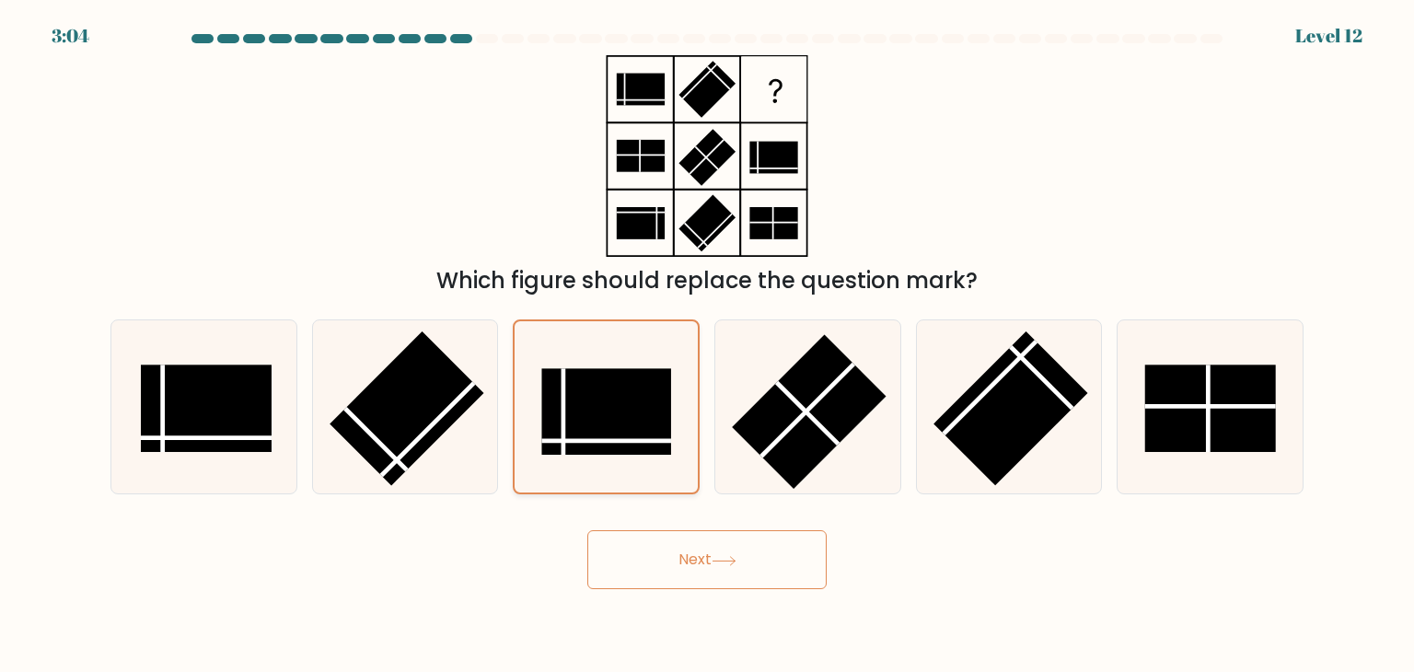
click at [644, 465] on icon at bounding box center [605, 406] width 171 height 171
click at [707, 345] on input "c." at bounding box center [707, 340] width 1 height 9
click at [644, 465] on icon at bounding box center [605, 406] width 171 height 171
click at [707, 345] on input "c." at bounding box center [707, 340] width 1 height 9
click at [679, 562] on button "Next" at bounding box center [706, 559] width 239 height 59
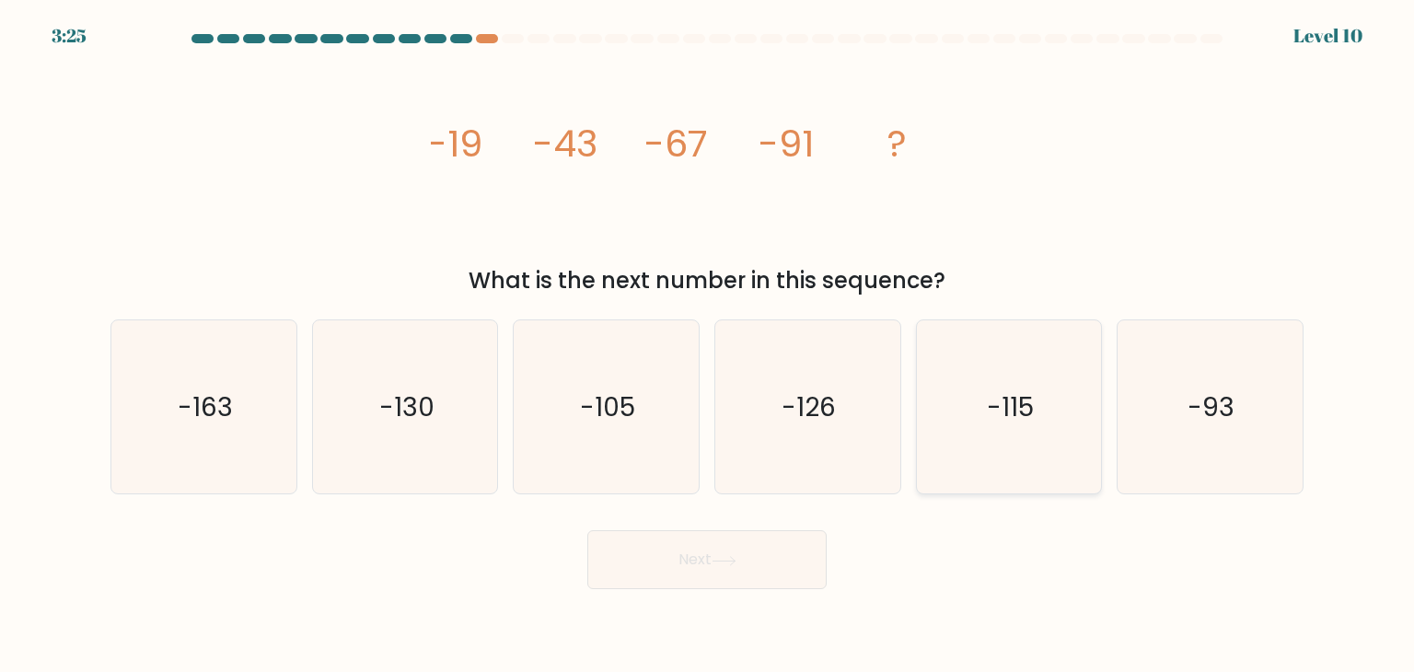
click at [990, 444] on icon "-115" at bounding box center [1008, 406] width 173 height 173
click at [708, 345] on input "e. -115" at bounding box center [707, 340] width 1 height 9
radio input "true"
click at [667, 574] on button "Next" at bounding box center [706, 559] width 239 height 59
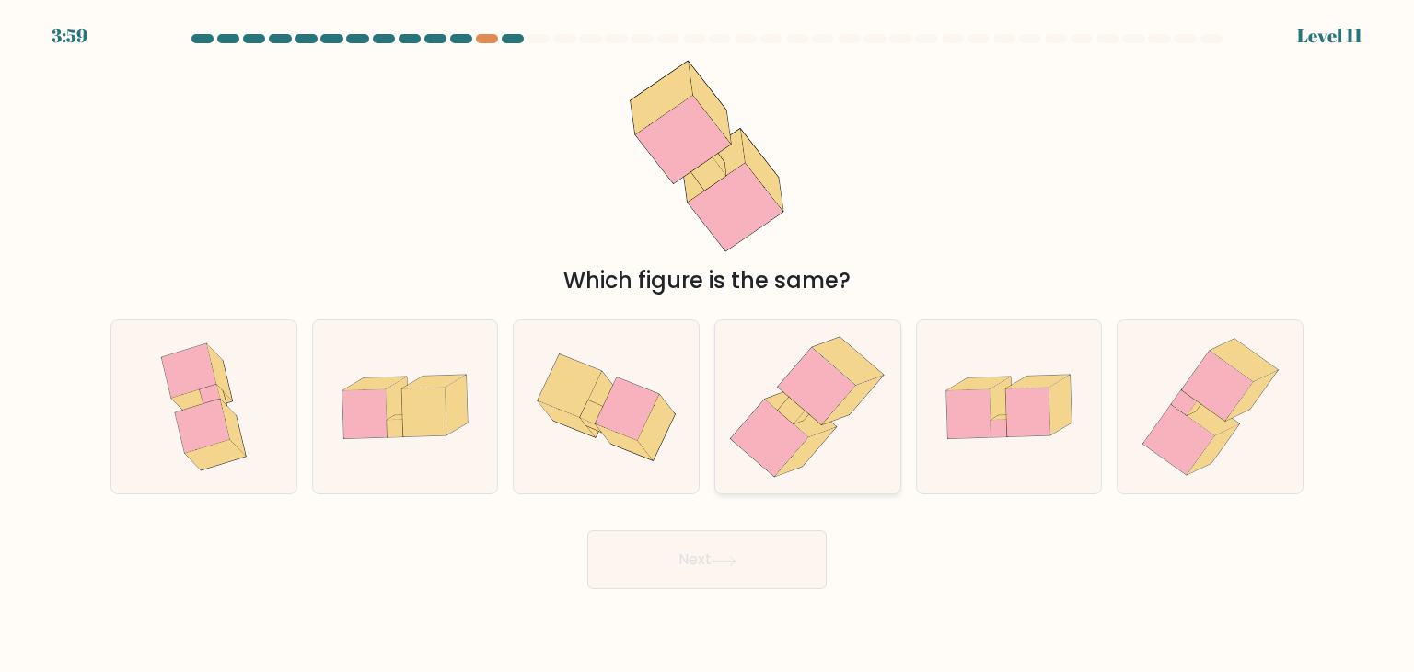
click at [781, 442] on icon at bounding box center [769, 438] width 77 height 77
click at [708, 345] on input "d." at bounding box center [707, 340] width 1 height 9
radio input "true"
click at [715, 573] on button "Next" at bounding box center [706, 559] width 239 height 59
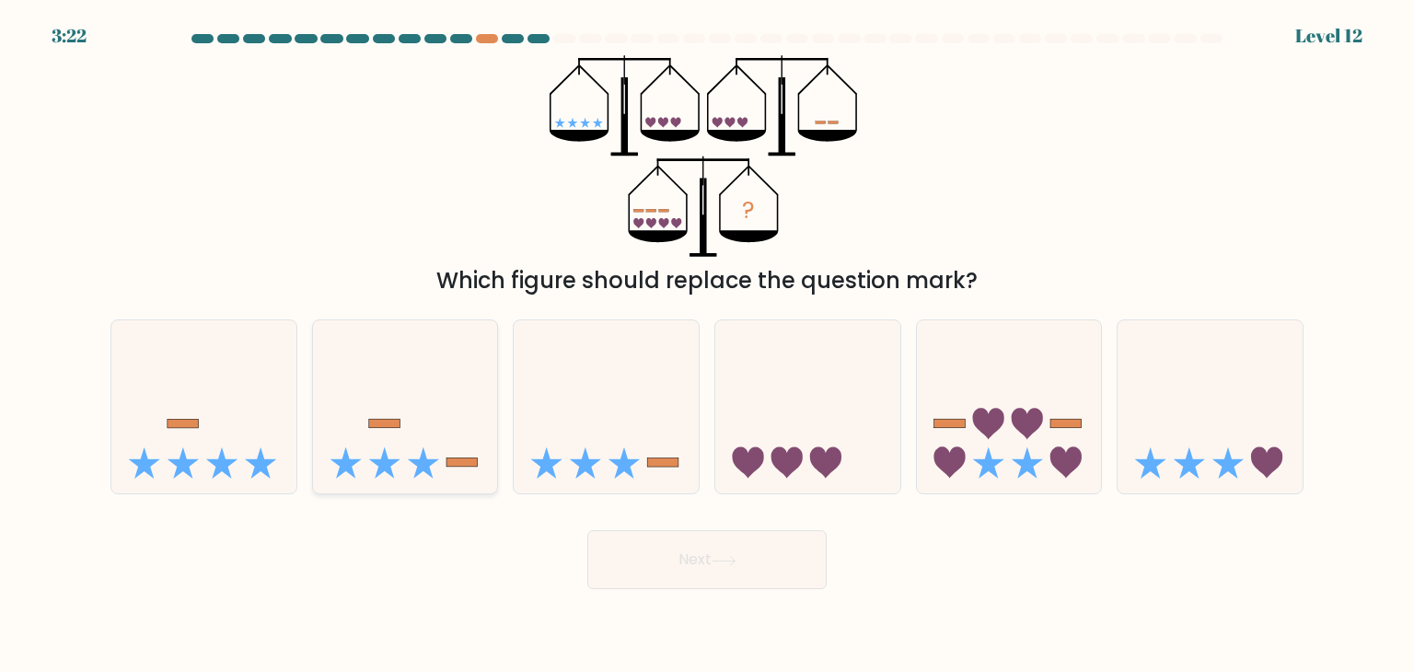
click at [465, 433] on icon at bounding box center [405, 406] width 185 height 153
click at [707, 345] on input "b." at bounding box center [707, 340] width 1 height 9
radio input "true"
click at [696, 557] on button "Next" at bounding box center [706, 559] width 239 height 59
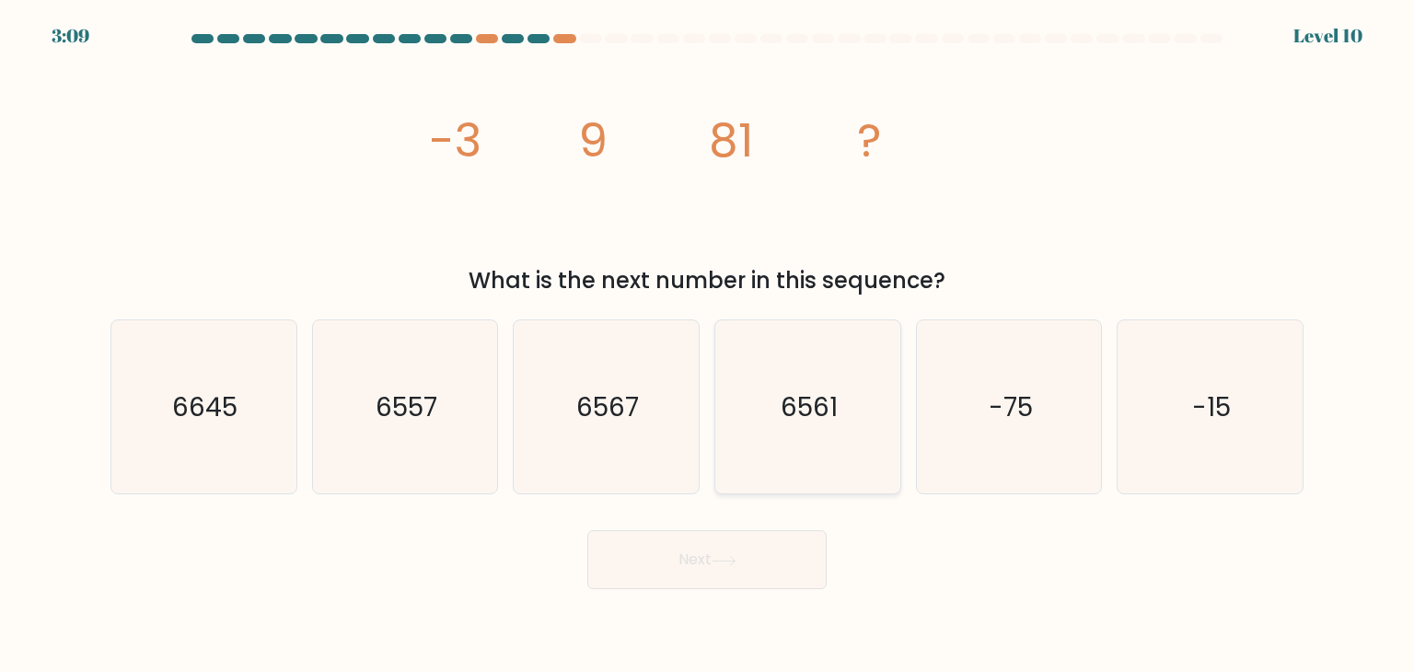
click at [776, 395] on icon "6561" at bounding box center [807, 406] width 173 height 173
click at [708, 345] on input "d. 6561" at bounding box center [707, 340] width 1 height 9
radio input "true"
click at [745, 561] on button "Next" at bounding box center [706, 559] width 239 height 59
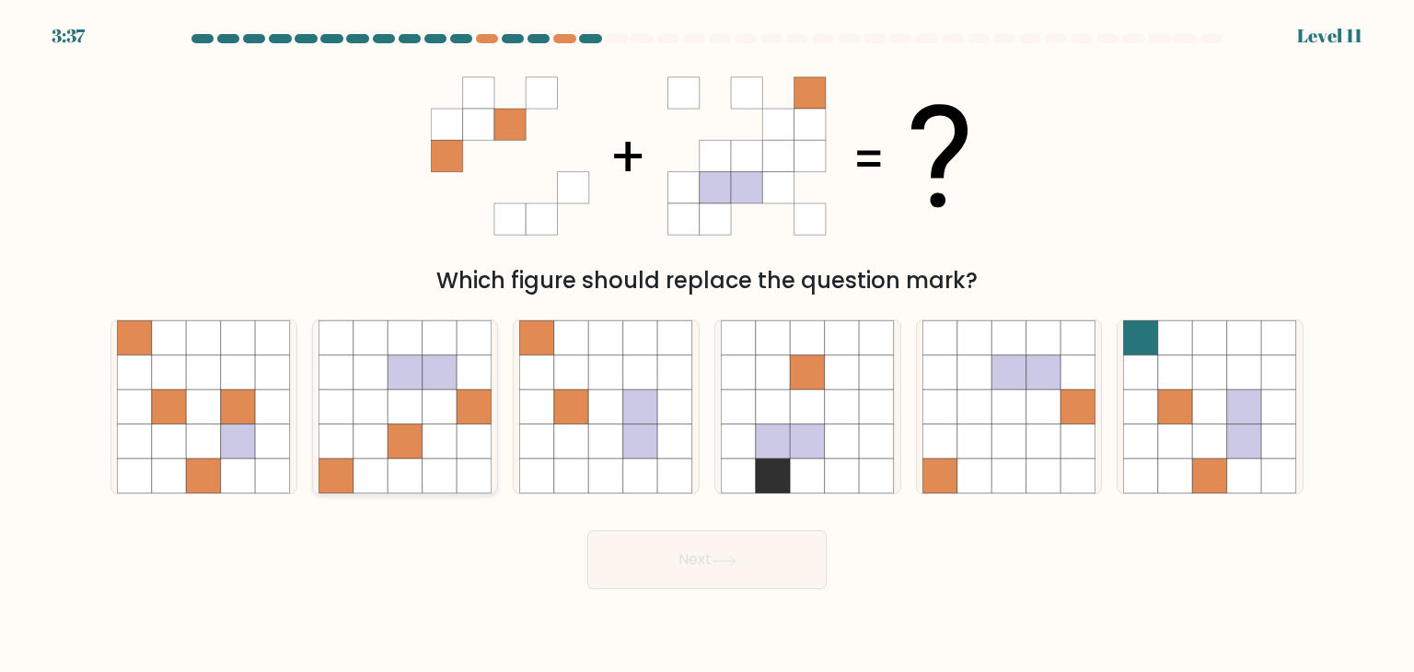
click at [448, 401] on icon at bounding box center [440, 406] width 35 height 35
click at [707, 345] on input "b." at bounding box center [707, 340] width 1 height 9
radio input "true"
click at [651, 568] on button "Next" at bounding box center [706, 559] width 239 height 59
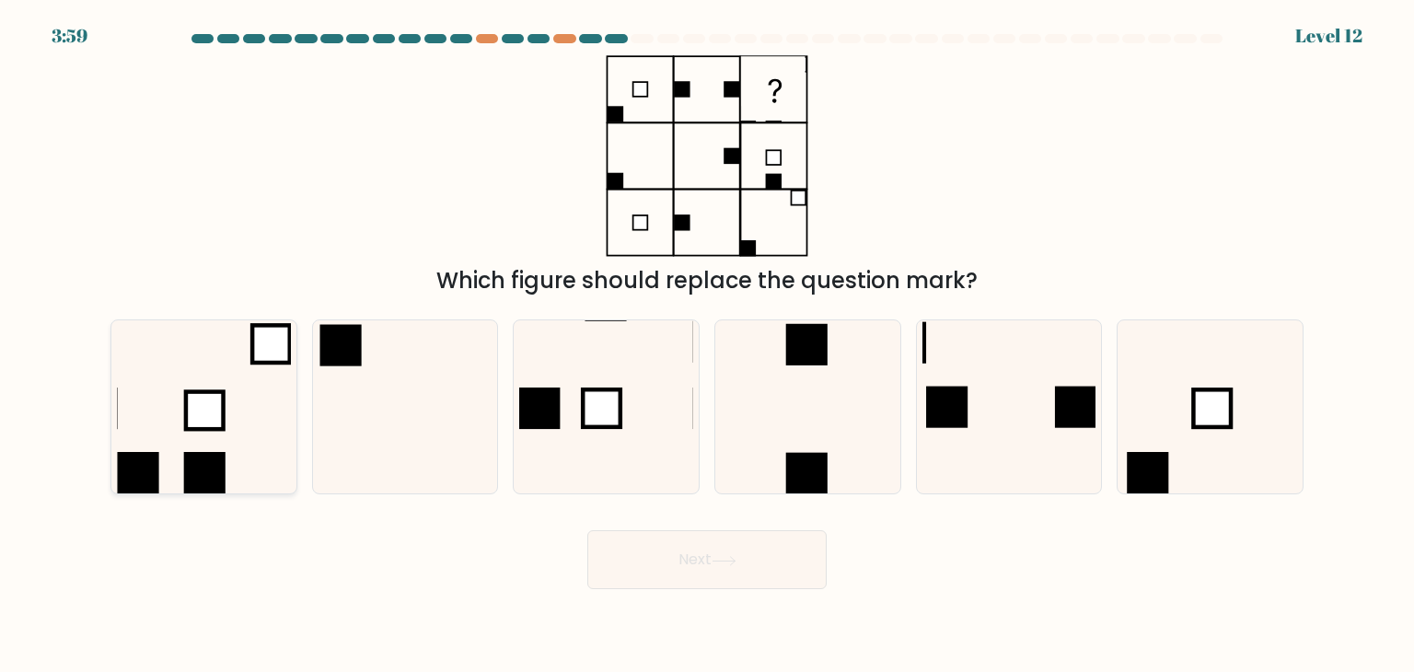
click at [151, 377] on icon at bounding box center [203, 406] width 173 height 173
click at [707, 345] on input "a." at bounding box center [707, 340] width 1 height 9
radio input "true"
click at [673, 565] on button "Next" at bounding box center [706, 559] width 239 height 59
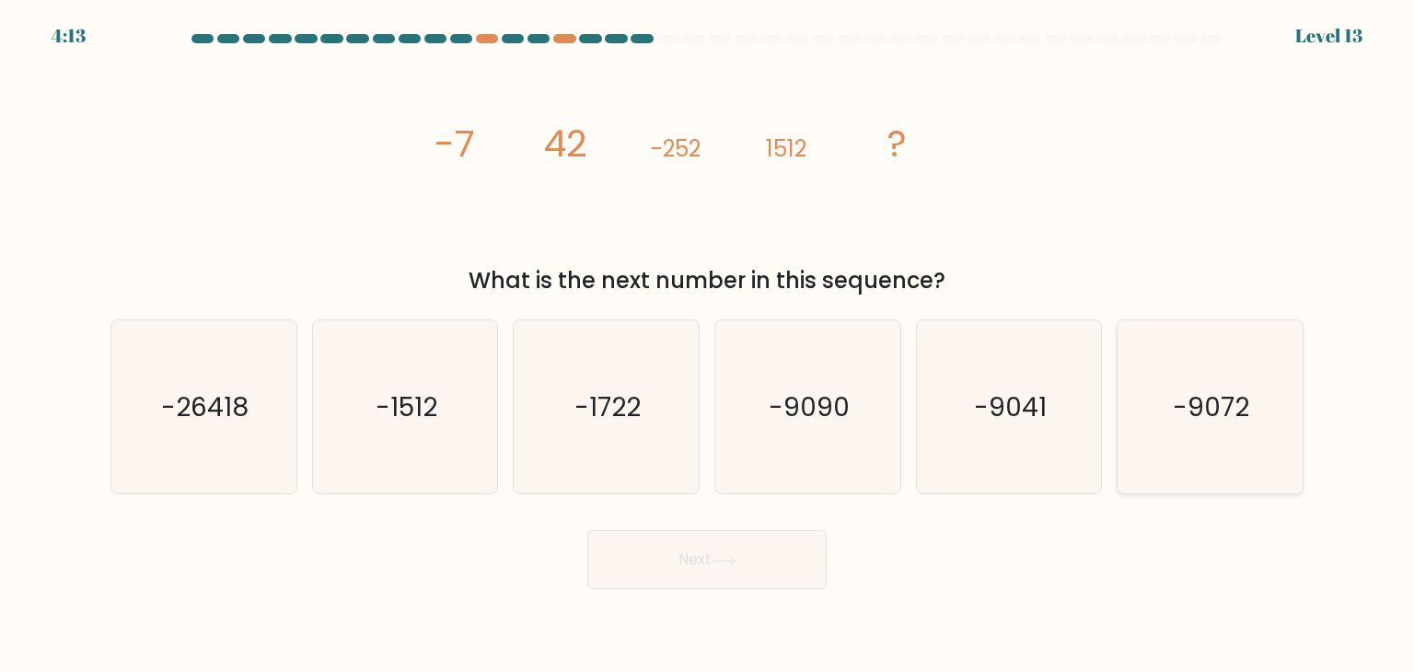
click at [1171, 426] on icon "-9072" at bounding box center [1209, 406] width 173 height 173
click at [708, 345] on input "f. -9072" at bounding box center [707, 340] width 1 height 9
radio input "true"
click at [734, 553] on button "Next" at bounding box center [706, 559] width 239 height 59
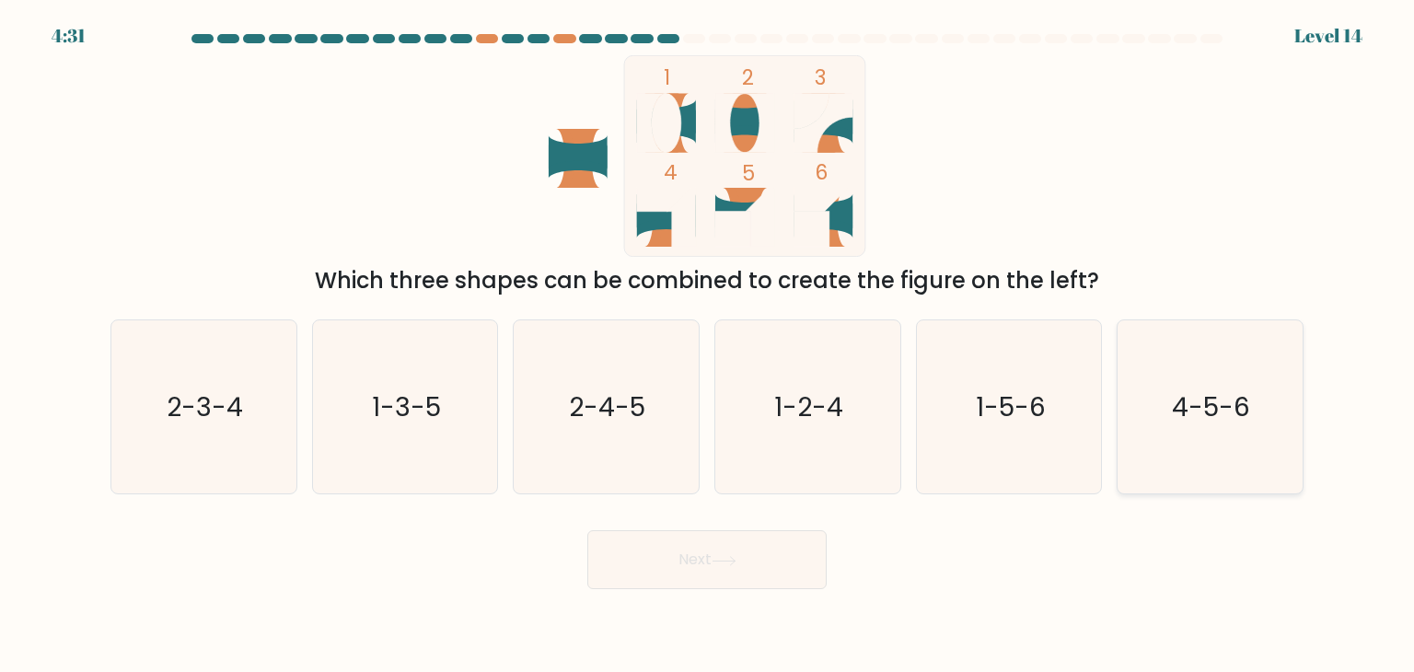
click at [1241, 472] on icon "4-5-6" at bounding box center [1209, 406] width 173 height 173
click at [708, 345] on input "f. 4-5-6" at bounding box center [707, 340] width 1 height 9
radio input "true"
click at [771, 580] on button "Next" at bounding box center [706, 559] width 239 height 59
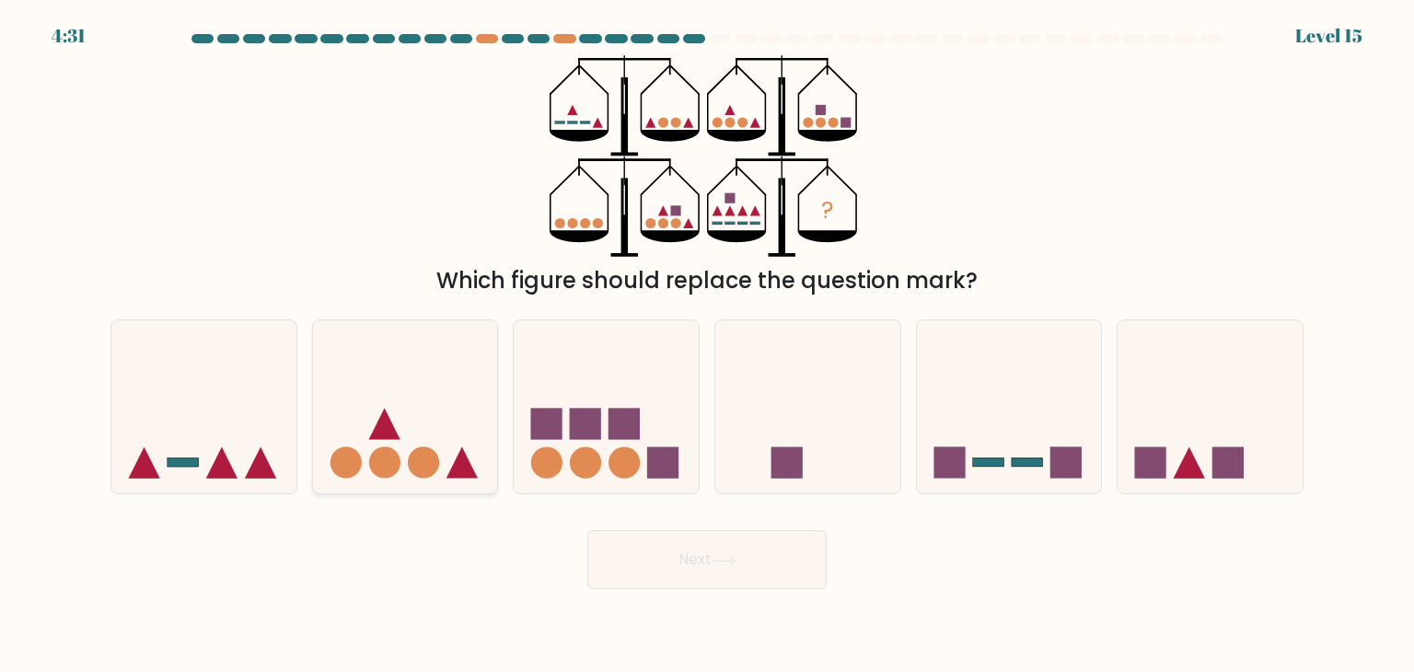
click at [390, 446] on icon at bounding box center [405, 406] width 185 height 153
click at [707, 345] on input "b." at bounding box center [707, 340] width 1 height 9
radio input "true"
click at [625, 397] on icon at bounding box center [606, 406] width 185 height 153
click at [707, 345] on input "c." at bounding box center [707, 340] width 1 height 9
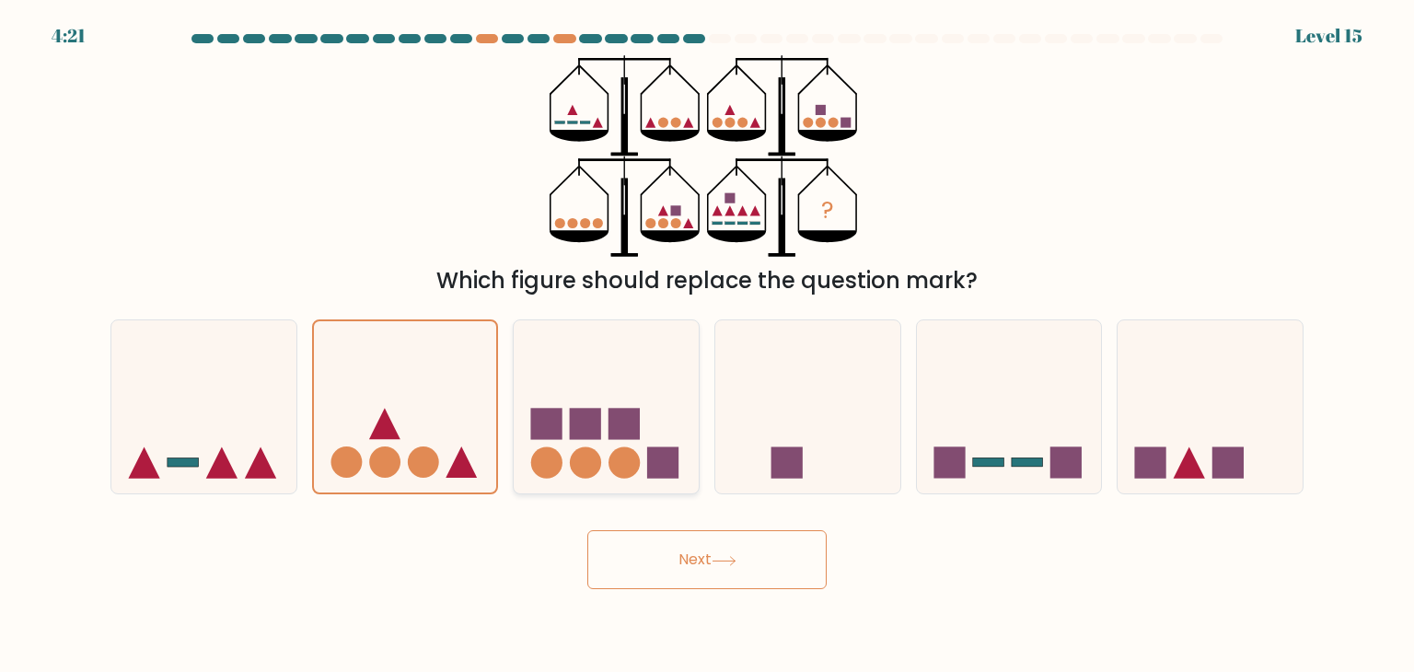
radio input "true"
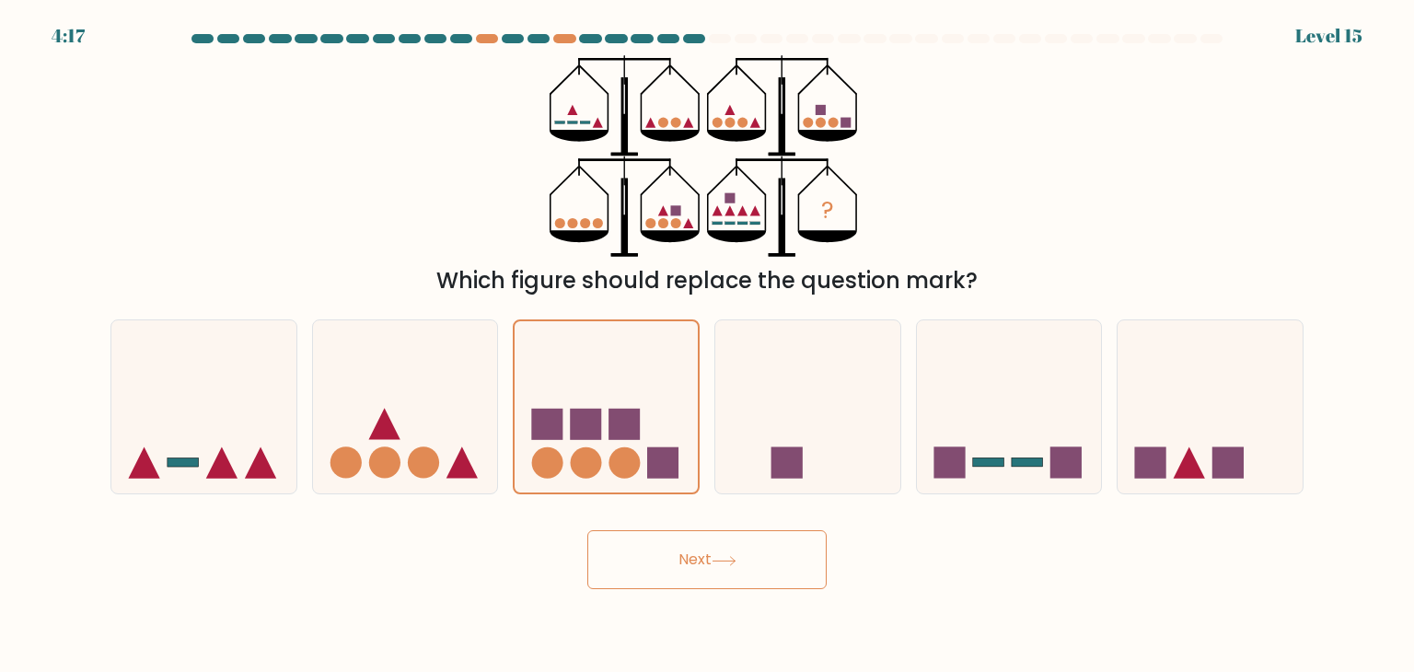
click at [696, 563] on button "Next" at bounding box center [706, 559] width 239 height 59
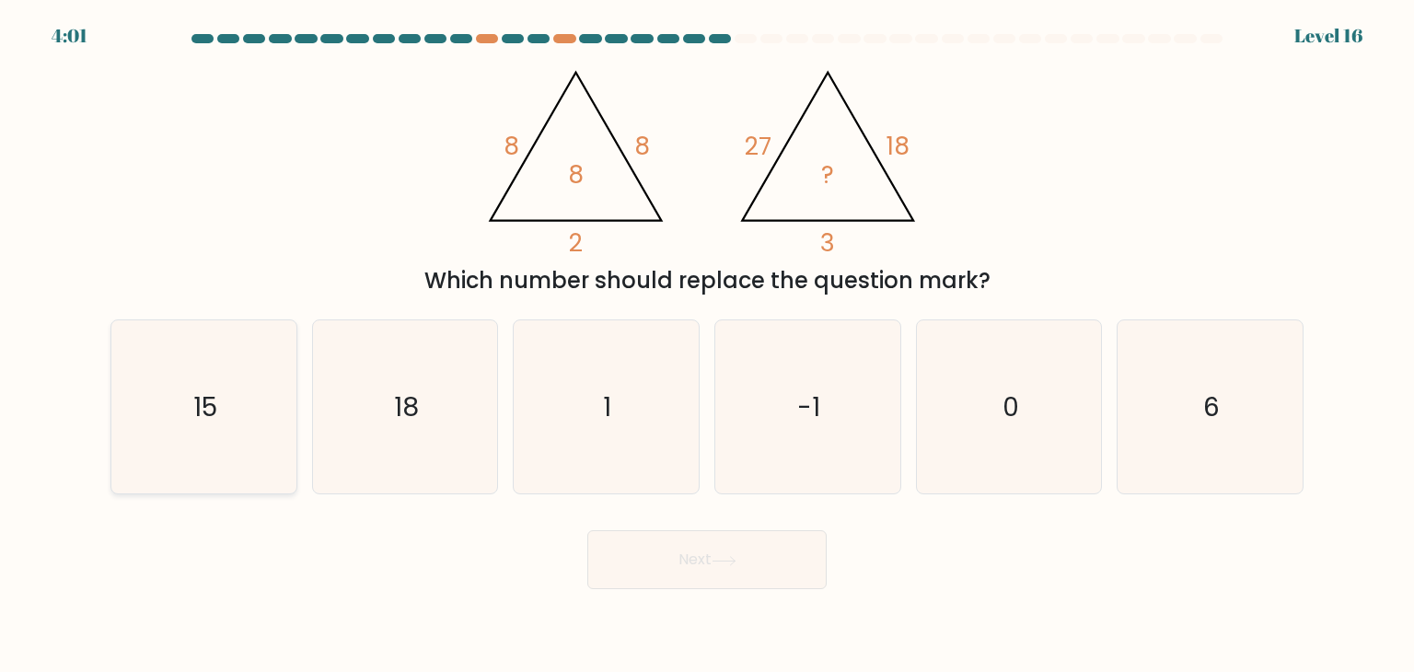
click at [165, 403] on icon "15" at bounding box center [203, 406] width 173 height 173
click at [707, 345] on input "a. 15" at bounding box center [707, 340] width 1 height 9
radio input "true"
click at [687, 562] on button "Next" at bounding box center [706, 559] width 239 height 59
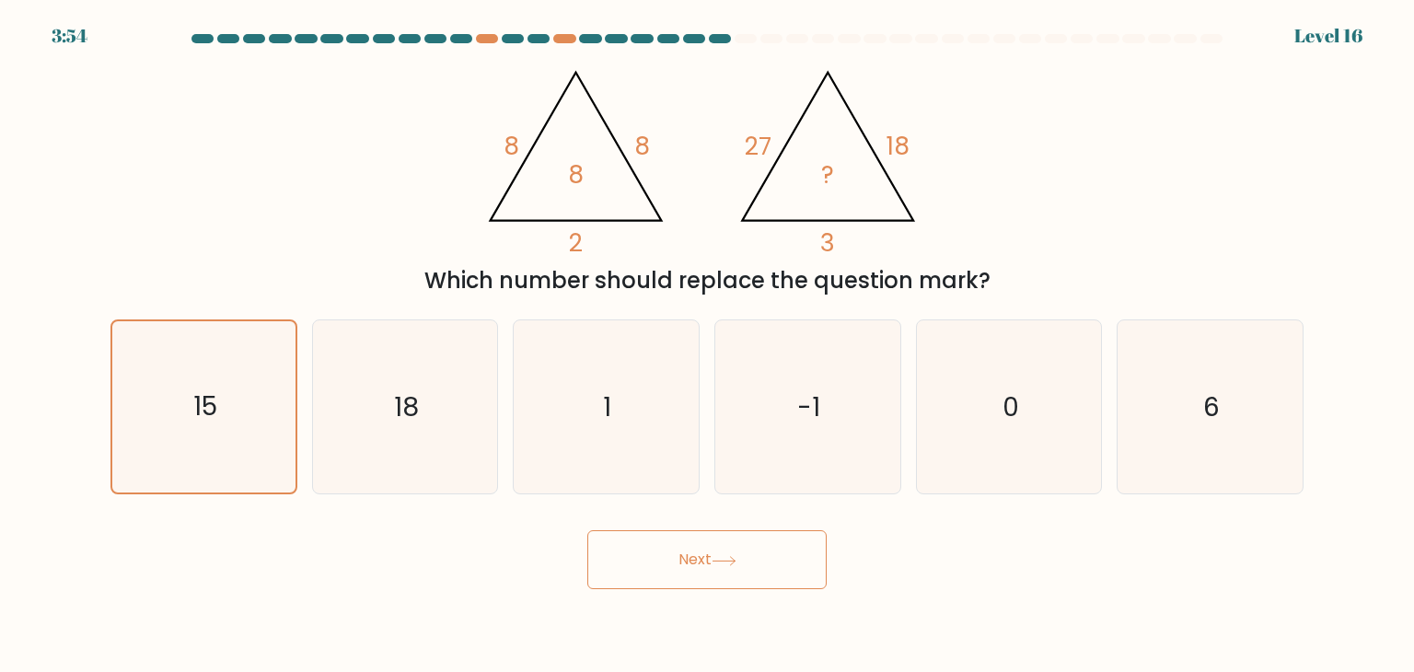
click at [687, 562] on button "Next" at bounding box center [706, 559] width 239 height 59
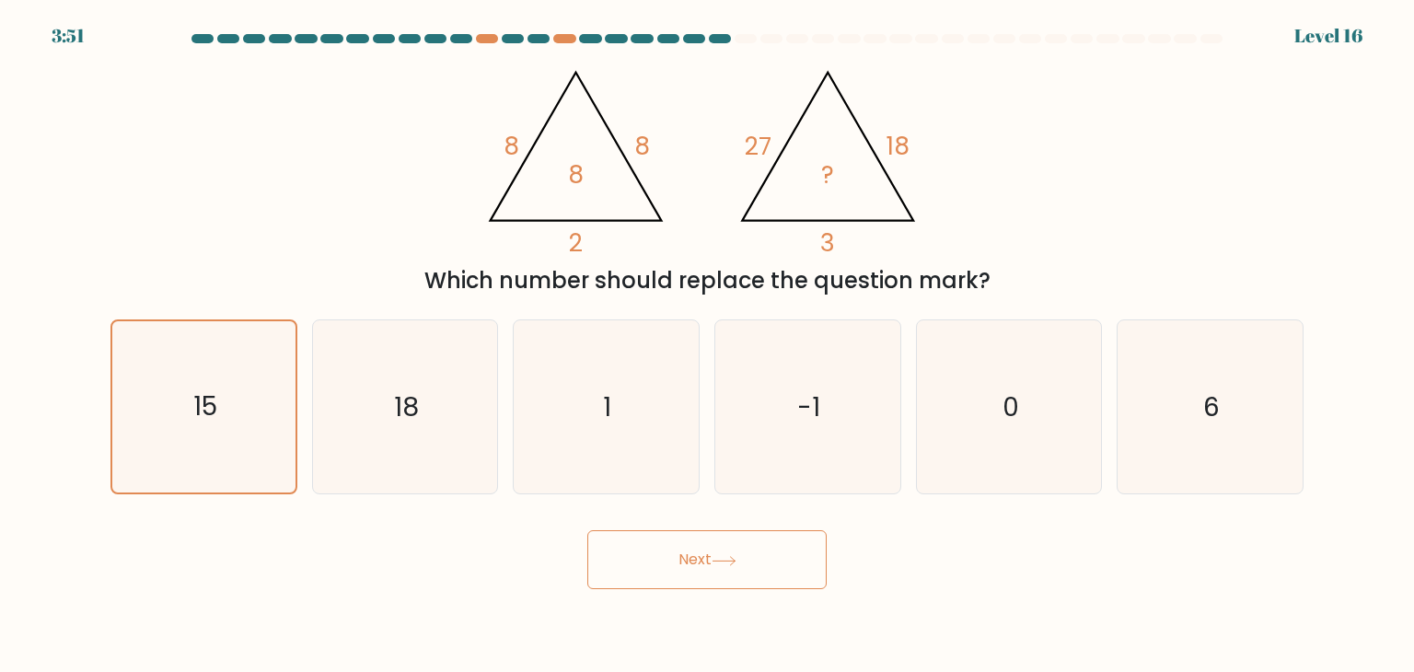
click at [687, 562] on button "Next" at bounding box center [706, 559] width 239 height 59
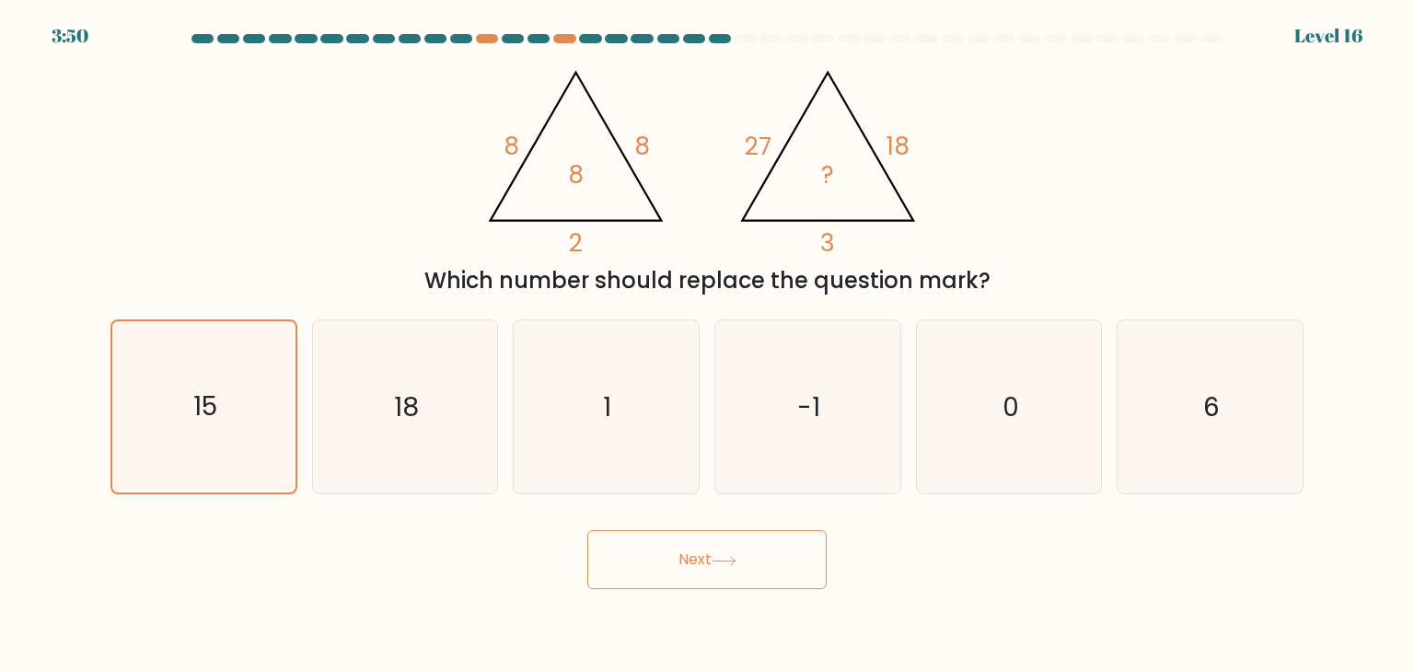
click at [687, 562] on button "Next" at bounding box center [706, 559] width 239 height 59
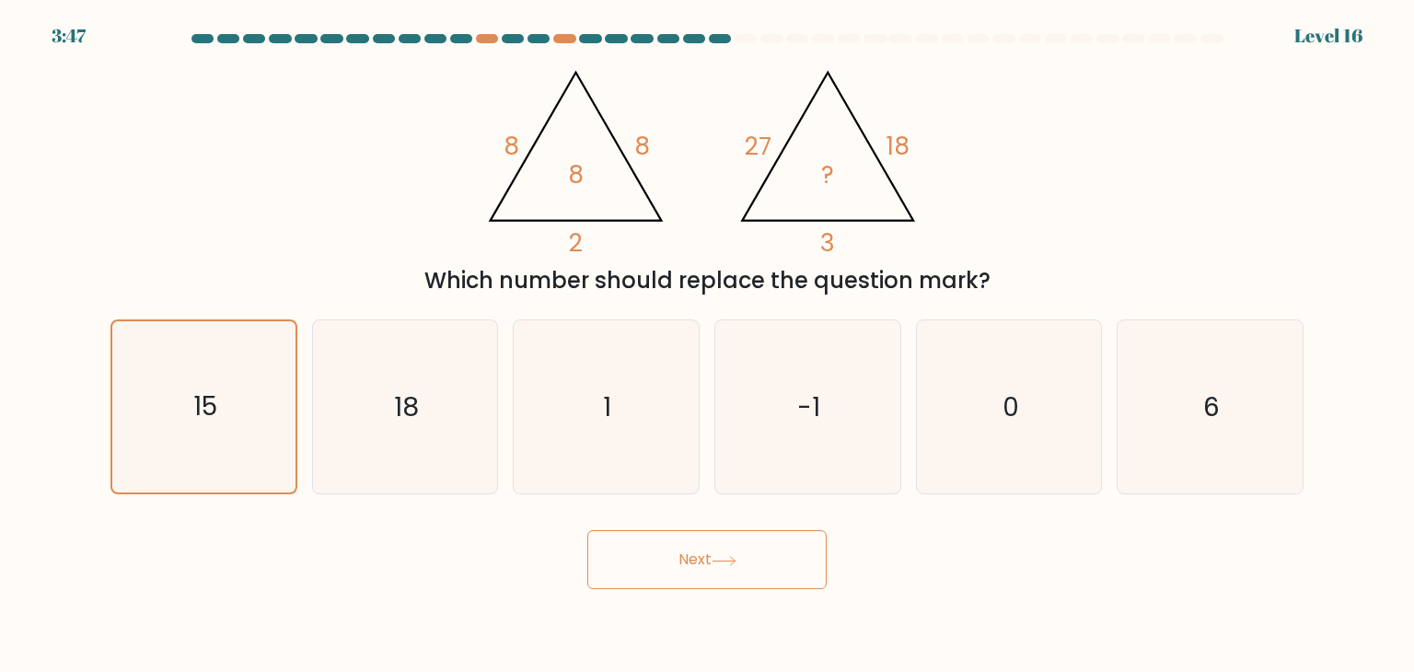
click at [687, 562] on button "Next" at bounding box center [706, 559] width 239 height 59
click at [744, 575] on button "Next" at bounding box center [706, 559] width 239 height 59
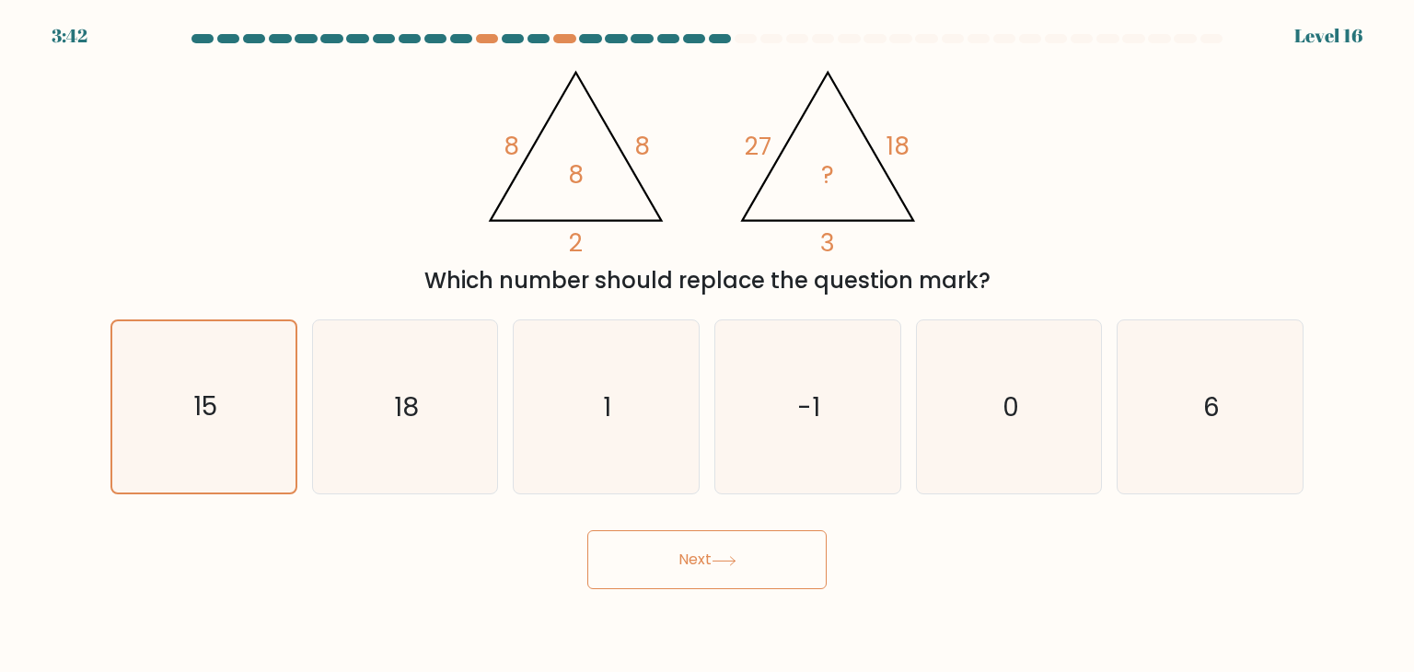
click at [744, 575] on button "Next" at bounding box center [706, 559] width 239 height 59
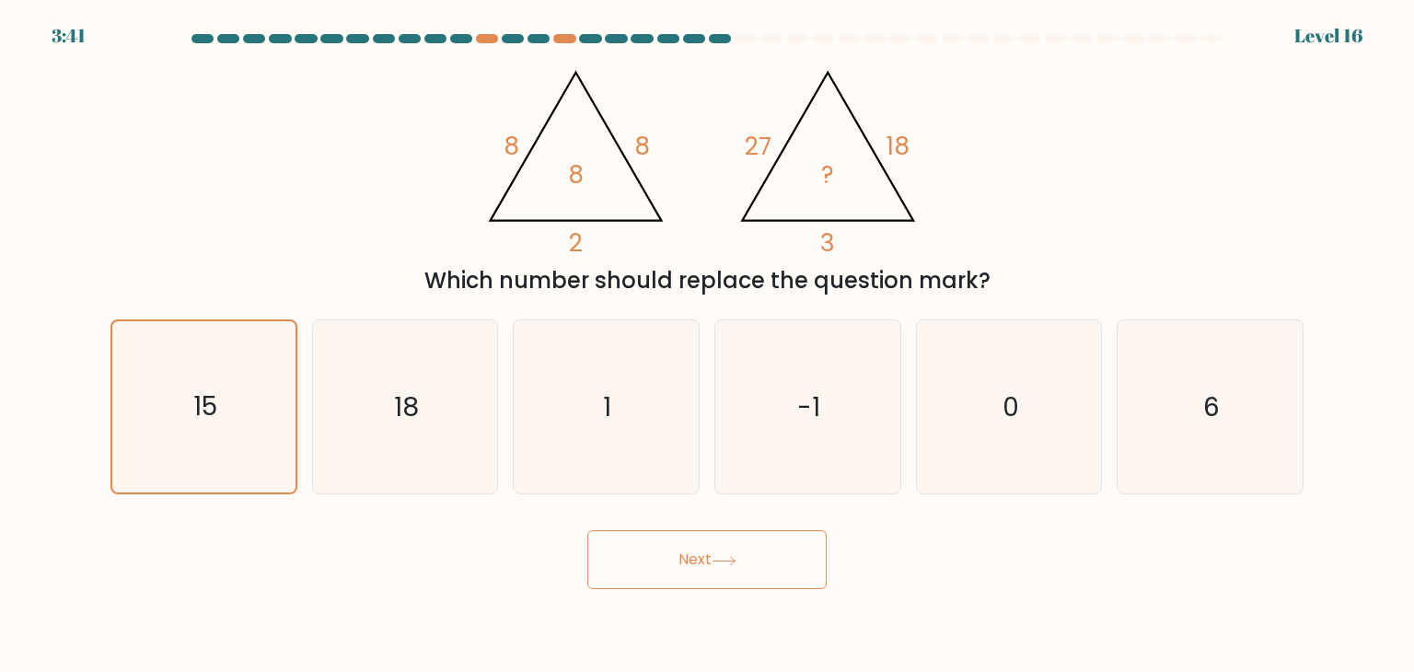
click at [744, 575] on button "Next" at bounding box center [706, 559] width 239 height 59
click at [637, 468] on icon "1" at bounding box center [605, 406] width 173 height 173
click at [707, 345] on input "c. 1" at bounding box center [707, 340] width 1 height 9
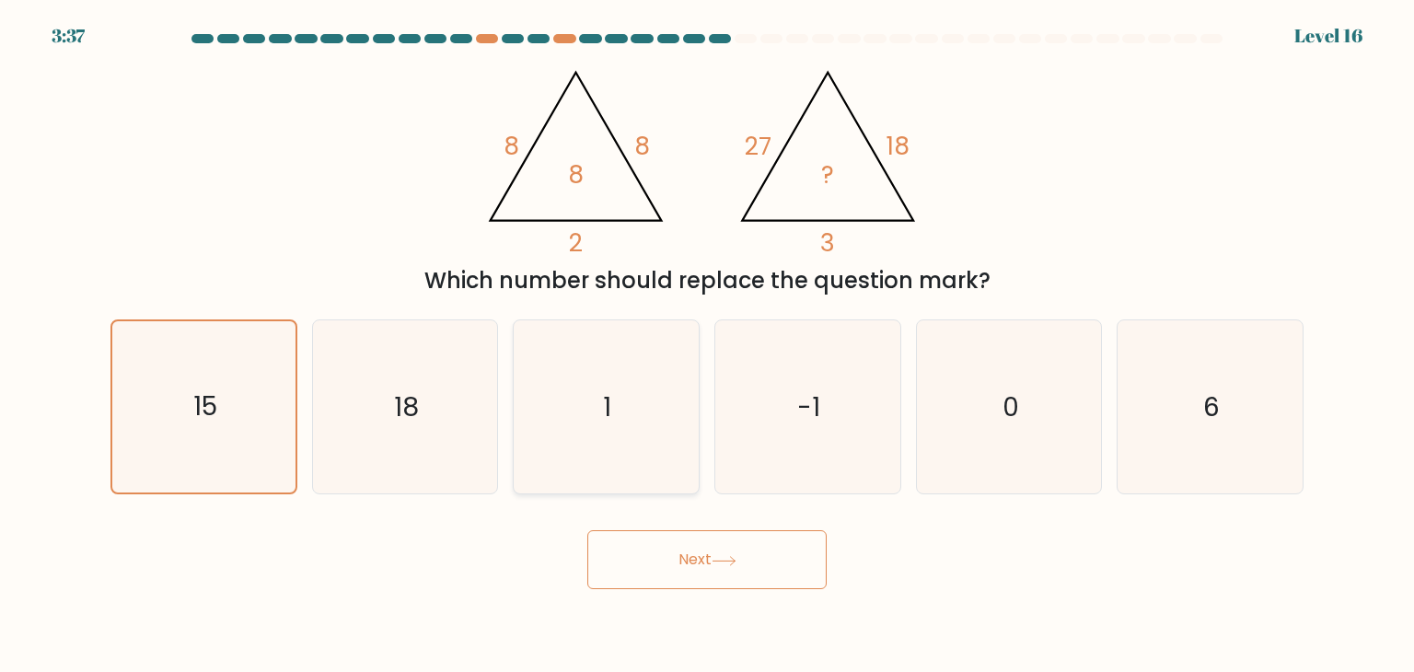
radio input "true"
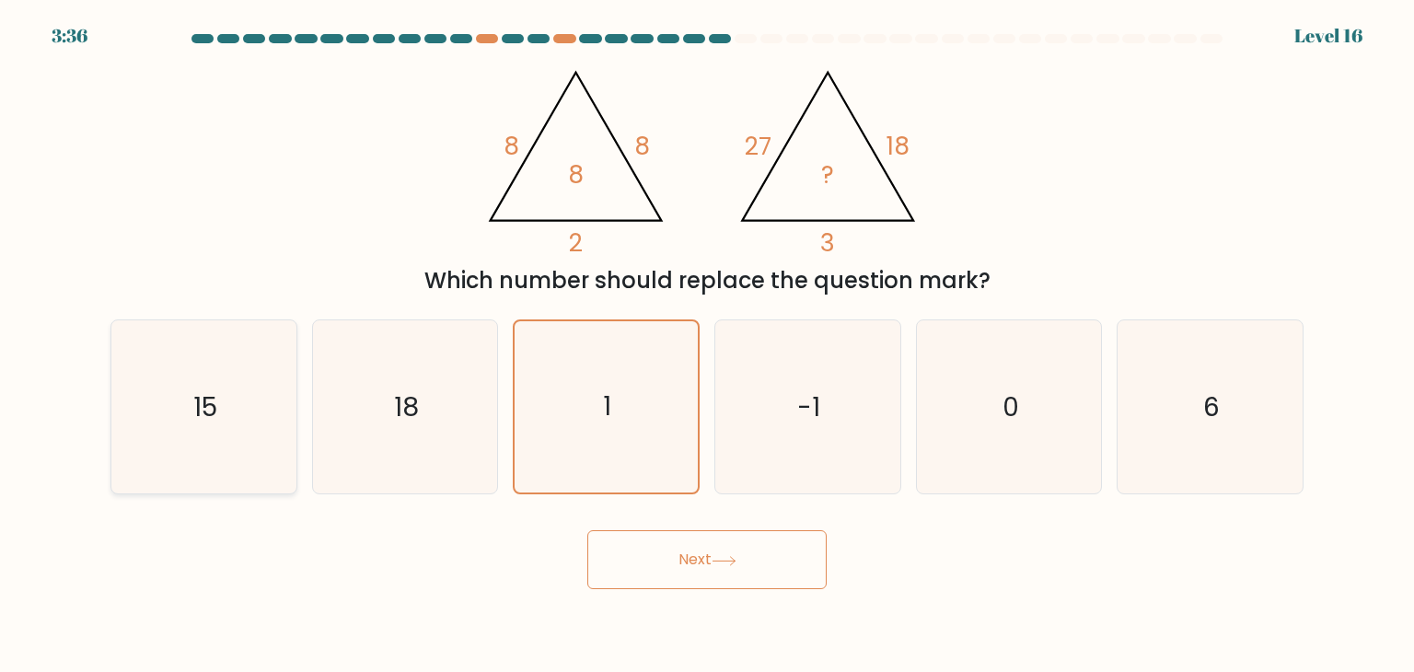
click at [250, 443] on icon "15" at bounding box center [203, 406] width 173 height 173
click at [707, 345] on input "a. 15" at bounding box center [707, 340] width 1 height 9
radio input "true"
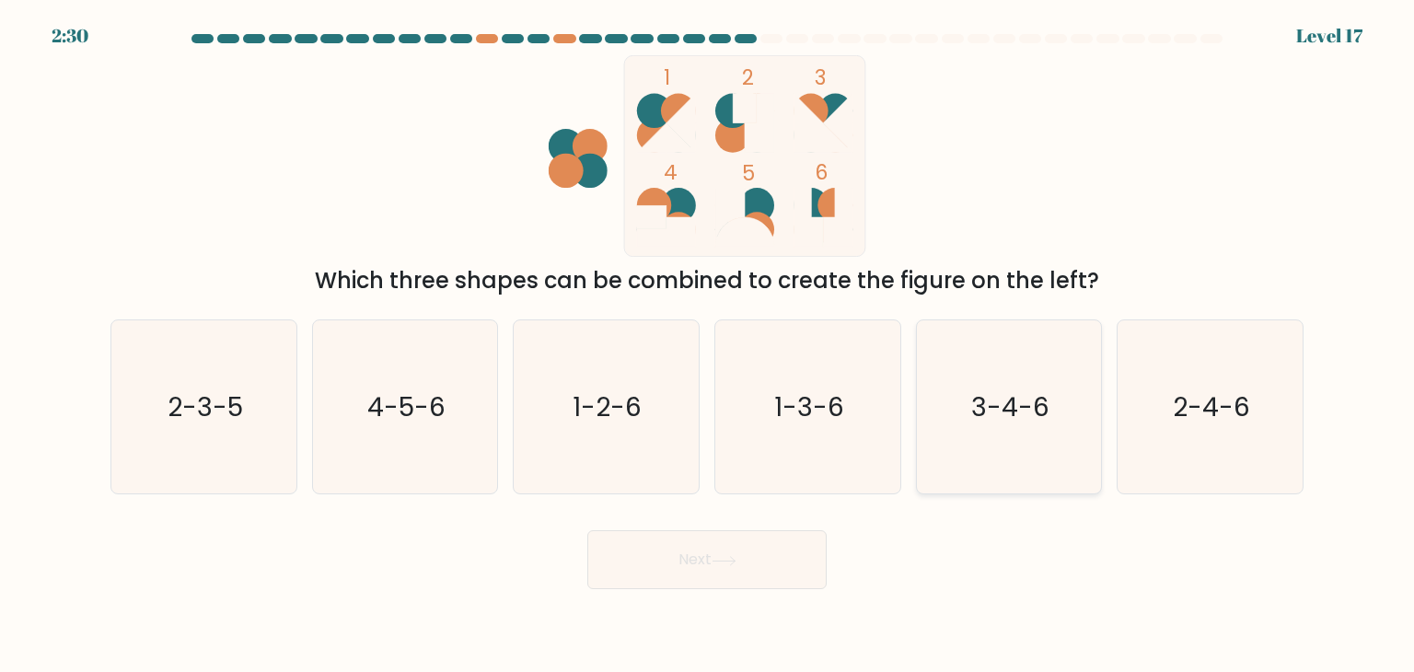
click at [983, 406] on text "3-4-6" at bounding box center [1010, 406] width 78 height 37
click at [708, 345] on input "e. 3-4-6" at bounding box center [707, 340] width 1 height 9
radio input "true"
click at [749, 546] on button "Next" at bounding box center [706, 559] width 239 height 59
